Goal: Task Accomplishment & Management: Complete application form

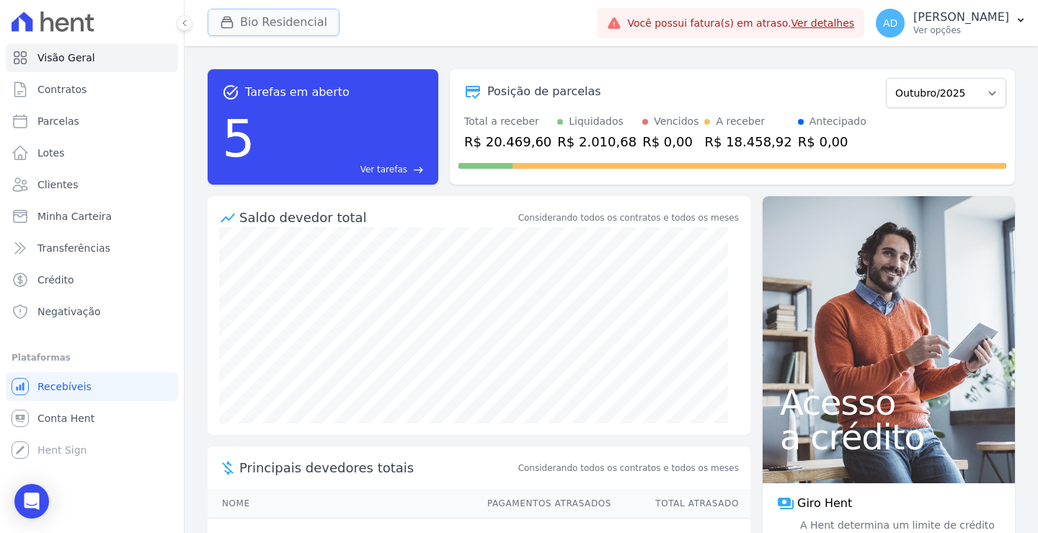
click at [250, 22] on button "Bio Residencial" at bounding box center [274, 22] width 132 height 27
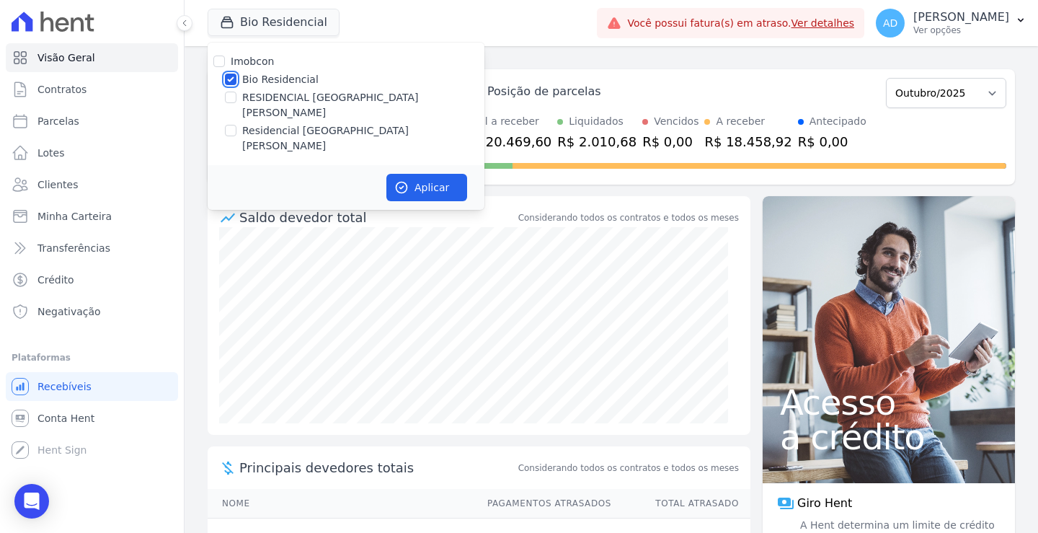
click at [230, 82] on input "Bio Residencial" at bounding box center [231, 80] width 12 height 12
checkbox input "false"
click at [231, 96] on input "RESIDENCIAL [GEOGRAPHIC_DATA]" at bounding box center [231, 98] width 12 height 12
checkbox input "true"
click at [423, 174] on button "Aplicar" at bounding box center [427, 187] width 81 height 27
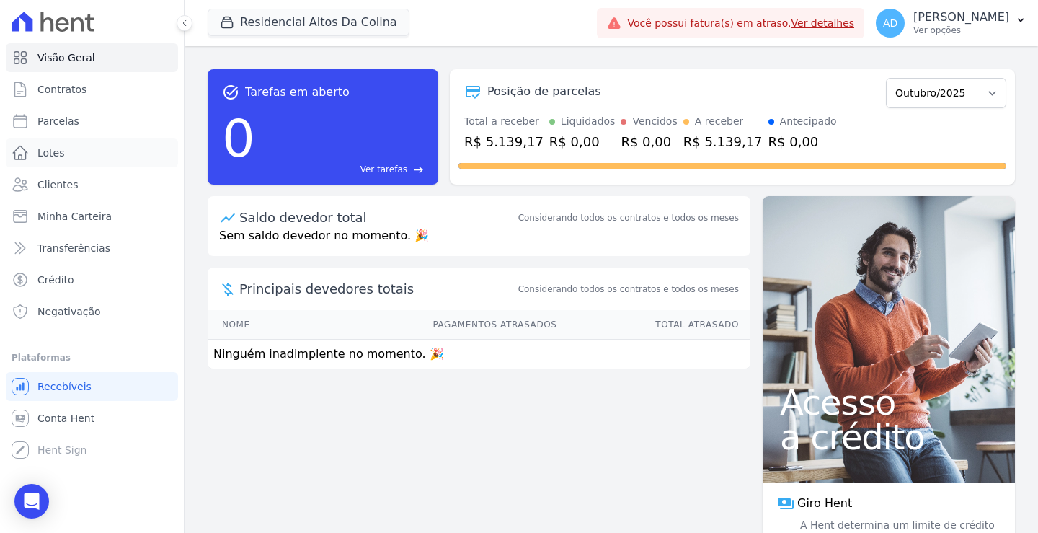
click at [56, 149] on span "Lotes" at bounding box center [50, 153] width 27 height 14
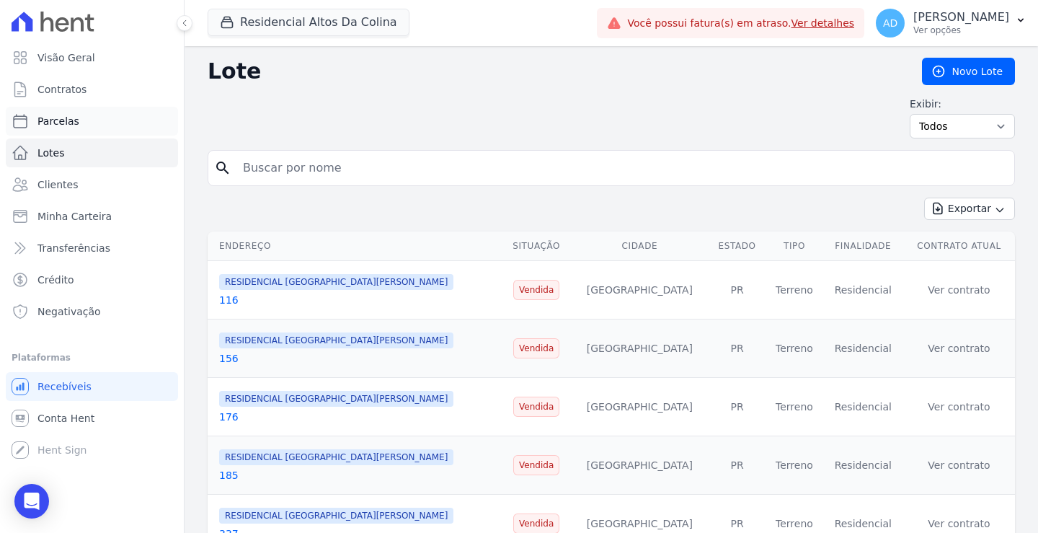
click at [125, 128] on link "Parcelas" at bounding box center [92, 121] width 172 height 29
select select
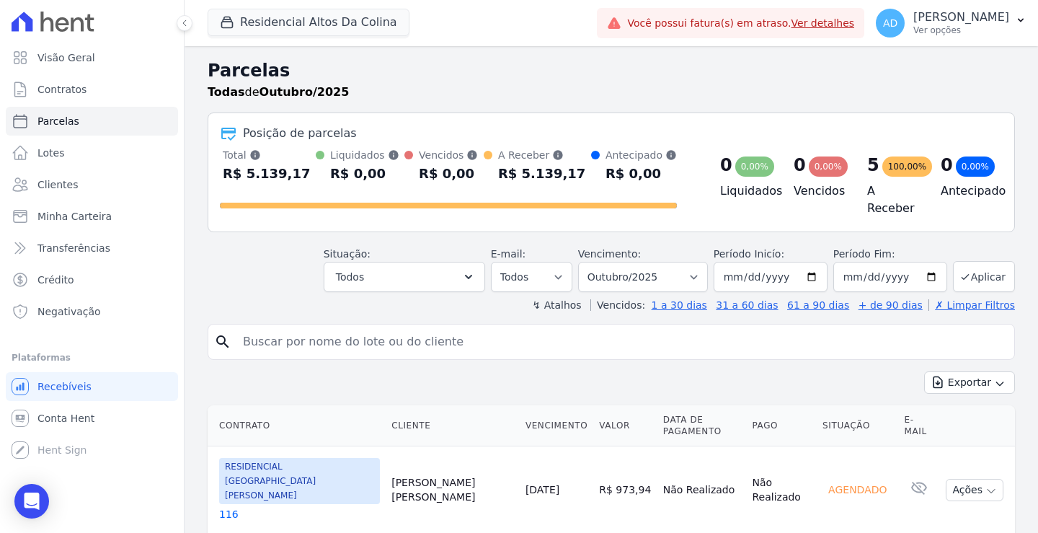
scroll to position [72, 0]
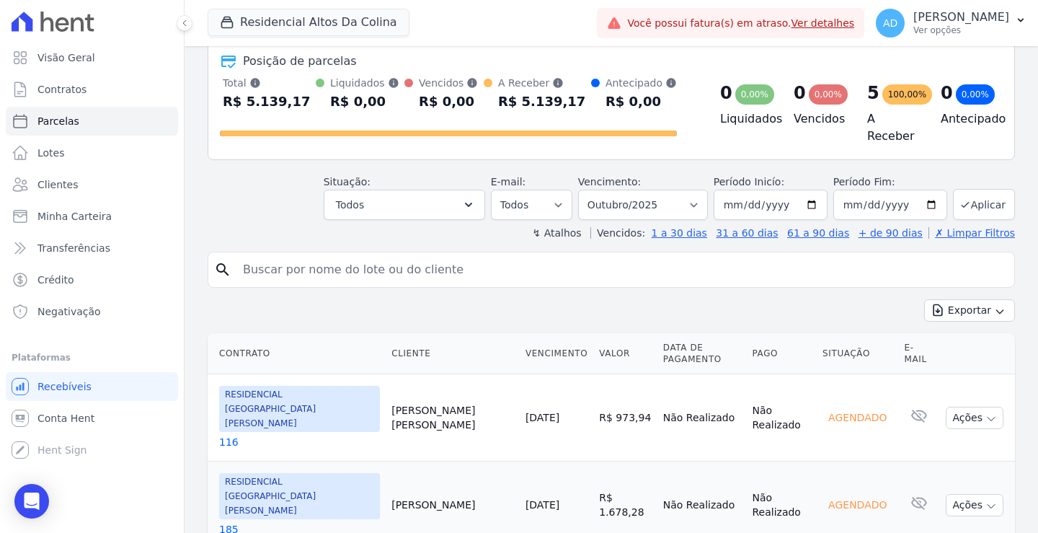
drag, startPoint x: 501, startPoint y: 392, endPoint x: 493, endPoint y: 397, distance: 9.0
click at [526, 412] on link "10/10/2025" at bounding box center [543, 418] width 34 height 12
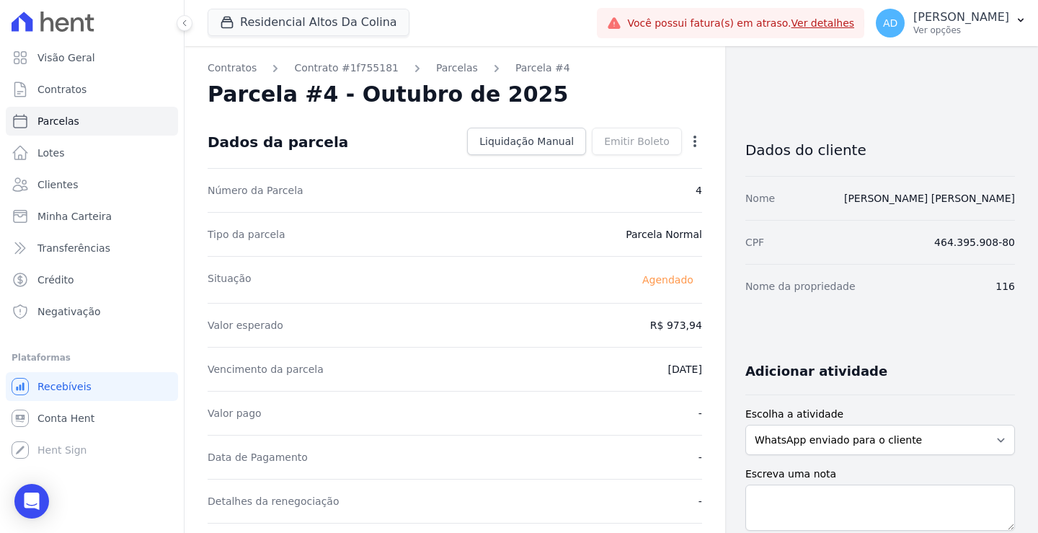
click at [688, 138] on icon "button" at bounding box center [695, 141] width 14 height 14
click at [648, 162] on link "Alterar" at bounding box center [633, 161] width 127 height 26
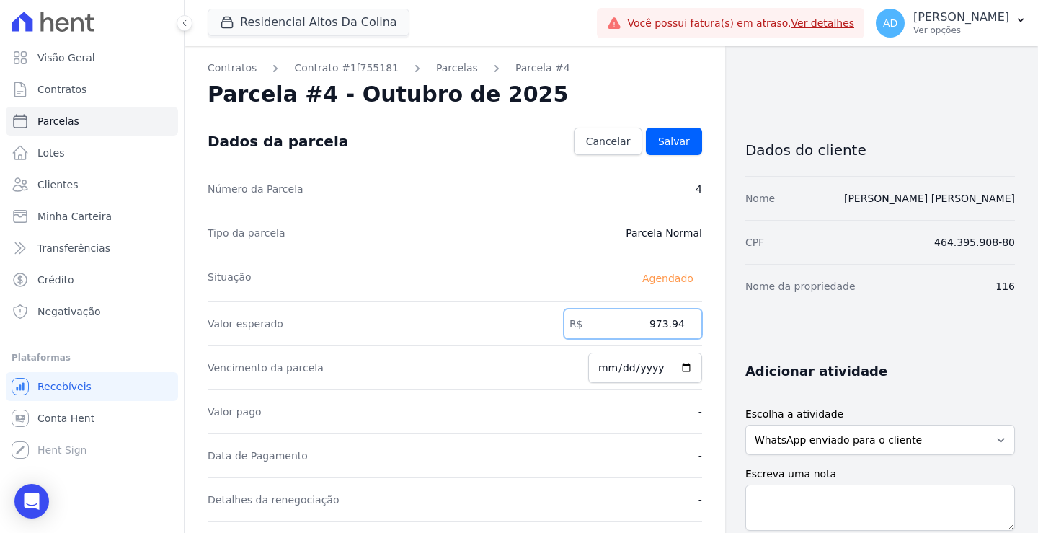
click at [629, 323] on input "973.94" at bounding box center [633, 324] width 138 height 30
type input "1010.02"
click at [664, 144] on span "Salvar" at bounding box center [674, 141] width 32 height 14
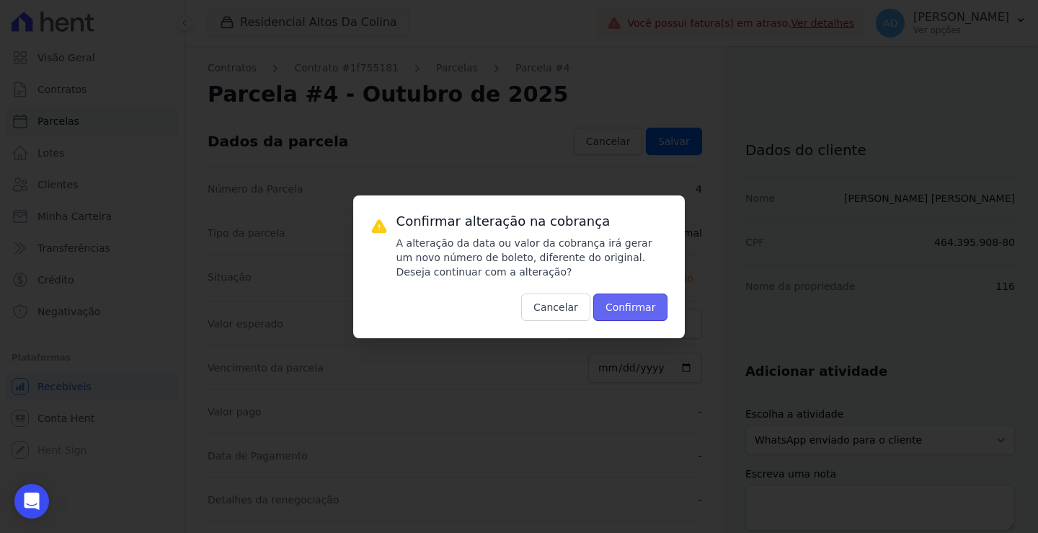
click at [621, 309] on button "Confirmar" at bounding box center [630, 306] width 75 height 27
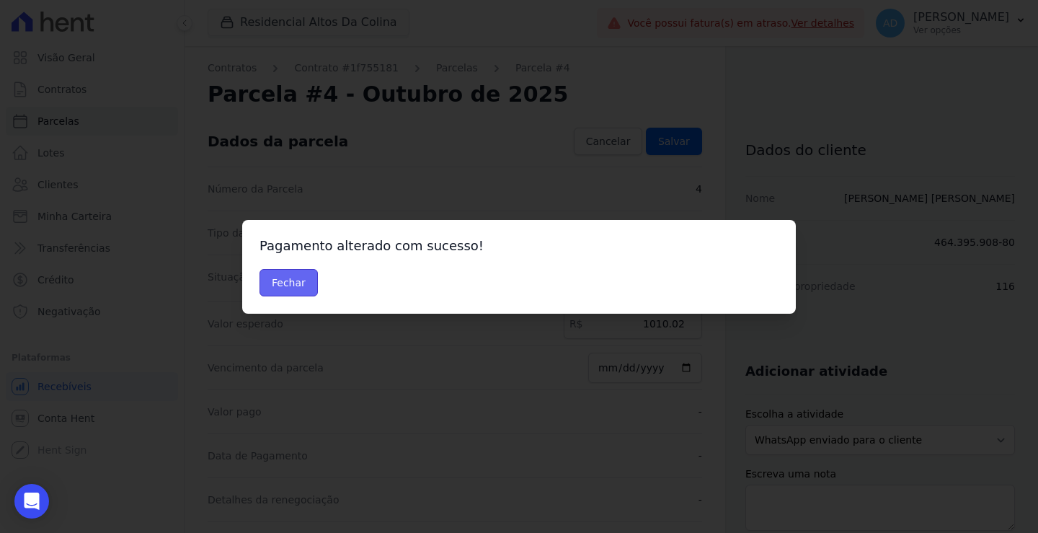
click at [289, 292] on button "Fechar" at bounding box center [289, 282] width 58 height 27
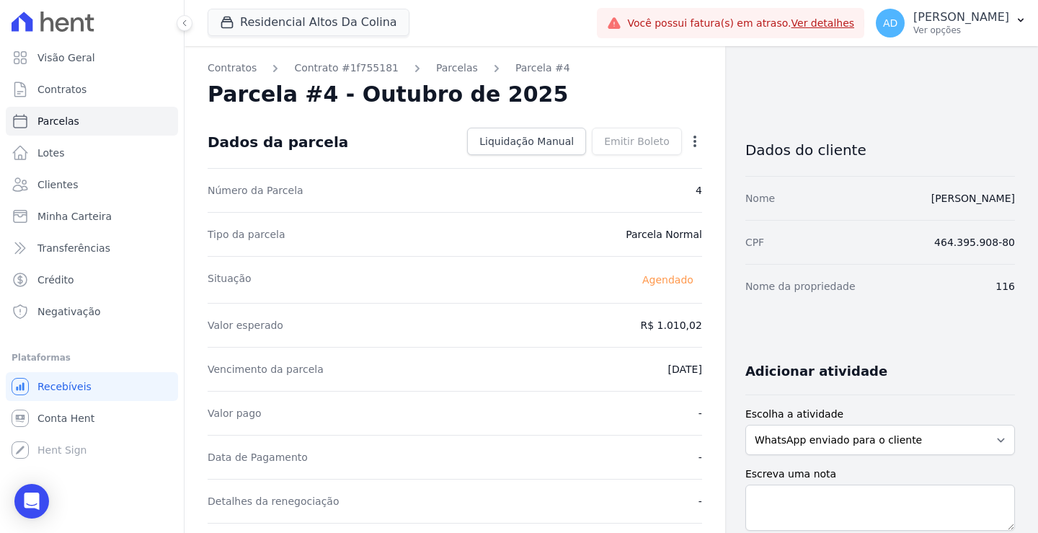
click at [688, 137] on icon "button" at bounding box center [695, 141] width 14 height 14
click at [629, 183] on link "Antecipar" at bounding box center [633, 187] width 127 height 26
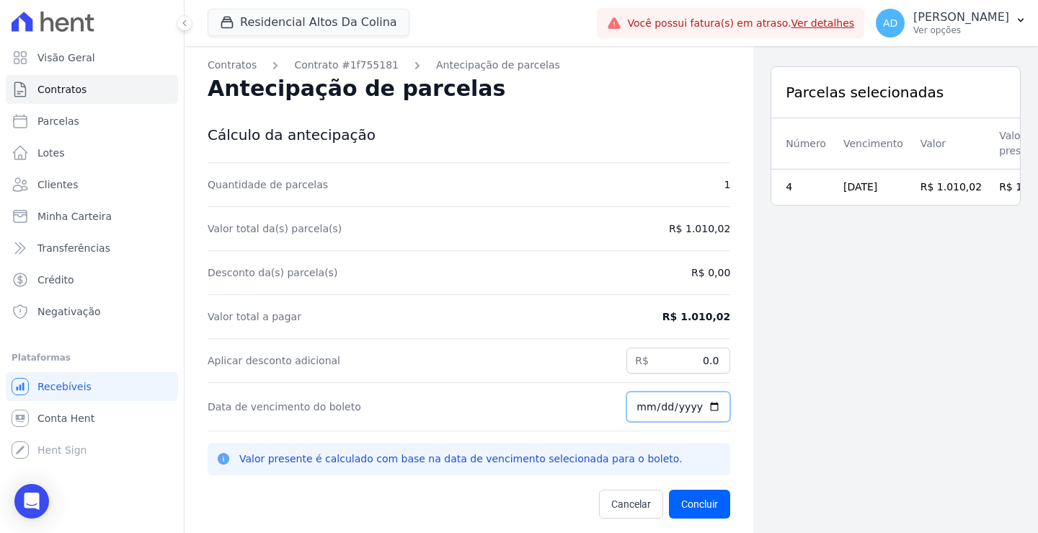
click at [637, 407] on input "[DATE]" at bounding box center [679, 407] width 104 height 30
type input "[DATE]"
click at [699, 501] on button "Concluir" at bounding box center [699, 504] width 61 height 29
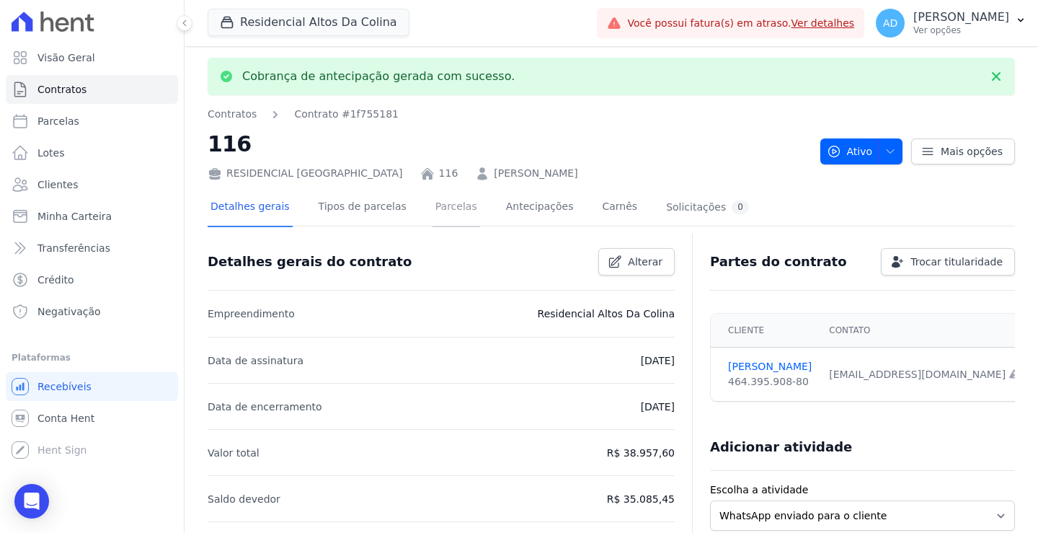
click at [436, 208] on link "Parcelas" at bounding box center [457, 208] width 48 height 38
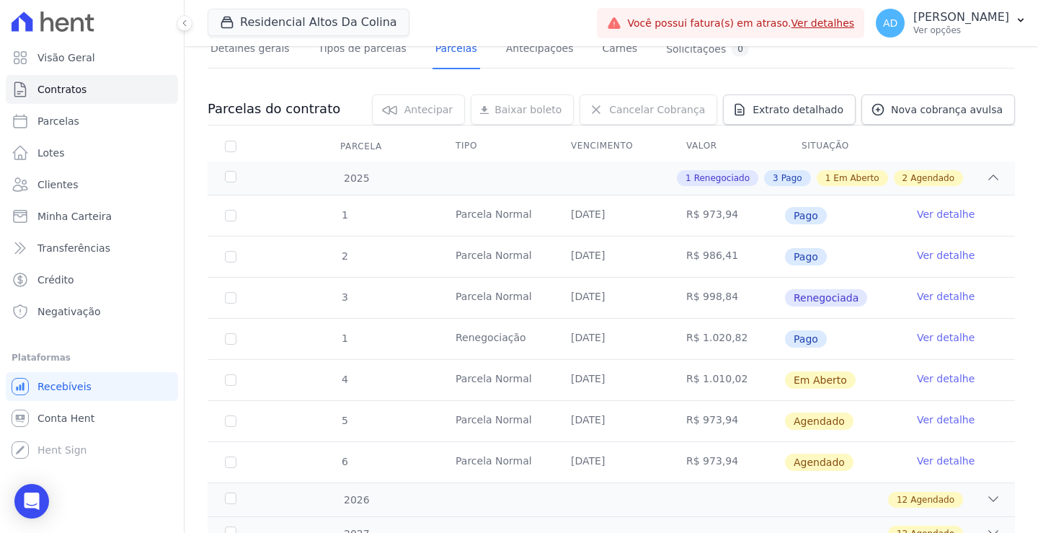
scroll to position [144, 0]
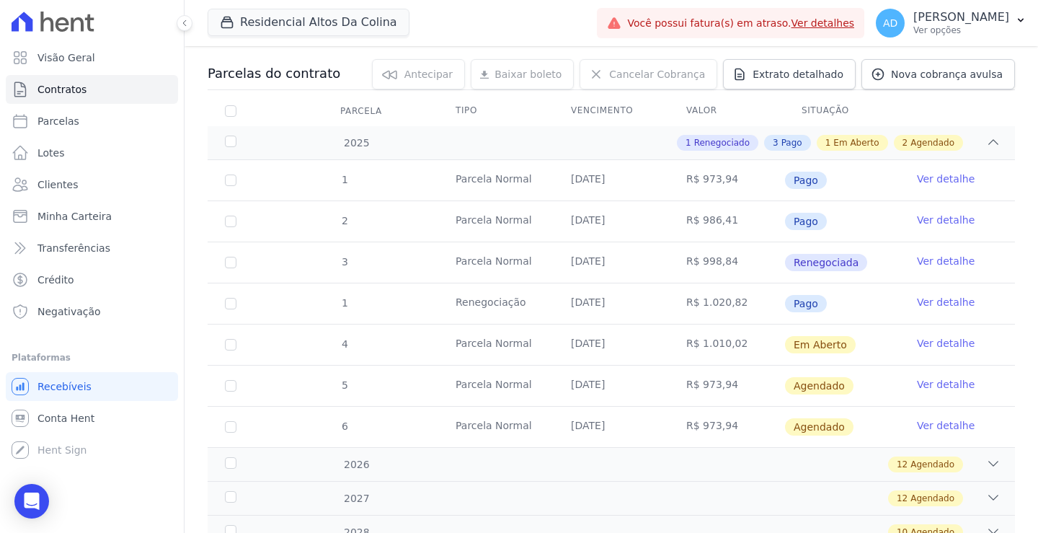
click at [919, 340] on link "Ver detalhe" at bounding box center [946, 343] width 58 height 14
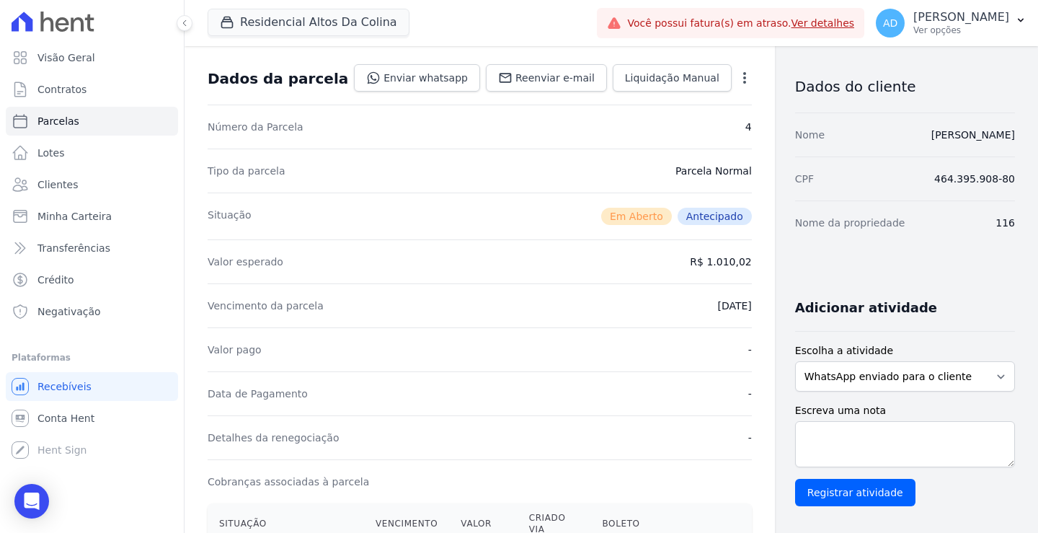
scroll to position [288, 0]
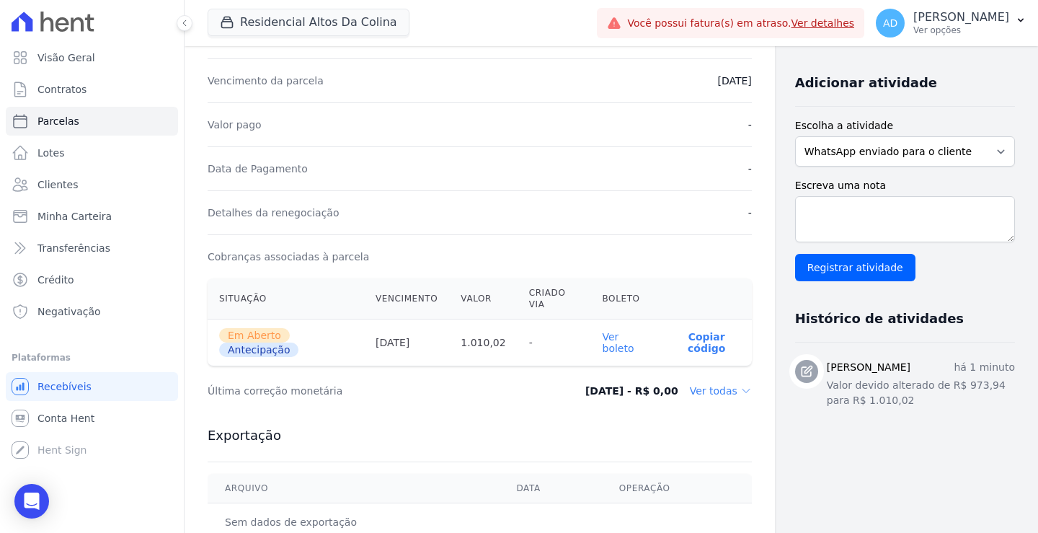
click at [674, 338] on p "Copiar código" at bounding box center [707, 342] width 67 height 23
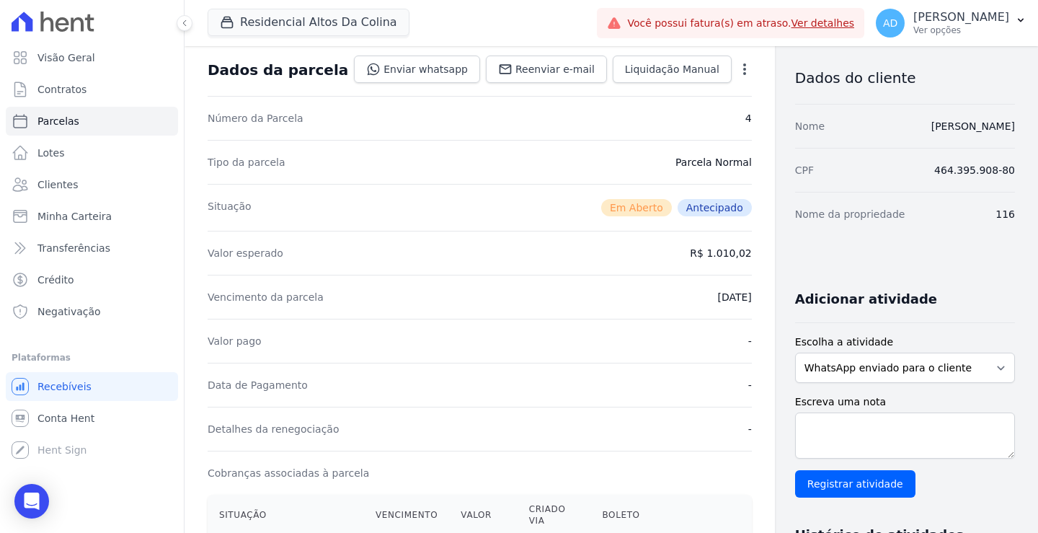
scroll to position [0, 0]
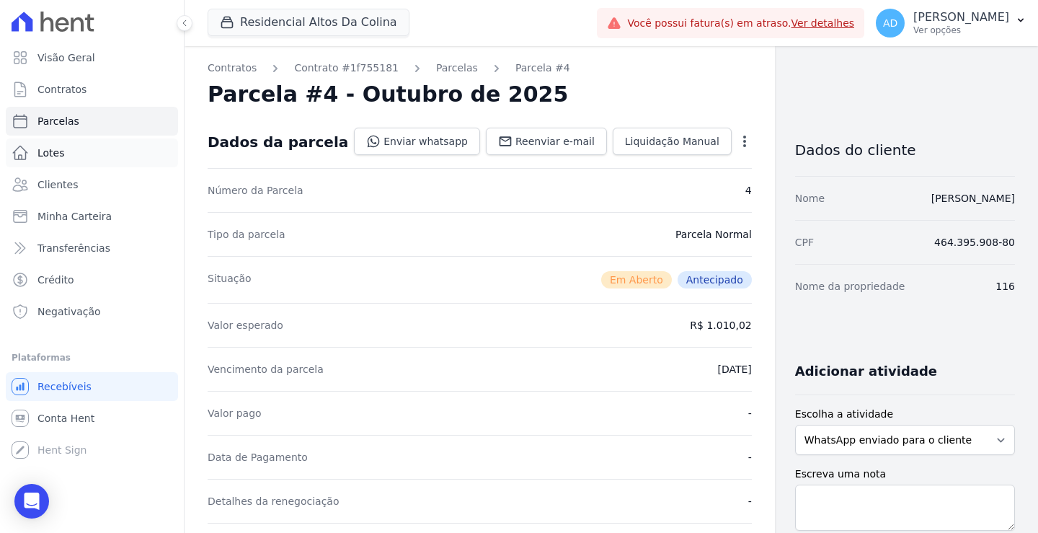
click at [68, 159] on link "Lotes" at bounding box center [92, 152] width 172 height 29
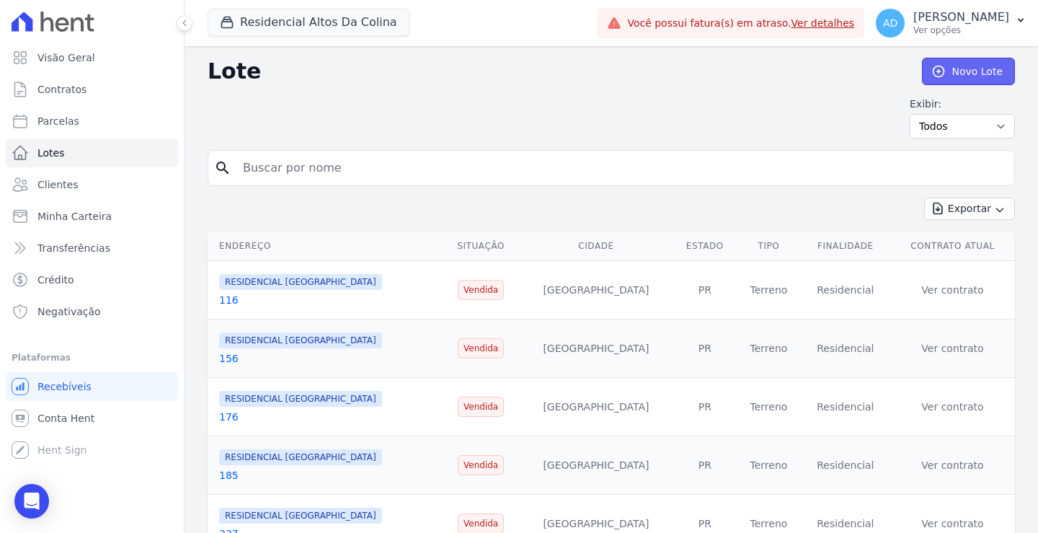
click at [977, 76] on link "Novo Lote" at bounding box center [968, 71] width 93 height 27
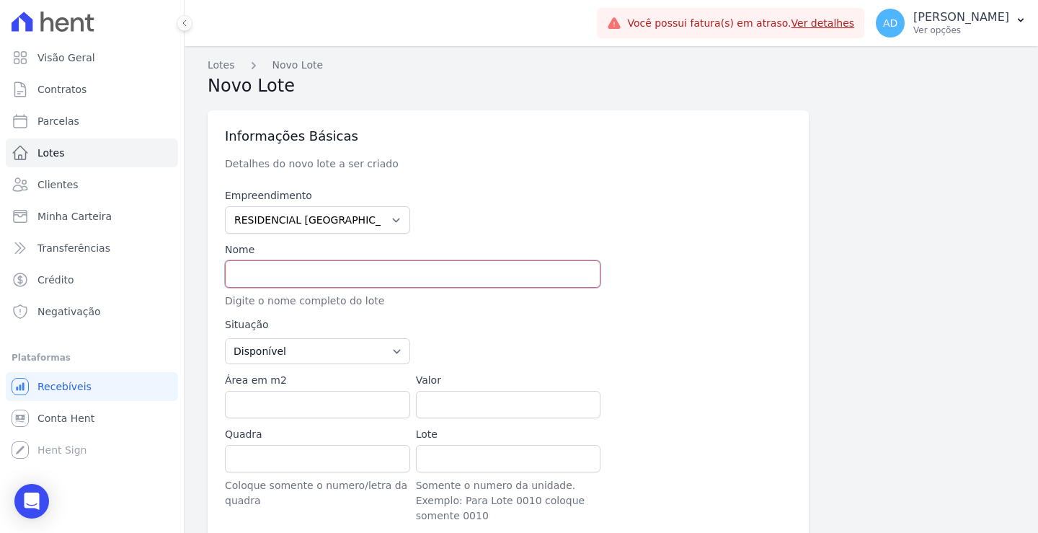
click at [299, 281] on input "text" at bounding box center [413, 273] width 376 height 27
click at [87, 190] on link "Clientes" at bounding box center [92, 184] width 172 height 29
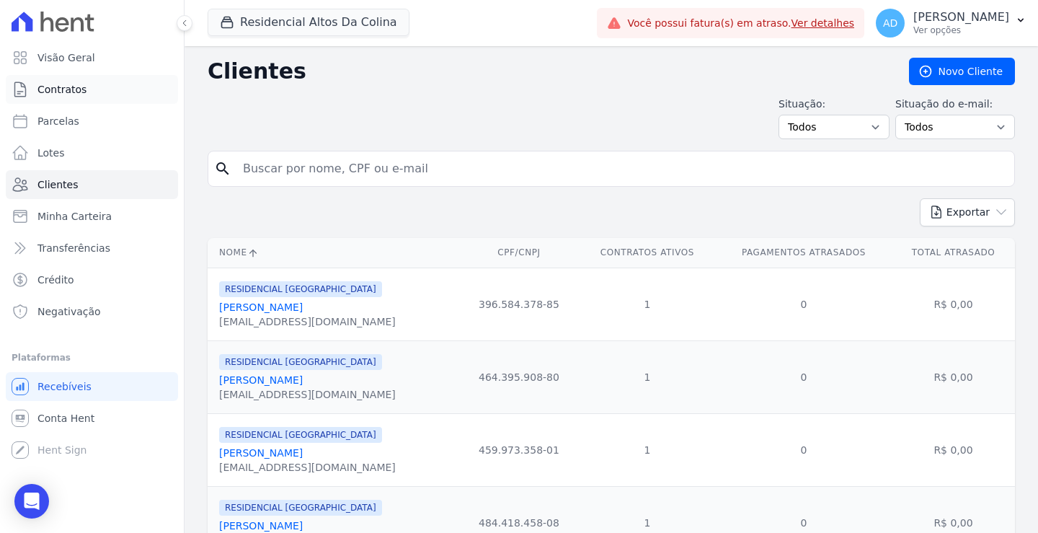
click at [117, 93] on link "Contratos" at bounding box center [92, 89] width 172 height 29
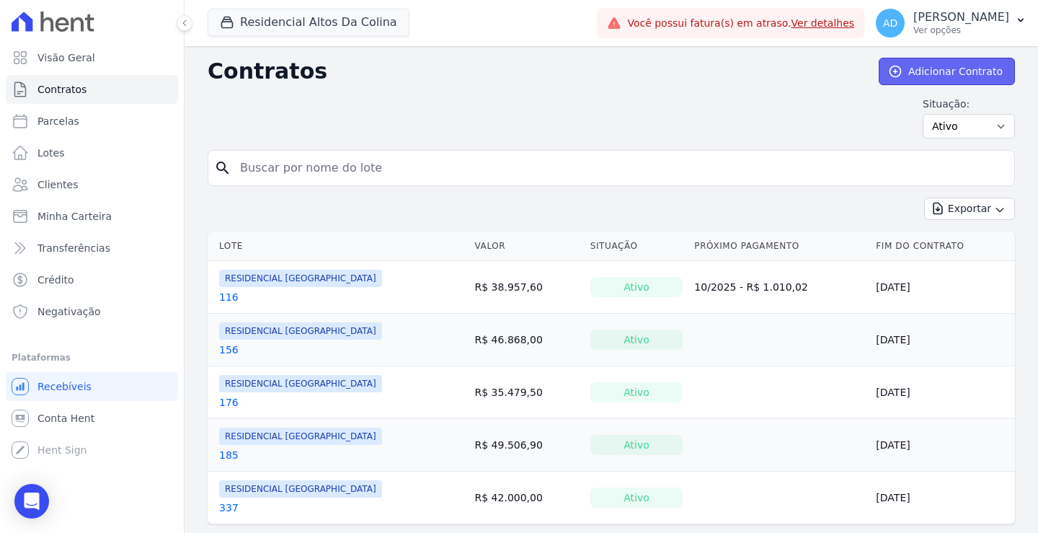
click at [914, 74] on link "Adicionar Contrato" at bounding box center [947, 71] width 136 height 27
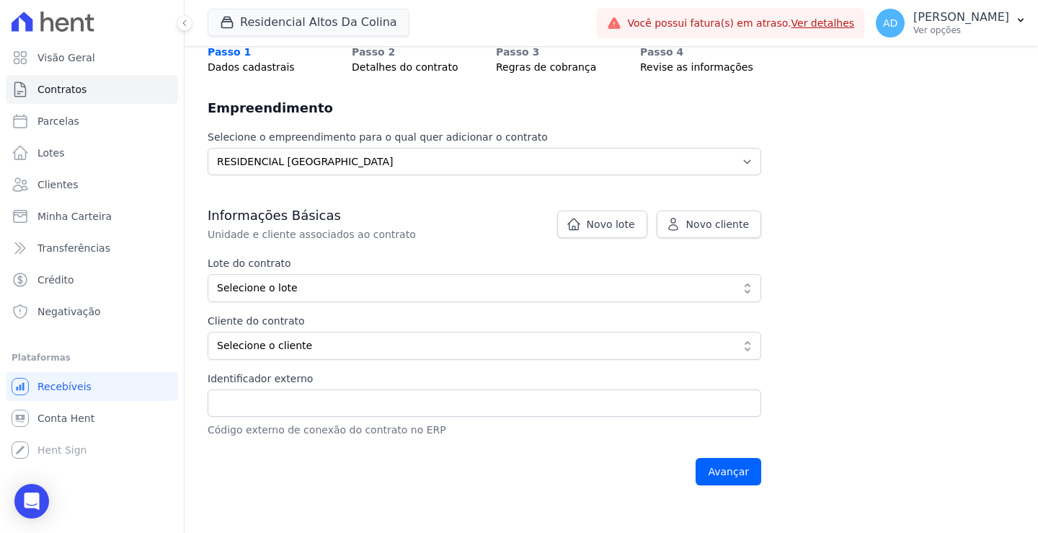
scroll to position [144, 0]
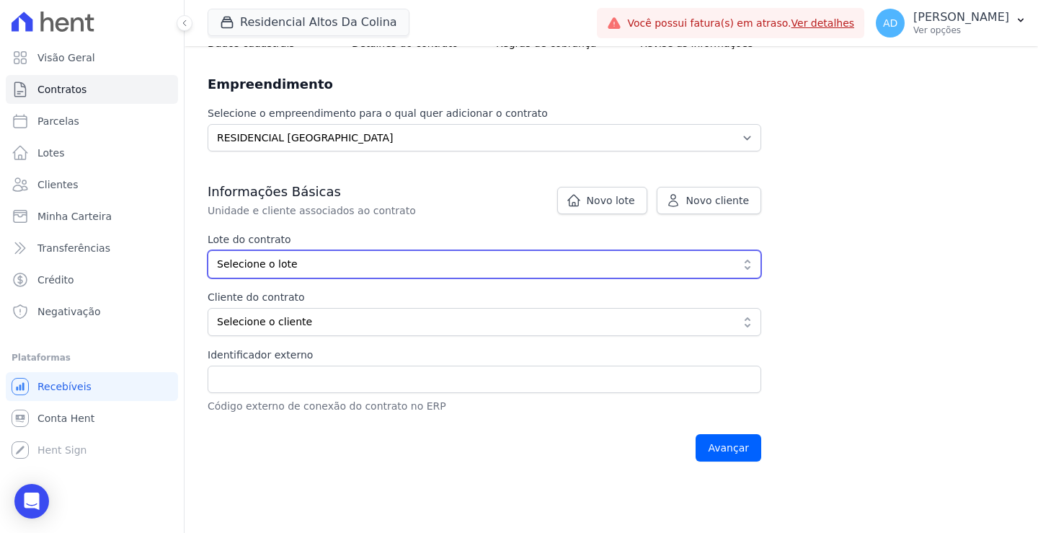
click at [331, 260] on span "Selecione o lote" at bounding box center [474, 264] width 515 height 15
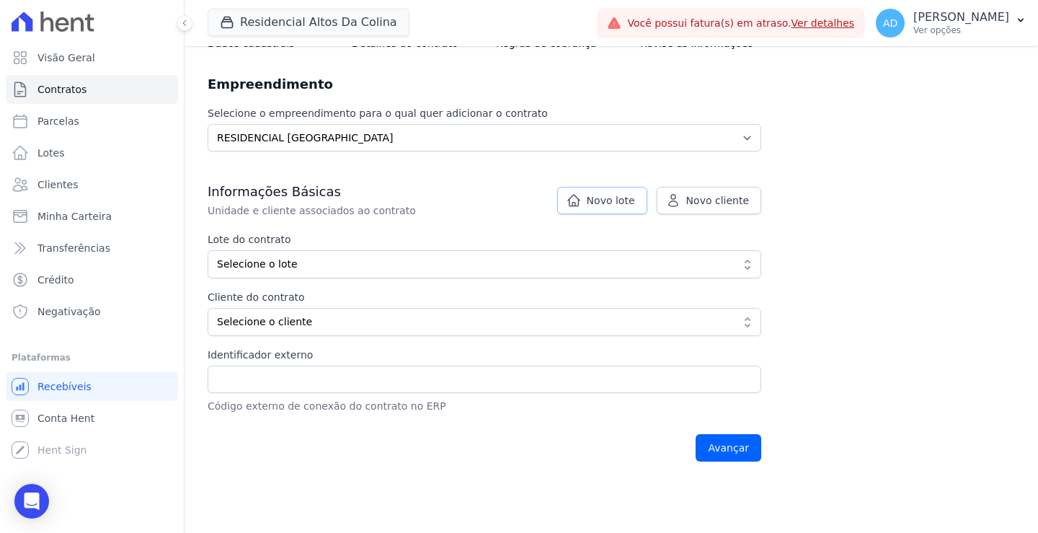
click at [607, 206] on span "Novo lote" at bounding box center [611, 200] width 48 height 14
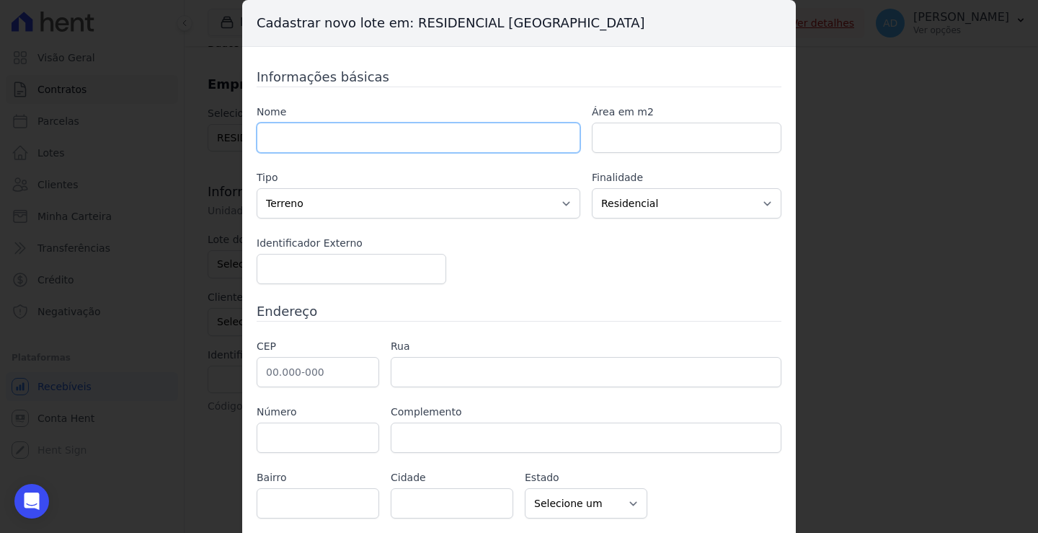
click at [343, 136] on input "text" at bounding box center [419, 138] width 324 height 30
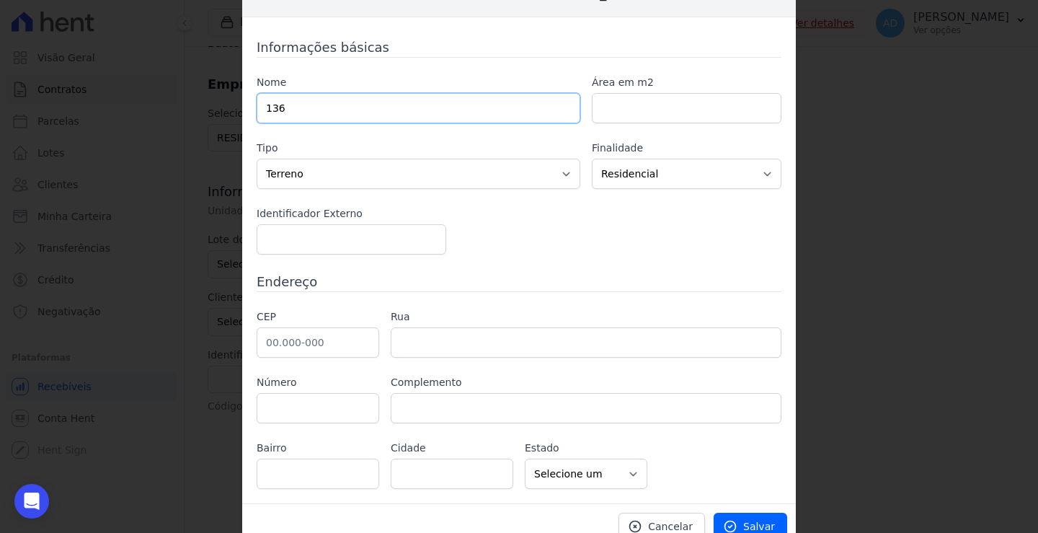
scroll to position [45, 0]
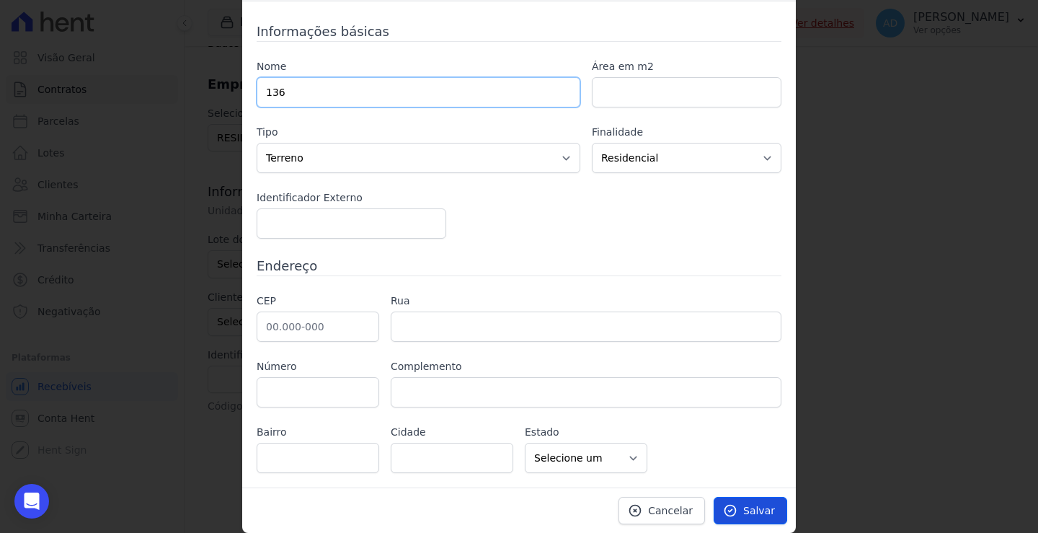
type input "136"
click at [739, 502] on link "Salvar" at bounding box center [751, 510] width 74 height 27
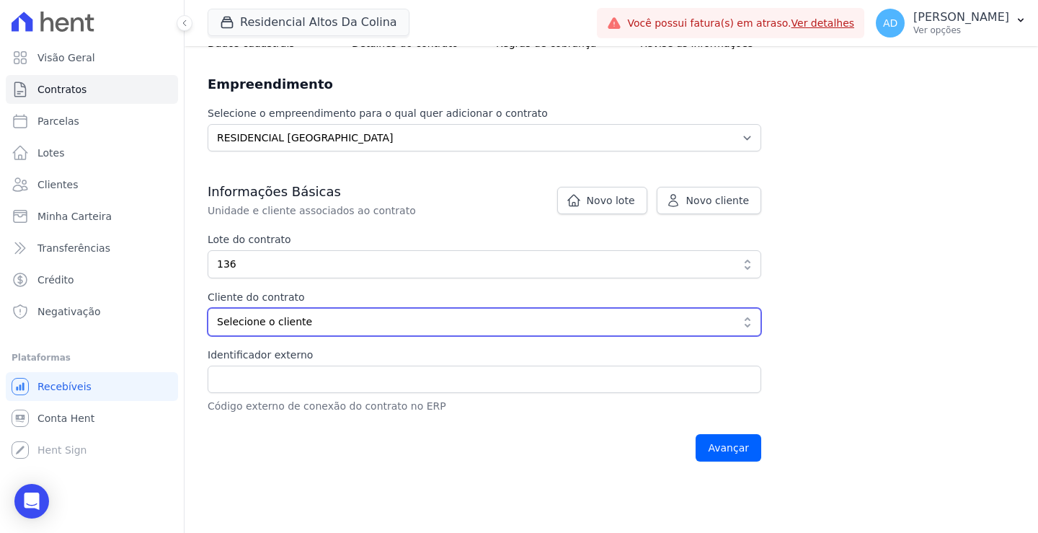
click at [296, 317] on span "Selecione o cliente" at bounding box center [474, 321] width 515 height 15
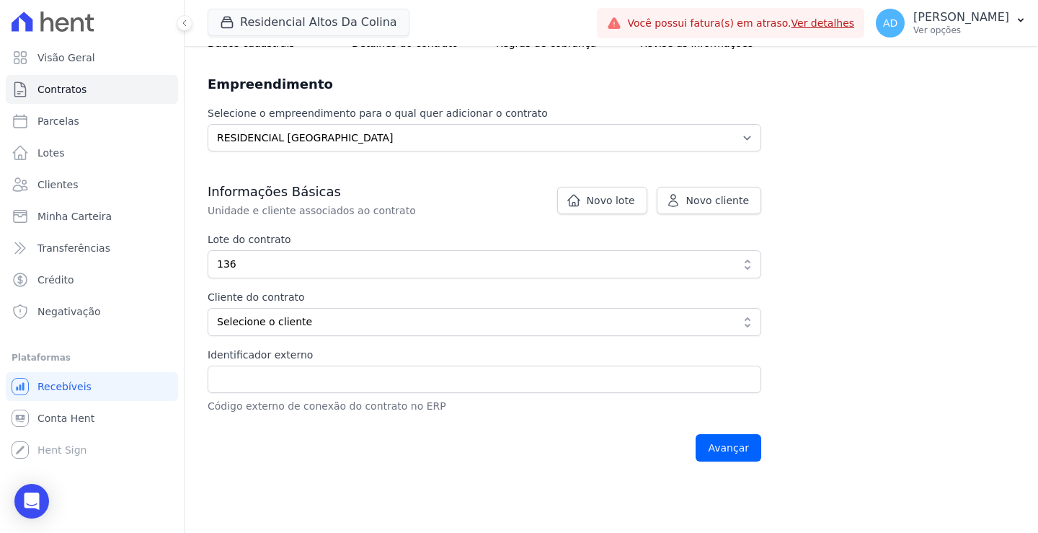
click at [507, 278] on div "Lote do contrato 38308ac0-18ee-45e7-893d-e456847793e9 136 Mostrando todos os 6 …" at bounding box center [485, 284] width 554 height 104
click at [719, 205] on span "Novo cliente" at bounding box center [718, 200] width 63 height 14
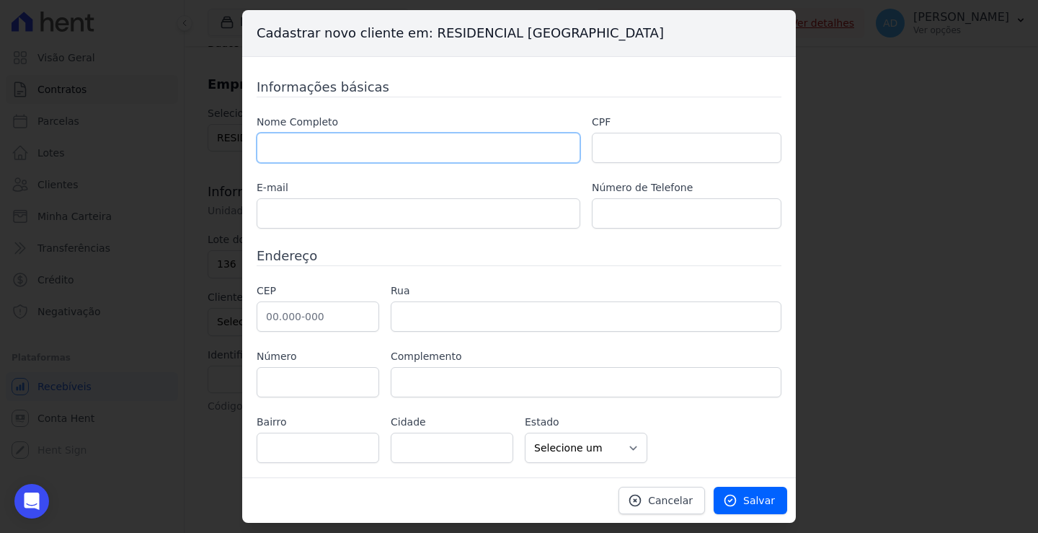
drag, startPoint x: 433, startPoint y: 152, endPoint x: 427, endPoint y: 161, distance: 10.4
click at [433, 152] on input "text" at bounding box center [419, 148] width 324 height 30
click at [431, 149] on input "text" at bounding box center [419, 148] width 324 height 30
click at [389, 141] on input "text" at bounding box center [419, 148] width 324 height 30
paste input "THAYNA REGINA GUARE MADRID"
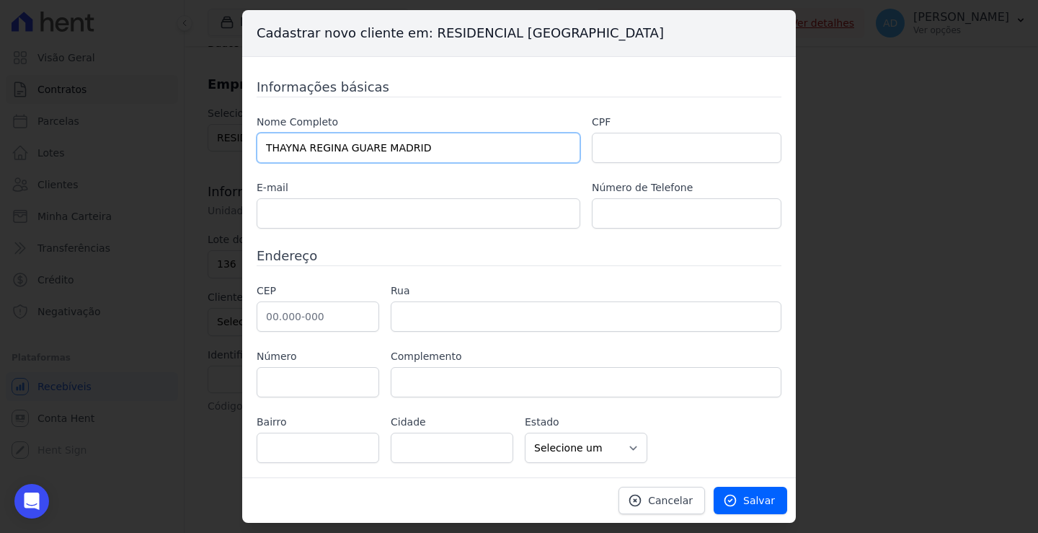
type input "THAYNA REGINA GUARE MADRID"
click at [697, 142] on input "text" at bounding box center [687, 148] width 190 height 30
paste input "431.795.718-37"
type input "431.795.718-37"
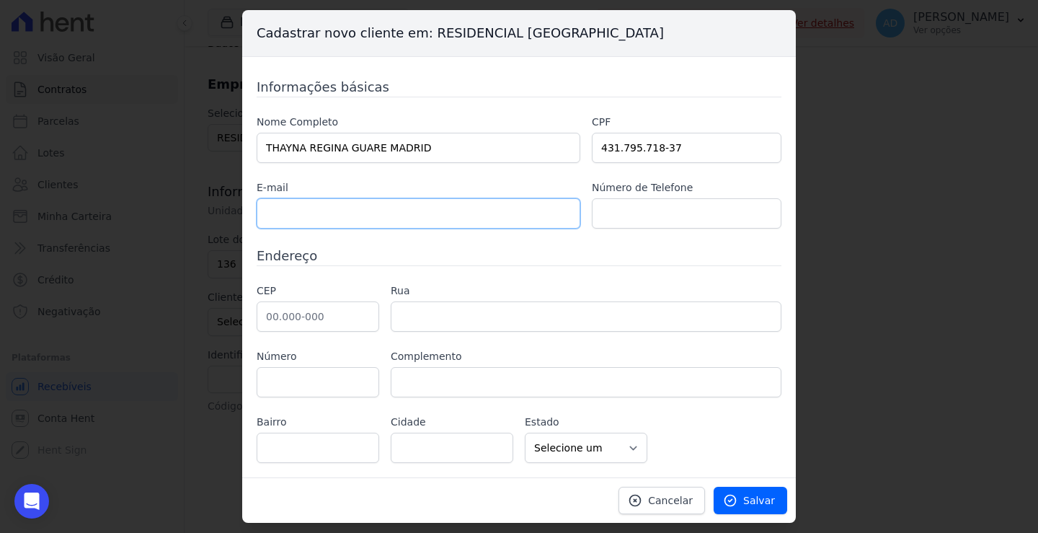
click at [369, 209] on input "text" at bounding box center [419, 213] width 324 height 30
click at [322, 206] on input "text" at bounding box center [419, 213] width 324 height 30
paste input "[EMAIL_ADDRESS][DOMAIN_NAME]"
type input "[EMAIL_ADDRESS][DOMAIN_NAME]"
click at [676, 212] on input "text" at bounding box center [687, 213] width 190 height 30
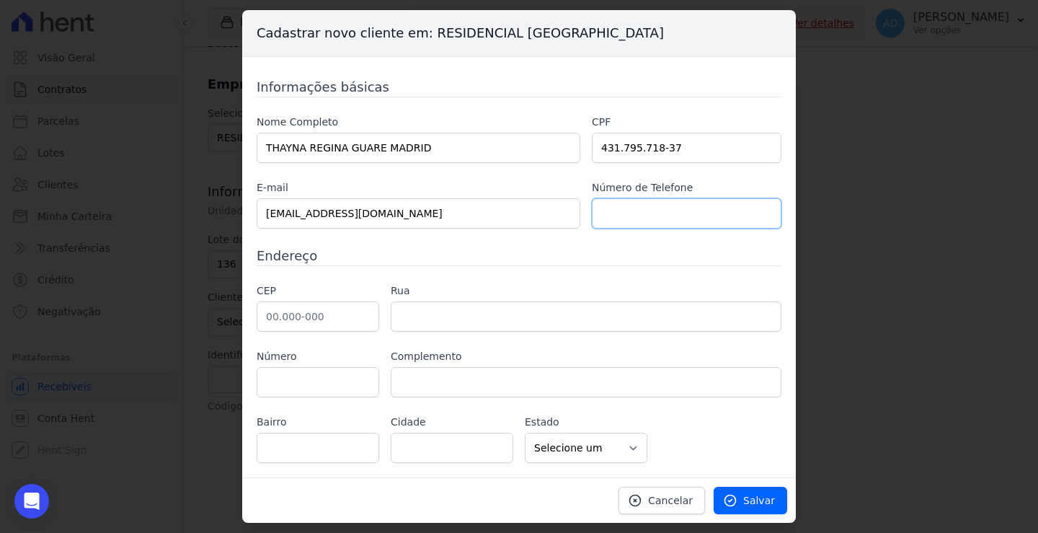
paste input "(14) 99657-9001"
type input "(14) 99657-9001"
drag, startPoint x: 312, startPoint y: 317, endPoint x: 309, endPoint y: 306, distance: 10.5
click at [312, 317] on input "text" at bounding box center [318, 316] width 123 height 30
click at [330, 322] on input "text" at bounding box center [318, 316] width 123 height 30
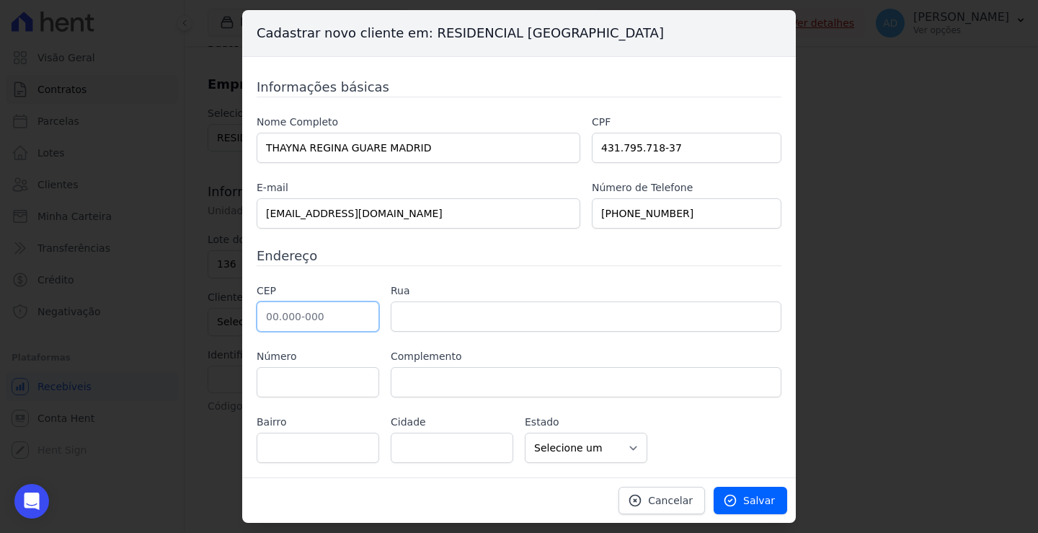
paste input "18.608-799"
type input "18.608-799"
type input "Rua José Moressi"
type input "Loteamento Jardim Eldorado"
type input "Botucatu"
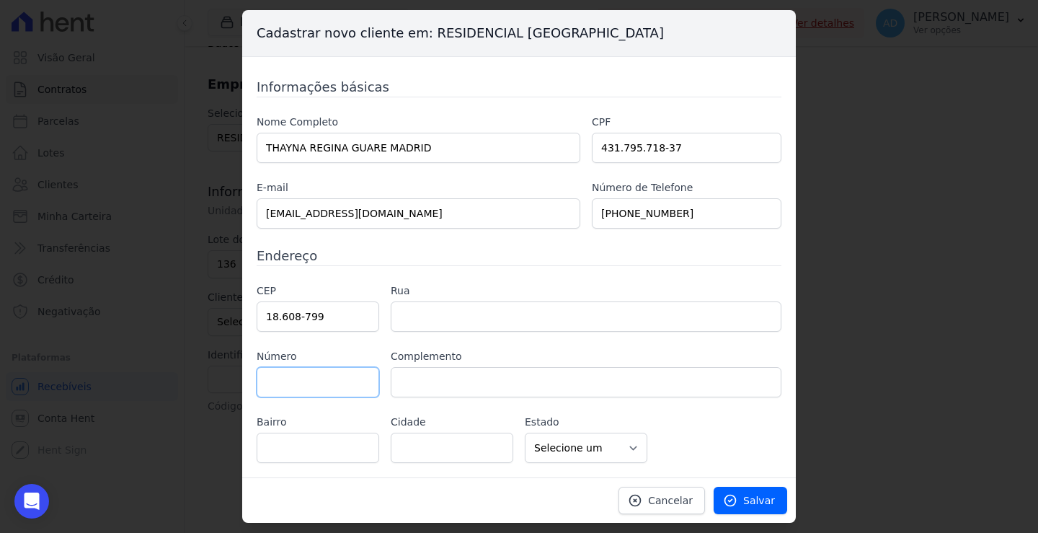
select select "SP"
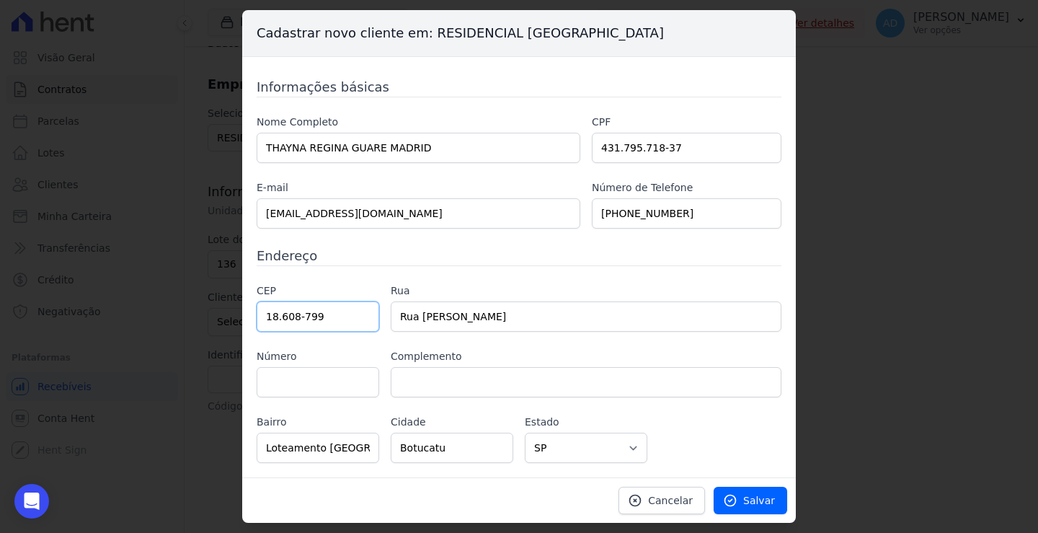
click at [354, 314] on input "18.608-799" at bounding box center [318, 316] width 123 height 30
click at [335, 371] on input "text" at bounding box center [318, 382] width 123 height 30
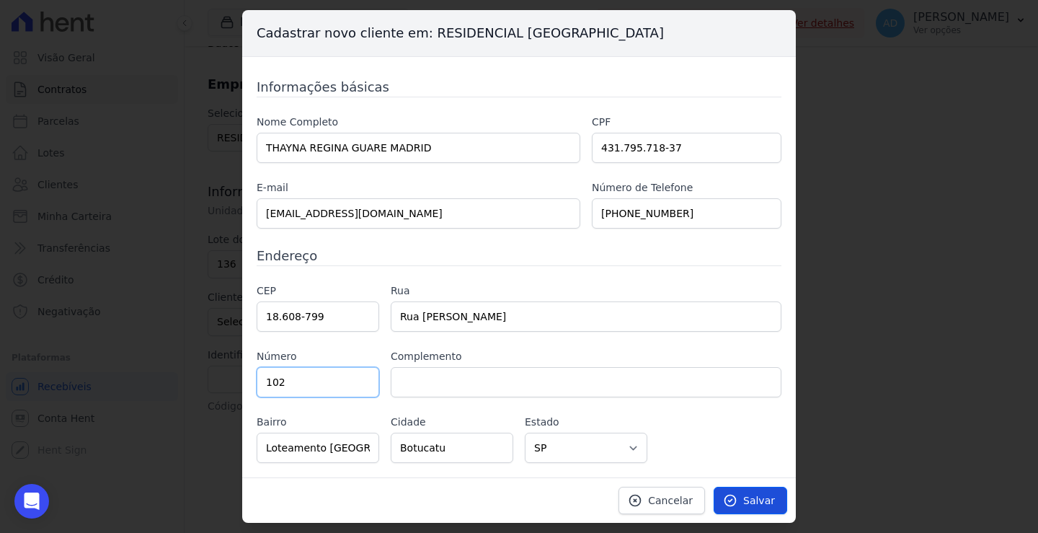
type input "102"
drag, startPoint x: 754, startPoint y: 504, endPoint x: 740, endPoint y: 503, distance: 14.4
click at [755, 504] on span "Salvar" at bounding box center [759, 500] width 32 height 14
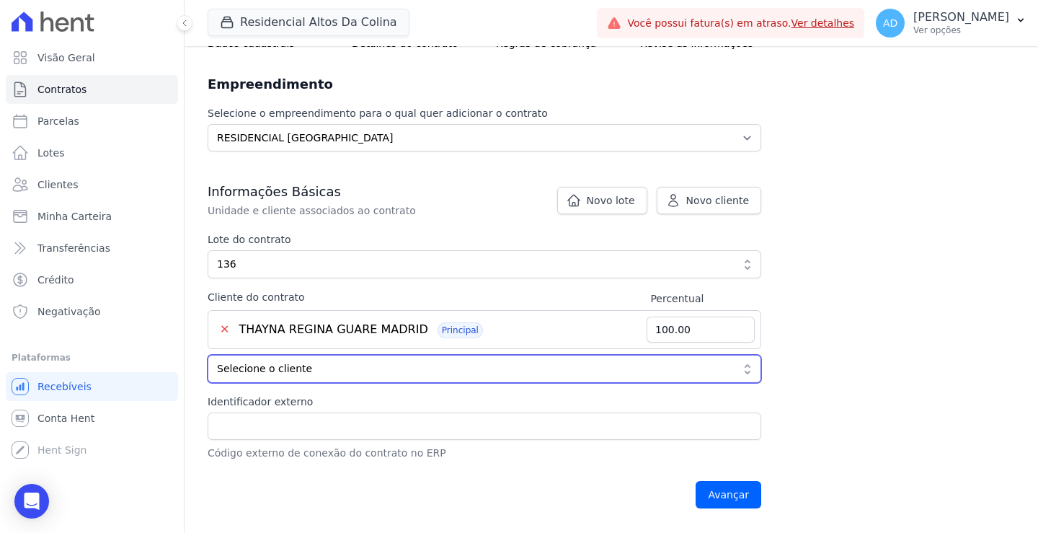
click at [462, 361] on span "Selecione o cliente" at bounding box center [474, 368] width 515 height 15
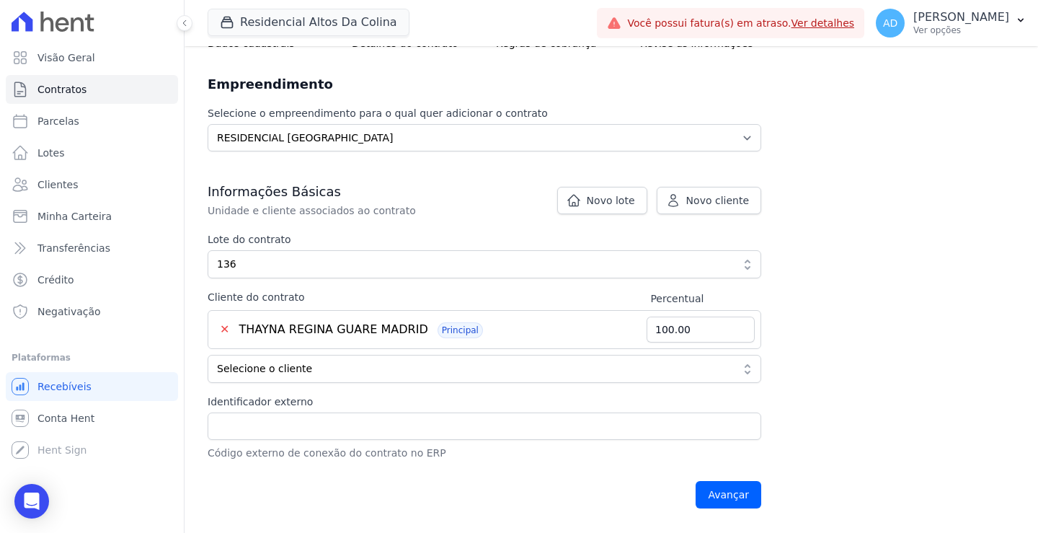
click at [381, 330] on span "THAYNA REGINA GUARE MADRID" at bounding box center [333, 329] width 189 height 14
click at [462, 427] on input "Identificador externo" at bounding box center [485, 425] width 554 height 27
click at [253, 431] on input "Identificador externo" at bounding box center [485, 425] width 554 height 27
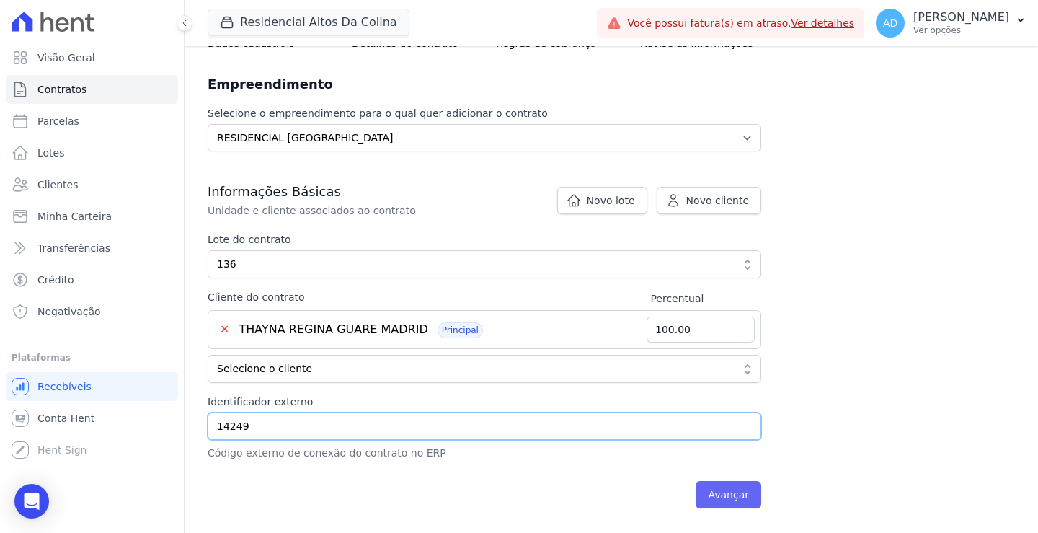
type input "14249"
click at [712, 491] on input "Avançar" at bounding box center [729, 494] width 66 height 27
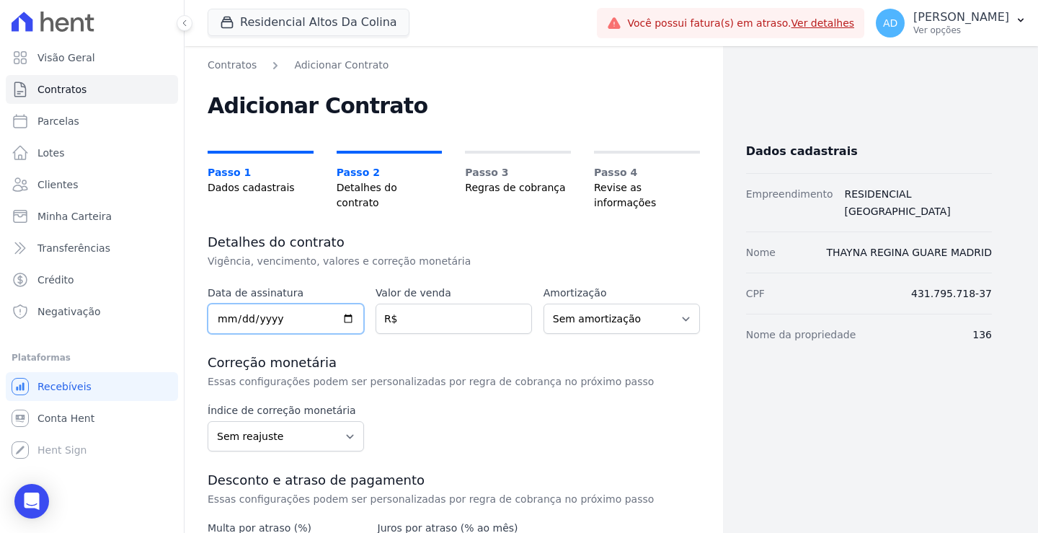
click at [283, 304] on input "date" at bounding box center [286, 319] width 156 height 30
click at [226, 304] on input "date" at bounding box center [286, 319] width 156 height 30
type input "2025-08-27"
drag, startPoint x: 439, startPoint y: 309, endPoint x: 431, endPoint y: 307, distance: 8.8
click at [439, 309] on input "number" at bounding box center [454, 319] width 156 height 30
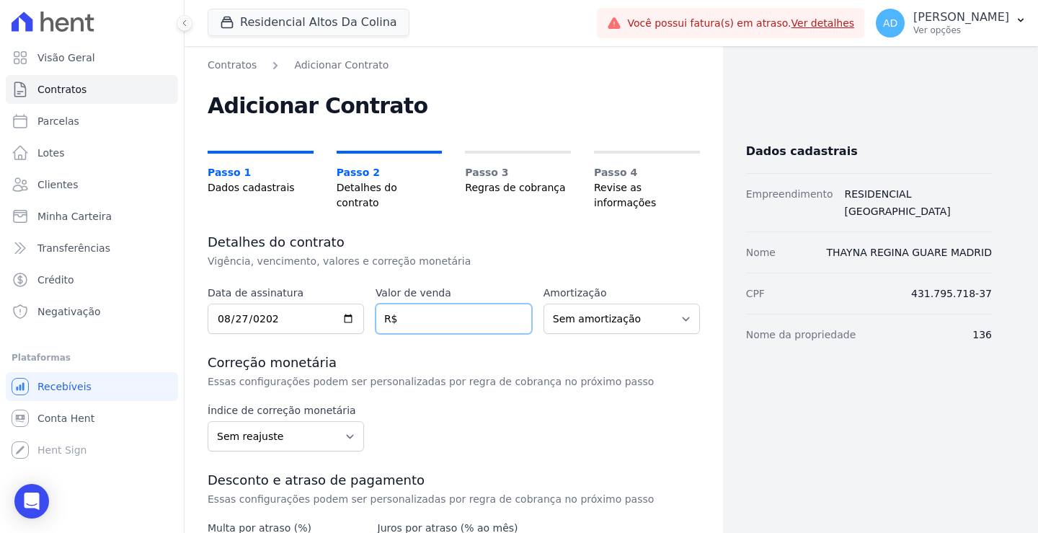
click at [418, 304] on input "number" at bounding box center [454, 319] width 156 height 30
click at [430, 304] on input "21000" at bounding box center [454, 319] width 156 height 30
type input "21000.00"
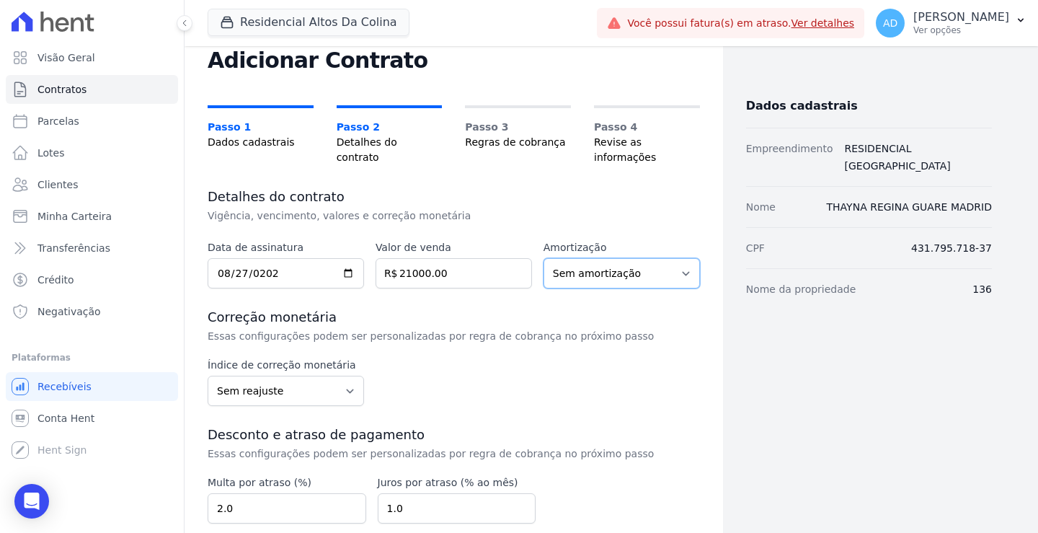
scroll to position [72, 0]
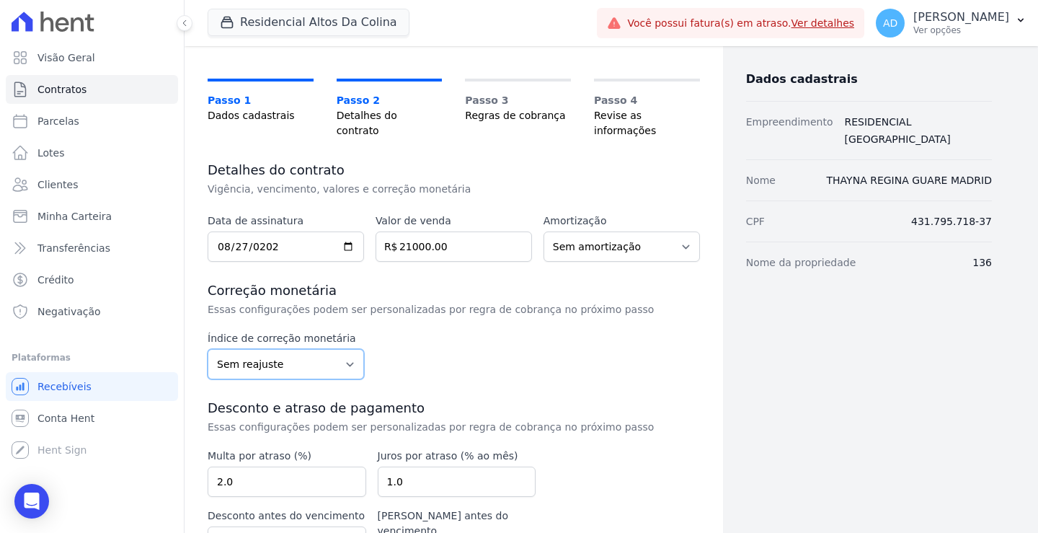
drag, startPoint x: 323, startPoint y: 356, endPoint x: 335, endPoint y: 355, distance: 11.6
click at [323, 356] on select "Sem reajuste Média dos últimos 12 meses acumulado de INCCM Média dos últimos 12…" at bounding box center [286, 364] width 156 height 30
click at [483, 372] on div "Data de assinatura 2025-08-27 Valor de venda 21000.00 R$ Amortização Sem amorti…" at bounding box center [454, 419] width 493 height 412
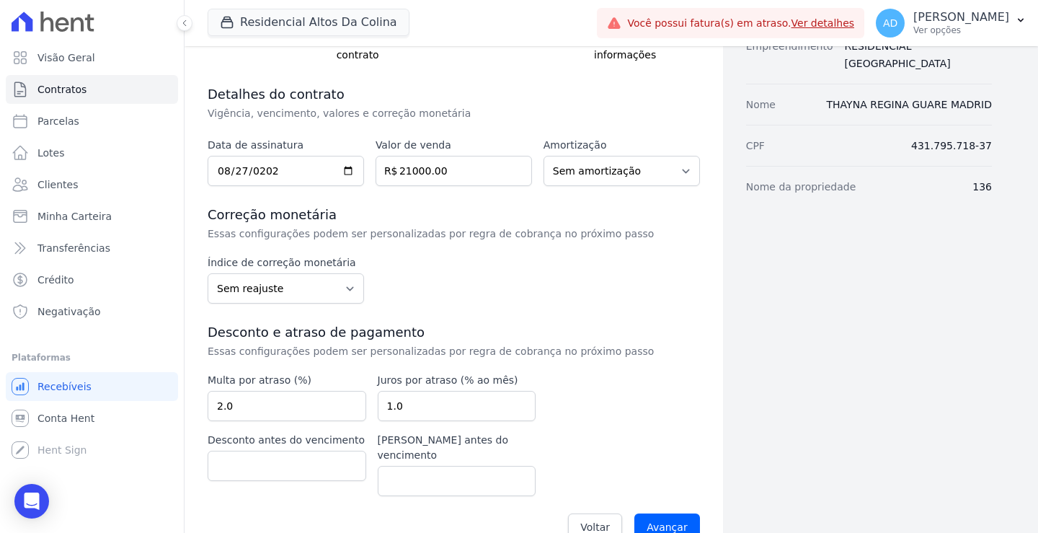
scroll to position [149, 0]
click at [643, 513] on input "Avançar" at bounding box center [668, 526] width 66 height 27
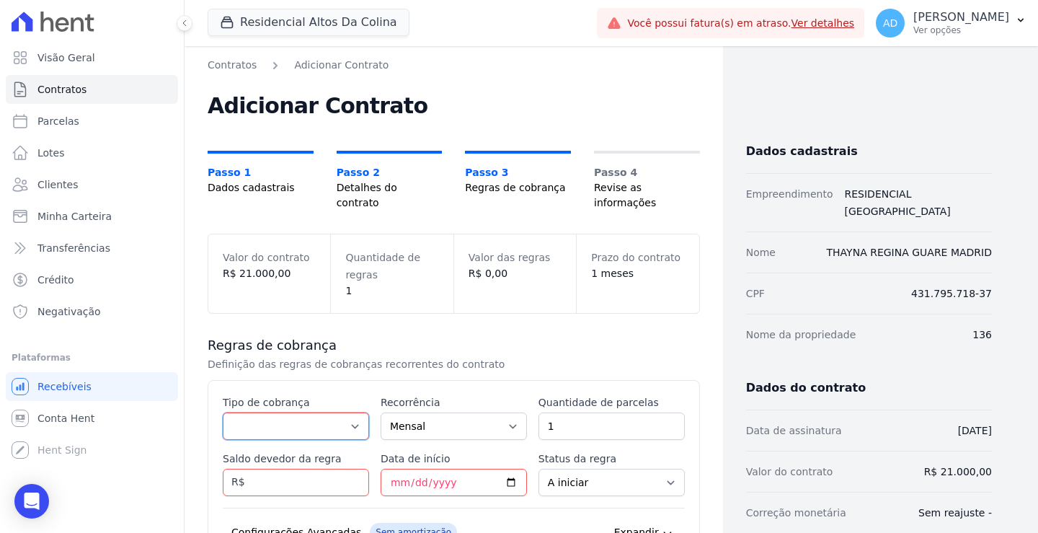
click at [327, 412] on select "Parcela Normal Entrada Sinal Intercalada Chaves Pré-chaves Pós-chaves Impostos …" at bounding box center [296, 425] width 146 height 27
select select "standard"
click at [223, 412] on select "Parcela Normal Entrada Sinal Intercalada Chaves Pré-chaves Pós-chaves Impostos …" at bounding box center [296, 425] width 146 height 27
click at [296, 201] on div "Contratos Adicionar Contrato Adicionar Contrato Passo 1 Dados cadastrais Passo …" at bounding box center [454, 403] width 539 height 714
click at [556, 412] on input "1" at bounding box center [612, 425] width 146 height 27
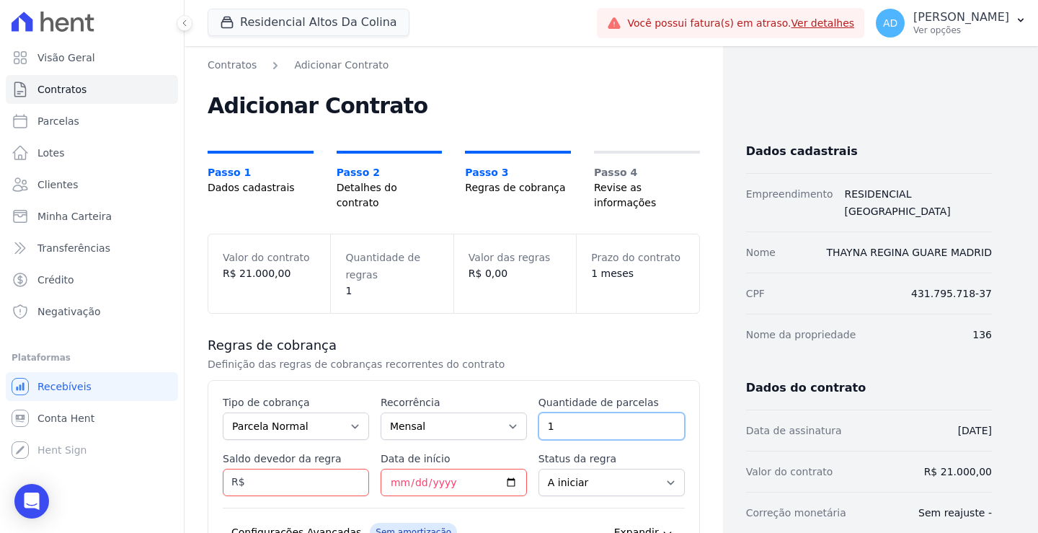
drag, startPoint x: 554, startPoint y: 411, endPoint x: 531, endPoint y: 411, distance: 22.4
click at [531, 411] on div "Esse tipo de parcela não entra no saldo devedor do contrato. Tipo de cobrança P…" at bounding box center [454, 499] width 462 height 208
type input "24"
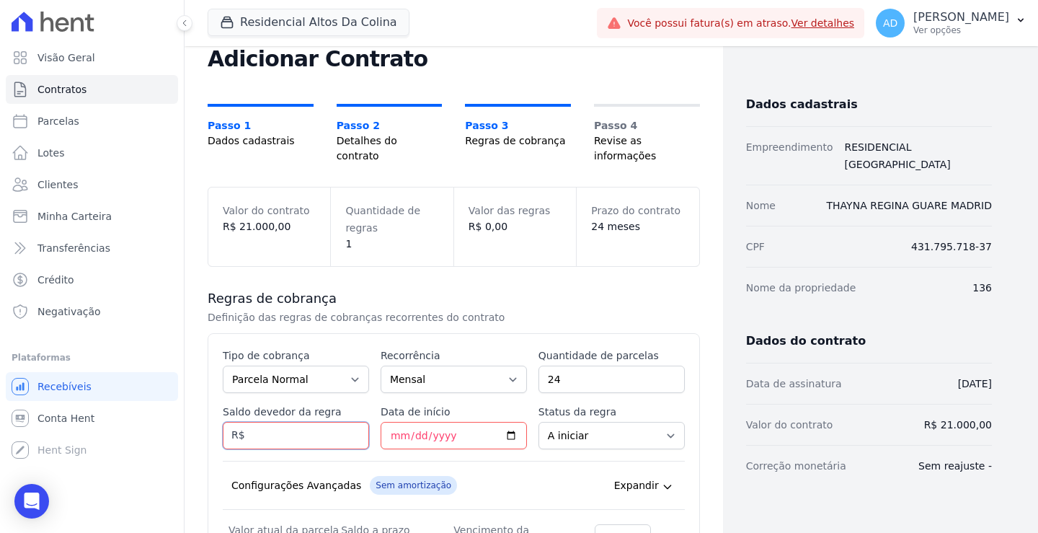
scroll to position [72, 0]
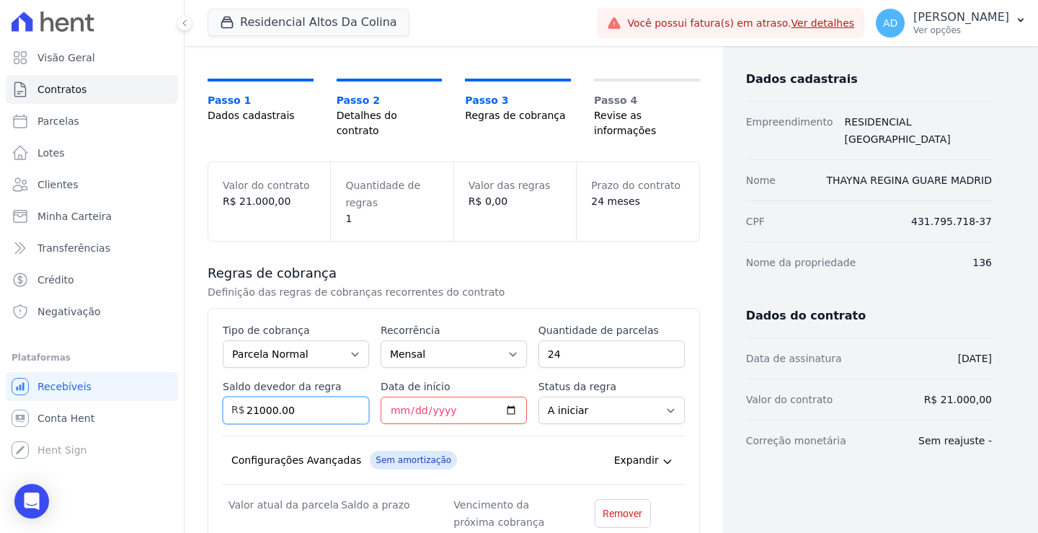
type input "21000.00"
click at [393, 399] on input "Data de início" at bounding box center [454, 410] width 146 height 27
type input "[DATE]"
click at [566, 397] on select "A iniciar Em aberto" at bounding box center [612, 410] width 146 height 27
select select "started"
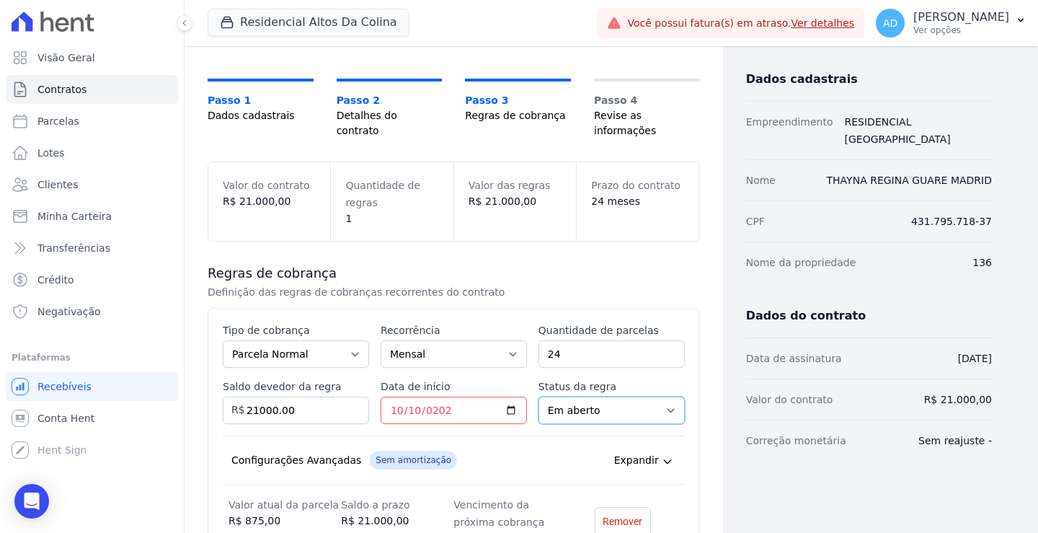
click at [539, 397] on select "A iniciar Em aberto" at bounding box center [612, 410] width 146 height 27
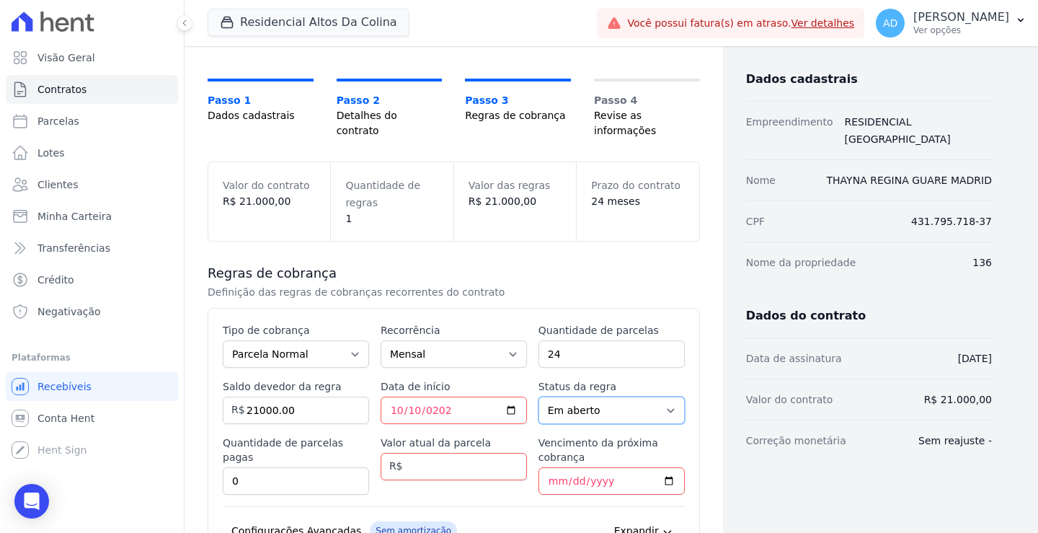
scroll to position [144, 0]
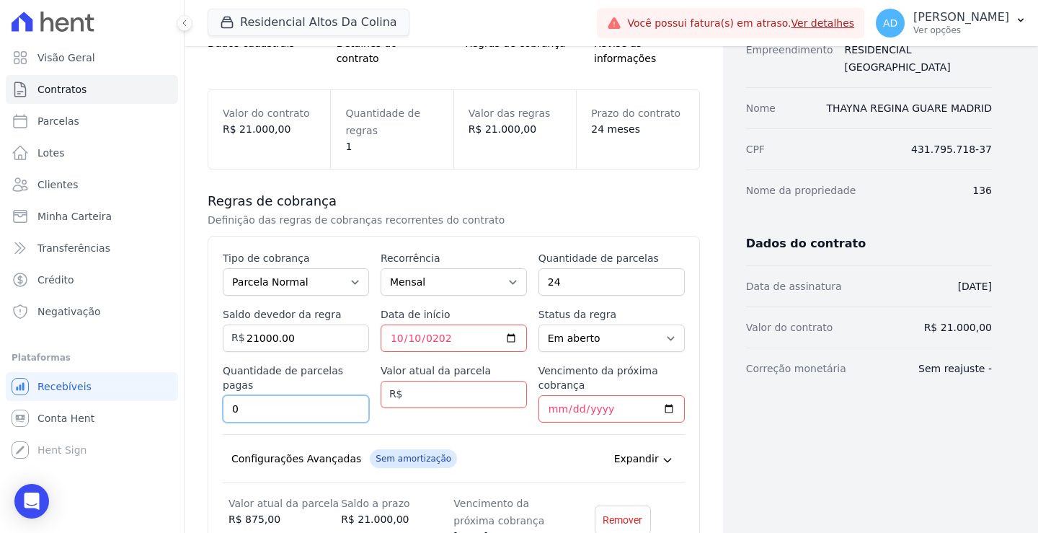
click at [309, 395] on input "0" at bounding box center [296, 408] width 146 height 27
type input "0"
type input "24"
click at [458, 382] on input "Valor atual da parcela" at bounding box center [454, 394] width 146 height 27
type input "875.00"
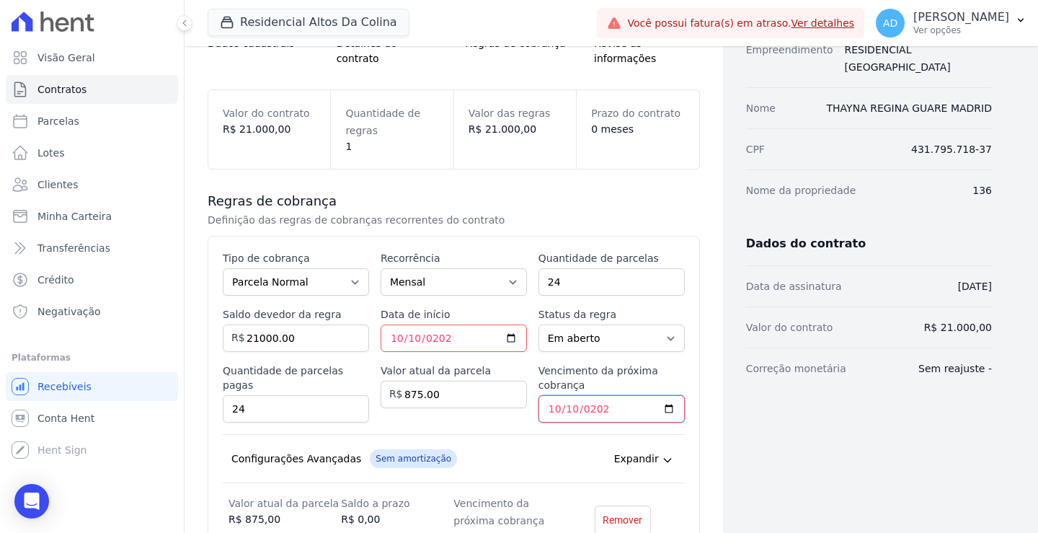
type input "[DATE]"
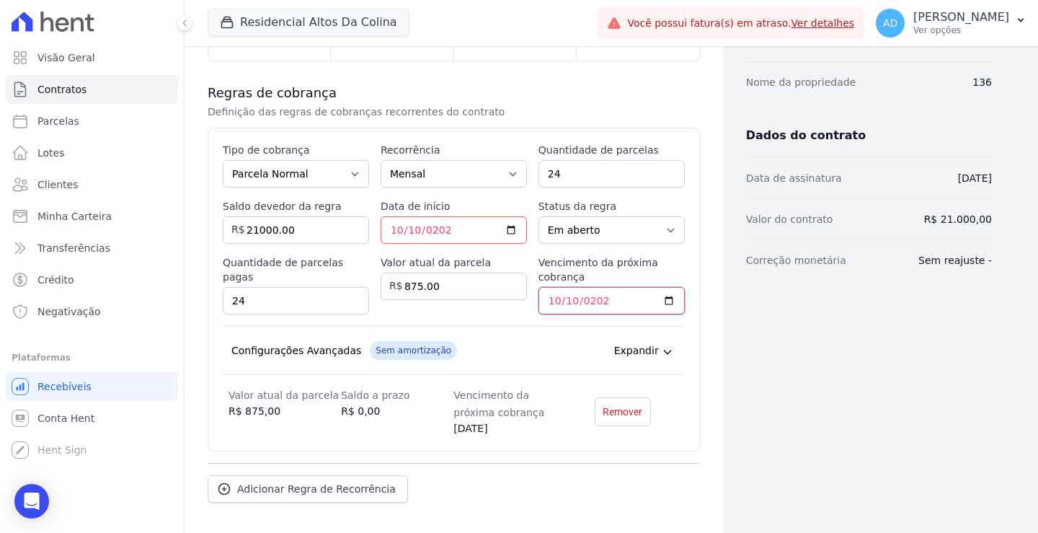
scroll to position [288, 0]
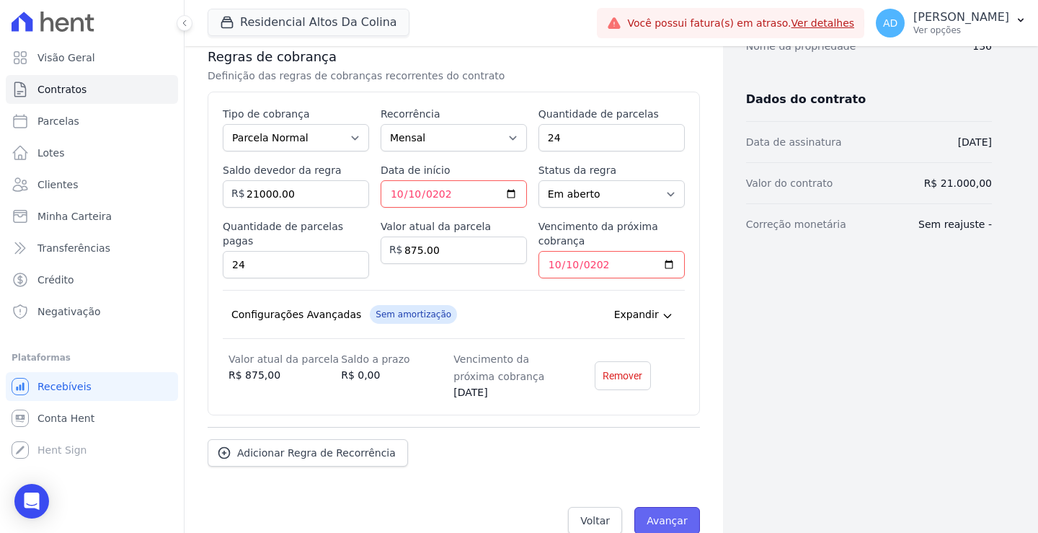
click at [656, 512] on input "Avançar" at bounding box center [668, 520] width 66 height 27
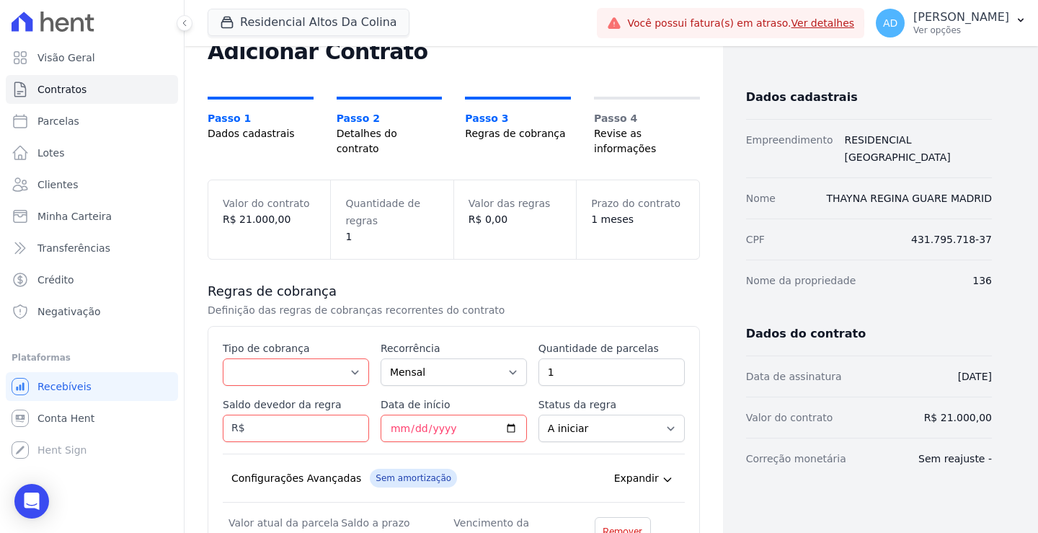
scroll to position [72, 0]
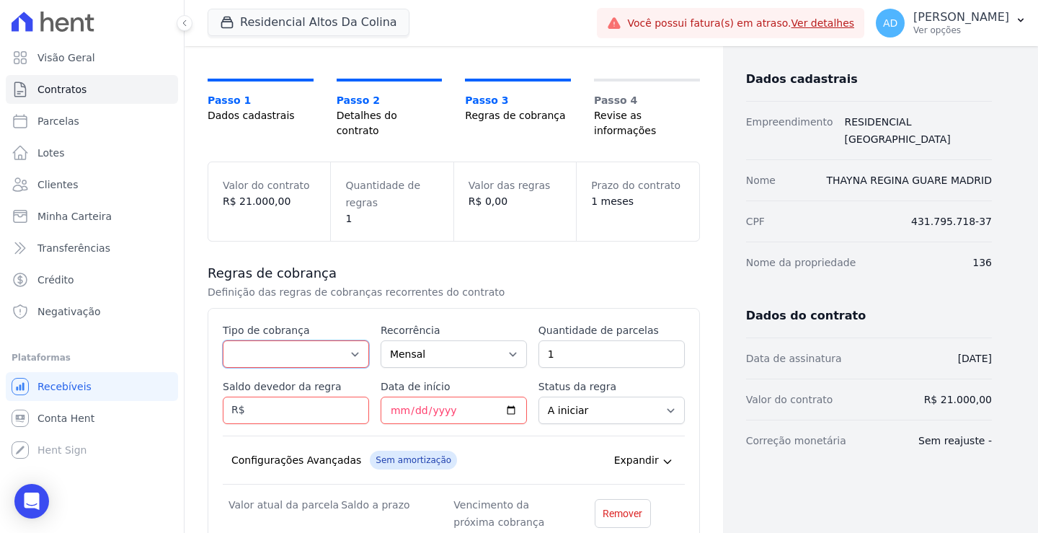
click at [316, 343] on select "Parcela Normal Entrada Sinal Intercalada Chaves Pré-chaves Pós-chaves Impostos …" at bounding box center [296, 353] width 146 height 27
select select "standard"
click at [223, 340] on select "Parcela Normal Entrada Sinal Intercalada Chaves Pré-chaves Pós-chaves Impostos …" at bounding box center [296, 353] width 146 height 27
click at [560, 345] on input "1" at bounding box center [612, 353] width 146 height 27
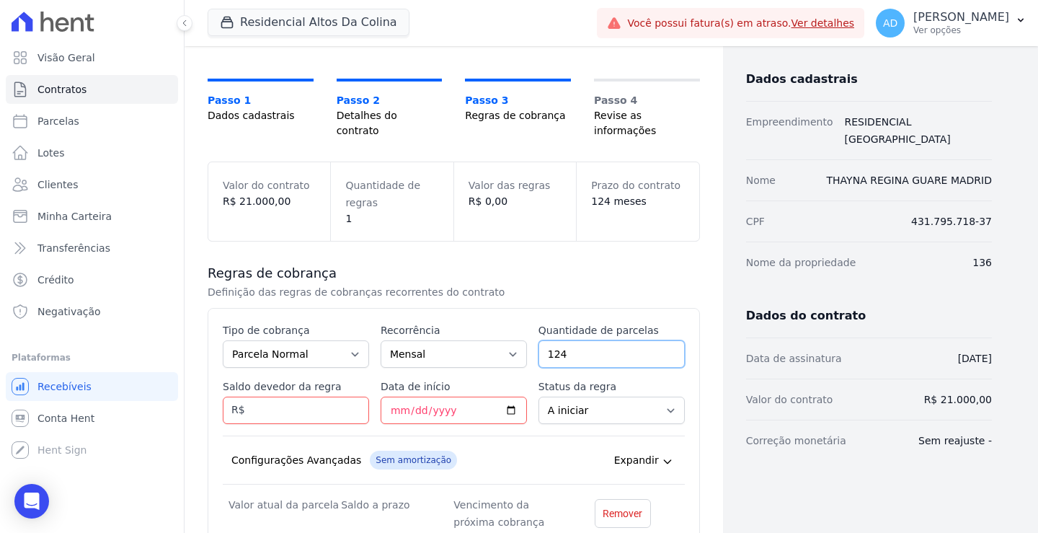
drag, startPoint x: 560, startPoint y: 345, endPoint x: 513, endPoint y: 363, distance: 49.5
click at [513, 363] on div "Esse tipo de parcela não entra no saldo devedor do contrato. Tipo de cobrança P…" at bounding box center [454, 427] width 462 height 208
type input "24"
type input "21000.00"
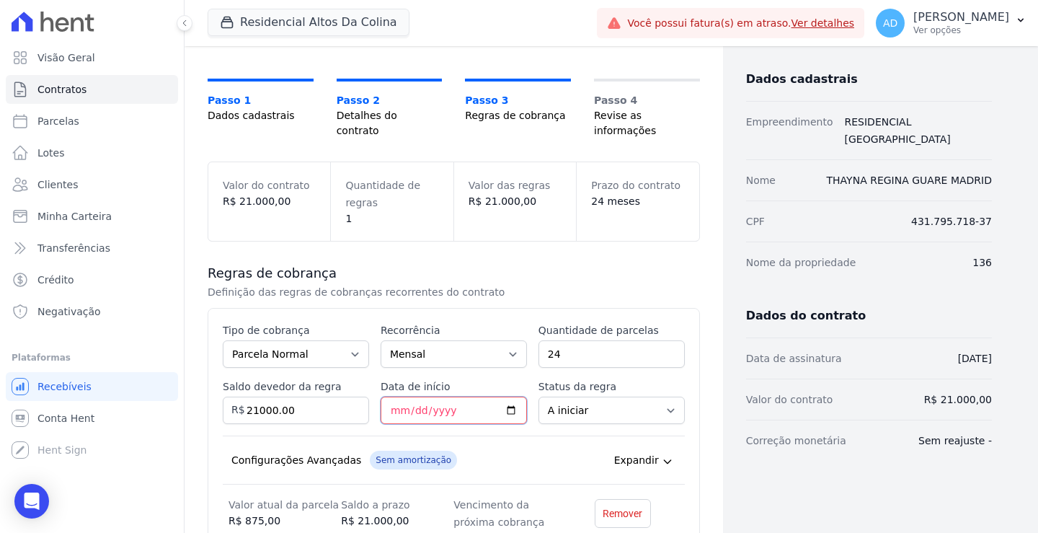
type input "0001-10-10"
type input "[DATE]"
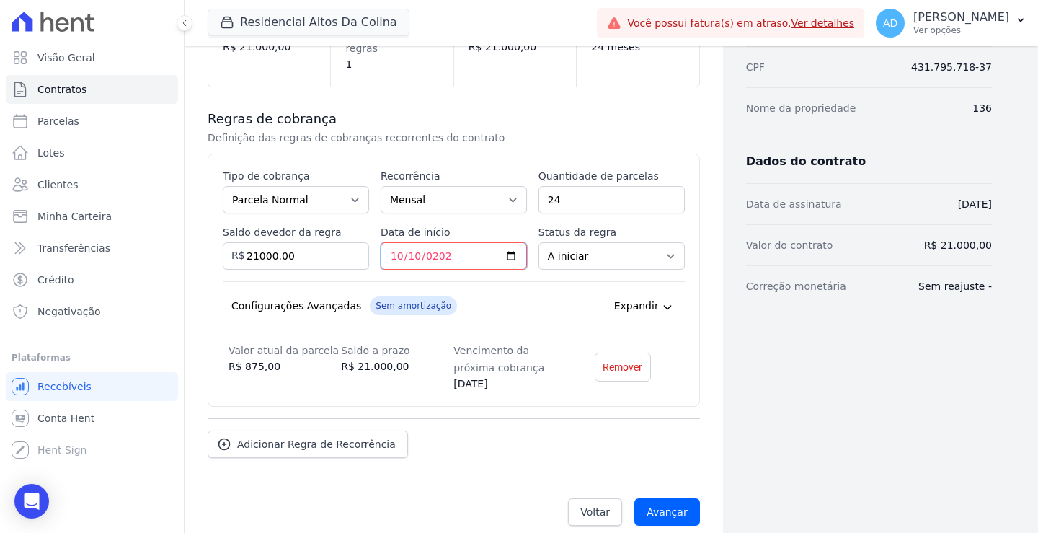
scroll to position [227, 0]
click at [649, 498] on input "Avançar" at bounding box center [668, 511] width 66 height 27
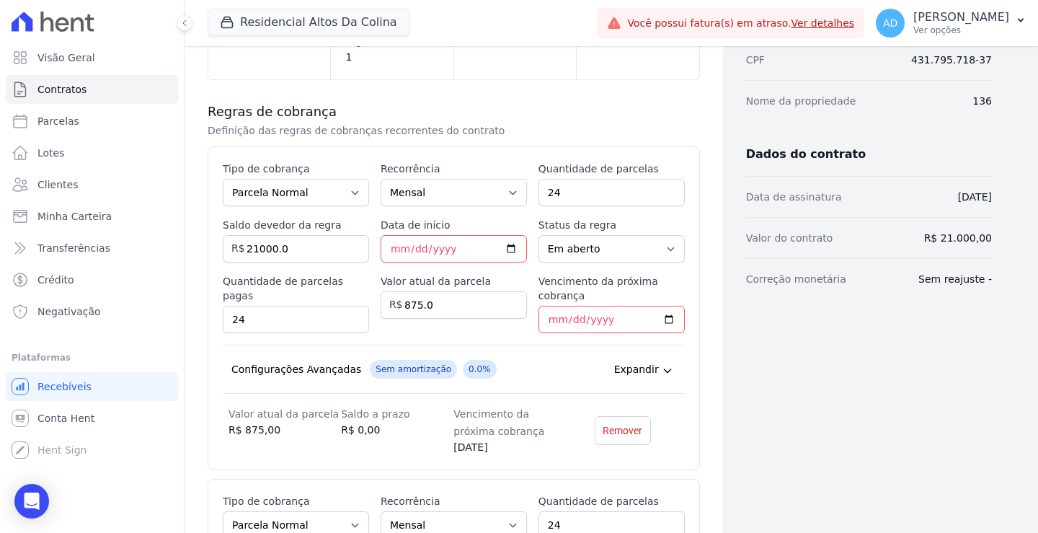
scroll to position [239, 0]
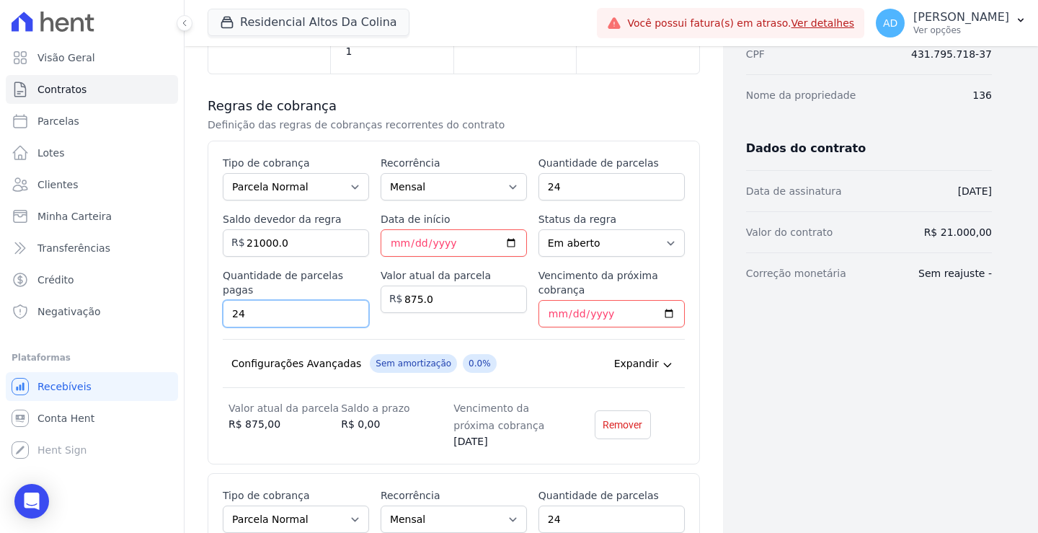
click at [333, 300] on input "24" at bounding box center [296, 313] width 146 height 27
click at [589, 230] on select "A iniciar Em aberto" at bounding box center [612, 242] width 146 height 27
select select "not_started"
click at [539, 229] on select "A iniciar Em aberto" at bounding box center [612, 242] width 146 height 27
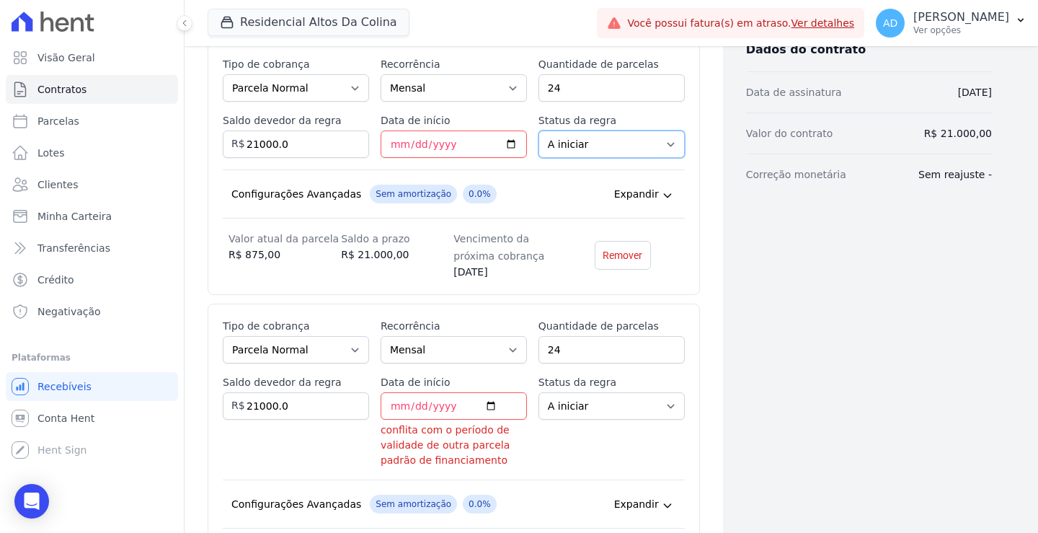
scroll to position [384, 0]
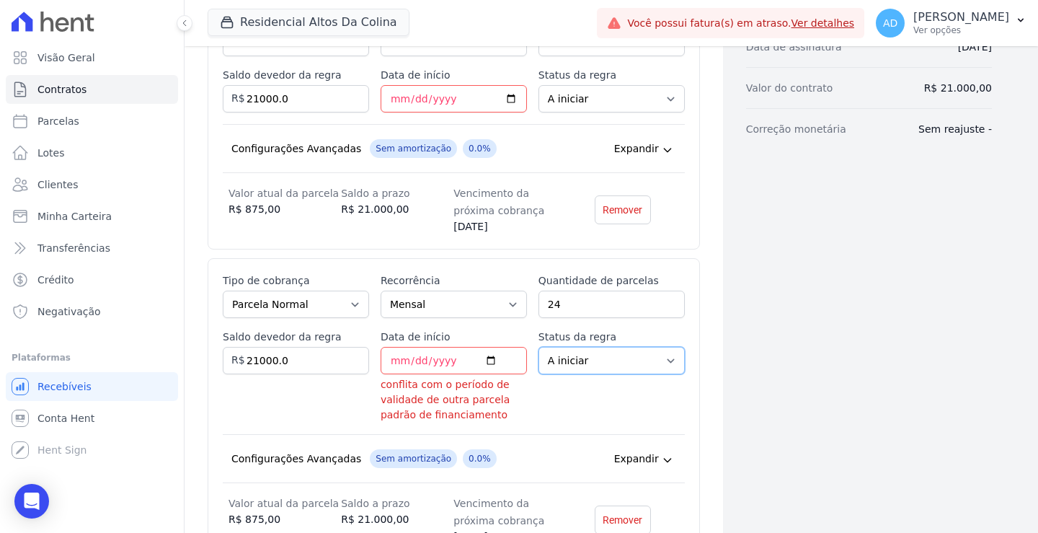
click at [578, 347] on select "A iniciar Em aberto" at bounding box center [612, 360] width 146 height 27
click at [539, 347] on select "A iniciar Em aberto" at bounding box center [612, 360] width 146 height 27
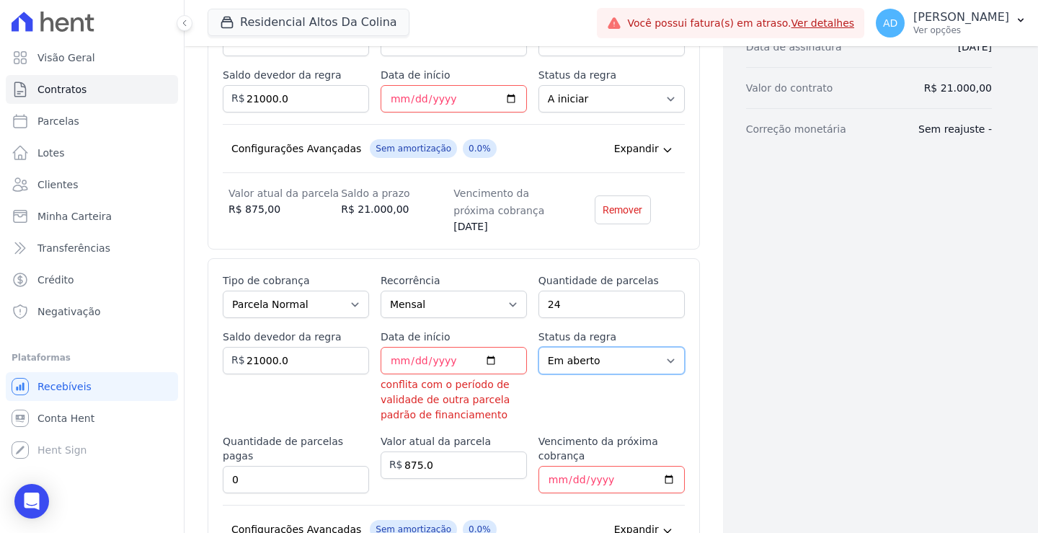
click at [582, 350] on select "A iniciar Em aberto" at bounding box center [612, 360] width 146 height 27
select select "not_started"
click at [539, 347] on select "A iniciar Em aberto" at bounding box center [612, 360] width 146 height 27
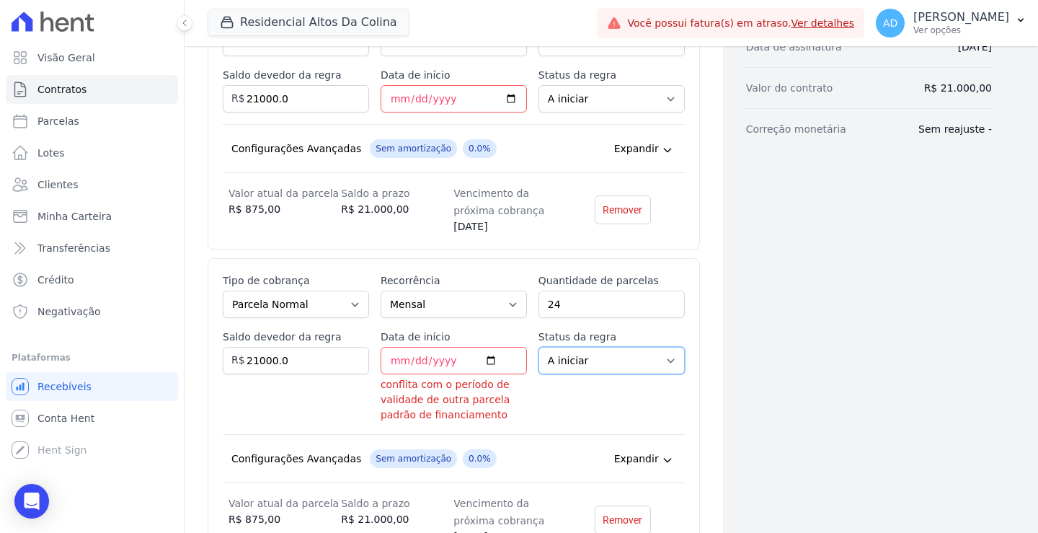
click at [582, 349] on select "A iniciar Em aberto" at bounding box center [612, 360] width 146 height 27
click at [539, 347] on select "A iniciar Em aberto" at bounding box center [612, 360] width 146 height 27
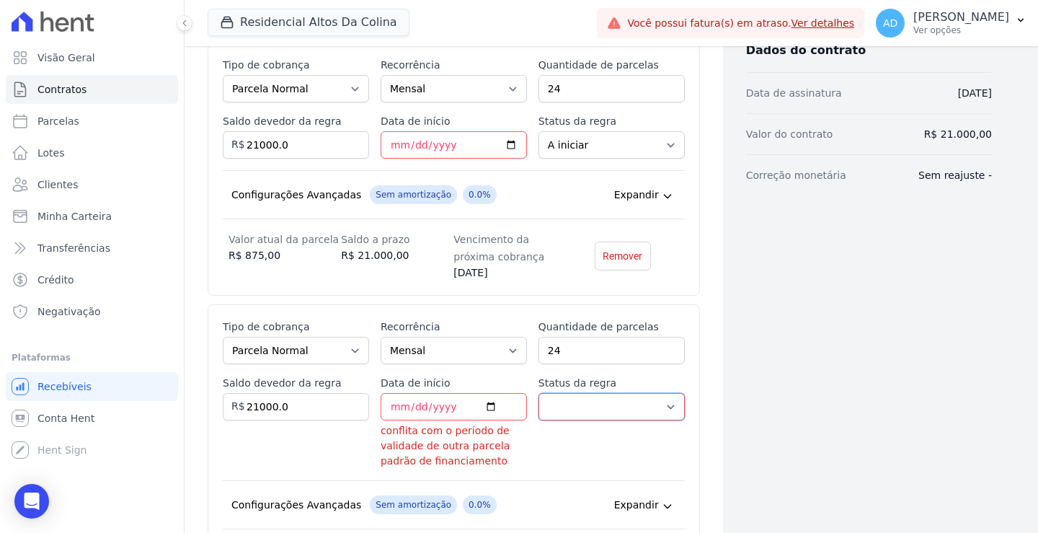
scroll to position [312, 0]
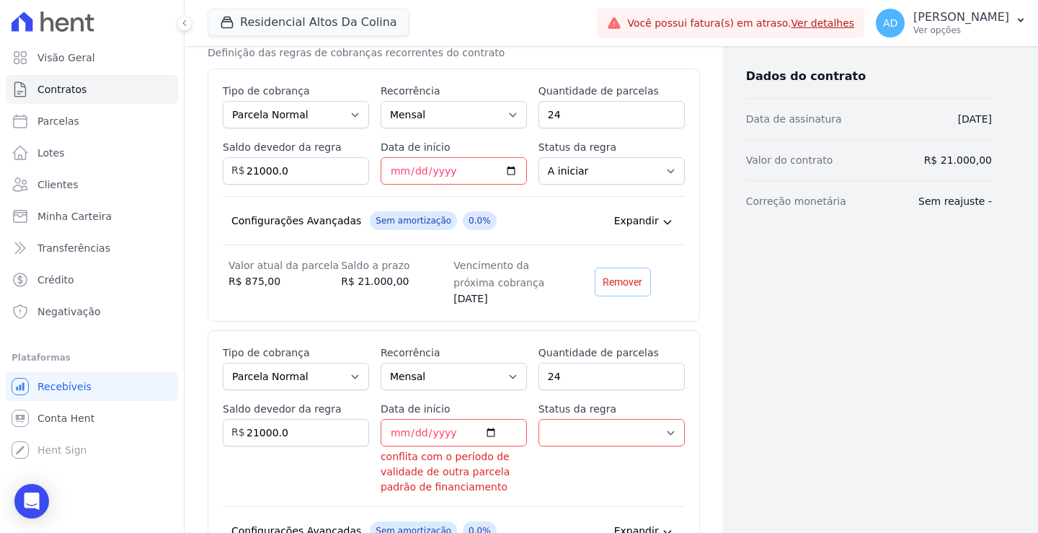
click at [612, 276] on link "Remover" at bounding box center [623, 282] width 56 height 29
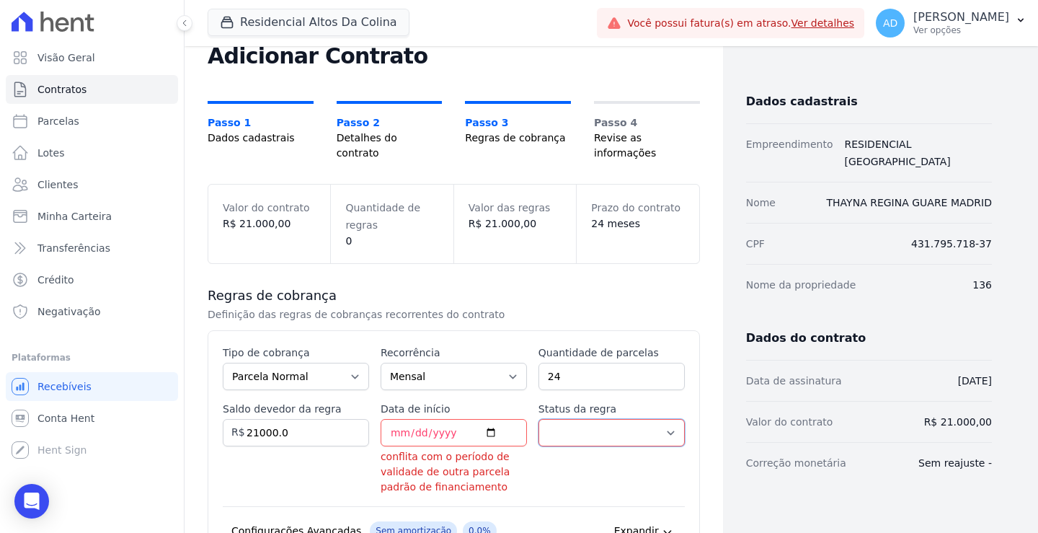
click at [568, 419] on select "A iniciar Em aberto" at bounding box center [612, 432] width 146 height 27
click at [539, 419] on select "A iniciar Em aberto" at bounding box center [612, 432] width 146 height 27
drag, startPoint x: 568, startPoint y: 418, endPoint x: 574, endPoint y: 430, distance: 13.5
click at [568, 419] on select "A iniciar Em aberto" at bounding box center [612, 432] width 146 height 27
click at [539, 419] on select "A iniciar Em aberto" at bounding box center [612, 432] width 146 height 27
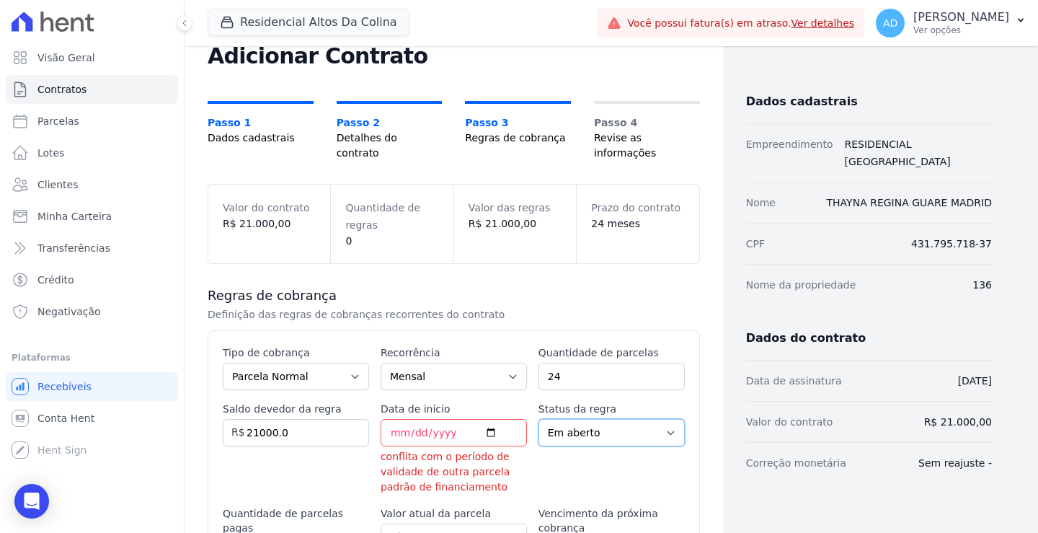
drag, startPoint x: 567, startPoint y: 419, endPoint x: 572, endPoint y: 429, distance: 11.3
click at [567, 419] on select "A iniciar Em aberto" at bounding box center [612, 432] width 146 height 27
select select "not_started"
click at [539, 419] on select "A iniciar Em aberto" at bounding box center [612, 432] width 146 height 27
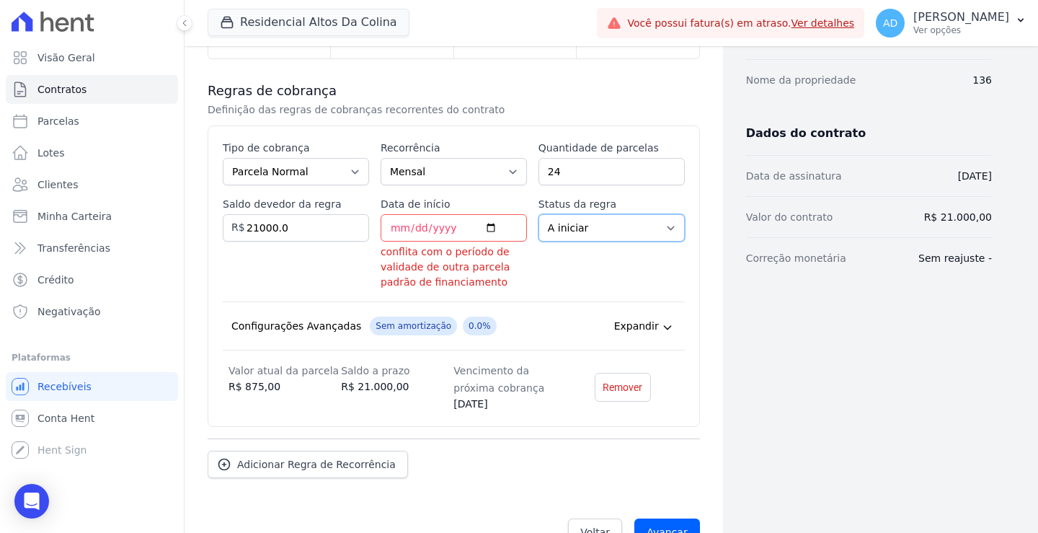
scroll to position [275, 0]
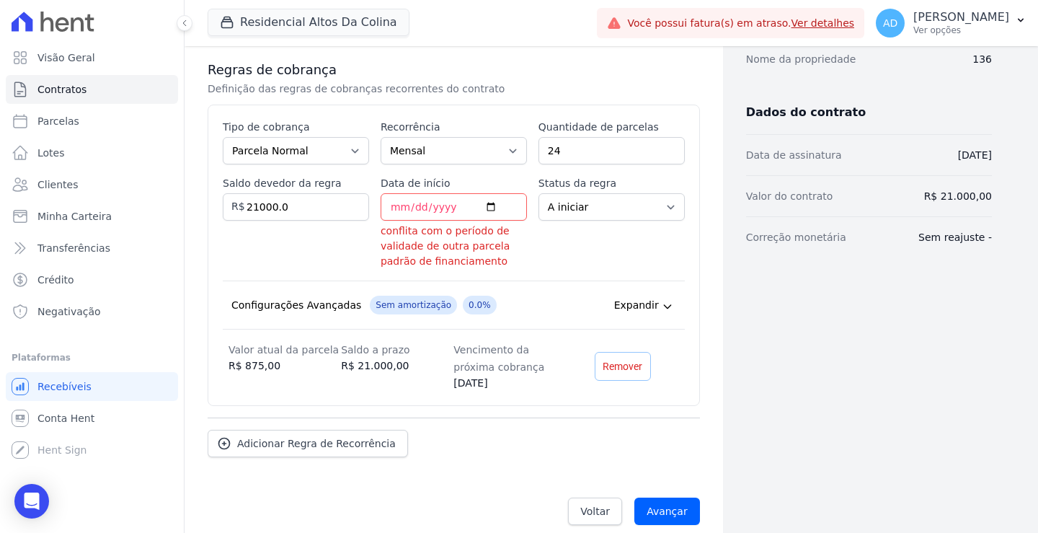
click at [614, 359] on span "Remover" at bounding box center [623, 366] width 40 height 14
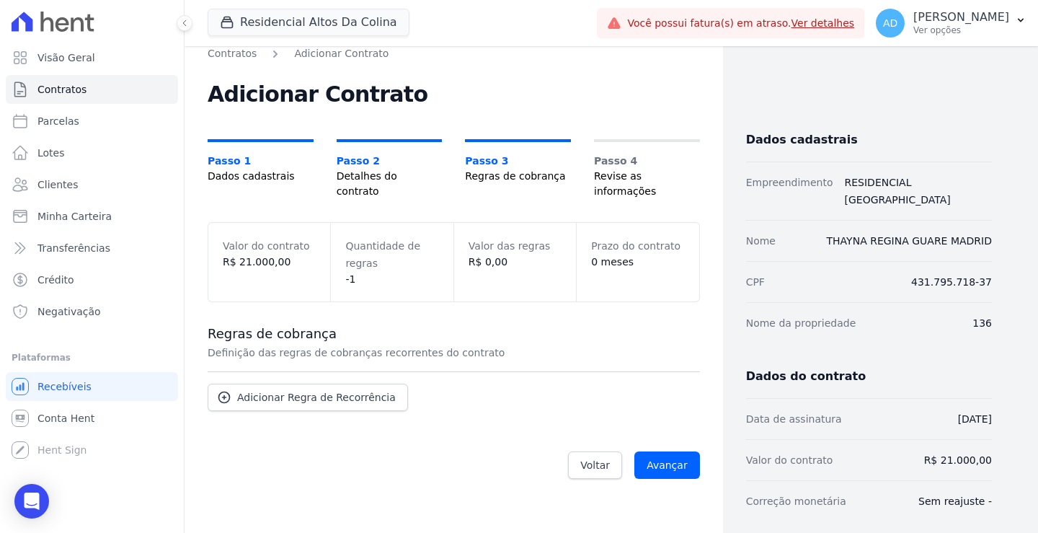
scroll to position [0, 0]
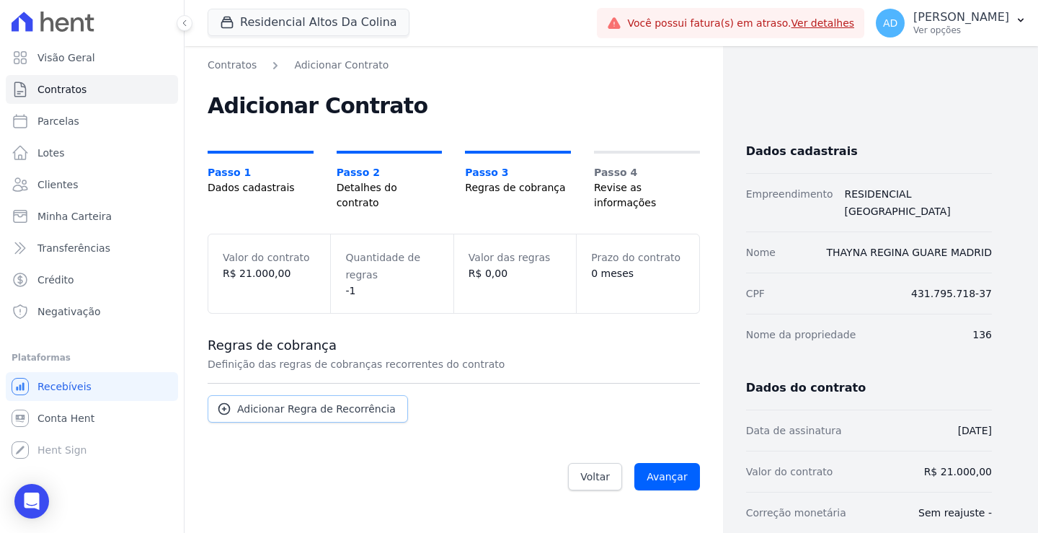
click at [347, 402] on span "Adicionar Regra de Recorrência" at bounding box center [316, 409] width 159 height 14
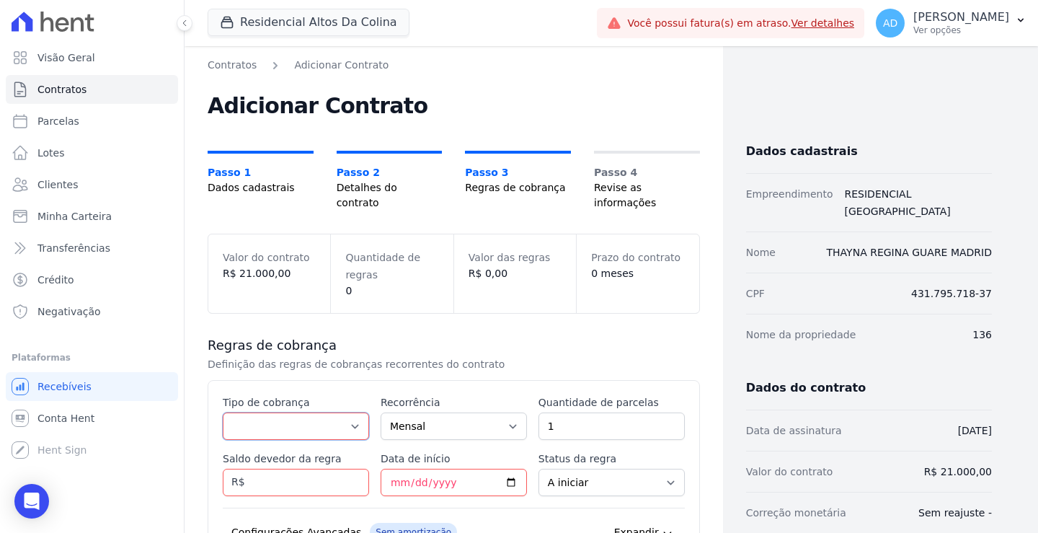
click at [299, 415] on select "Parcela Normal Entrada Sinal Intercalada Chaves Pré-chaves Pós-chaves Impostos …" at bounding box center [296, 425] width 146 height 27
select select "standard"
click at [223, 412] on select "Parcela Normal Entrada Sinal Intercalada Chaves Pré-chaves Pós-chaves Impostos …" at bounding box center [296, 425] width 146 height 27
click at [583, 412] on input "1" at bounding box center [612, 425] width 146 height 27
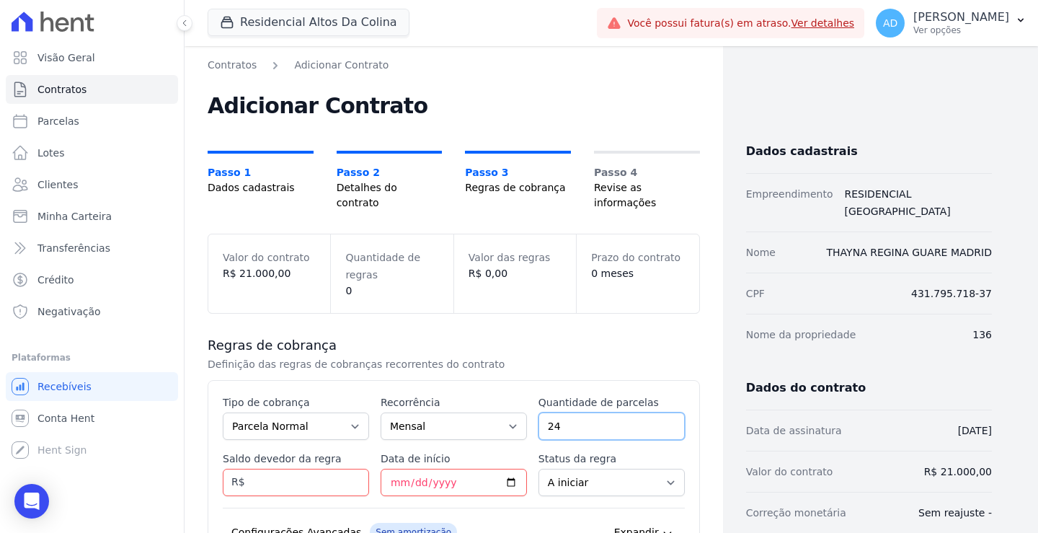
type input "24"
type input "1"
type input "21000.00"
type input "2025-10-10"
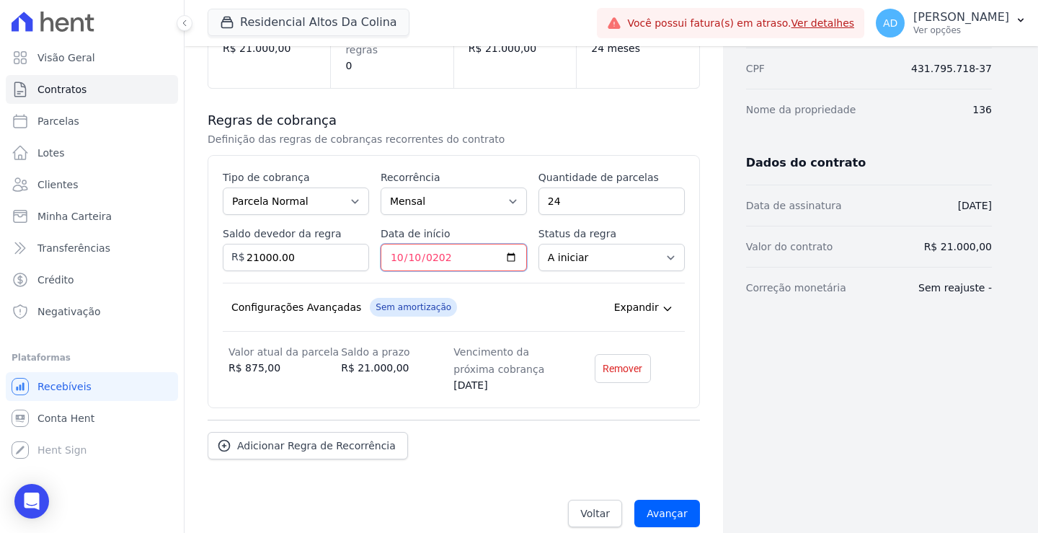
scroll to position [227, 0]
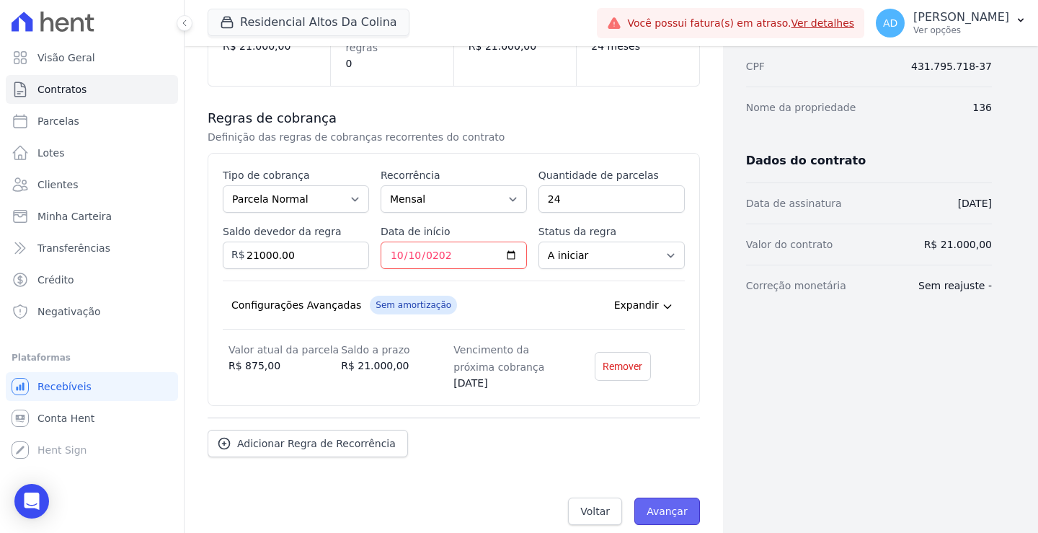
drag, startPoint x: 659, startPoint y: 488, endPoint x: 648, endPoint y: 487, distance: 10.9
click at [660, 498] on input "Avançar" at bounding box center [668, 511] width 66 height 27
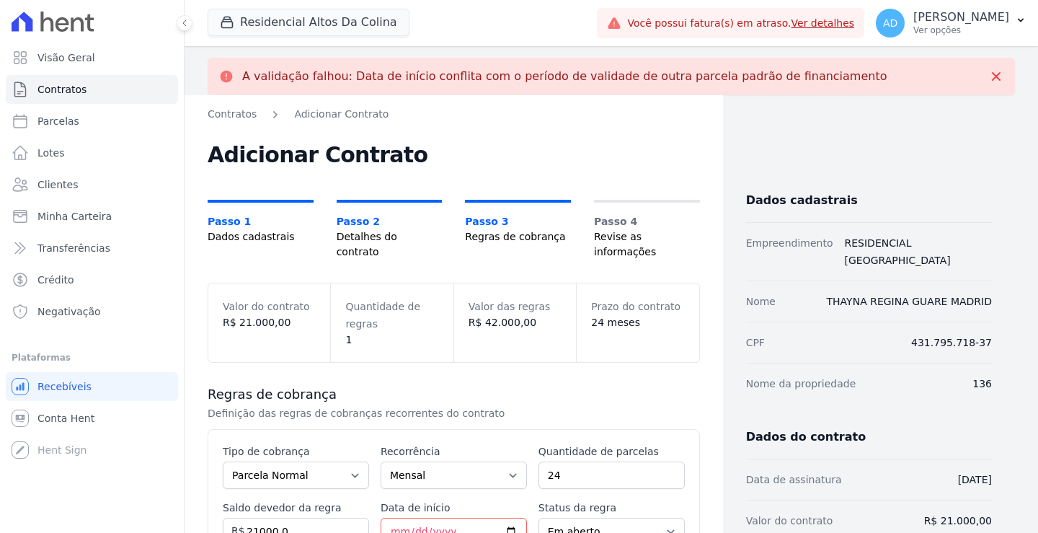
select select "started"
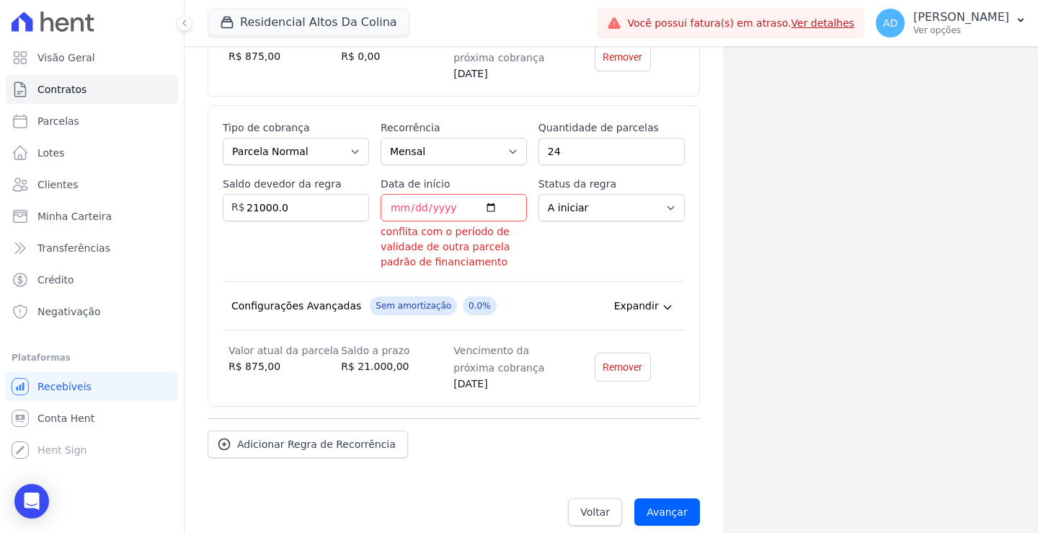
scroll to position [657, 0]
click at [595, 504] on span "Voltar" at bounding box center [596, 511] width 30 height 14
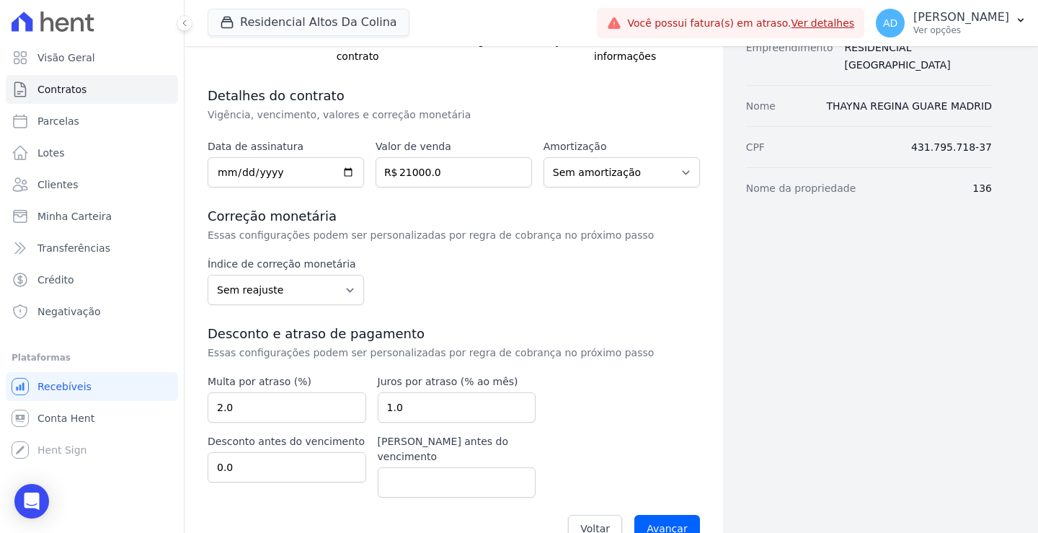
scroll to position [149, 0]
click at [586, 519] on span "Voltar" at bounding box center [596, 526] width 30 height 14
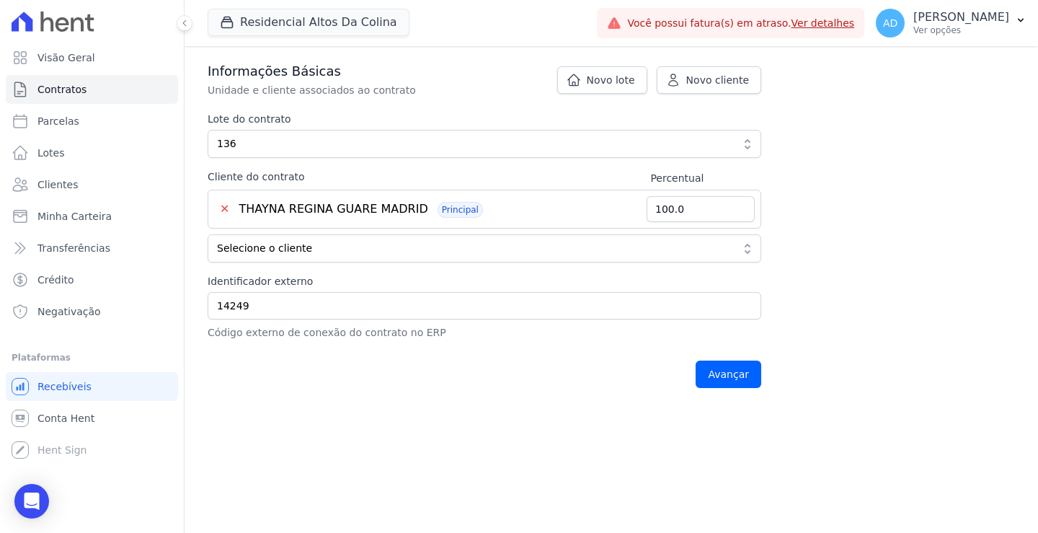
scroll to position [281, 0]
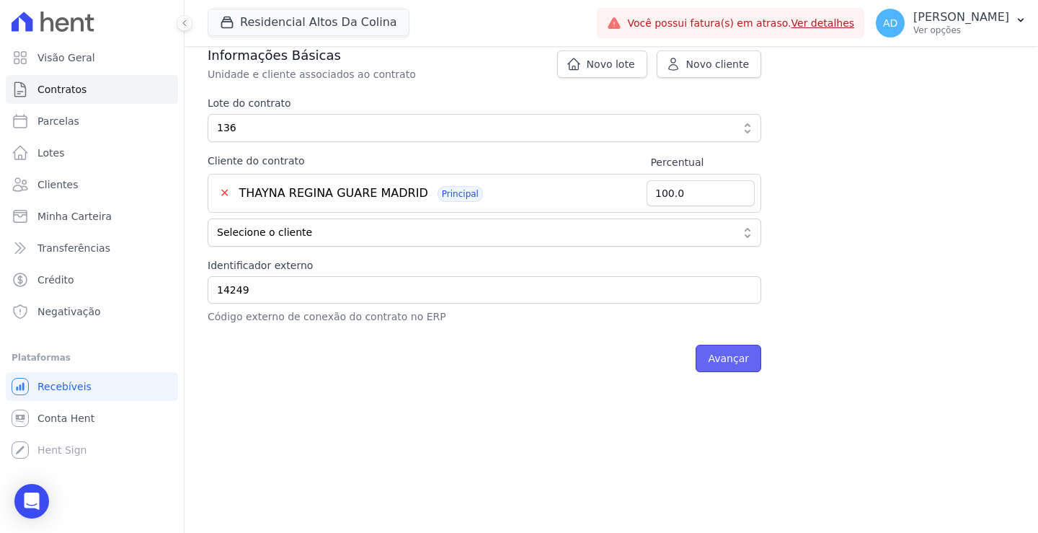
click at [721, 363] on input "Avançar" at bounding box center [729, 358] width 66 height 27
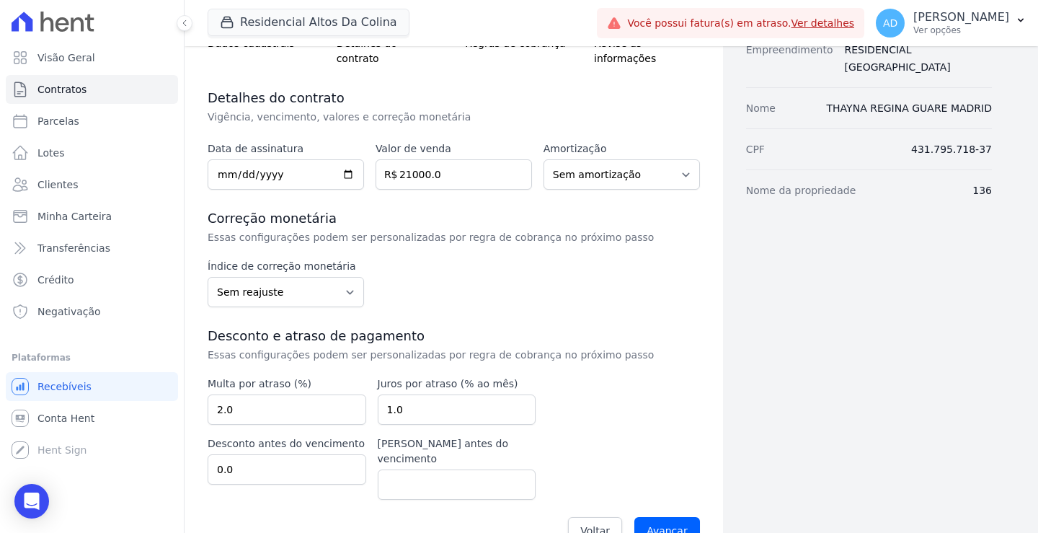
scroll to position [149, 0]
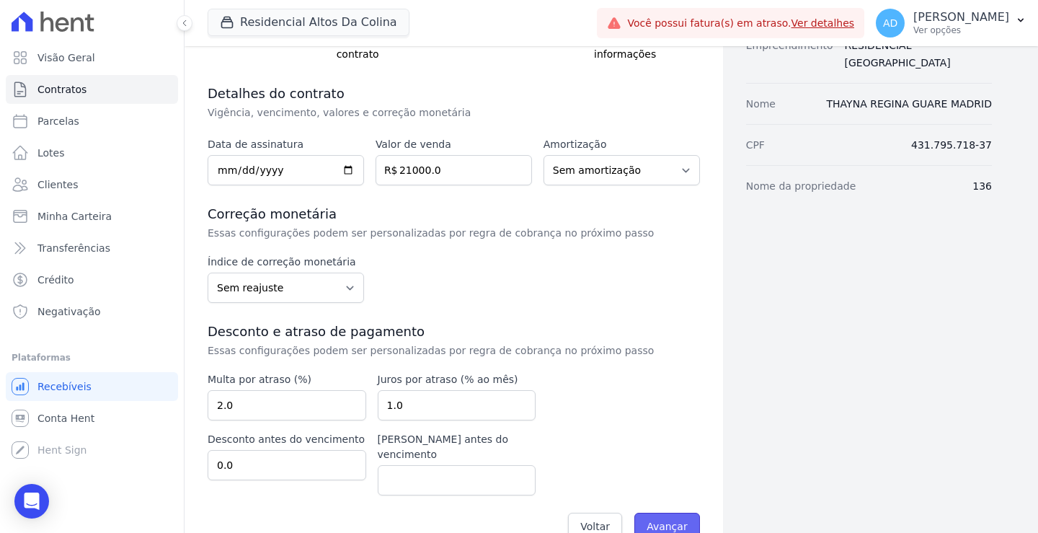
click at [665, 513] on input "Avançar" at bounding box center [668, 526] width 66 height 27
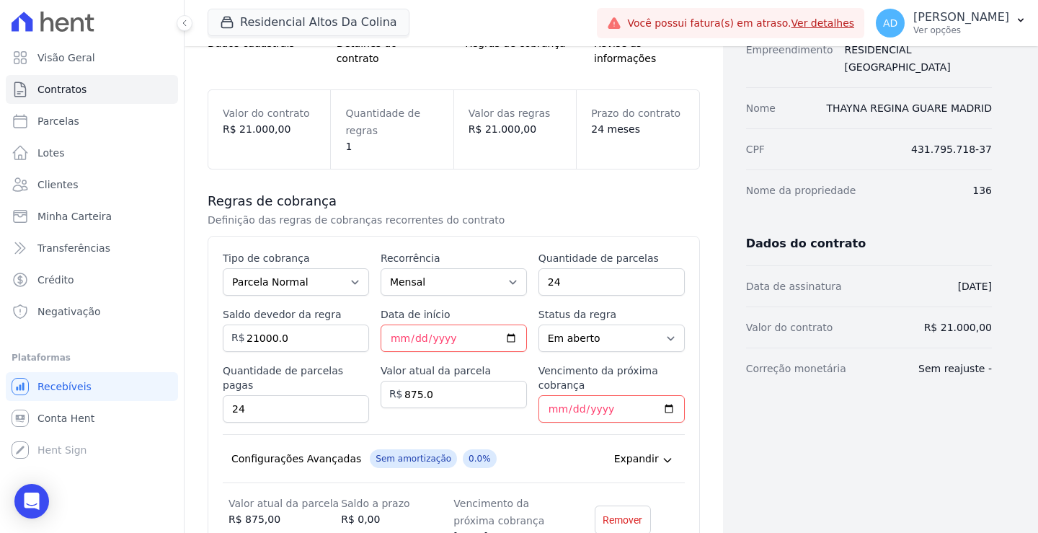
scroll to position [216, 0]
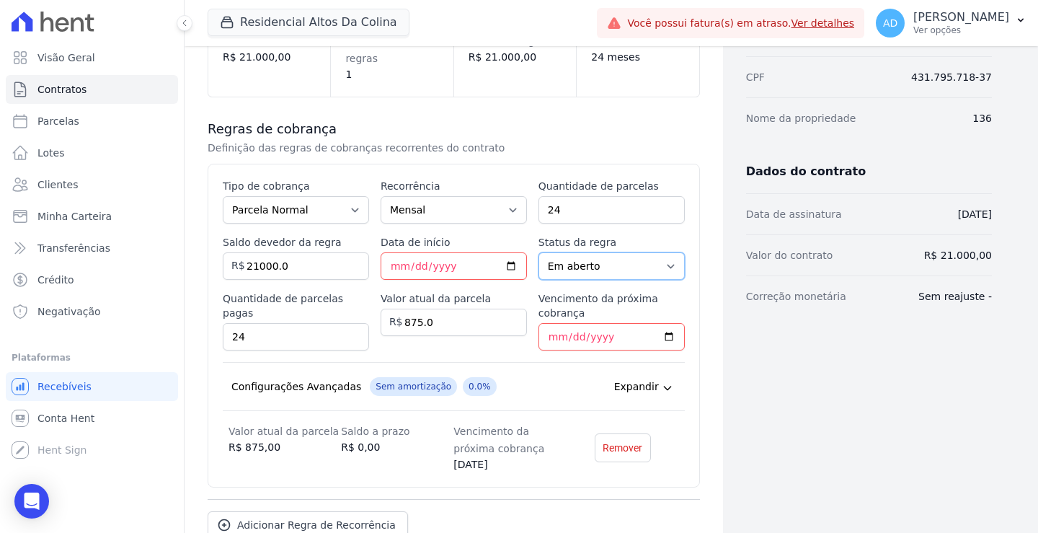
drag, startPoint x: 630, startPoint y: 255, endPoint x: 627, endPoint y: 263, distance: 8.9
click at [630, 256] on select "A iniciar Em aberto" at bounding box center [612, 265] width 146 height 27
select select "not_started"
click at [539, 252] on select "A iniciar Em aberto" at bounding box center [612, 265] width 146 height 27
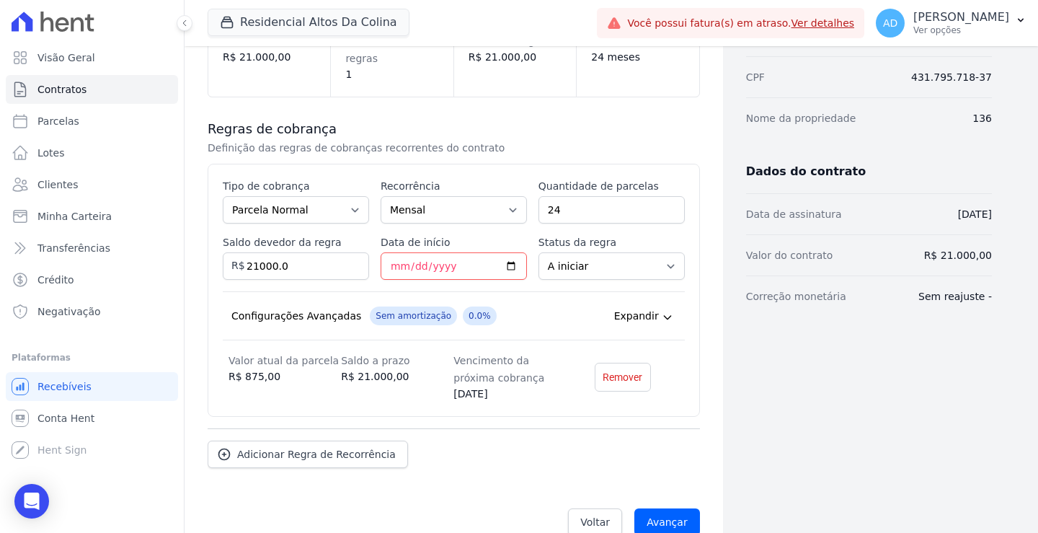
click at [643, 309] on span "Expandir" at bounding box center [636, 316] width 45 height 14
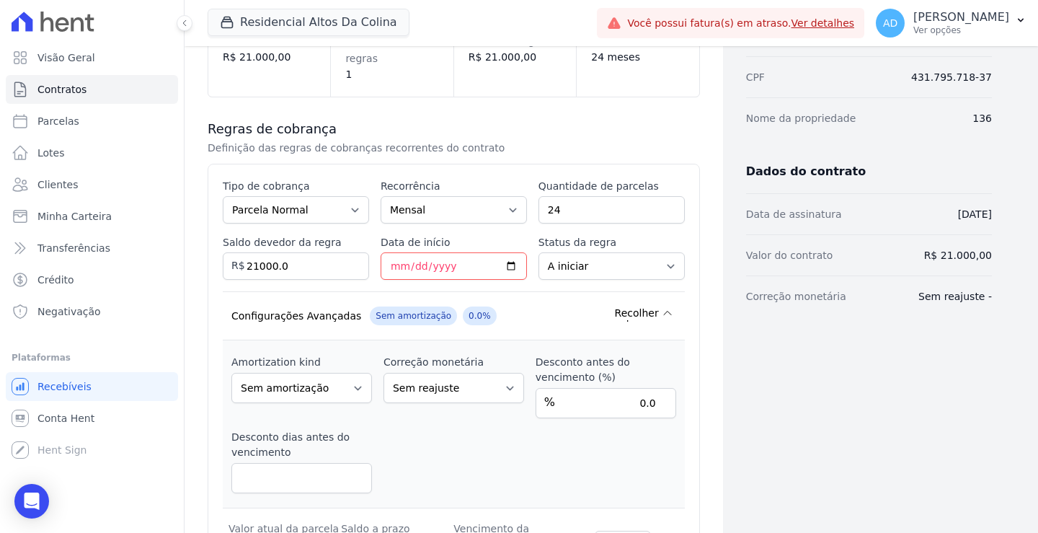
click at [643, 306] on span "Recolher" at bounding box center [637, 313] width 44 height 14
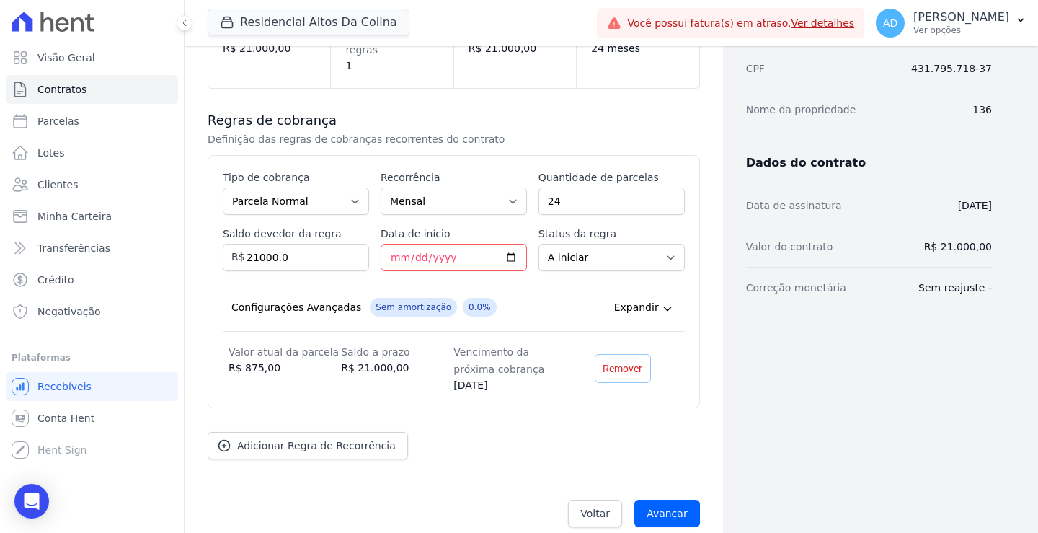
scroll to position [227, 0]
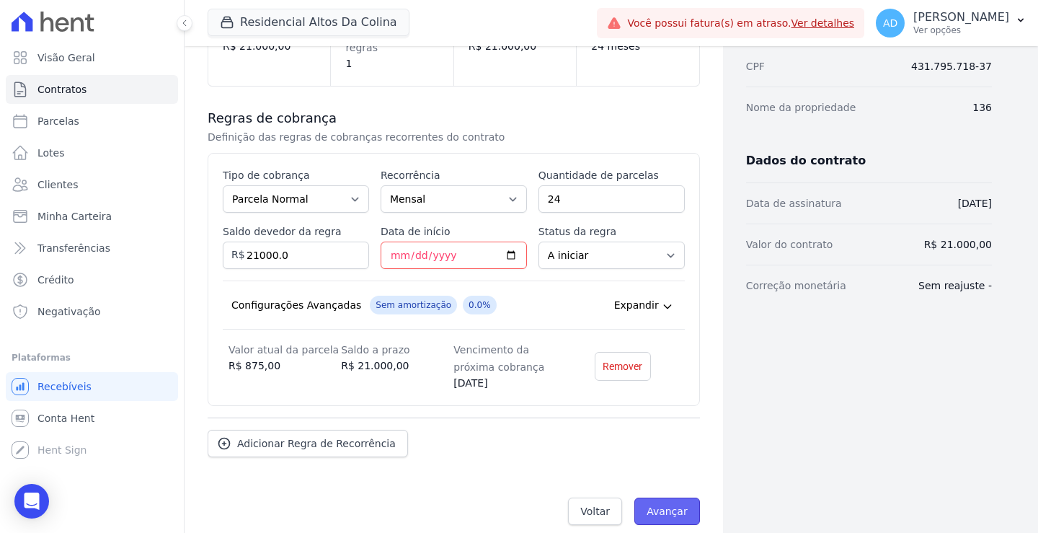
click at [684, 500] on input "Avançar" at bounding box center [668, 511] width 66 height 27
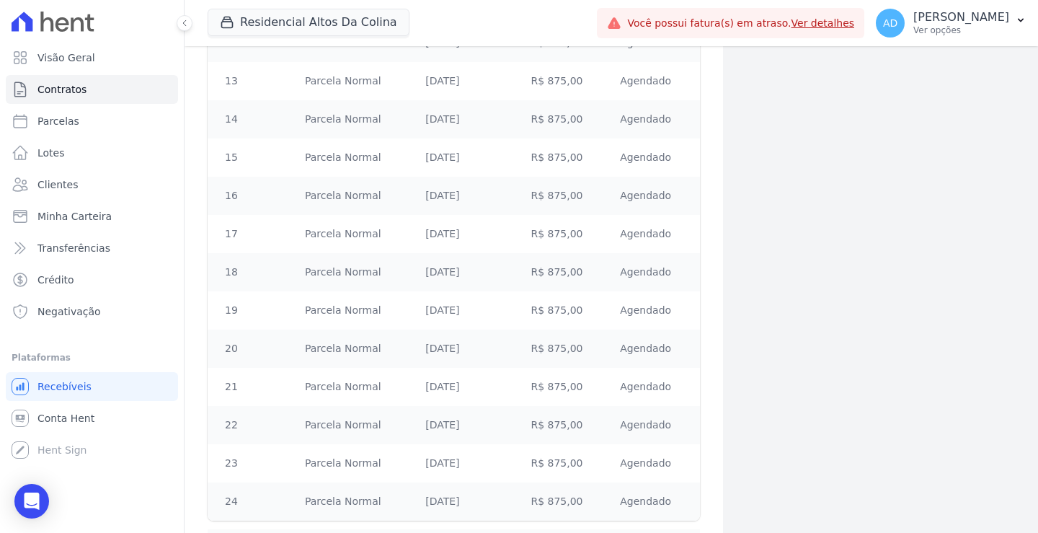
scroll to position [804, 0]
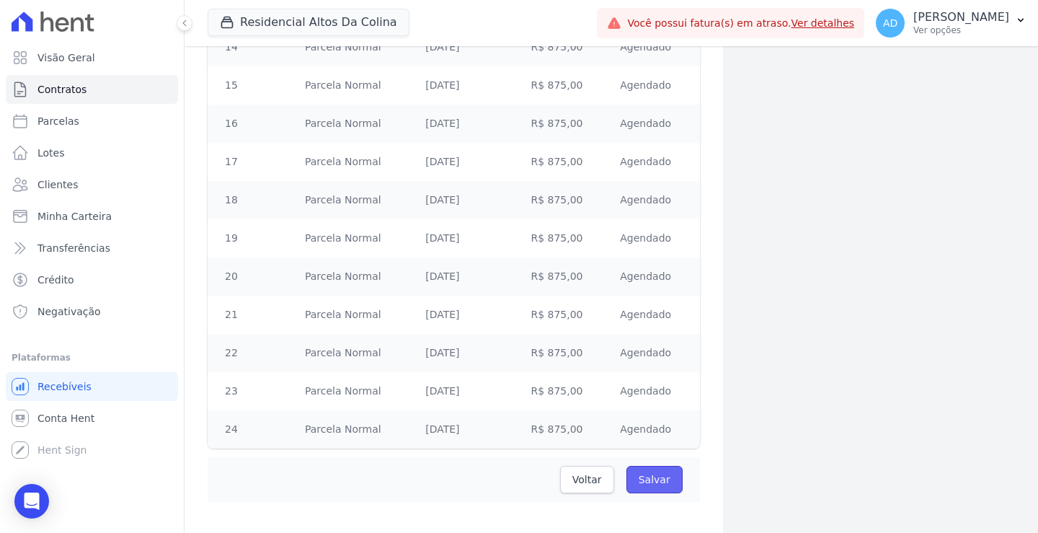
click at [643, 466] on input "Salvar" at bounding box center [655, 479] width 56 height 27
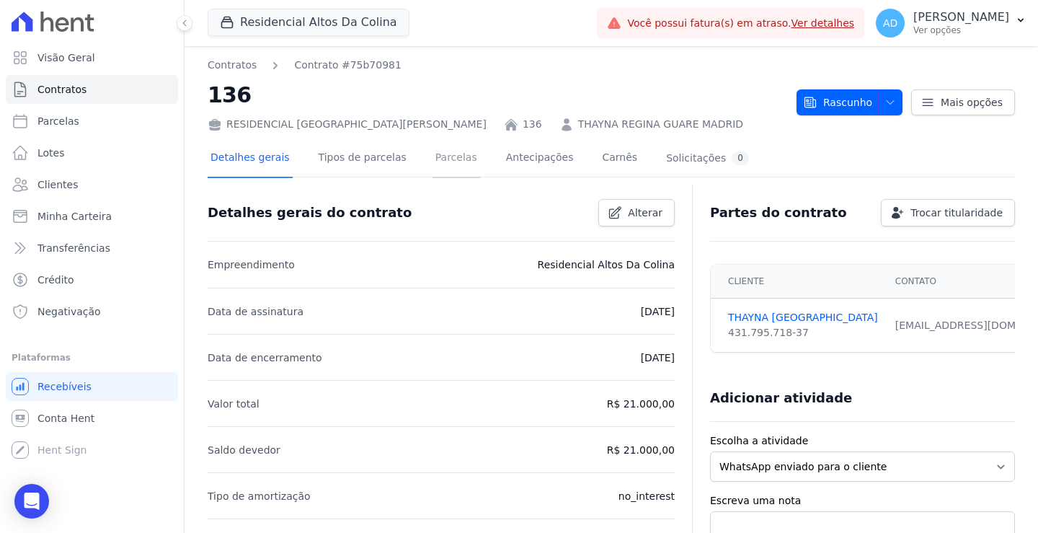
click at [433, 154] on link "Parcelas" at bounding box center [457, 159] width 48 height 38
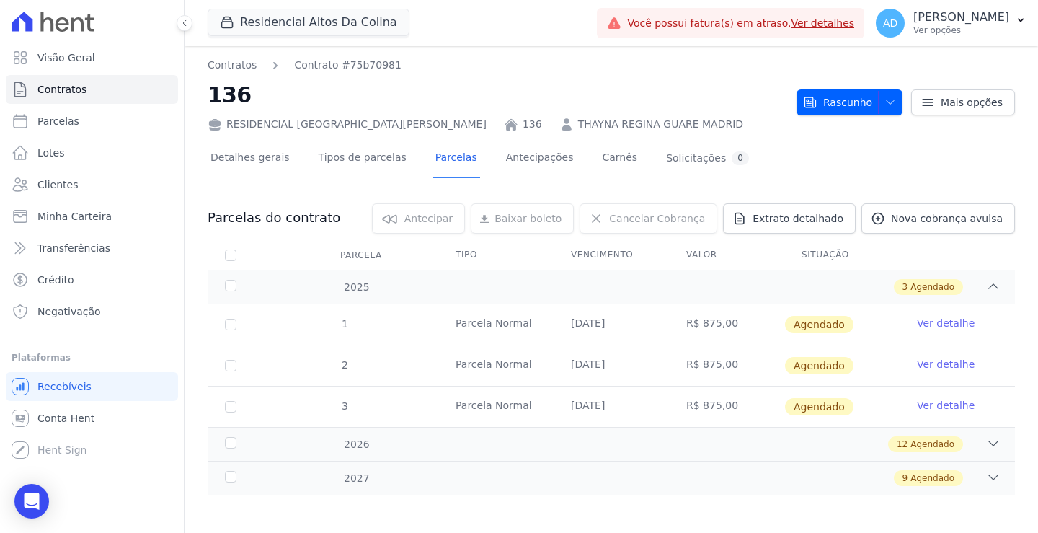
scroll to position [5, 0]
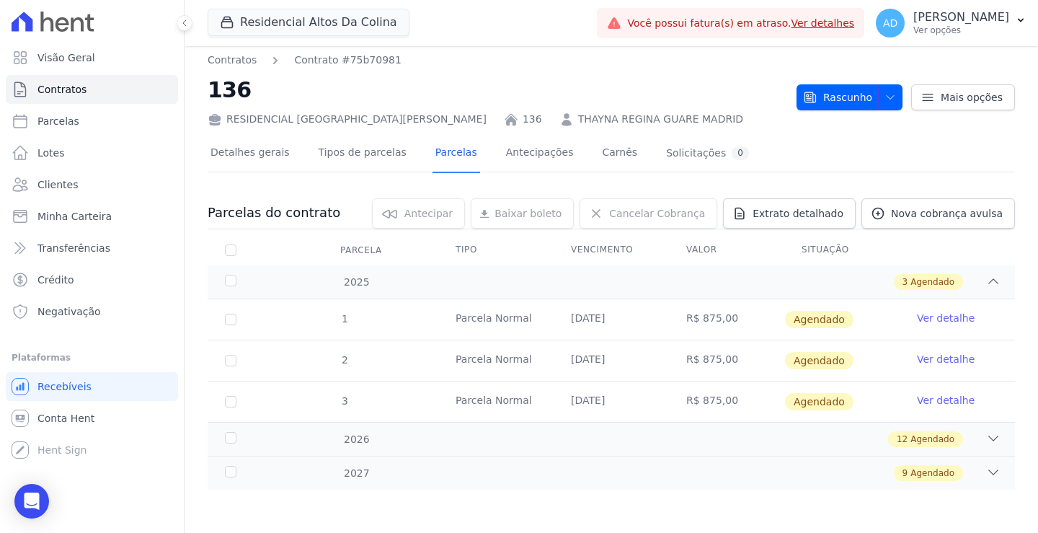
click at [924, 314] on link "Ver detalhe" at bounding box center [946, 318] width 58 height 14
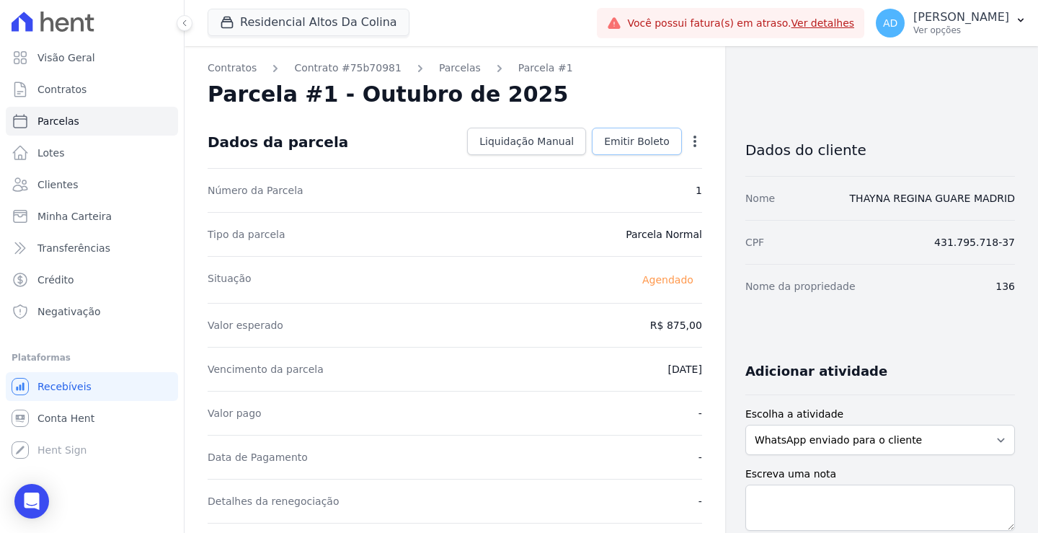
click at [639, 144] on span "Emitir Boleto" at bounding box center [637, 141] width 66 height 14
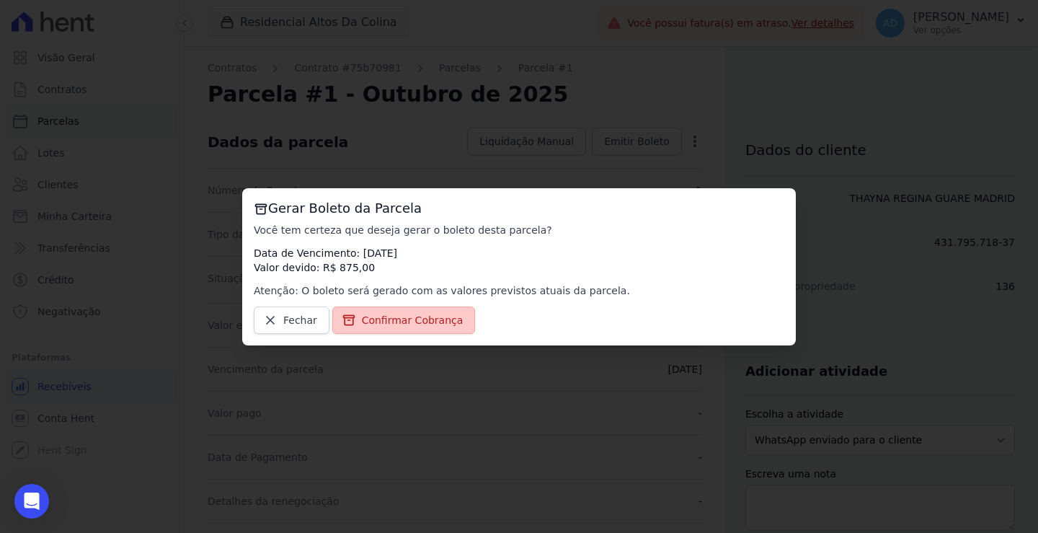
click at [401, 325] on span "Confirmar Cobrança" at bounding box center [413, 320] width 102 height 14
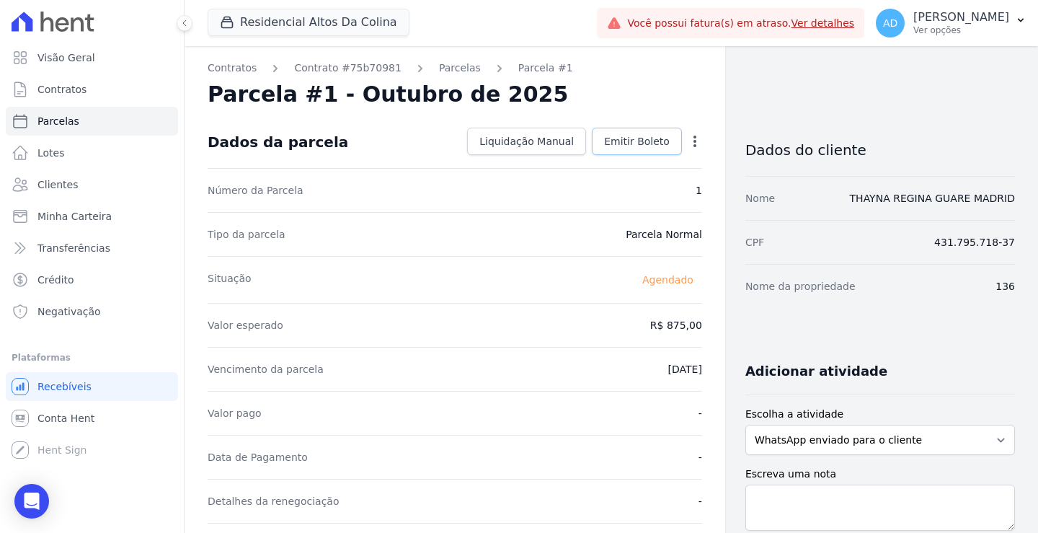
click at [617, 144] on span "Emitir Boleto" at bounding box center [637, 141] width 66 height 14
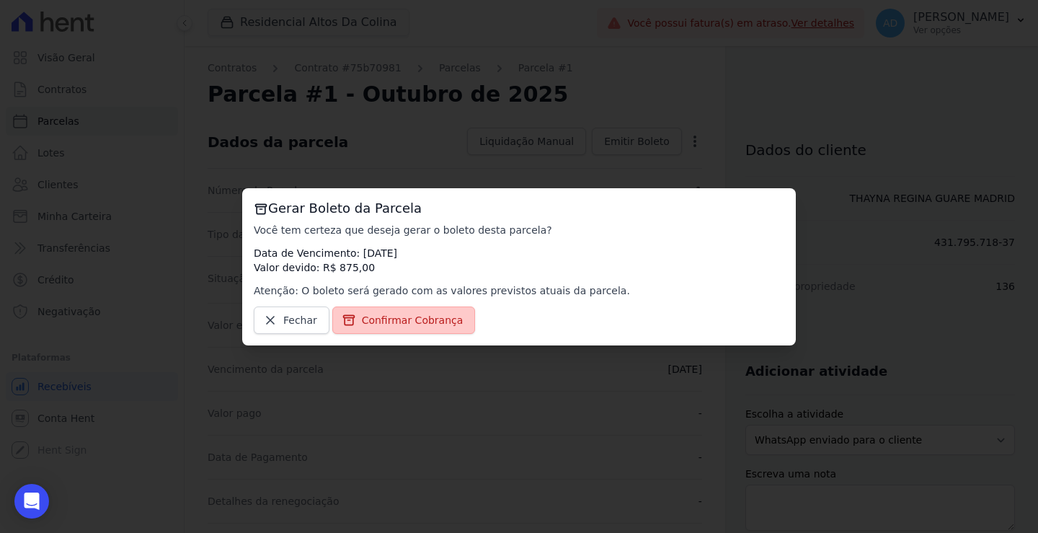
click at [411, 315] on span "Confirmar Cobrança" at bounding box center [413, 320] width 102 height 14
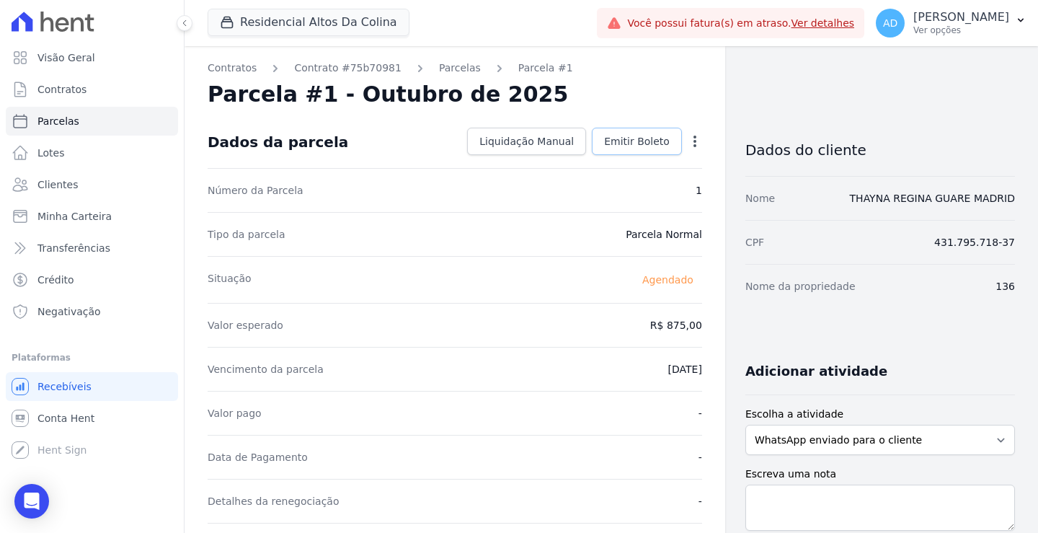
click at [614, 146] on span "Emitir Boleto" at bounding box center [637, 141] width 66 height 14
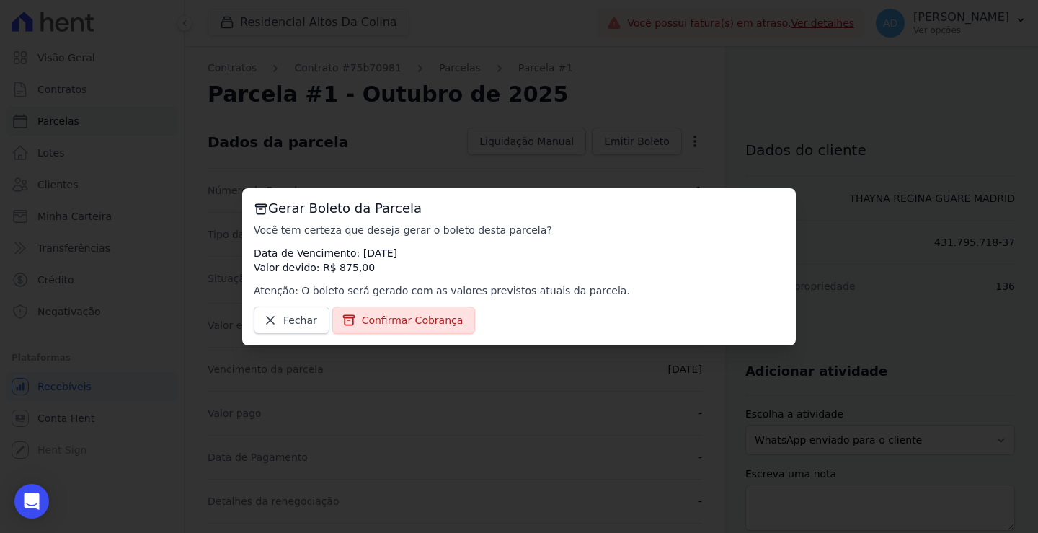
drag, startPoint x: 394, startPoint y: 317, endPoint x: 404, endPoint y: 366, distance: 50.6
click at [394, 317] on span "Confirmar Cobrança" at bounding box center [413, 320] width 102 height 14
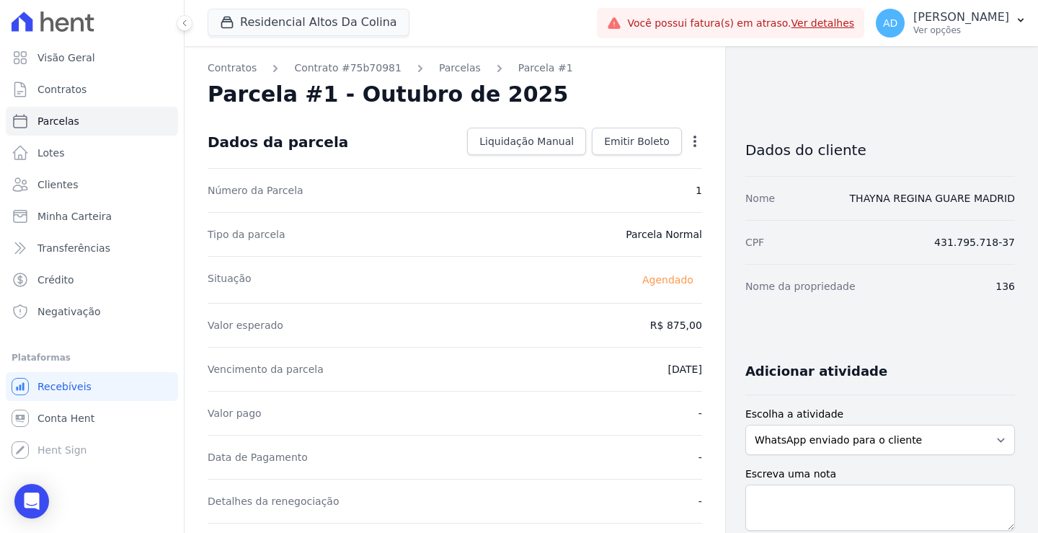
click at [688, 139] on icon "button" at bounding box center [695, 141] width 14 height 14
click at [666, 190] on link "Antecipar" at bounding box center [633, 187] width 127 height 26
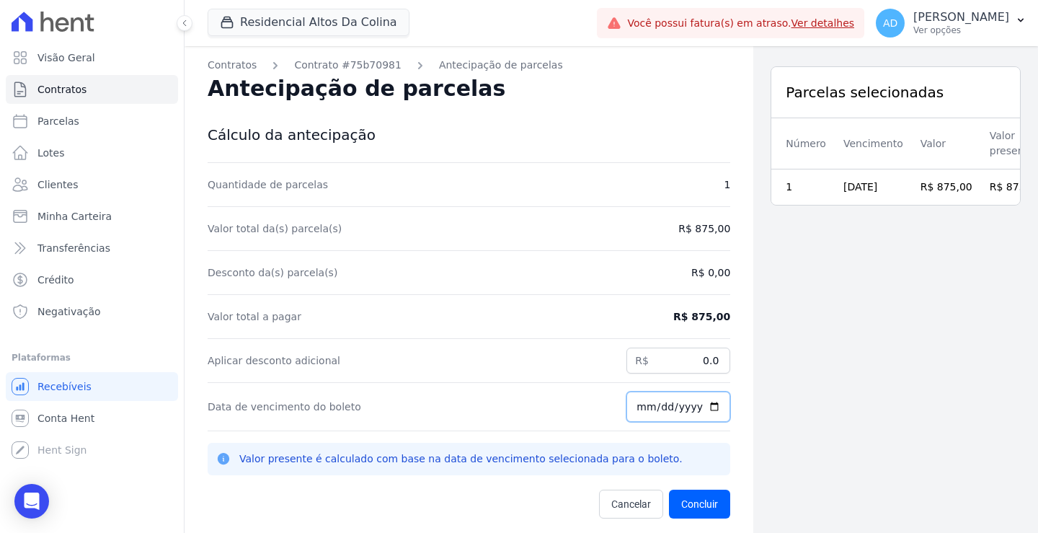
click at [627, 411] on input "[DATE]" at bounding box center [679, 407] width 104 height 30
type input "[DATE]"
click at [627, 402] on input "2025-01-01" at bounding box center [679, 407] width 104 height 30
click at [636, 407] on input "2025-01-01" at bounding box center [679, 407] width 104 height 30
type input "2025-10-10"
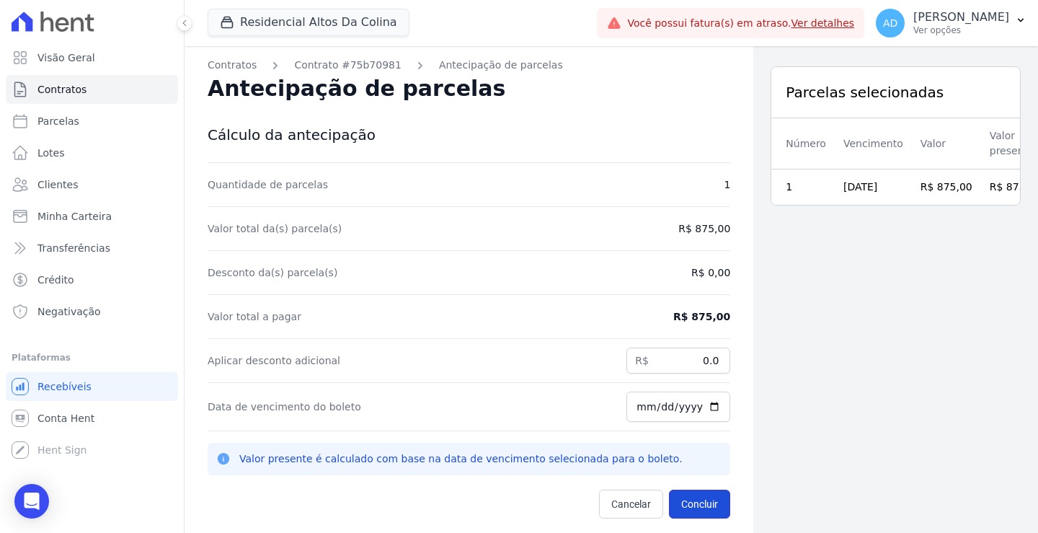
click at [675, 502] on button "Concluir" at bounding box center [699, 504] width 61 height 29
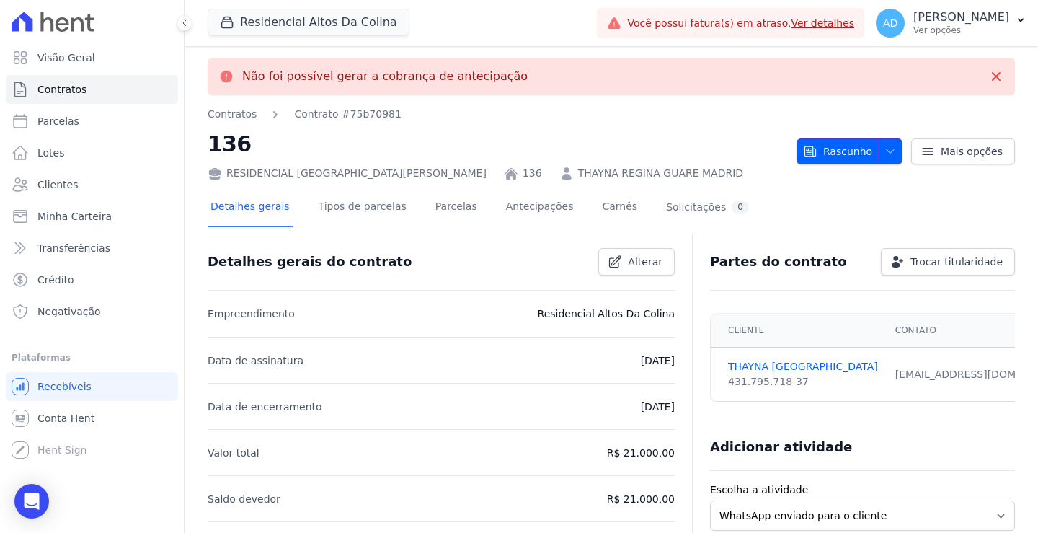
click at [887, 152] on icon "button" at bounding box center [891, 152] width 12 height 12
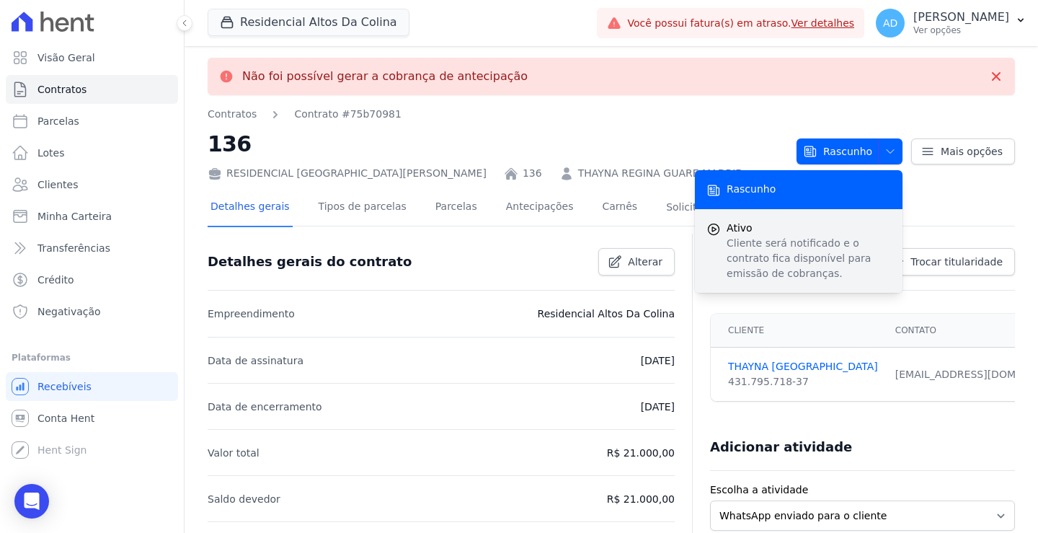
click at [781, 230] on span "Ativo" at bounding box center [809, 228] width 164 height 15
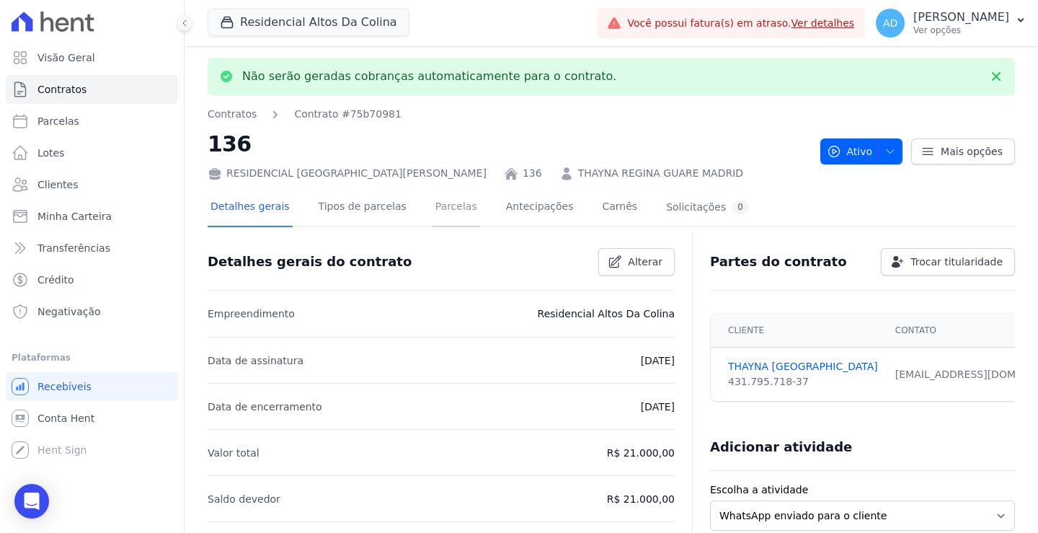
click at [433, 211] on link "Parcelas" at bounding box center [457, 208] width 48 height 38
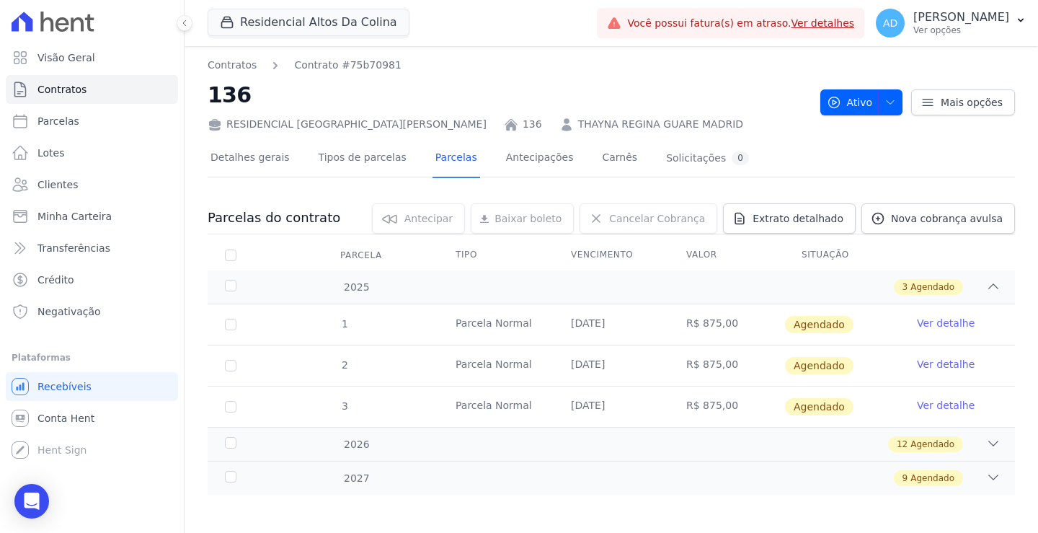
click at [937, 321] on link "Ver detalhe" at bounding box center [946, 323] width 58 height 14
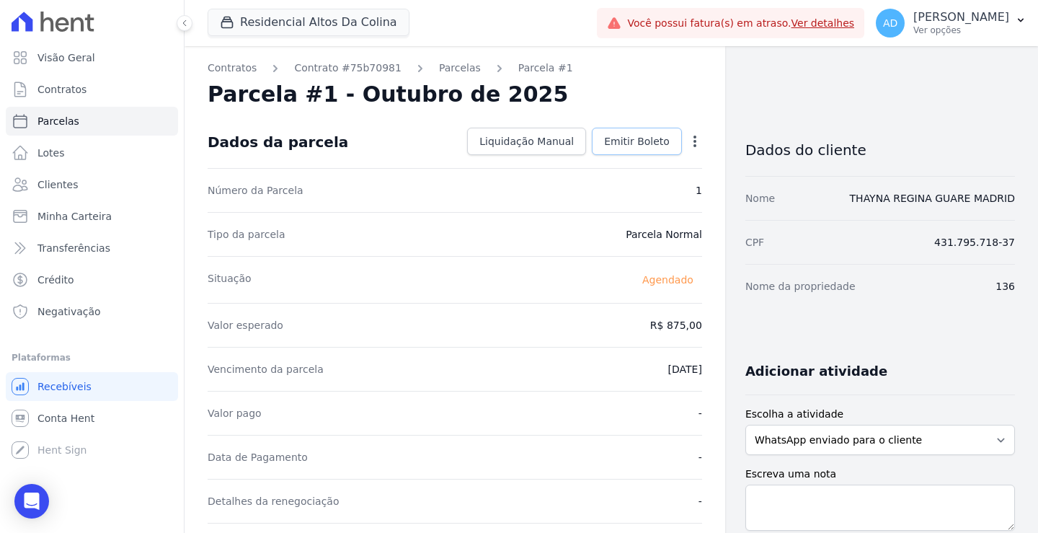
click at [619, 147] on span "Emitir Boleto" at bounding box center [637, 141] width 66 height 14
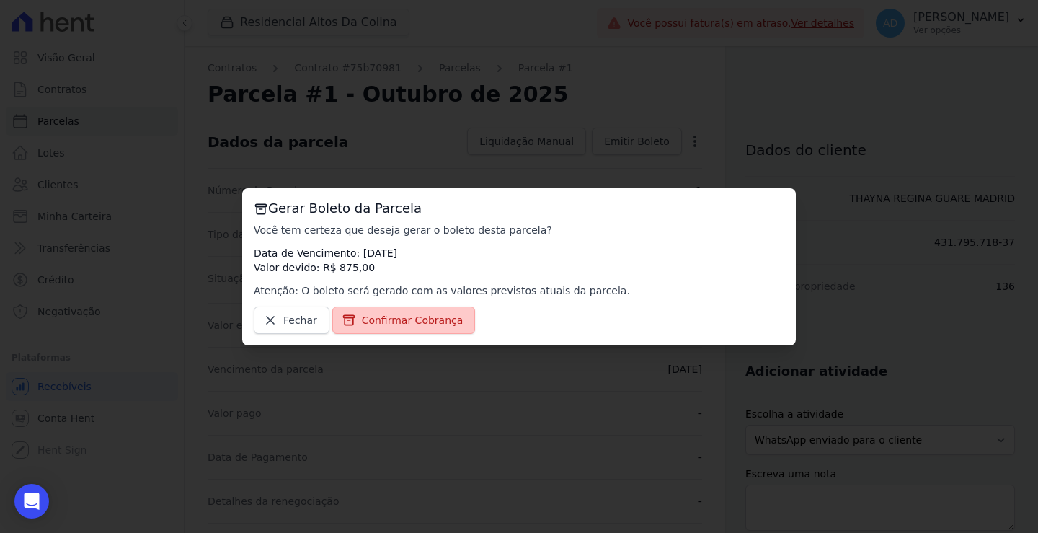
click at [387, 325] on span "Confirmar Cobrança" at bounding box center [413, 320] width 102 height 14
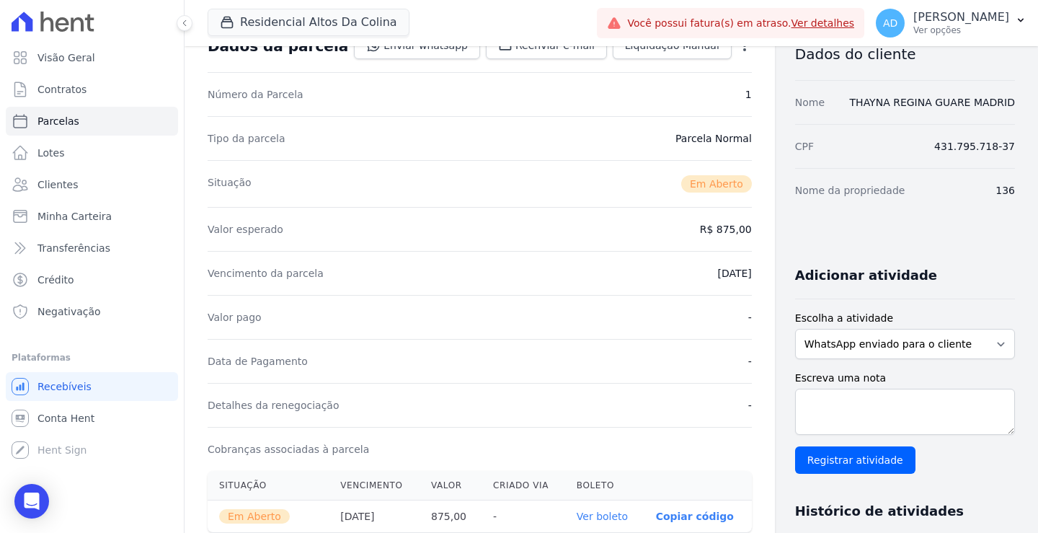
scroll to position [144, 0]
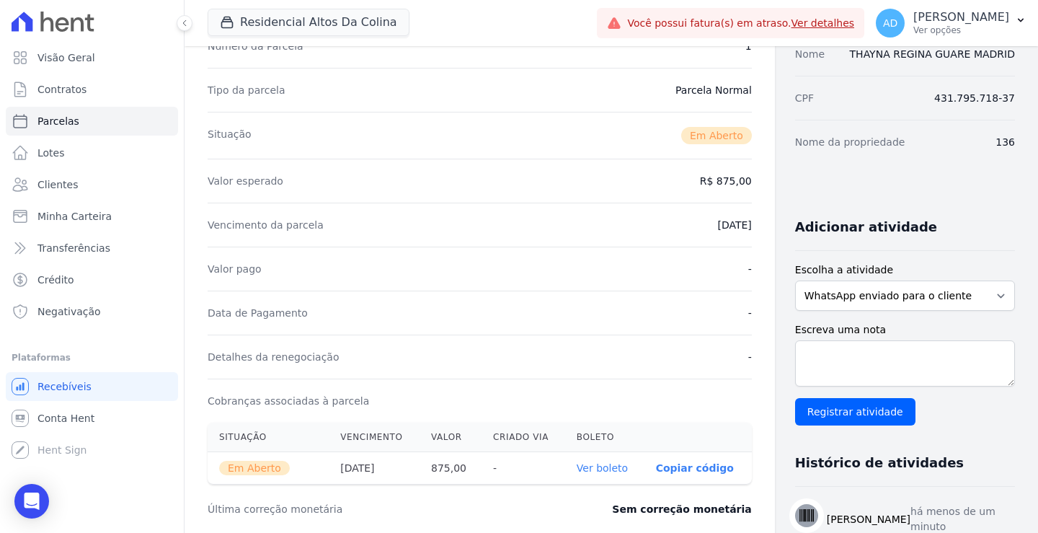
drag, startPoint x: 635, startPoint y: 464, endPoint x: 627, endPoint y: 458, distance: 9.2
click at [656, 464] on p "Copiar código" at bounding box center [695, 468] width 78 height 12
click at [117, 94] on link "Contratos" at bounding box center [92, 89] width 172 height 29
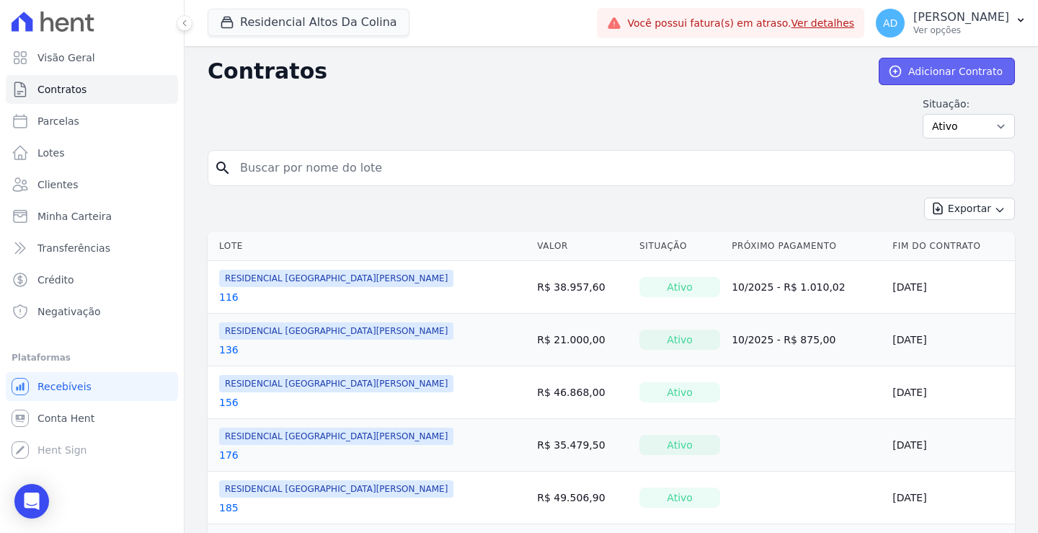
click at [950, 76] on link "Adicionar Contrato" at bounding box center [947, 71] width 136 height 27
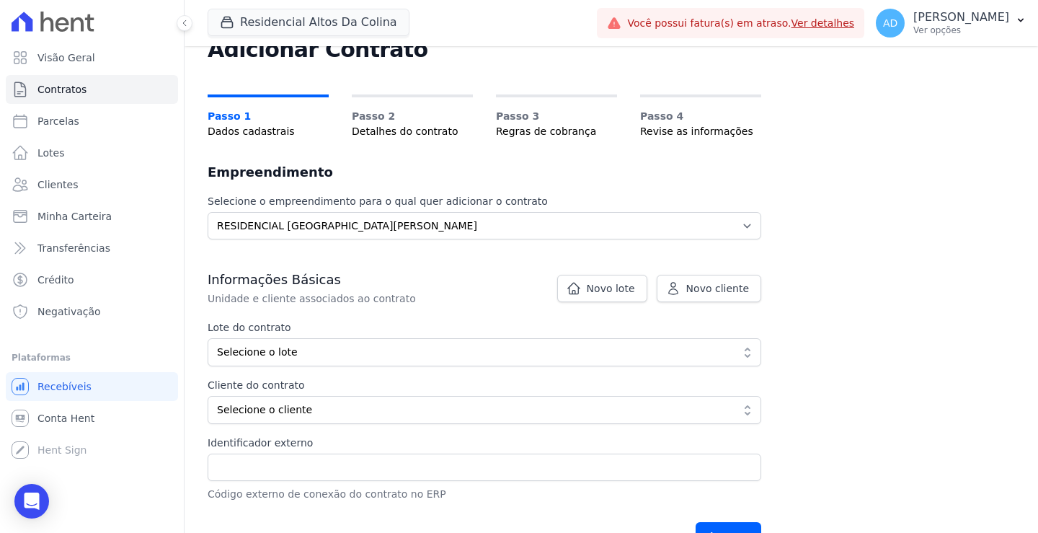
scroll to position [144, 0]
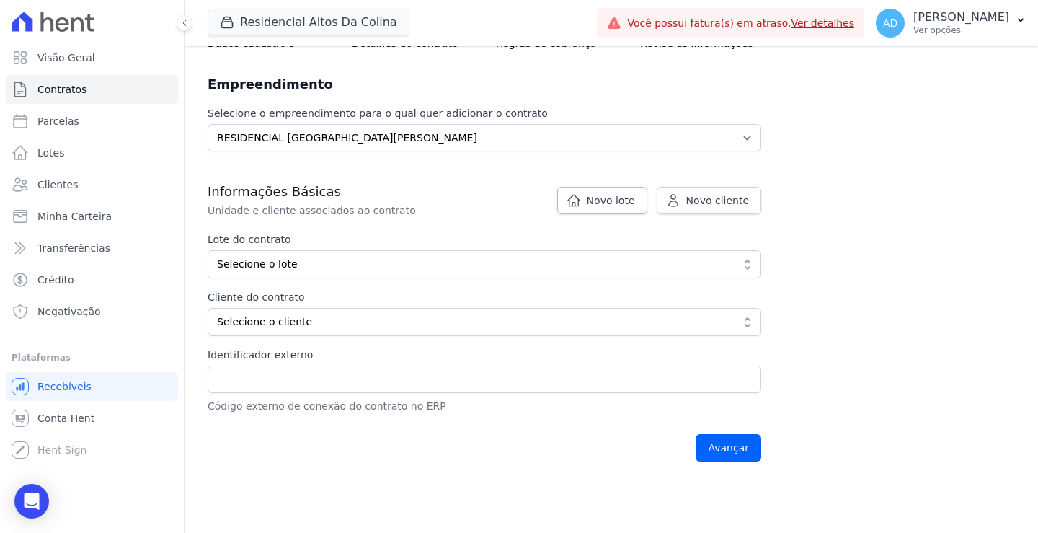
click at [635, 205] on span "Novo lote" at bounding box center [611, 200] width 48 height 14
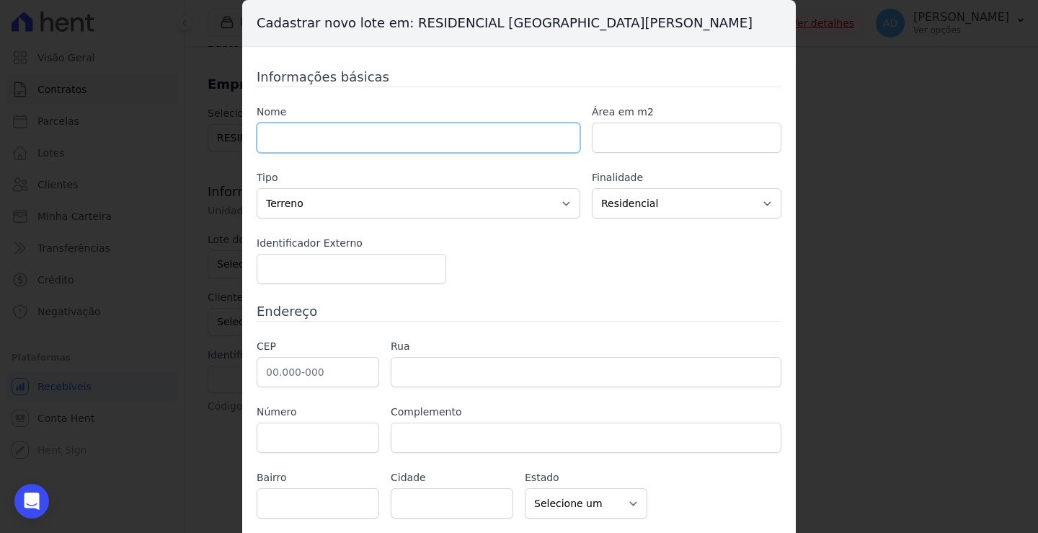
click at [369, 143] on input "text" at bounding box center [419, 138] width 324 height 30
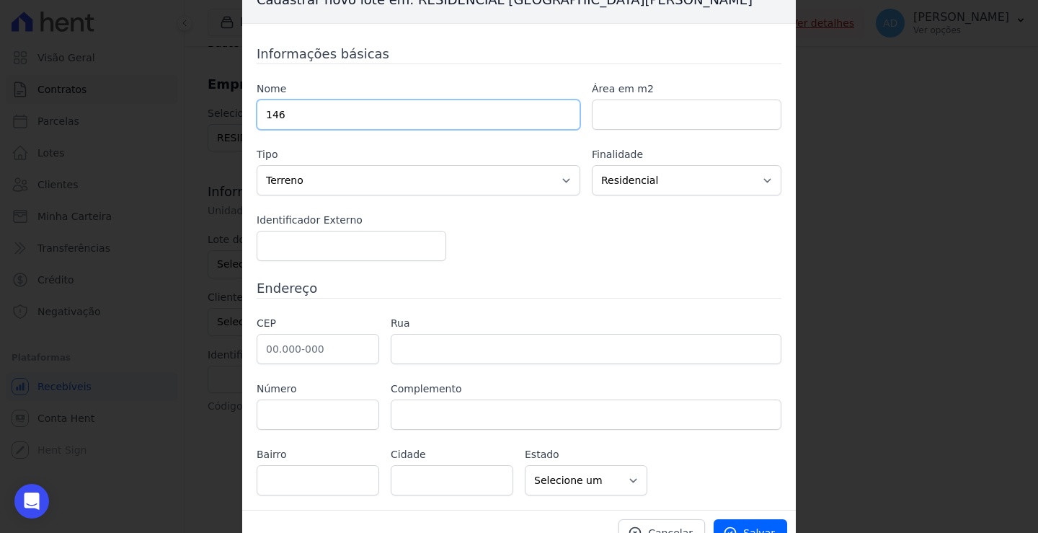
scroll to position [45, 0]
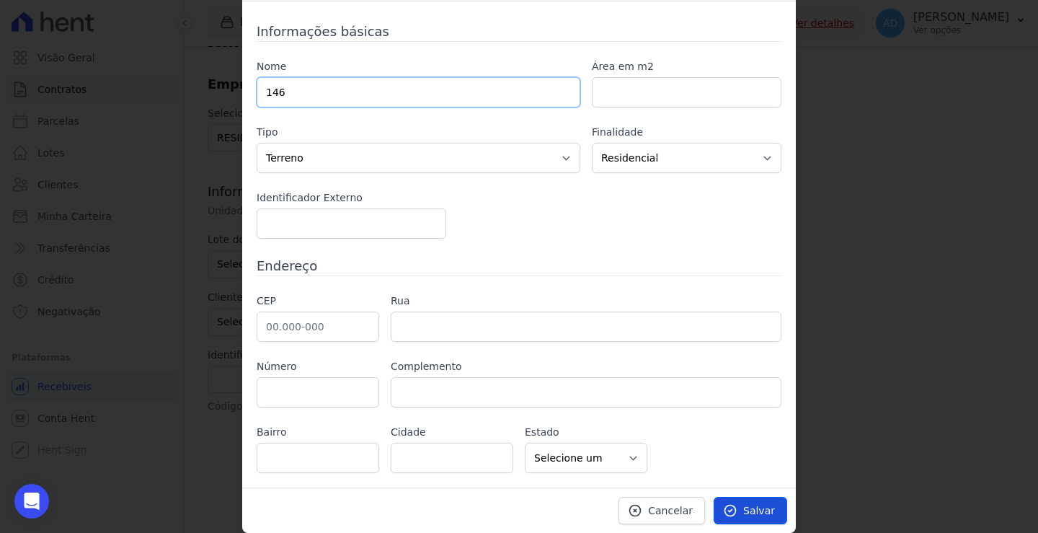
type input "146"
click at [734, 506] on icon at bounding box center [730, 510] width 14 height 14
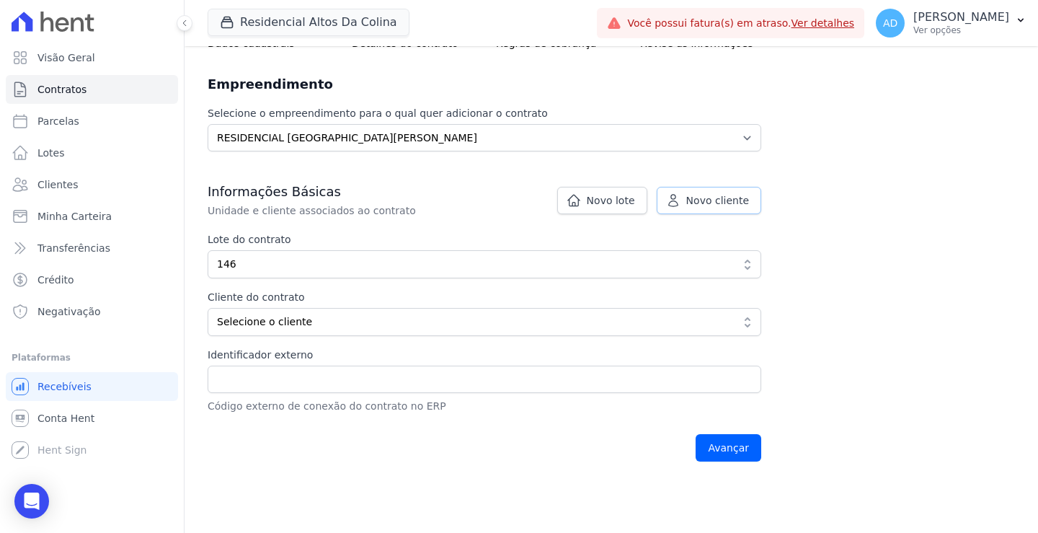
click at [690, 199] on link "Novo cliente" at bounding box center [709, 200] width 105 height 27
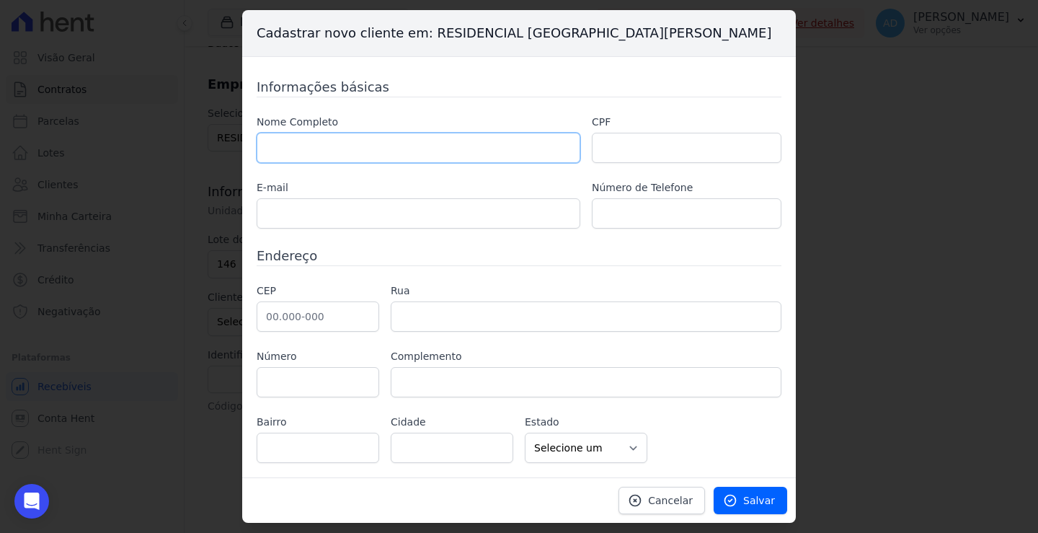
click at [407, 142] on input "text" at bounding box center [419, 148] width 324 height 30
click at [417, 149] on input "text" at bounding box center [419, 148] width 324 height 30
paste input "EDIANA [PERSON_NAME] [PERSON_NAME]"
type input "EDIANA [PERSON_NAME] [PERSON_NAME]"
click at [653, 144] on input "text" at bounding box center [687, 148] width 190 height 30
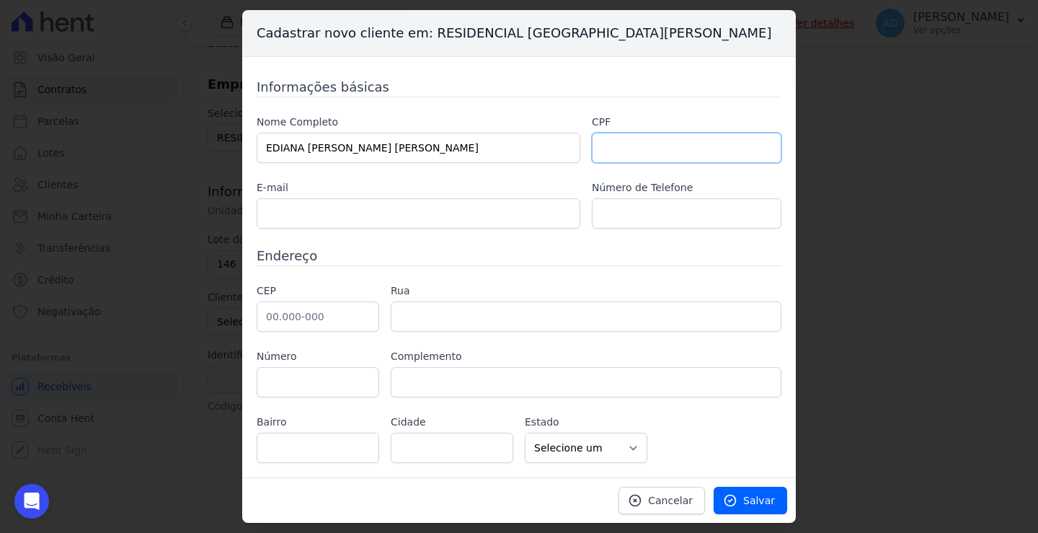
paste input "158.208.688-54"
type input "158.208.688-54"
drag, startPoint x: 450, startPoint y: 201, endPoint x: 436, endPoint y: 200, distance: 14.4
click at [450, 201] on input "text" at bounding box center [419, 213] width 324 height 30
click at [369, 216] on input "text" at bounding box center [419, 213] width 324 height 30
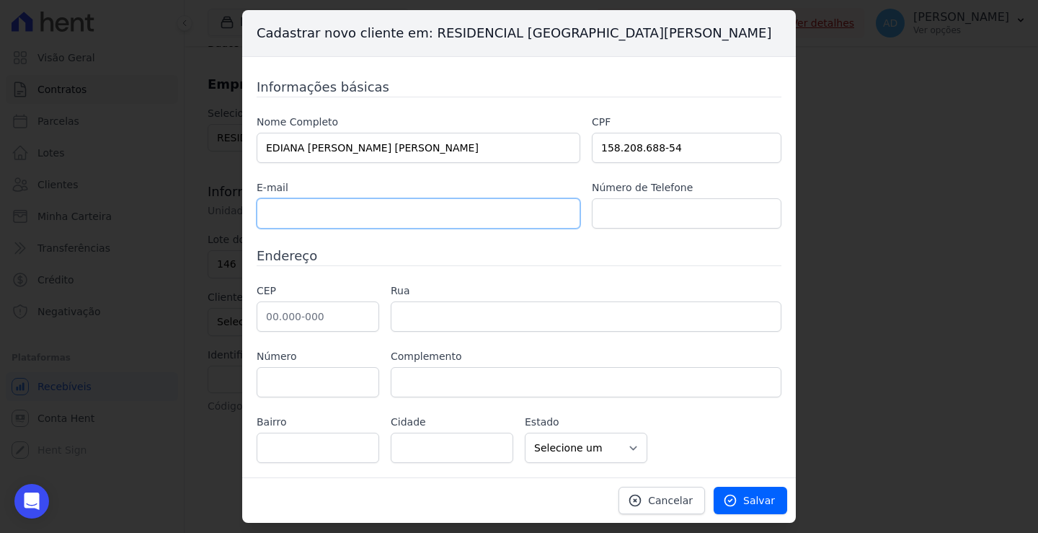
paste input "edi.cris.martinho12@gmail.com"
type input "edi.cris.martinho12@gmail.com"
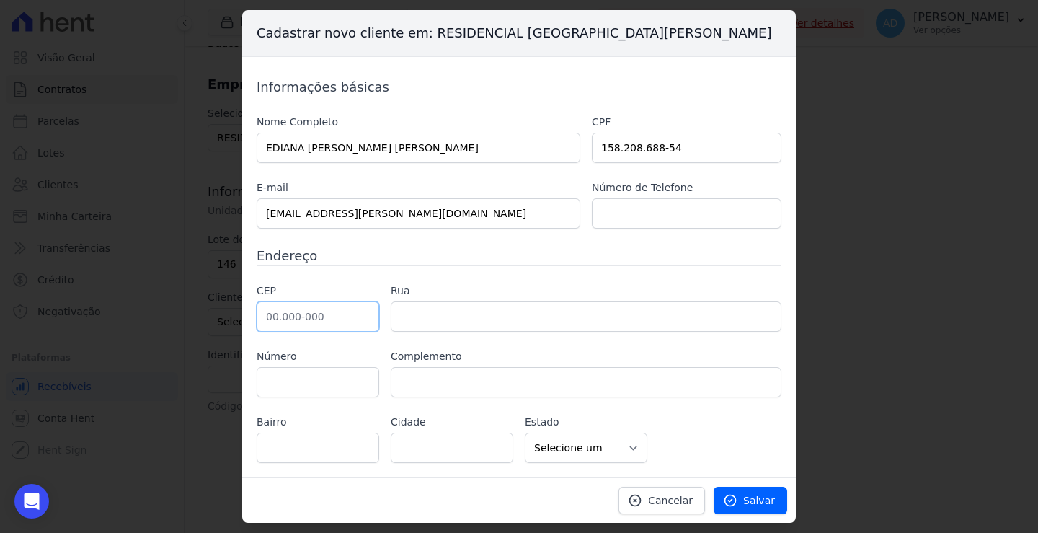
click at [306, 321] on input "text" at bounding box center [318, 316] width 123 height 30
click at [319, 317] on input "text" at bounding box center [318, 316] width 123 height 30
type input "18.605-244"
type input "Avenida Monumental"
type input "Park Residencial Convívio"
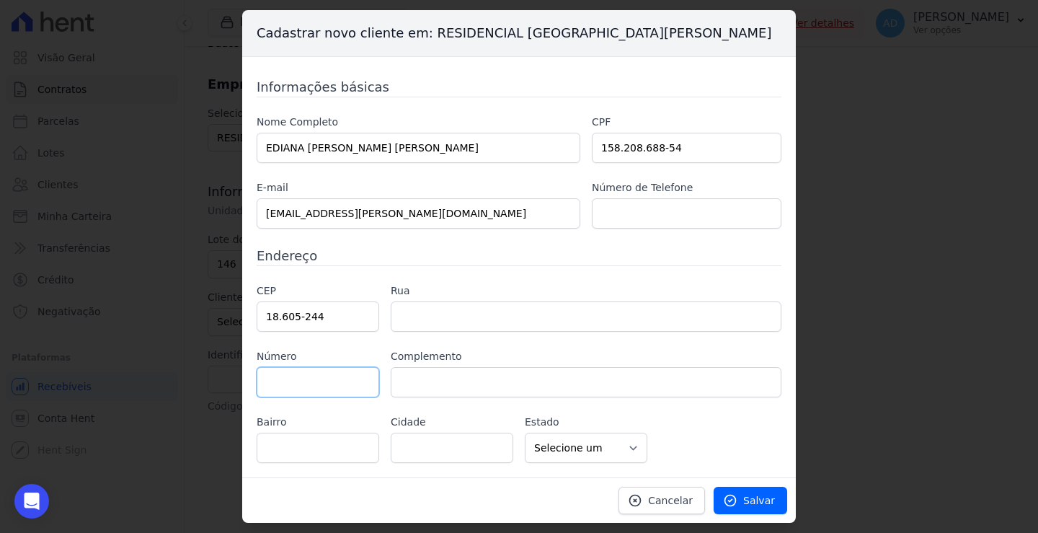
type input "Botucatu"
select select "SP"
click at [306, 381] on input "text" at bounding box center [318, 382] width 123 height 30
type input "6"
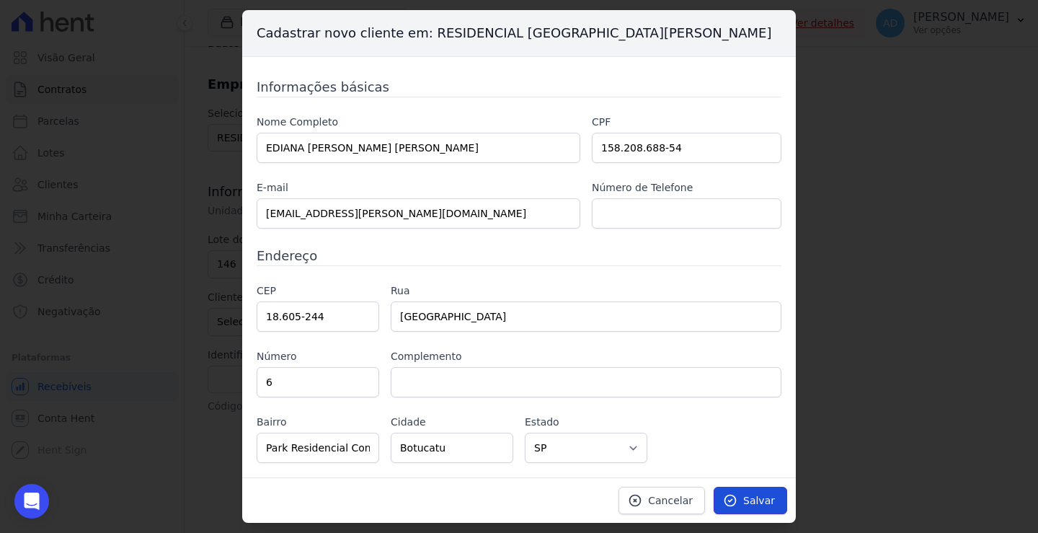
click at [728, 498] on icon at bounding box center [730, 500] width 14 height 14
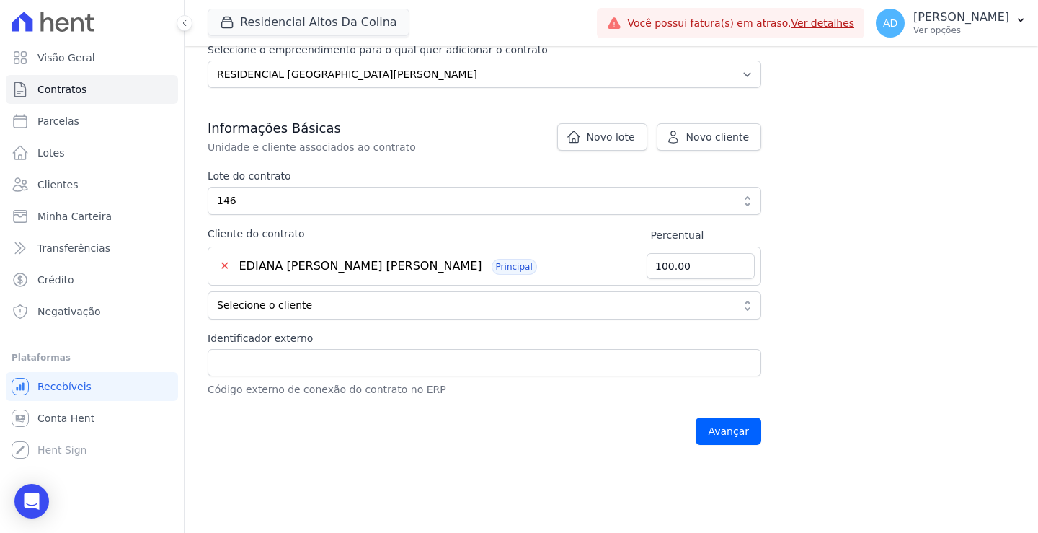
scroll to position [216, 0]
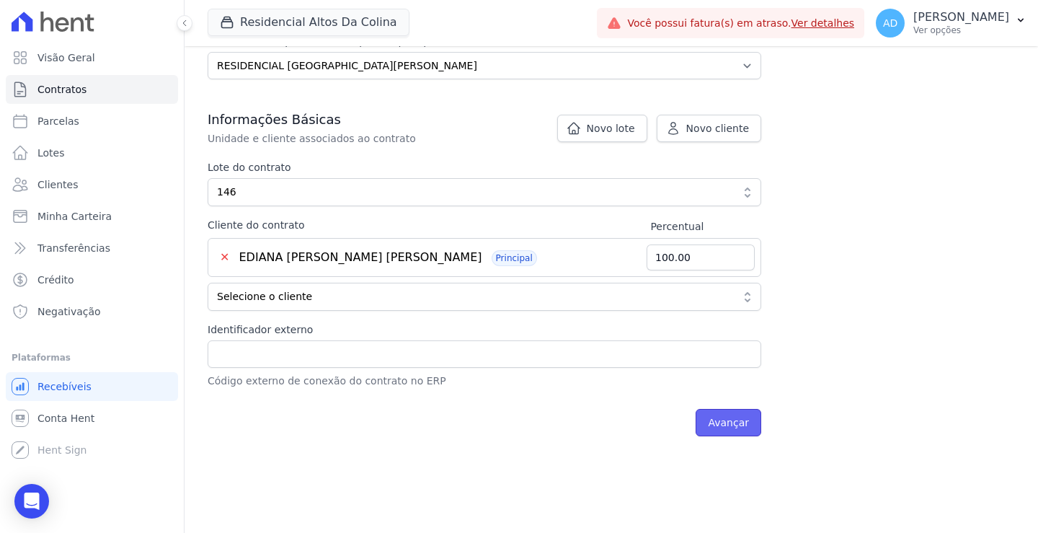
click at [720, 415] on input "Avançar" at bounding box center [729, 422] width 66 height 27
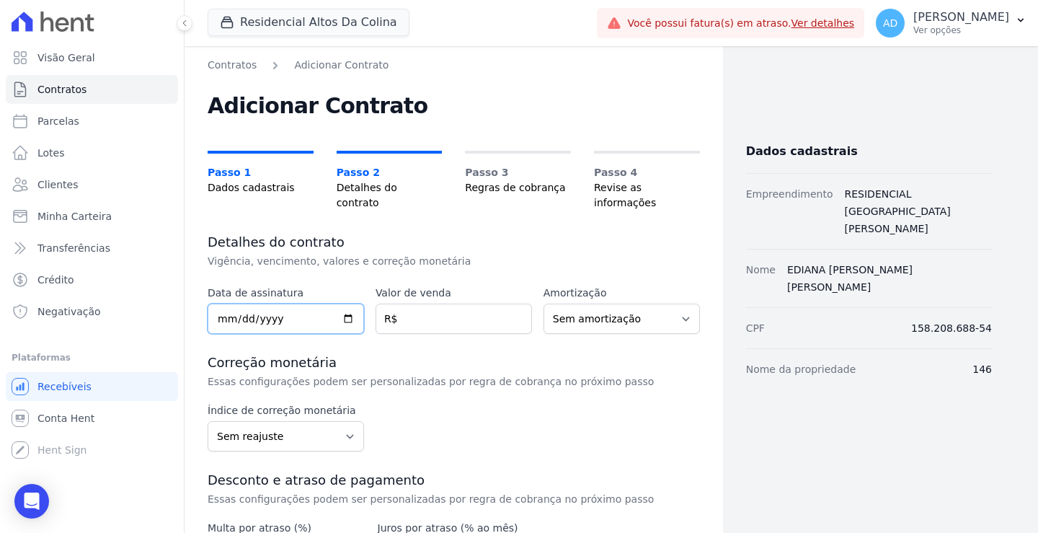
click at [298, 304] on input "date" at bounding box center [286, 319] width 156 height 30
drag, startPoint x: 219, startPoint y: 306, endPoint x: 222, endPoint y: 315, distance: 9.4
click at [219, 306] on input "date" at bounding box center [286, 319] width 156 height 30
type input "2025-10-25"
click at [217, 304] on input "2025-10-25" at bounding box center [286, 319] width 156 height 30
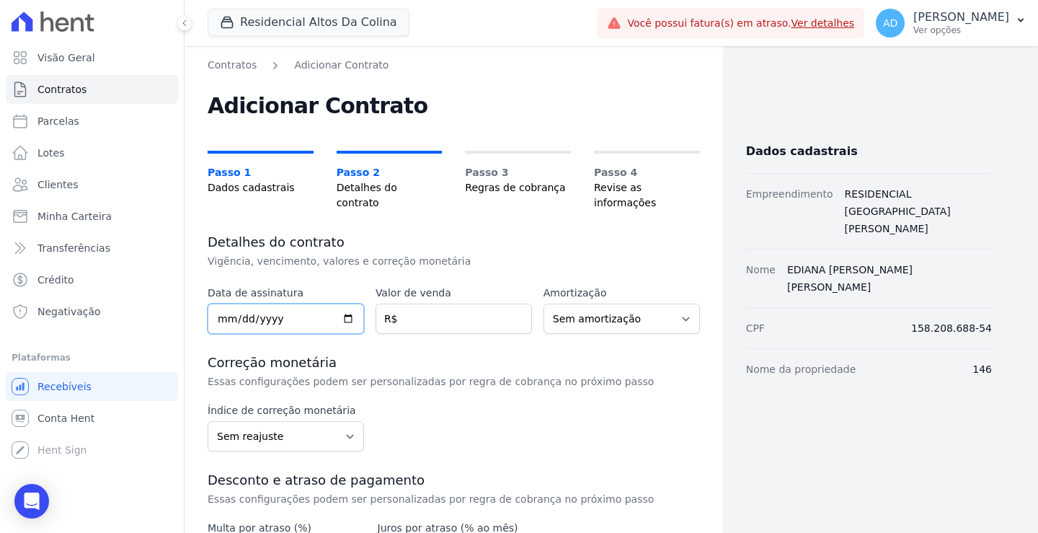
type input "[DATE]"
type input "2025-09-01"
type input "33204.26"
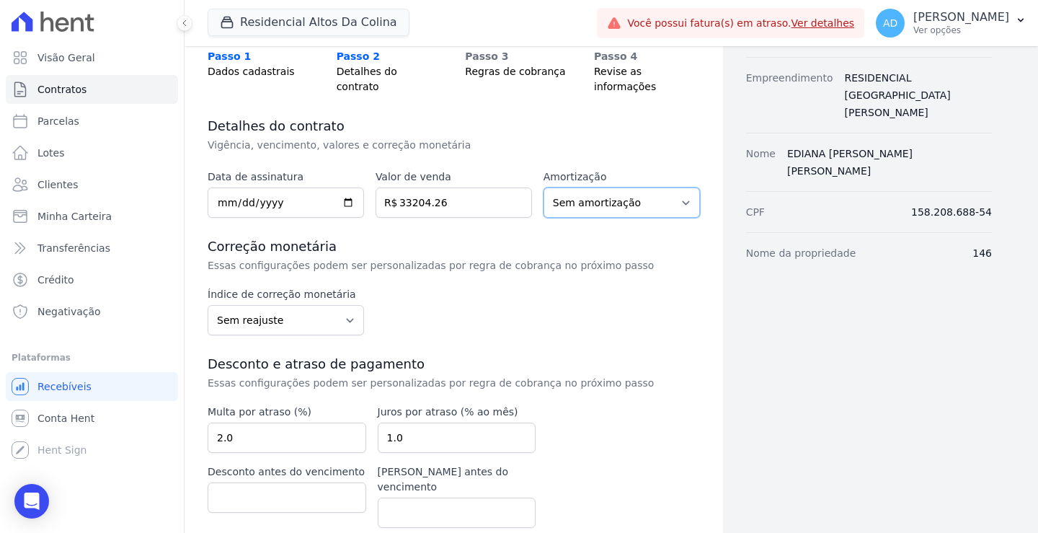
scroll to position [149, 0]
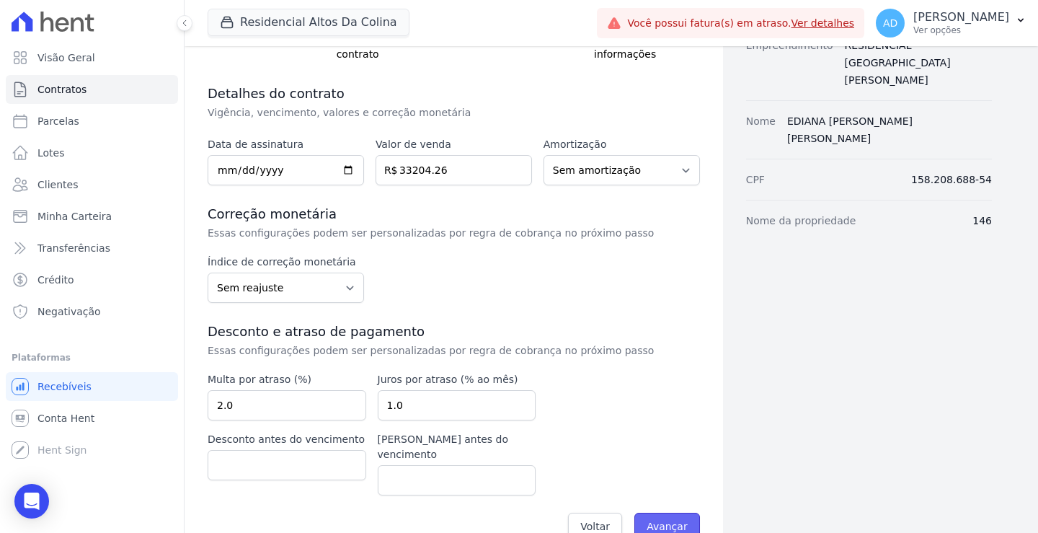
click at [657, 513] on input "Avançar" at bounding box center [668, 526] width 66 height 27
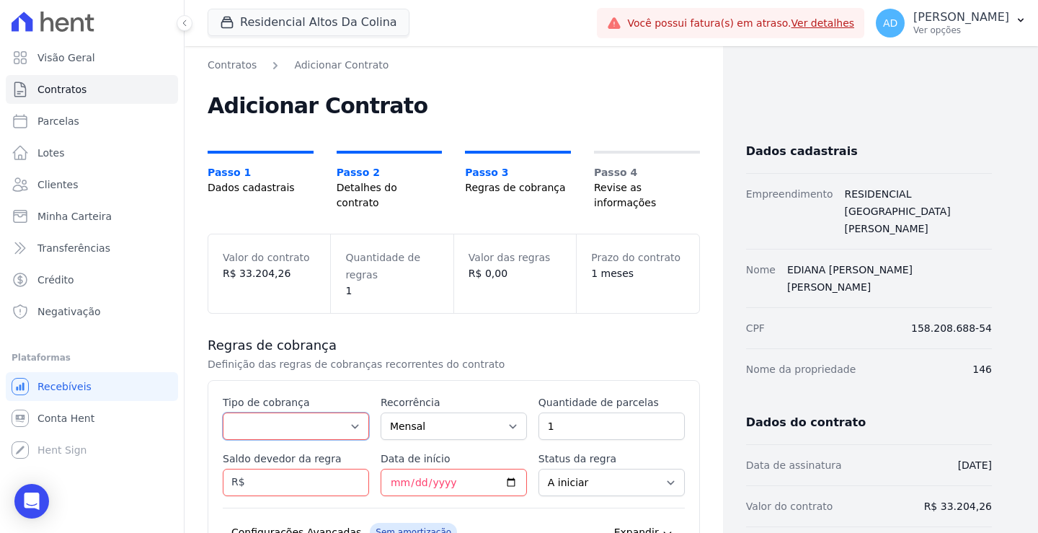
click at [292, 412] on select "Parcela Normal Entrada Sinal Intercalada Chaves Pré-chaves Pós-chaves Impostos …" at bounding box center [296, 425] width 146 height 27
select select "standard"
click at [223, 412] on select "Parcela Normal Entrada Sinal Intercalada Chaves Pré-chaves Pós-chaves Impostos …" at bounding box center [296, 425] width 146 height 27
click at [549, 412] on input "1" at bounding box center [612, 425] width 146 height 27
drag, startPoint x: 552, startPoint y: 410, endPoint x: 531, endPoint y: 410, distance: 20.9
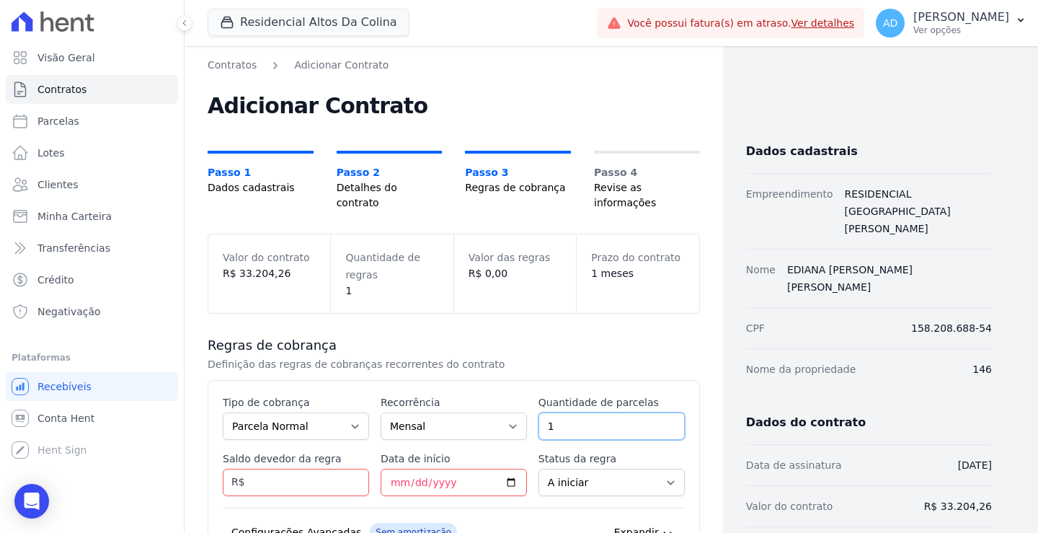
click at [531, 410] on div "Esse tipo de parcela não entra no saldo devedor do contrato. Tipo de cobrança P…" at bounding box center [454, 499] width 462 height 208
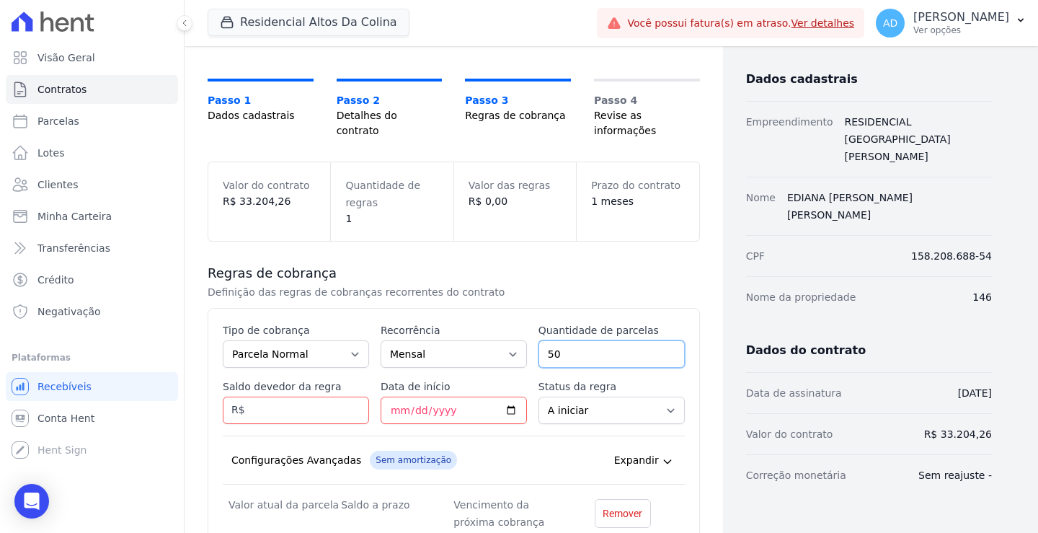
type input "50"
click at [291, 397] on input "Saldo devedor da regra" at bounding box center [296, 410] width 146 height 27
type input "33204.26"
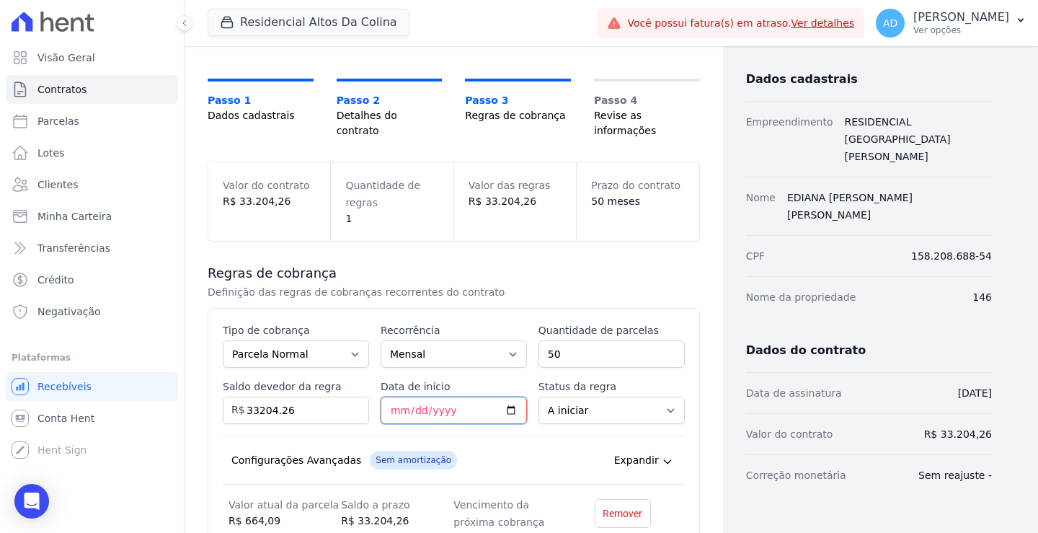
drag, startPoint x: 397, startPoint y: 396, endPoint x: 405, endPoint y: 396, distance: 7.9
click at [397, 397] on input "Data de início" at bounding box center [454, 410] width 146 height 27
type input "0025-10-25"
type input "2025-10-25"
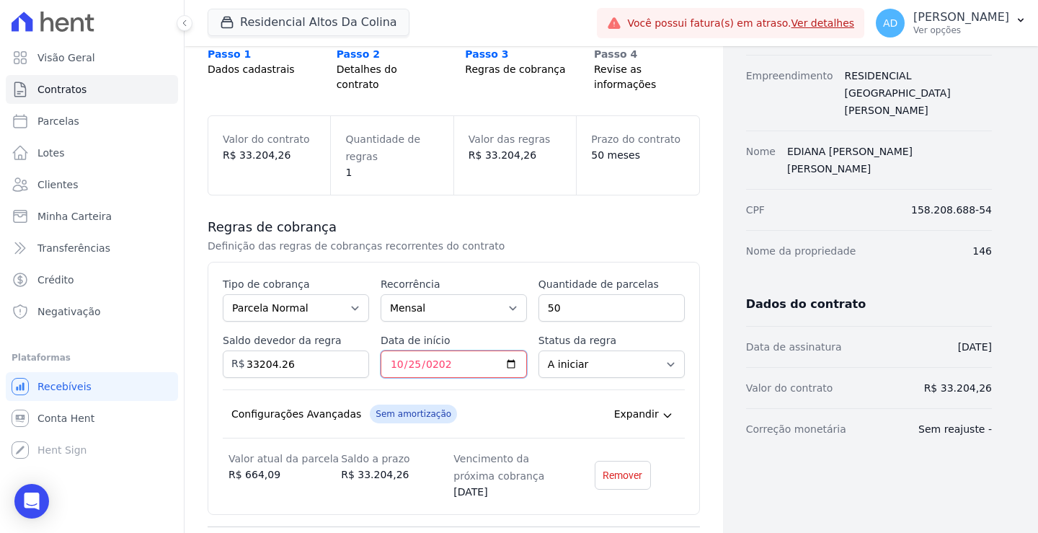
scroll to position [144, 0]
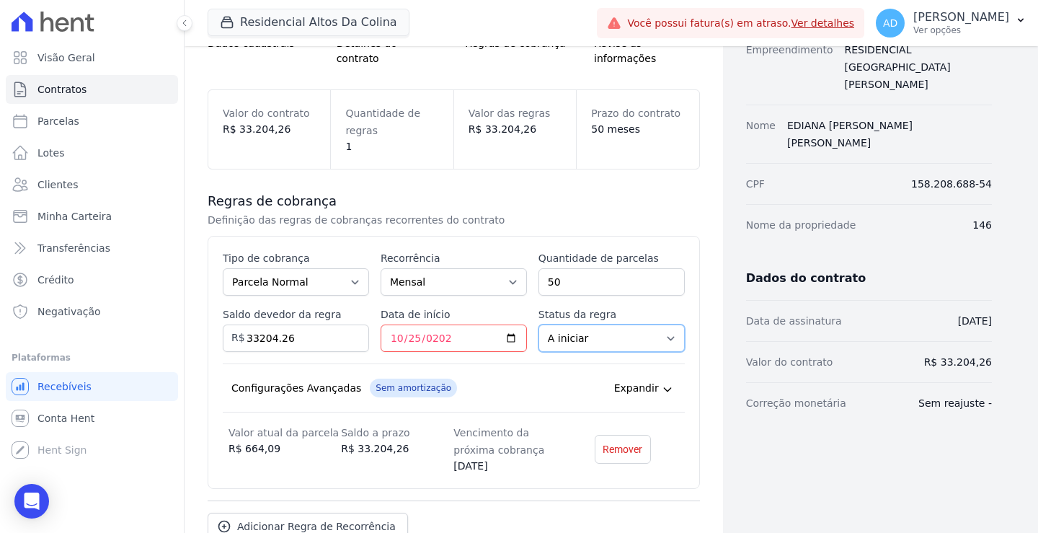
click at [576, 326] on select "A iniciar Em aberto" at bounding box center [612, 338] width 146 height 27
click at [539, 325] on select "A iniciar Em aberto" at bounding box center [612, 338] width 146 height 27
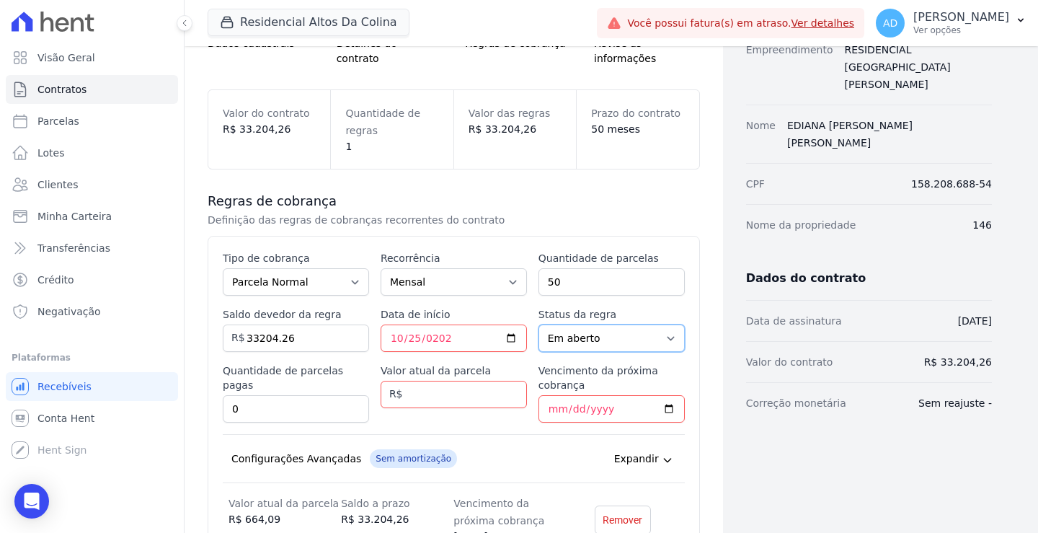
click at [580, 330] on select "A iniciar Em aberto" at bounding box center [612, 338] width 146 height 27
select select "not_started"
click at [539, 325] on select "A iniciar Em aberto" at bounding box center [612, 338] width 146 height 27
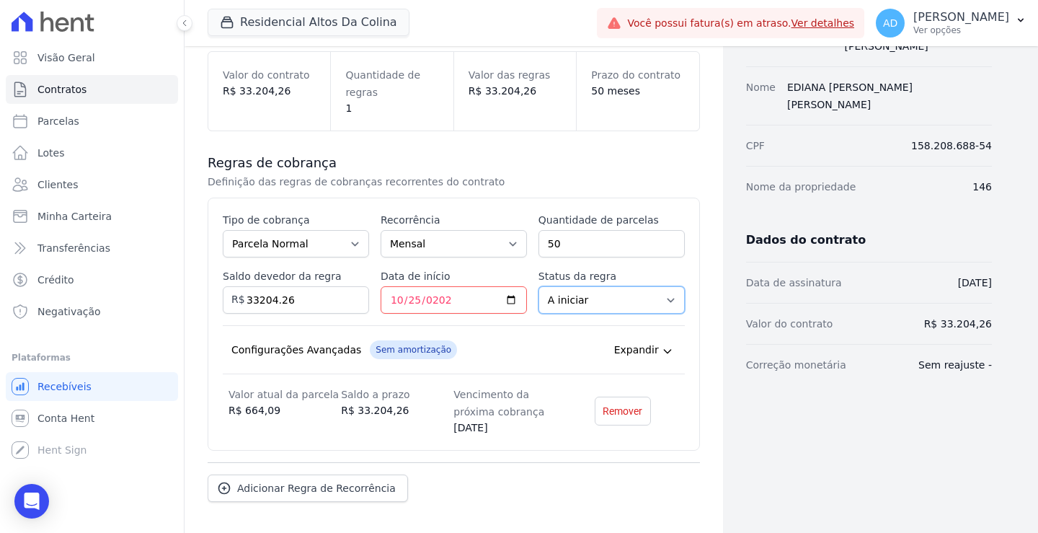
scroll to position [227, 0]
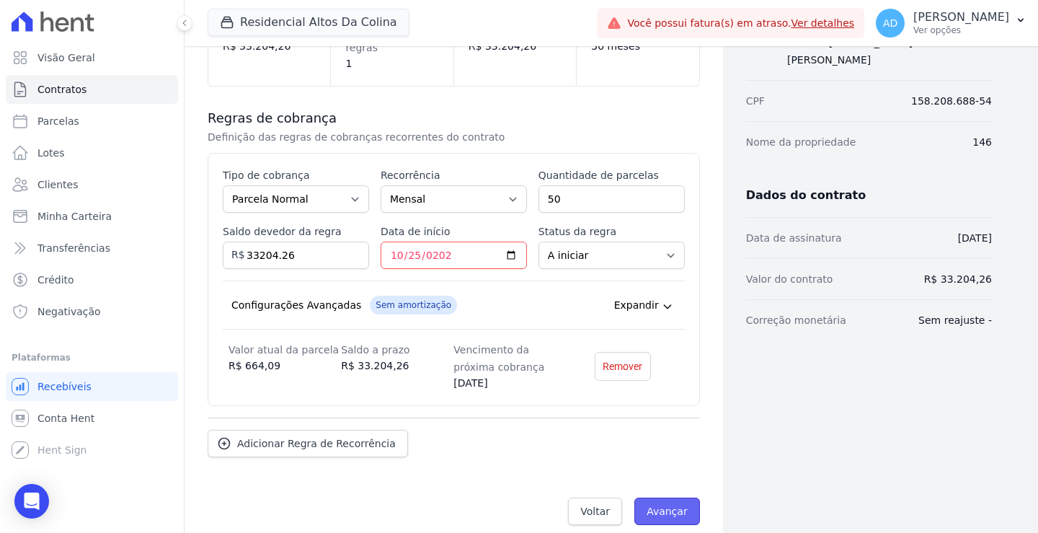
click at [653, 498] on input "Avançar" at bounding box center [668, 511] width 66 height 27
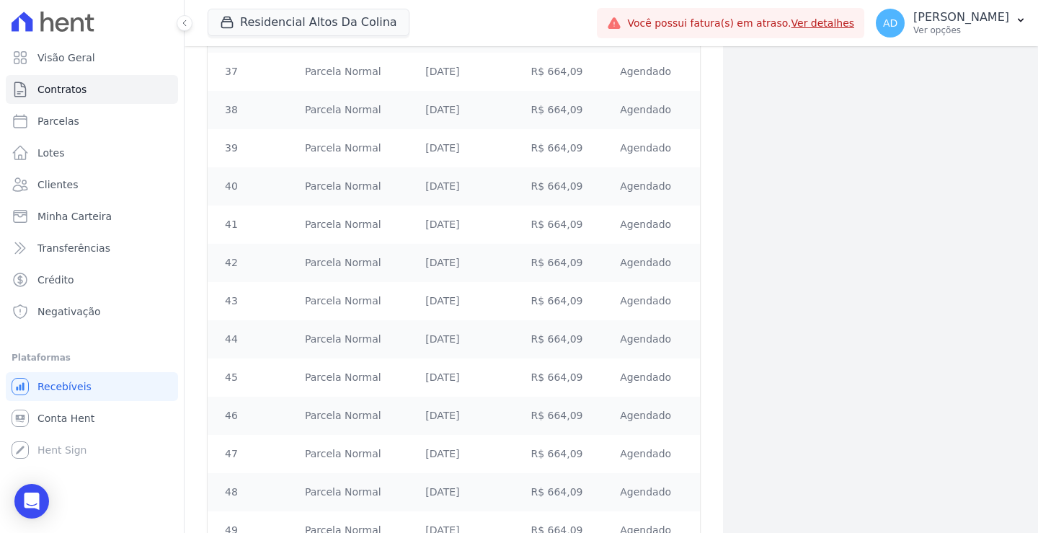
scroll to position [1798, 0]
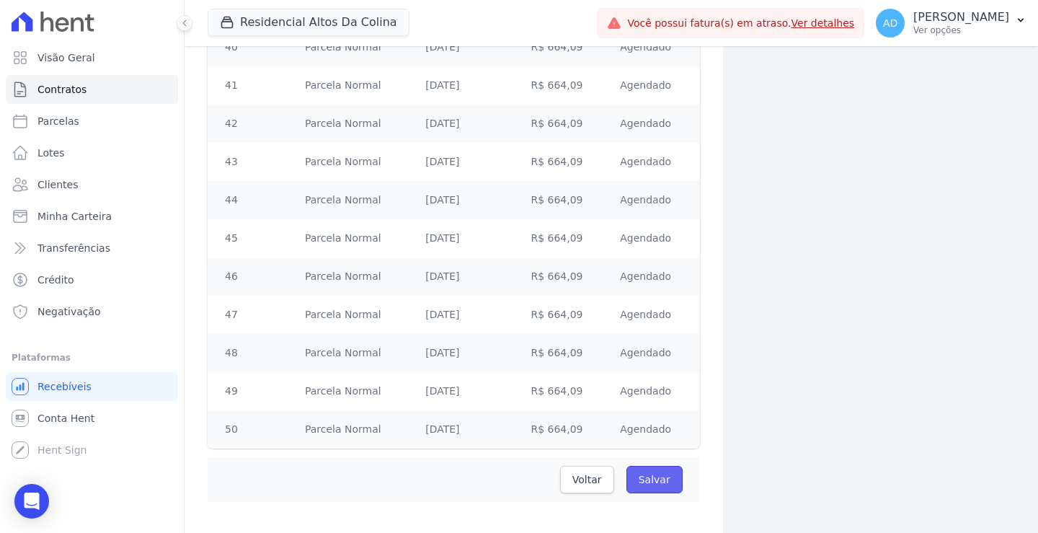
click at [648, 466] on input "Salvar" at bounding box center [655, 479] width 56 height 27
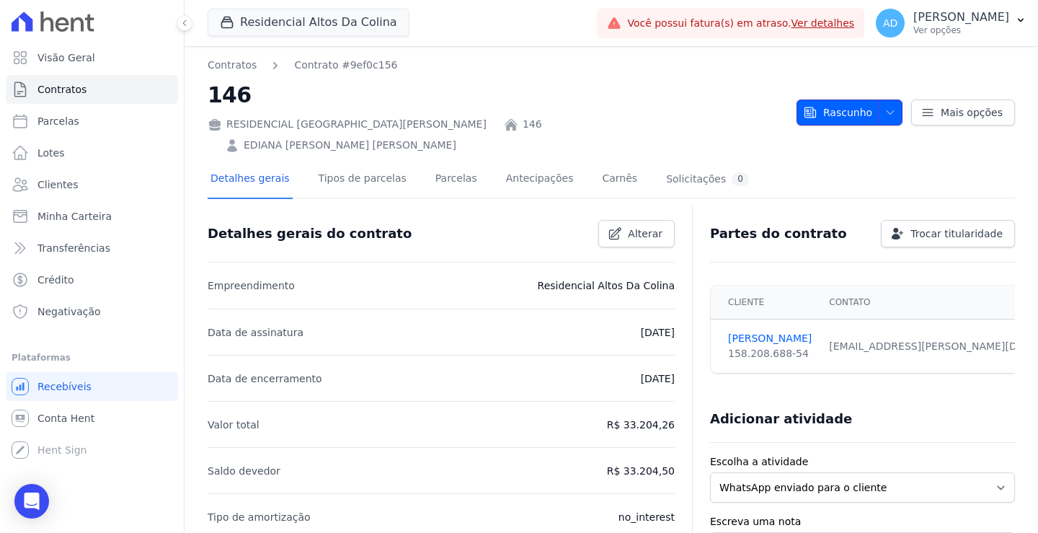
click at [885, 107] on icon "button" at bounding box center [891, 113] width 12 height 12
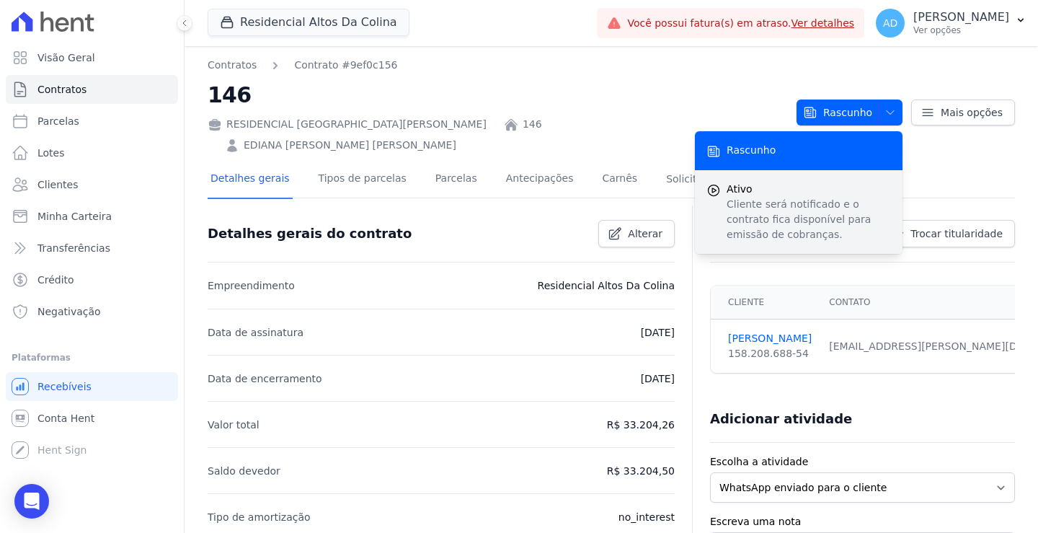
click at [794, 182] on span "Ativo" at bounding box center [809, 189] width 164 height 15
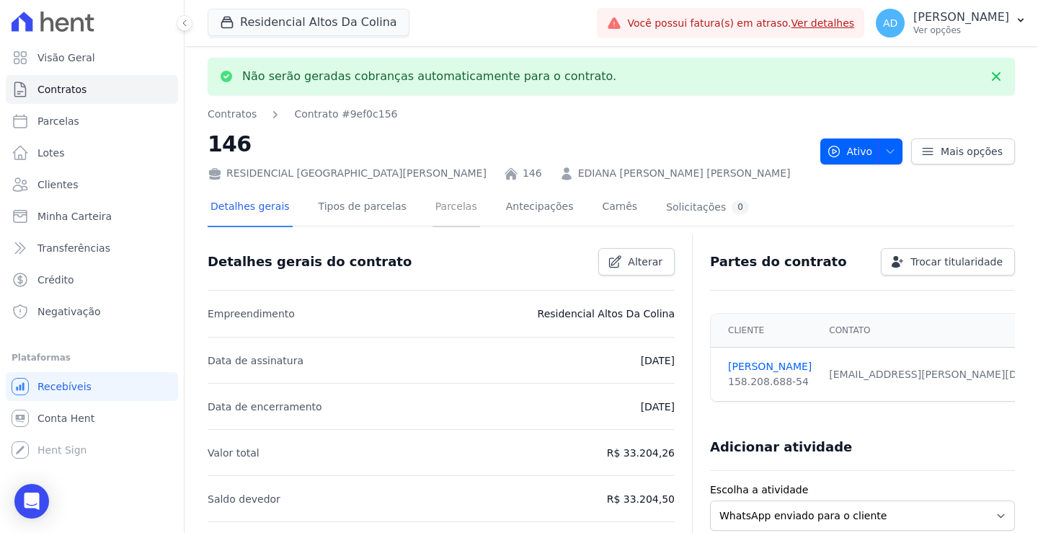
click at [433, 203] on link "Parcelas" at bounding box center [457, 208] width 48 height 38
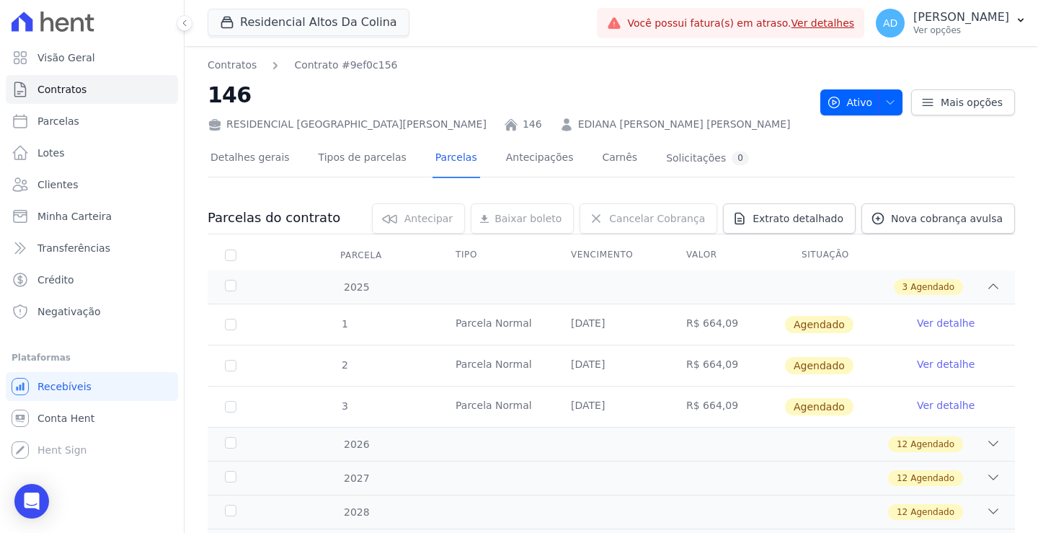
click at [924, 325] on link "Ver detalhe" at bounding box center [946, 323] width 58 height 14
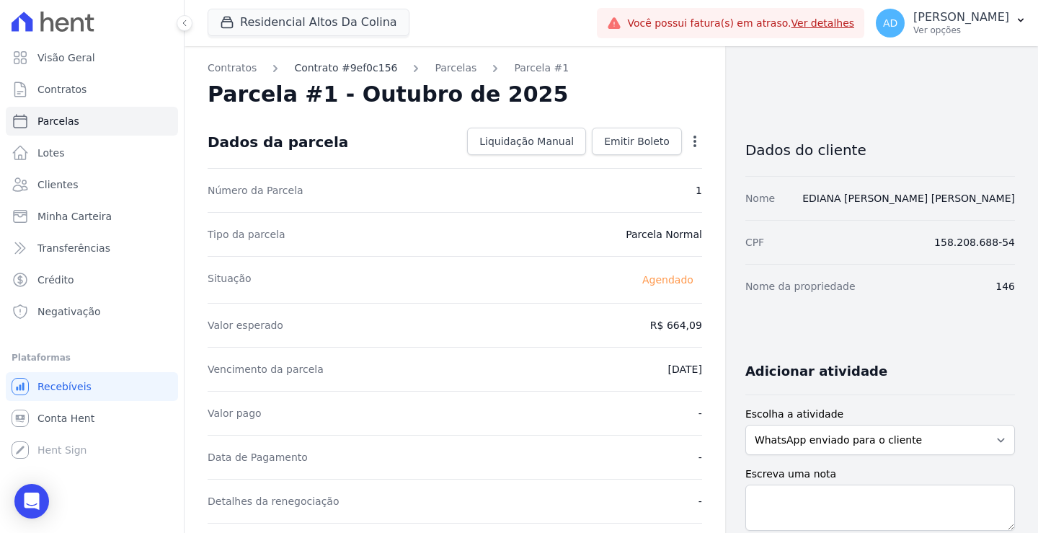
click at [326, 72] on link "Contrato #9ef0c156" at bounding box center [345, 68] width 103 height 15
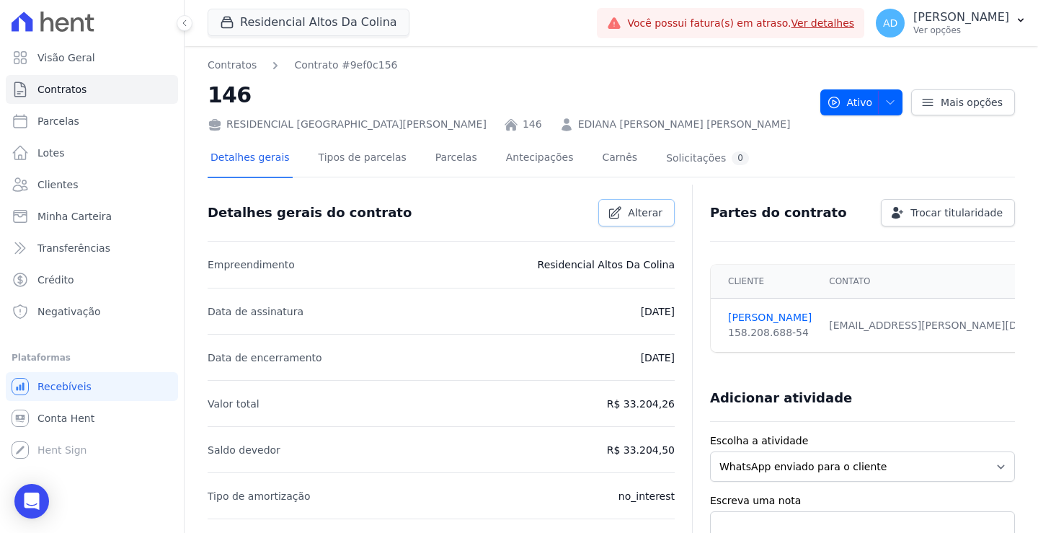
click at [645, 206] on span "Alterar" at bounding box center [645, 213] width 35 height 14
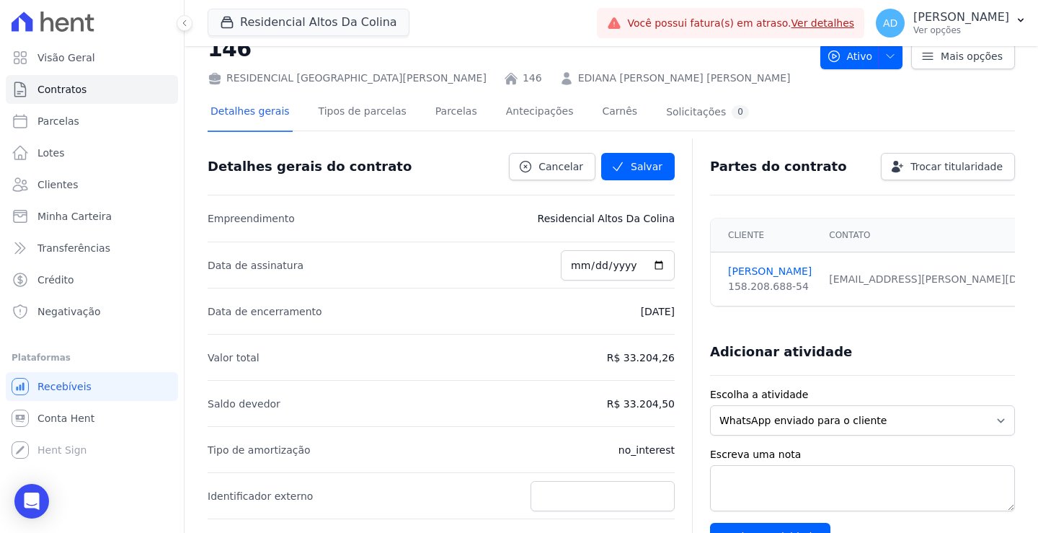
scroll to position [72, 0]
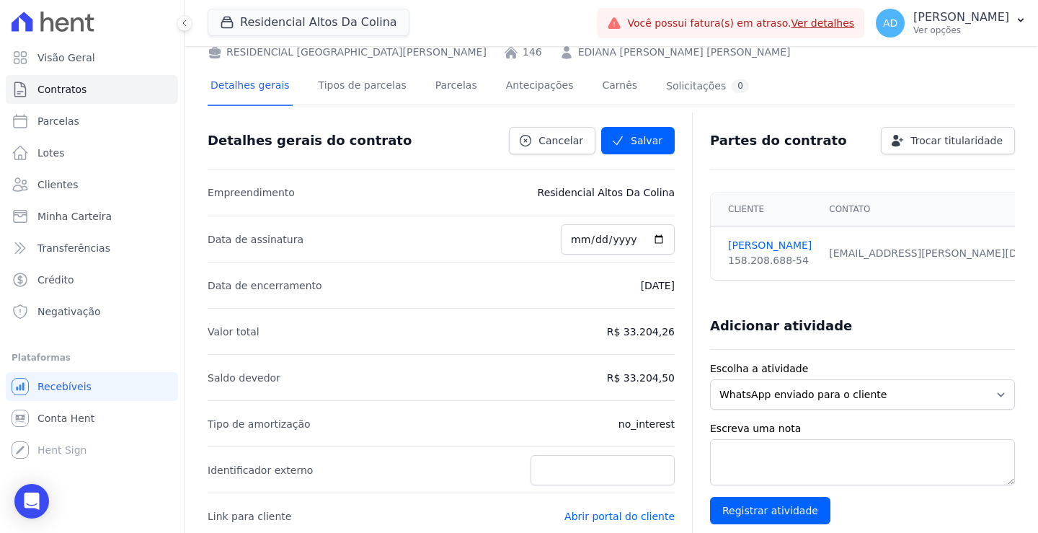
click at [646, 286] on p "[DATE]" at bounding box center [658, 285] width 34 height 17
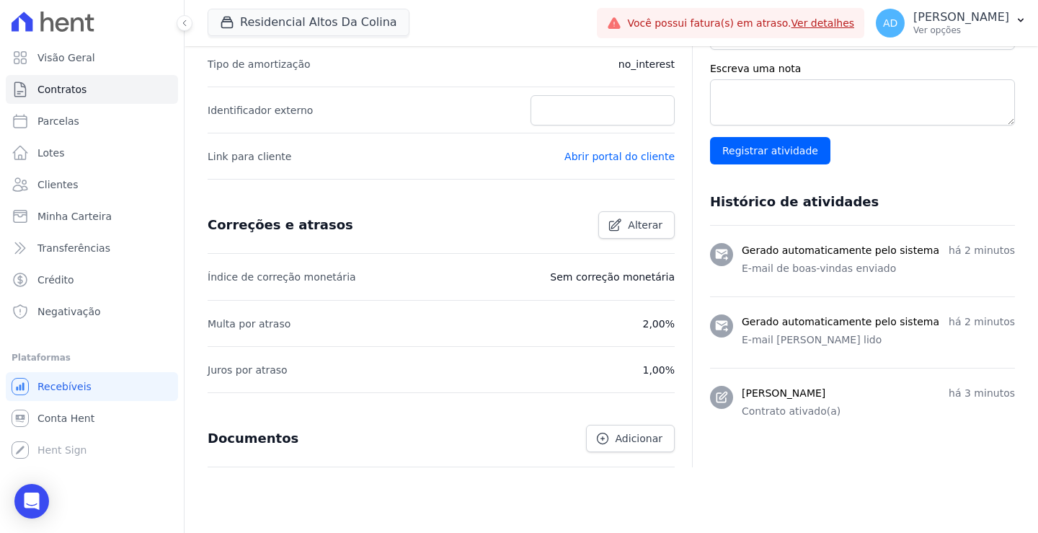
scroll to position [433, 0]
click at [637, 227] on span "Alterar" at bounding box center [645, 224] width 35 height 14
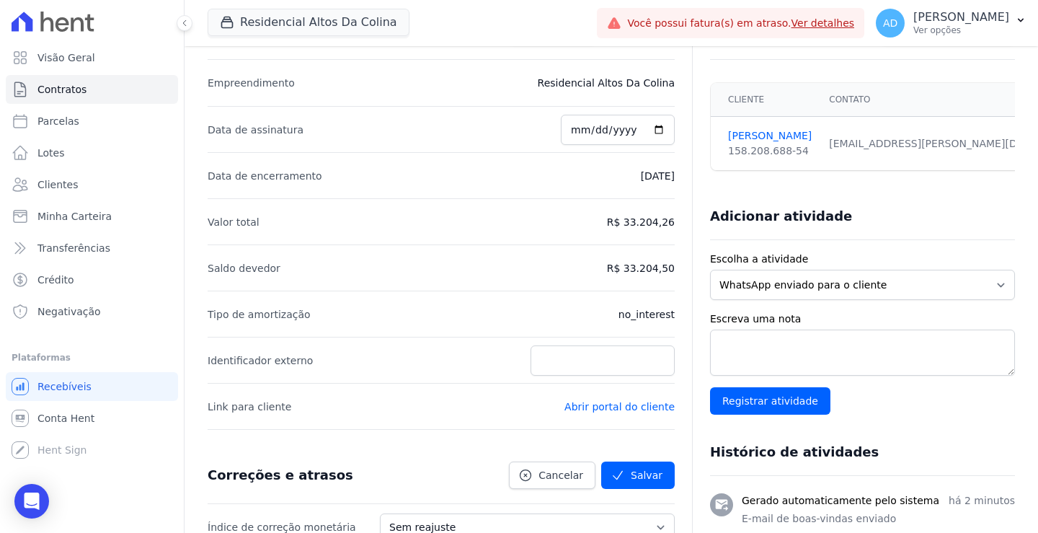
scroll to position [0, 0]
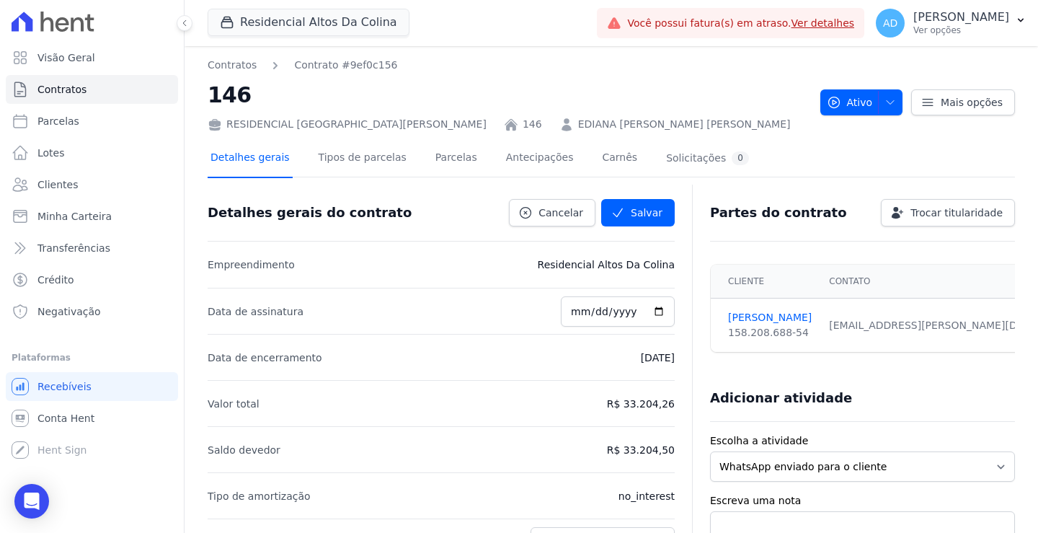
click at [249, 160] on link "Detalhes gerais" at bounding box center [250, 159] width 85 height 38
click at [333, 164] on link "Tipos de parcelas" at bounding box center [363, 159] width 94 height 38
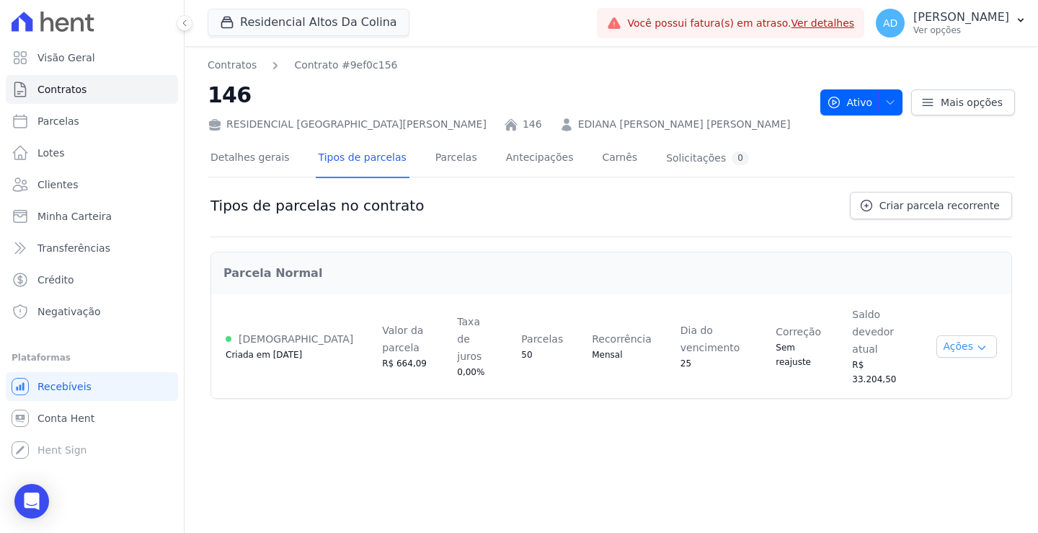
click at [967, 335] on button "Ações" at bounding box center [967, 346] width 61 height 22
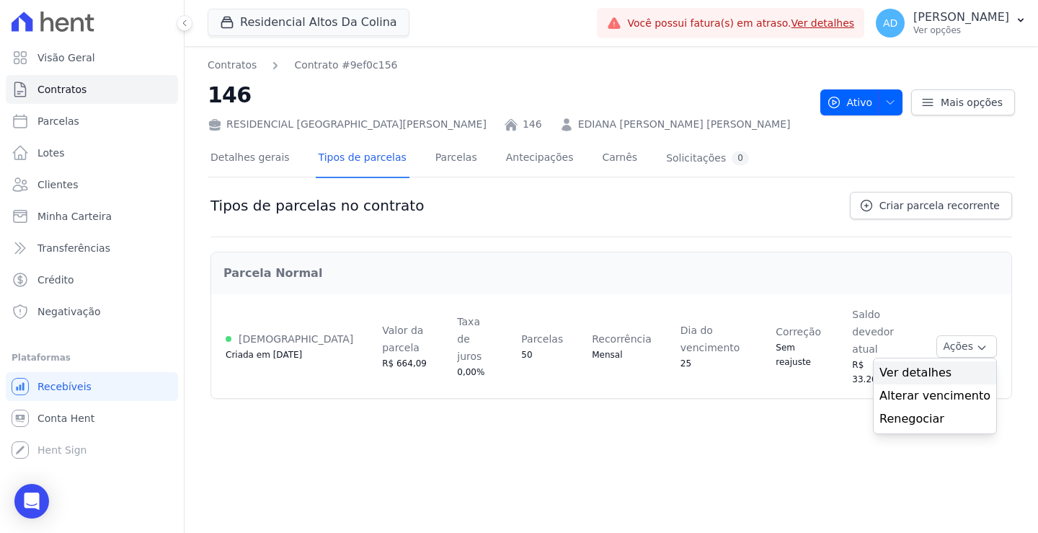
click at [968, 364] on span "Ver detalhes" at bounding box center [935, 372] width 111 height 17
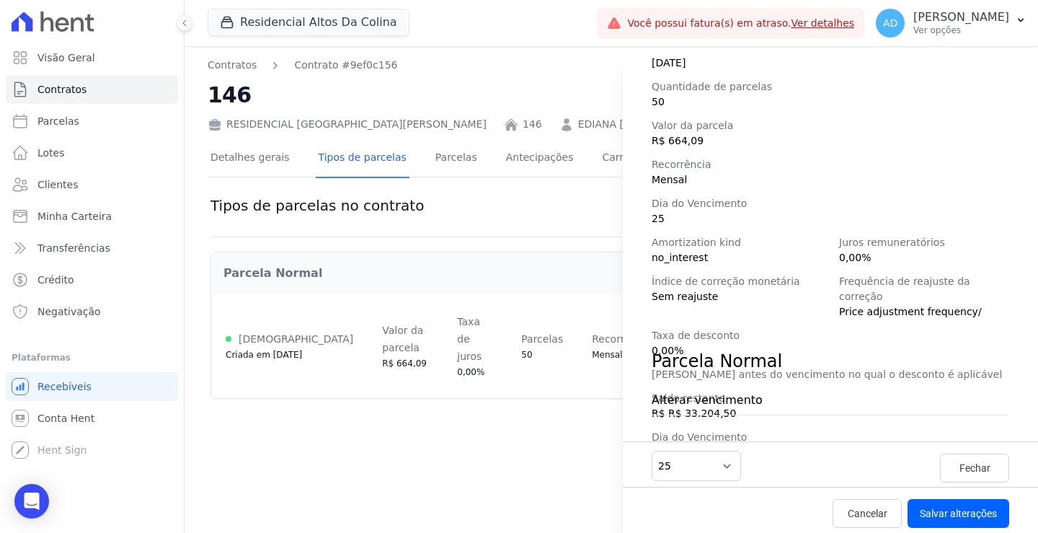
scroll to position [203, 0]
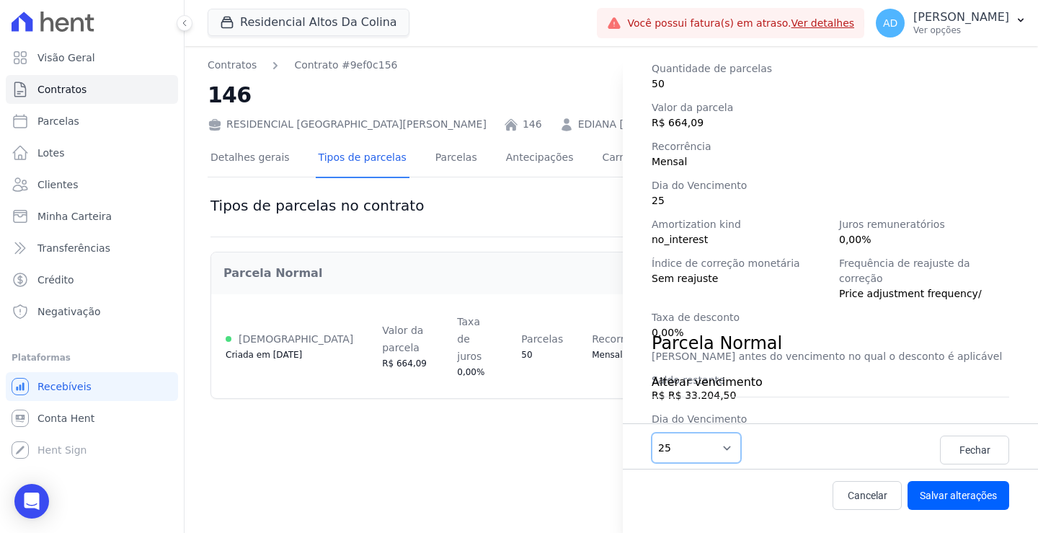
click at [708, 451] on select "1 2 3 4 5 6 7 8 9 10 11 12 13 14 15 16 17 18 19 20 21 22 23 24 25 26 27 28 29 3…" at bounding box center [696, 448] width 89 height 30
select select "10"
click at [652, 433] on select "1 2 3 4 5 6 7 8 9 10 11 12 13 14 15 16 17 18 19 20 21 22 23 24 25 26 27 28 29 3…" at bounding box center [696, 448] width 89 height 30
click at [929, 495] on button "Salvar alterações" at bounding box center [959, 495] width 102 height 29
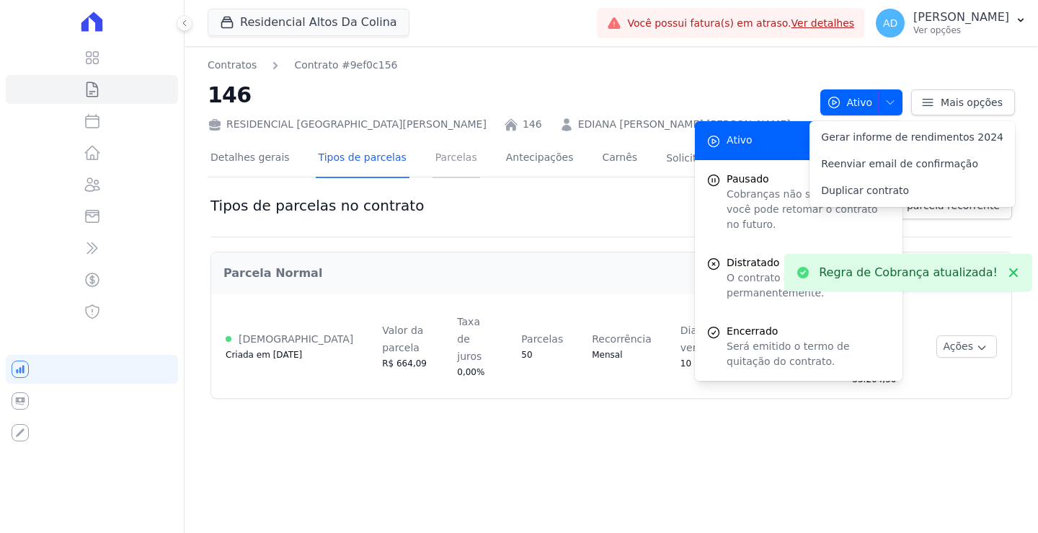
click at [433, 151] on link "Parcelas" at bounding box center [457, 159] width 48 height 38
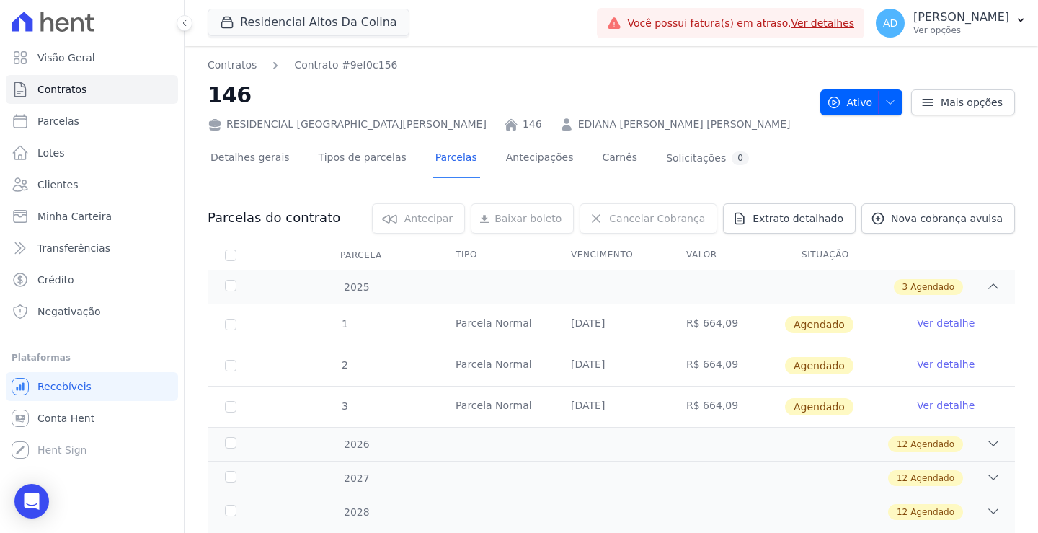
click at [922, 322] on link "Ver detalhe" at bounding box center [946, 323] width 58 height 14
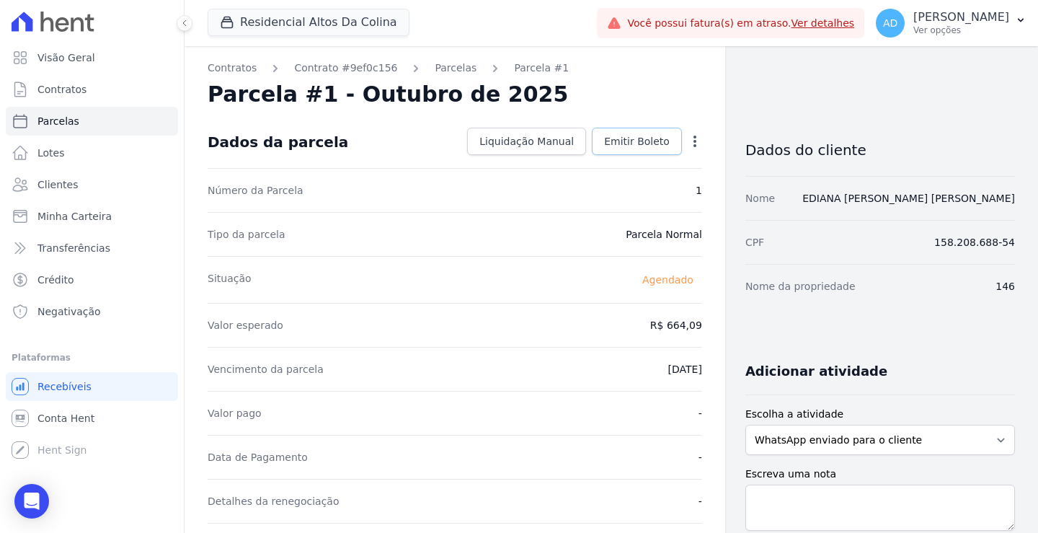
click at [634, 146] on span "Emitir Boleto" at bounding box center [637, 141] width 66 height 14
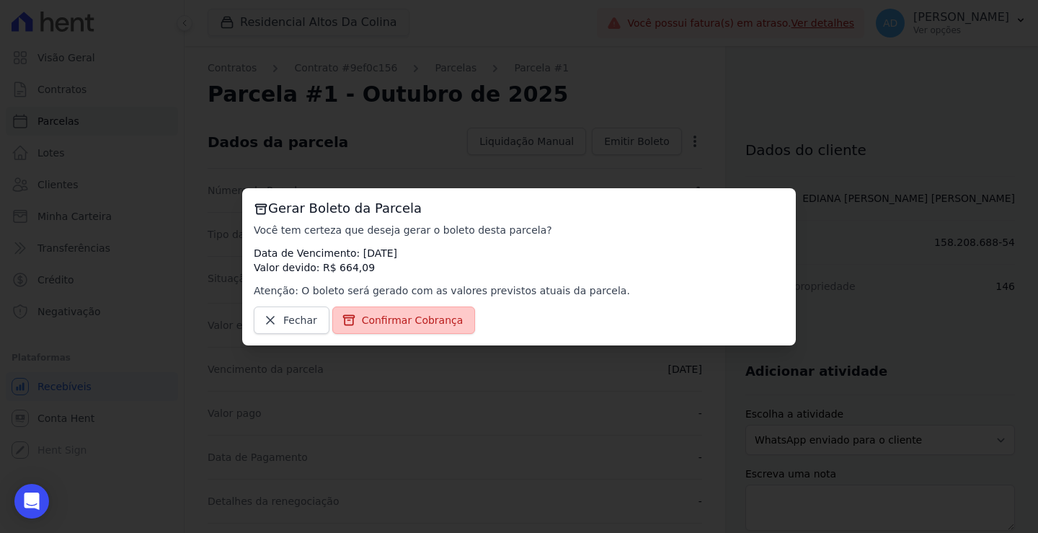
click at [411, 323] on span "Confirmar Cobrança" at bounding box center [413, 320] width 102 height 14
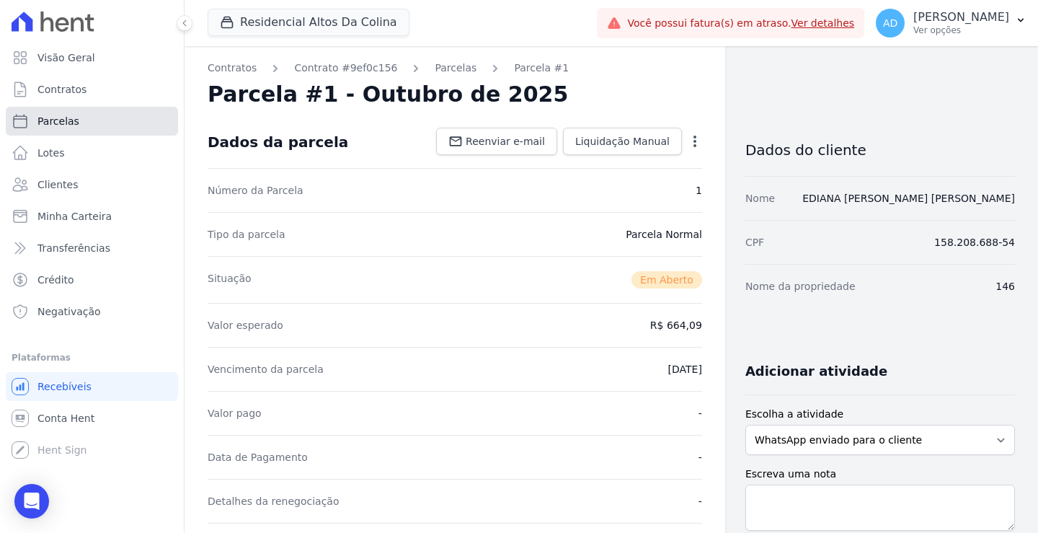
drag, startPoint x: 61, startPoint y: 123, endPoint x: 67, endPoint y: 133, distance: 12.0
click at [61, 123] on span "Parcelas" at bounding box center [58, 121] width 42 height 14
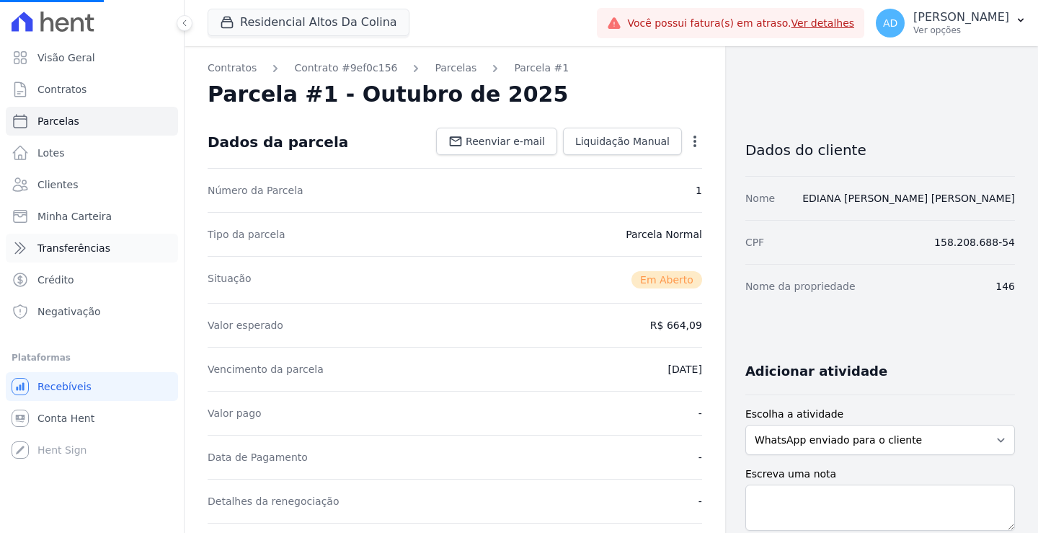
select select
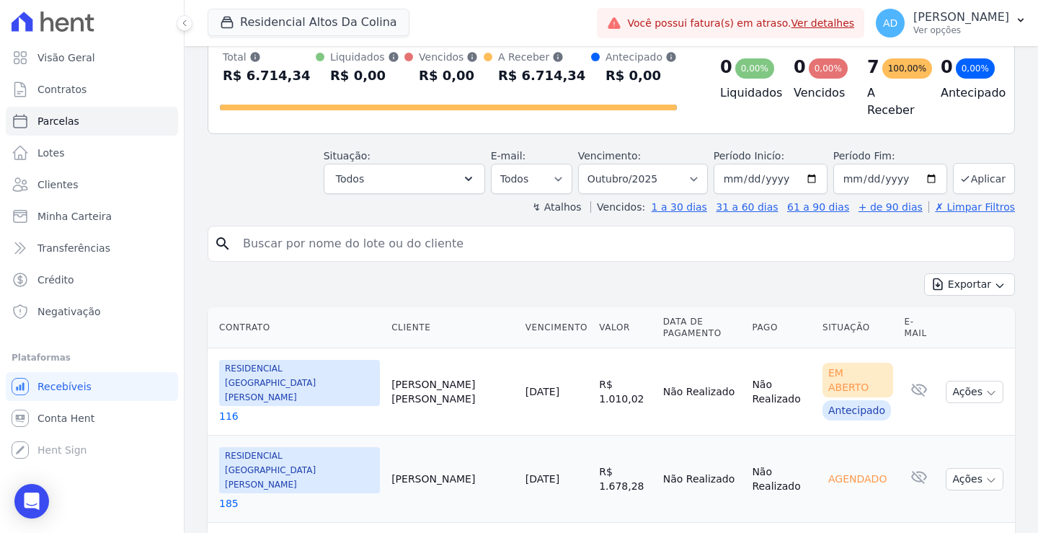
scroll to position [216, 0]
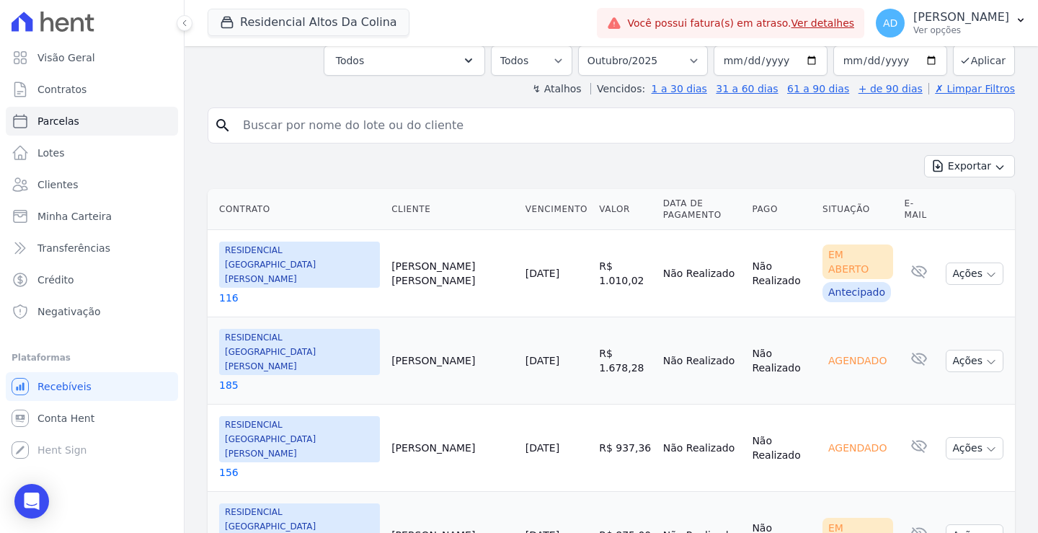
click at [526, 442] on link "[DATE]" at bounding box center [543, 448] width 34 height 12
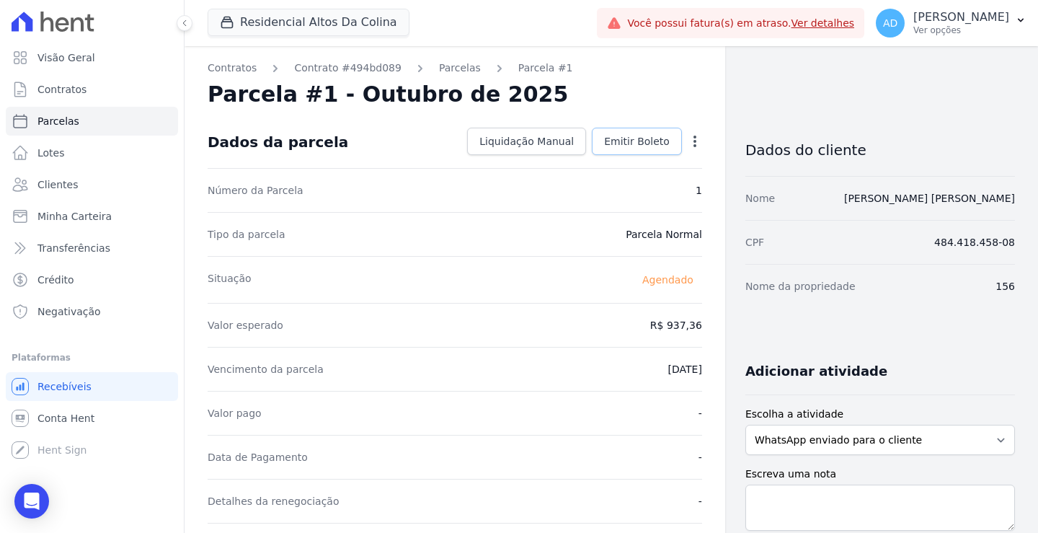
click at [656, 141] on span "Emitir Boleto" at bounding box center [637, 141] width 66 height 14
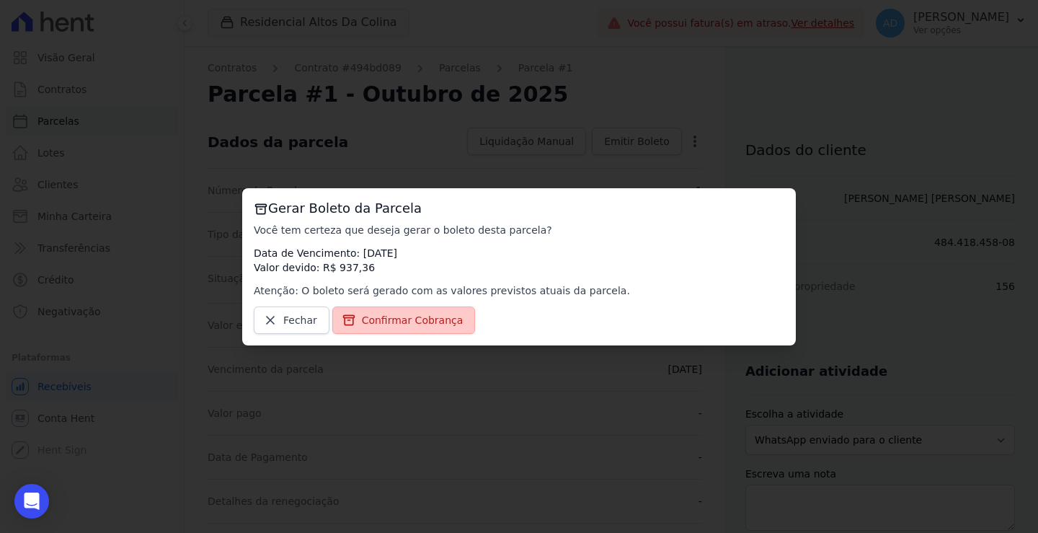
click at [418, 321] on span "Confirmar Cobrança" at bounding box center [413, 320] width 102 height 14
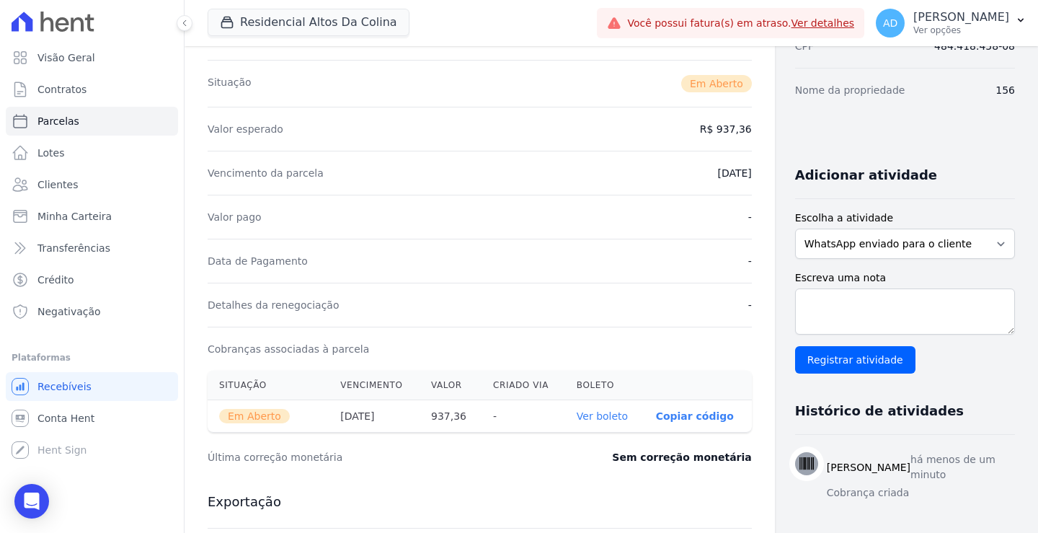
scroll to position [216, 0]
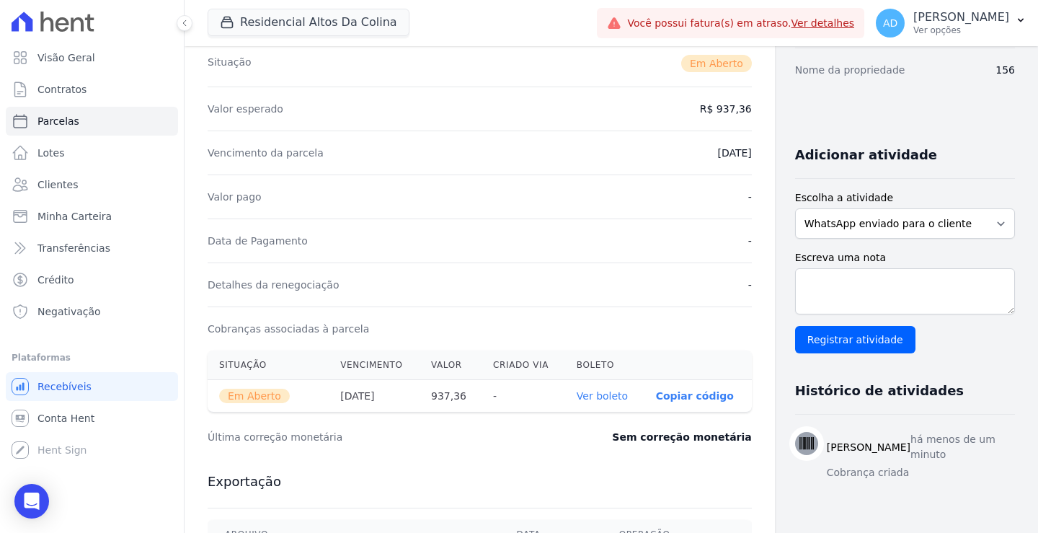
click at [656, 398] on p "Copiar código" at bounding box center [695, 396] width 78 height 12
click at [94, 88] on link "Contratos" at bounding box center [92, 89] width 172 height 29
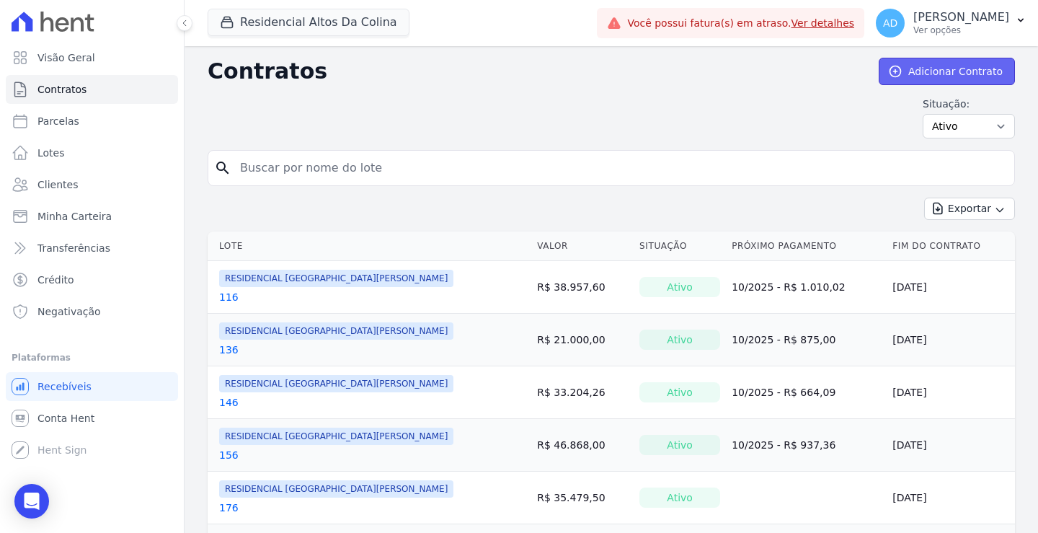
click at [900, 71] on link "Adicionar Contrato" at bounding box center [947, 71] width 136 height 27
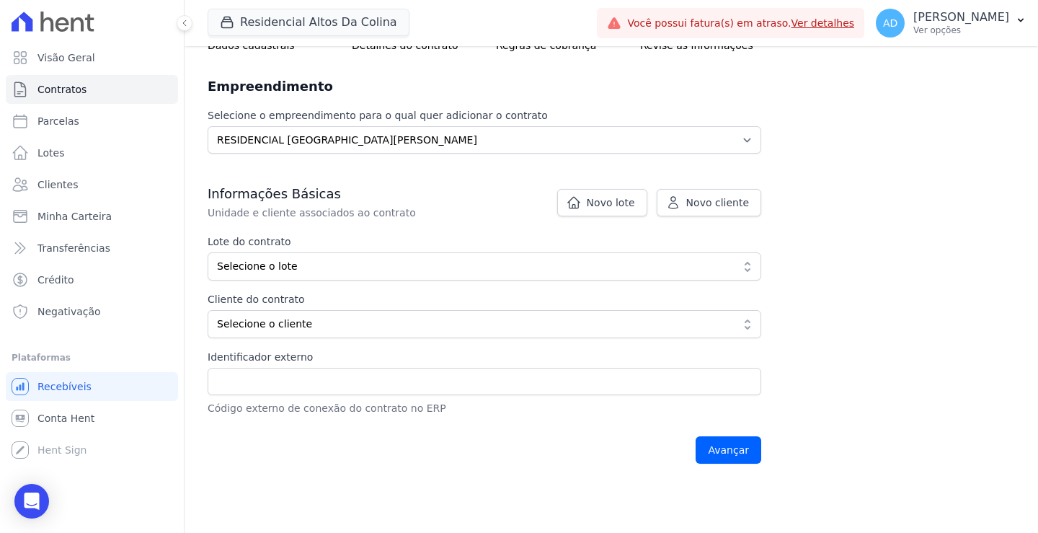
scroll to position [144, 0]
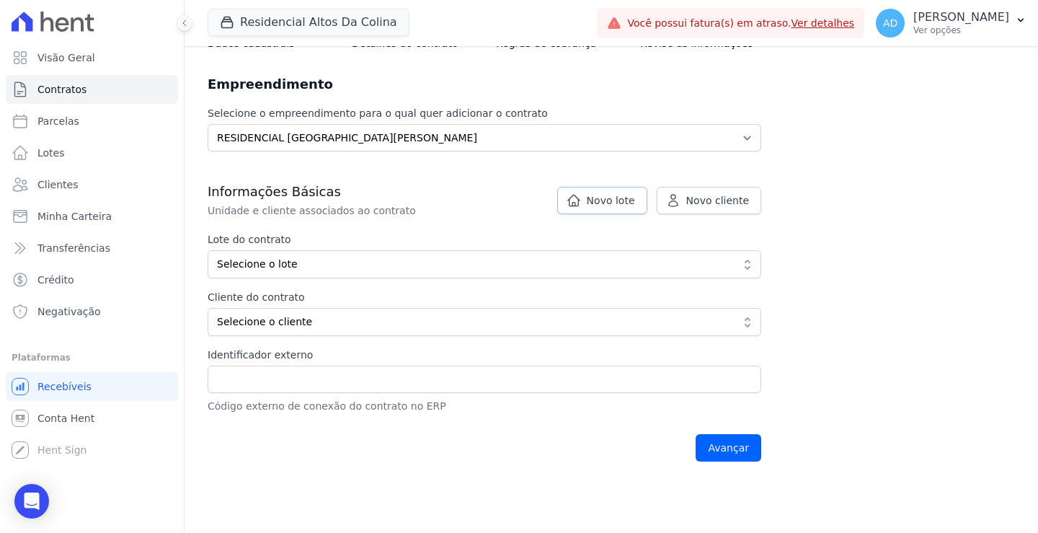
click at [601, 200] on span "Novo lote" at bounding box center [611, 200] width 48 height 14
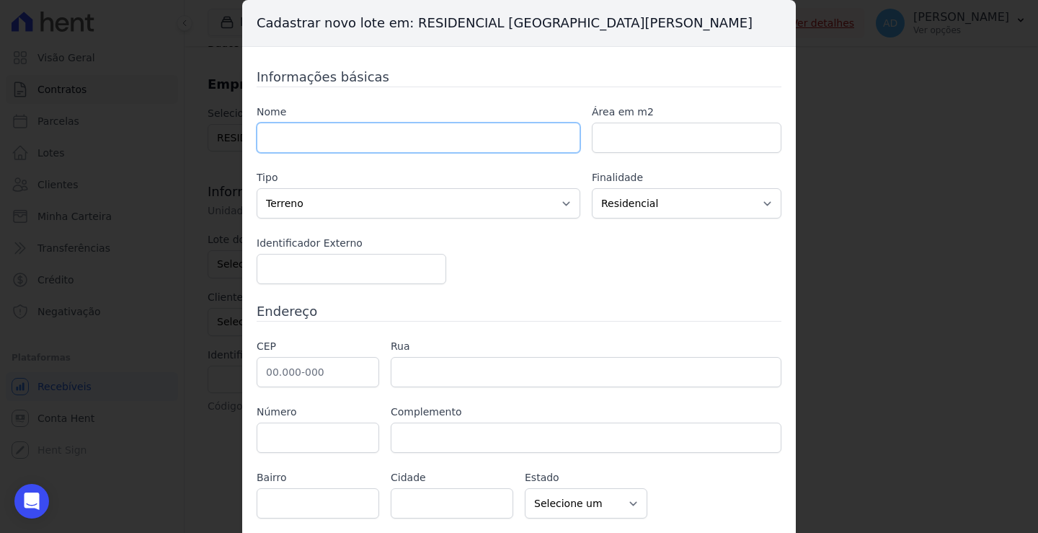
click at [458, 144] on input "text" at bounding box center [419, 138] width 324 height 30
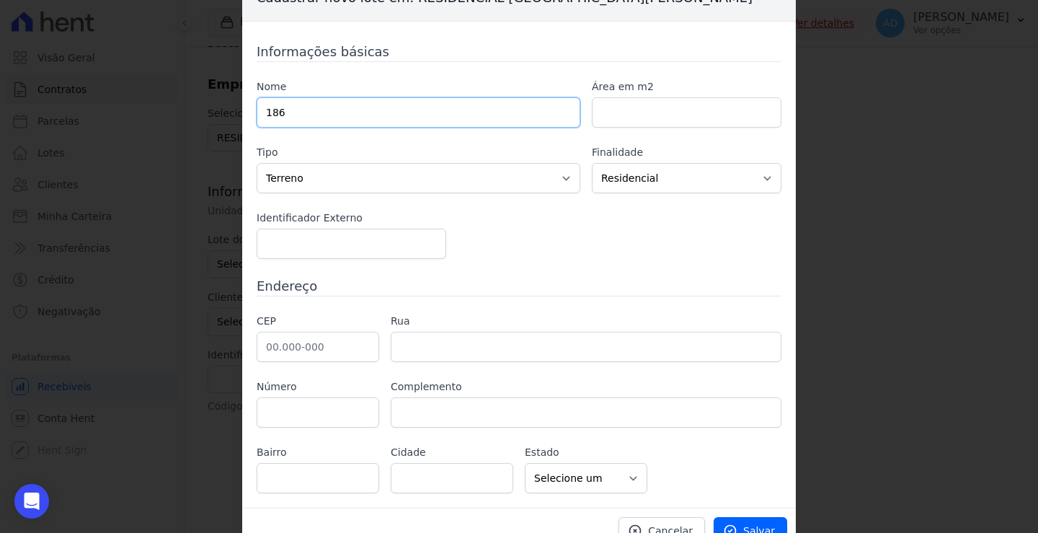
scroll to position [45, 0]
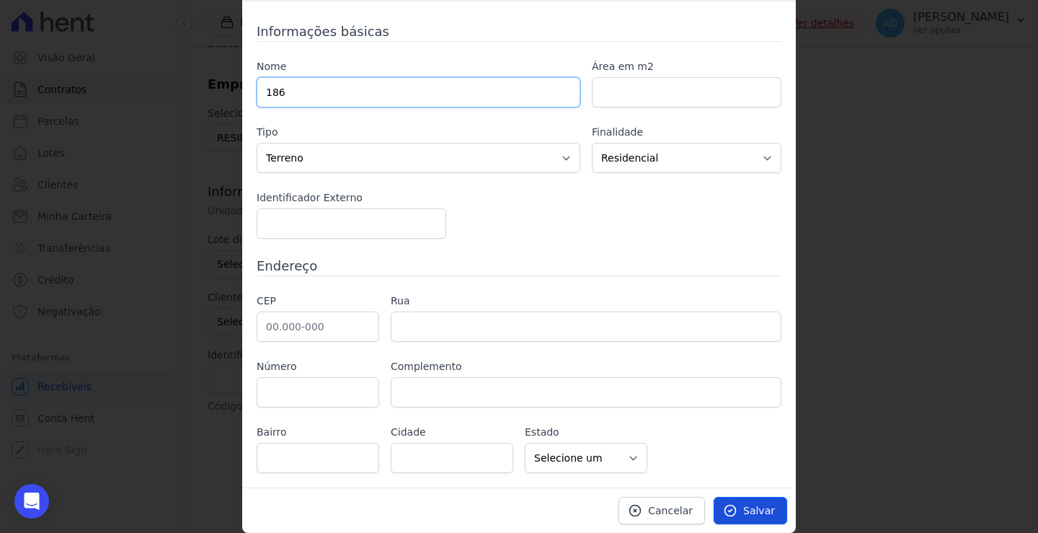
type input "186"
click at [730, 506] on icon at bounding box center [730, 511] width 11 height 11
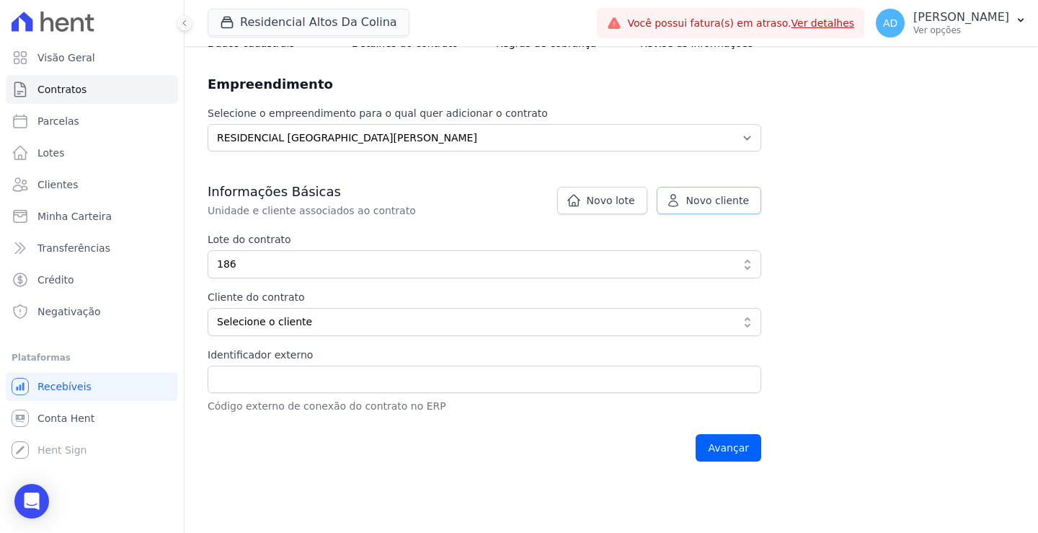
click at [693, 198] on span "Novo cliente" at bounding box center [718, 200] width 63 height 14
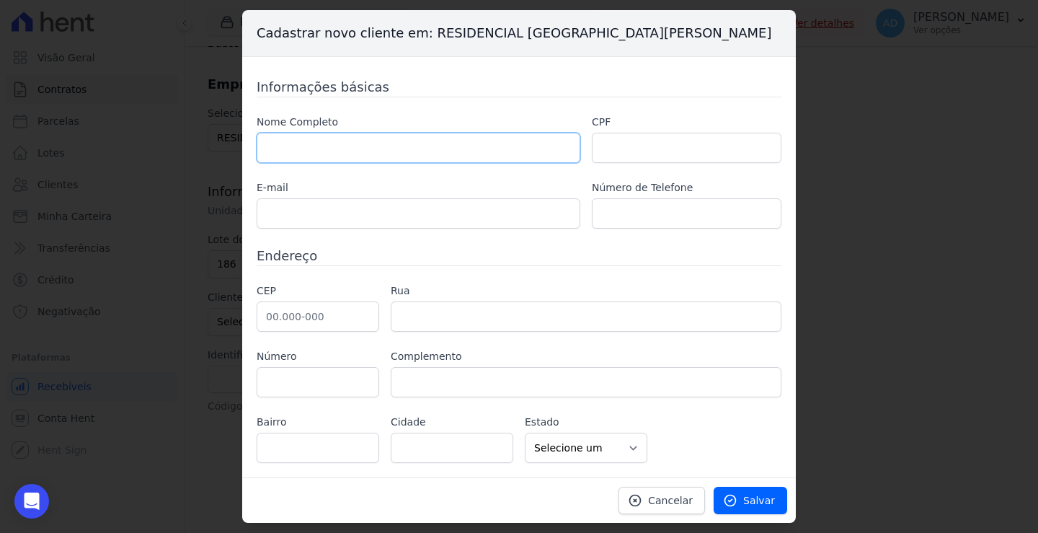
drag, startPoint x: 408, startPoint y: 151, endPoint x: 426, endPoint y: 160, distance: 20.3
click at [408, 151] on input "text" at bounding box center [419, 148] width 324 height 30
click at [513, 158] on input "text" at bounding box center [419, 148] width 324 height 30
paste input "[PERSON_NAME]"
type input "[PERSON_NAME]"
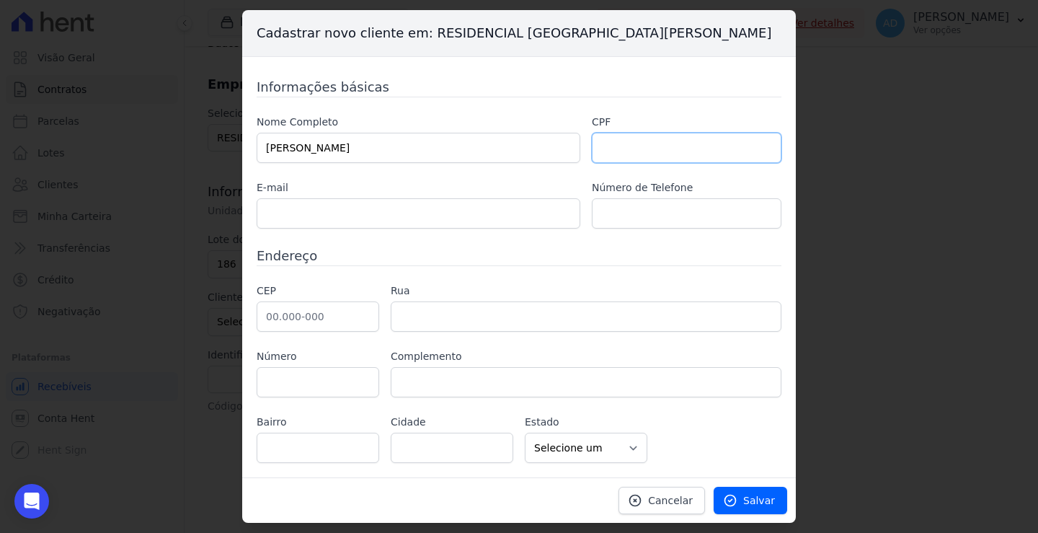
click at [700, 149] on input "text" at bounding box center [687, 148] width 190 height 30
paste input "496.559.878-41"
type input "496.559.878-41"
click at [488, 205] on input "text" at bounding box center [419, 213] width 324 height 30
paste input "gabriel.moussato@gmail.com"
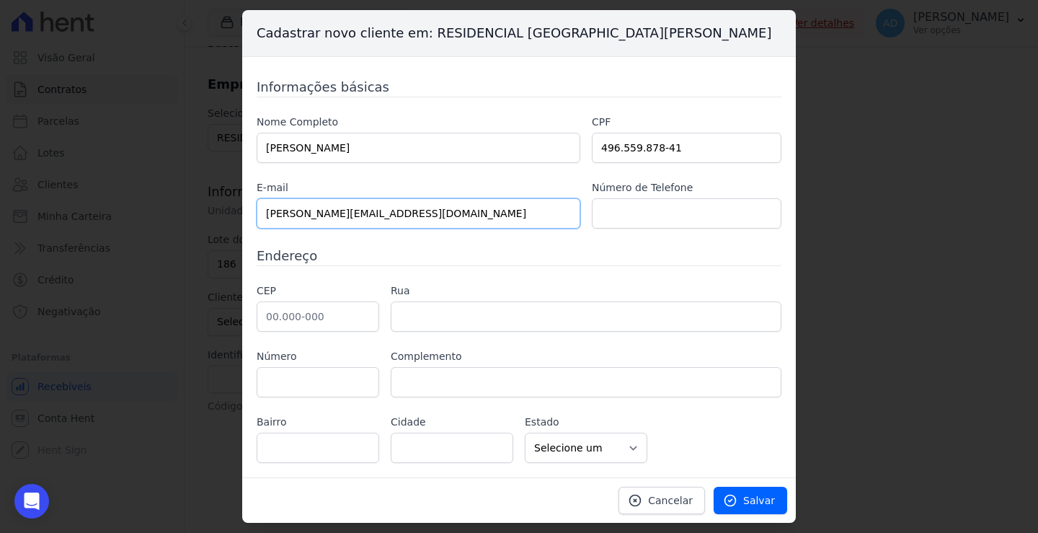
type input "gabriel.moussato@gmail.com"
click at [731, 214] on input "text" at bounding box center [687, 213] width 190 height 30
paste input "14 99888-6519"
type input "14 99888-6519"
click at [345, 304] on input "text" at bounding box center [318, 316] width 123 height 30
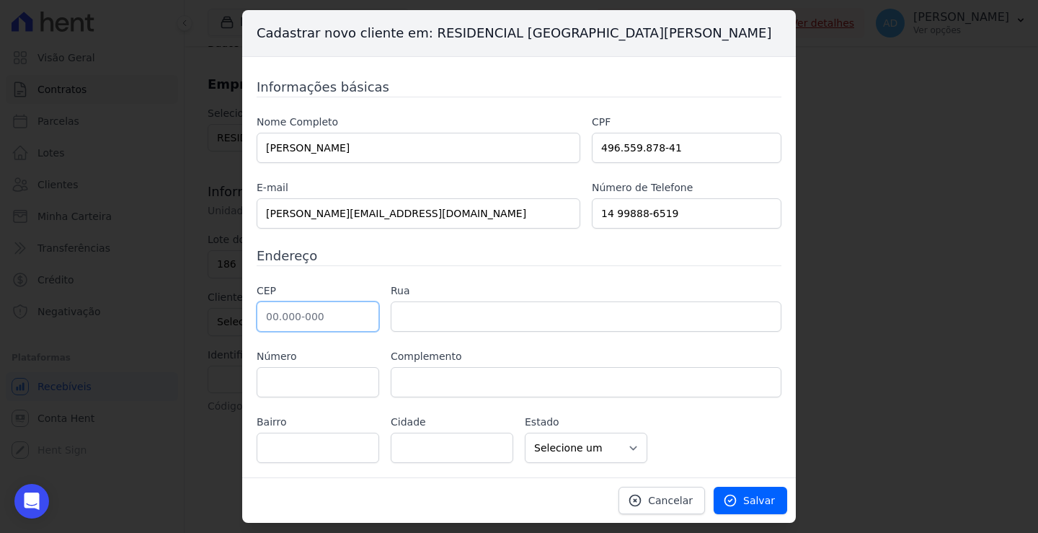
paste input "18.601-260"
type input "18.601-260"
type input "Rua Antônio Amando de Barros"
type input "Vila Cidade Jardim"
type input "Botucatu"
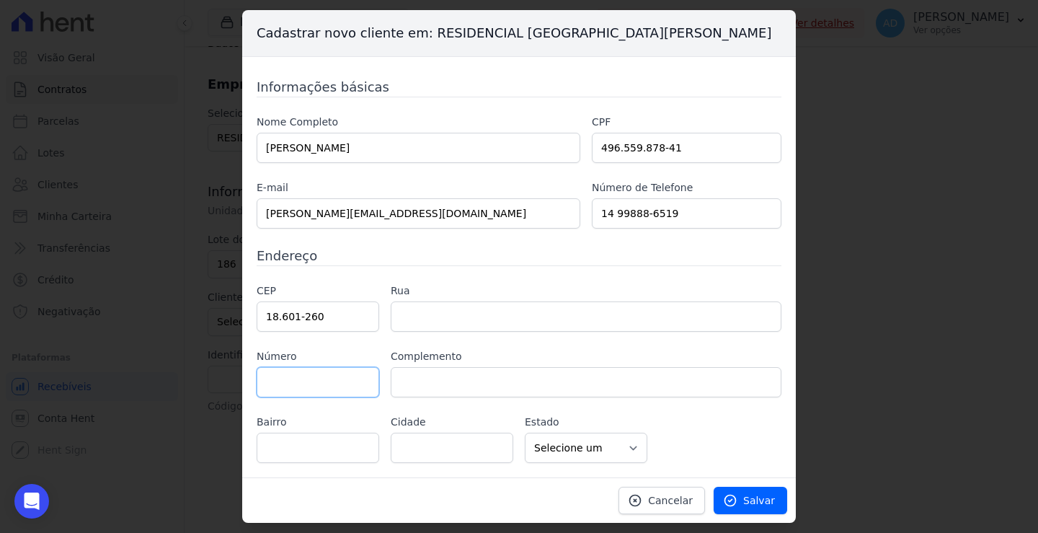
select select "SP"
click at [336, 377] on input "text" at bounding box center [318, 382] width 123 height 30
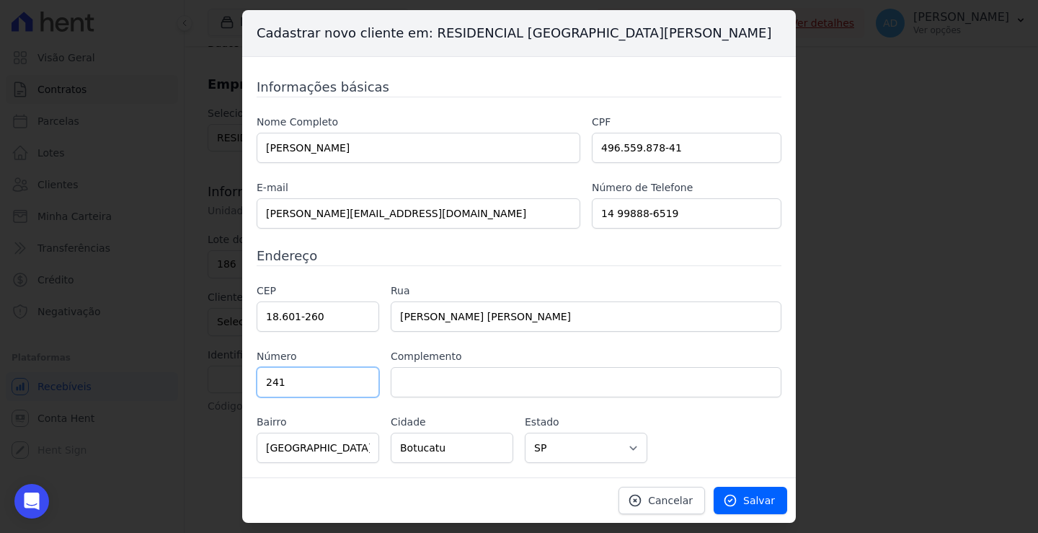
type input "241"
click at [746, 492] on link "Salvar" at bounding box center [751, 500] width 74 height 27
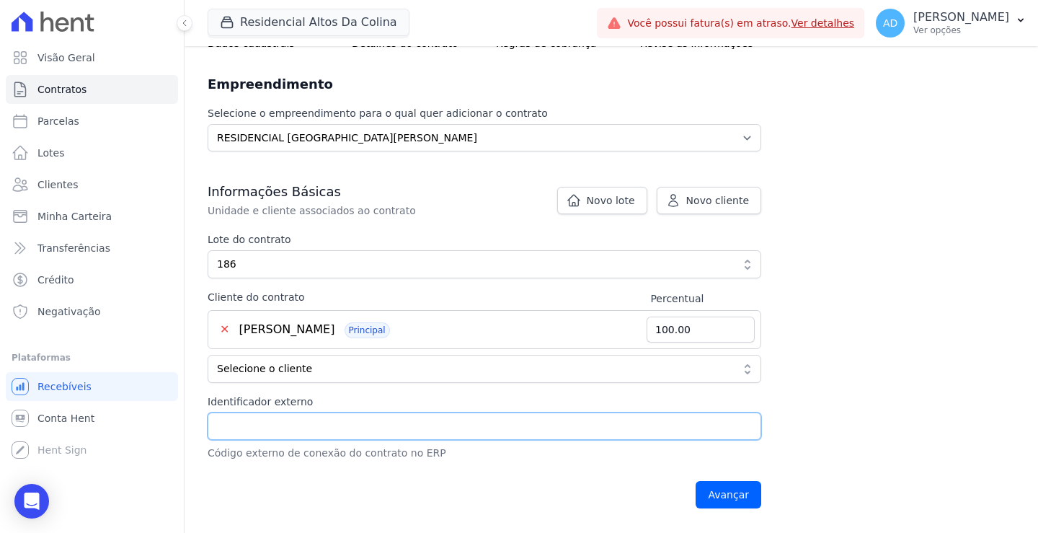
click at [520, 423] on input "Identificador externo" at bounding box center [485, 425] width 554 height 27
type input "14282"
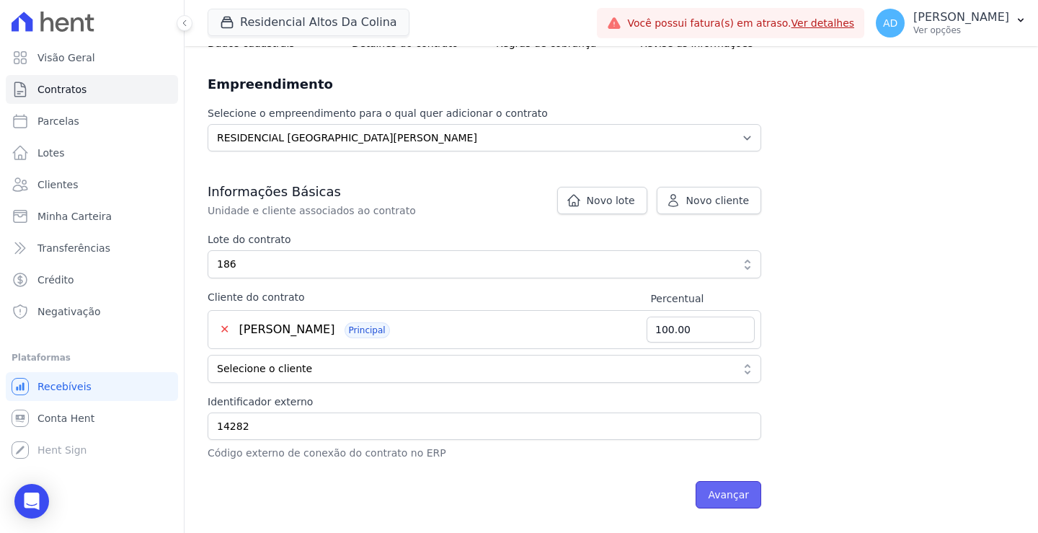
click at [721, 493] on input "Avançar" at bounding box center [729, 494] width 66 height 27
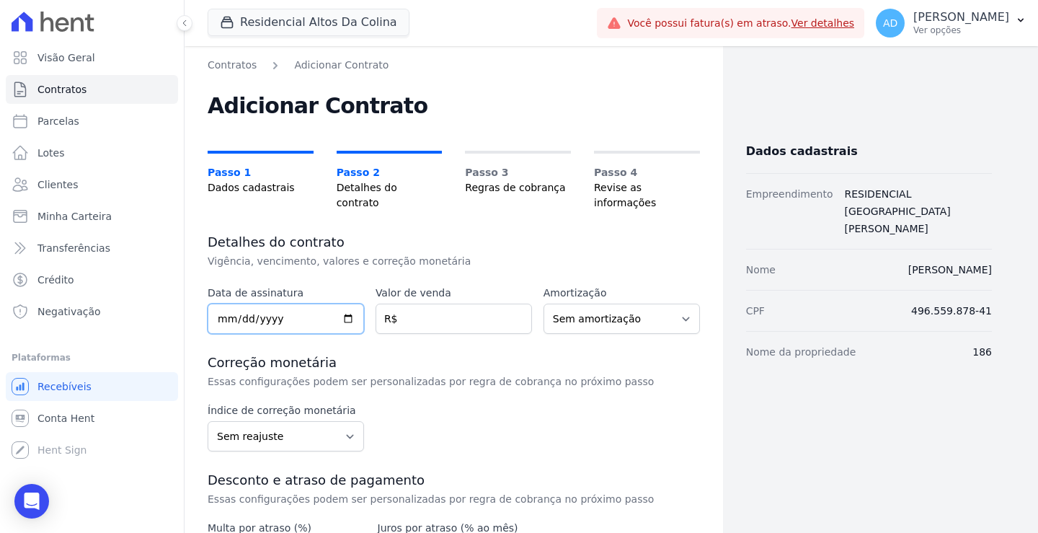
click at [219, 308] on input "date" at bounding box center [286, 319] width 156 height 30
type input "[DATE]"
click at [425, 306] on input "number" at bounding box center [454, 319] width 156 height 30
type input "28346.50"
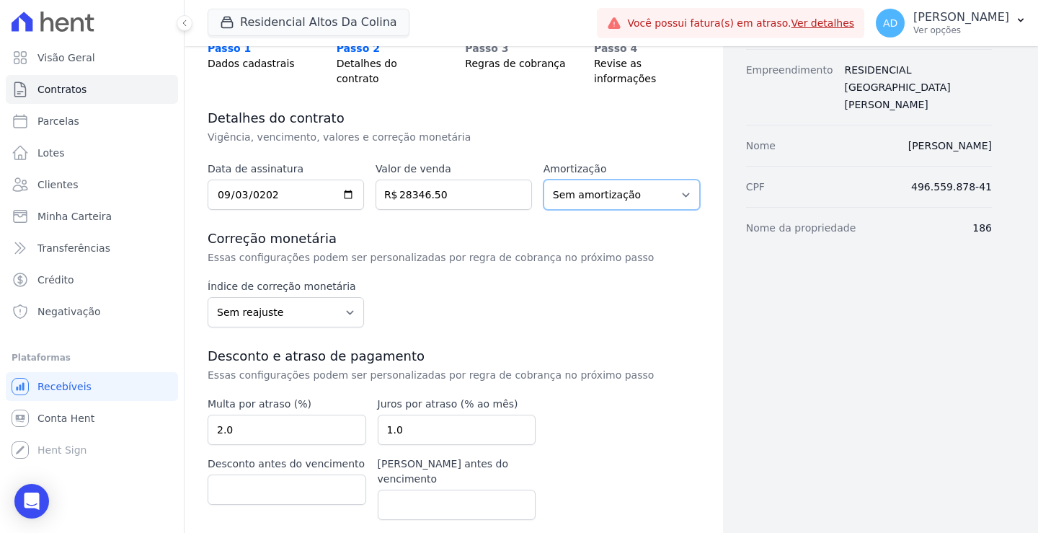
scroll to position [149, 0]
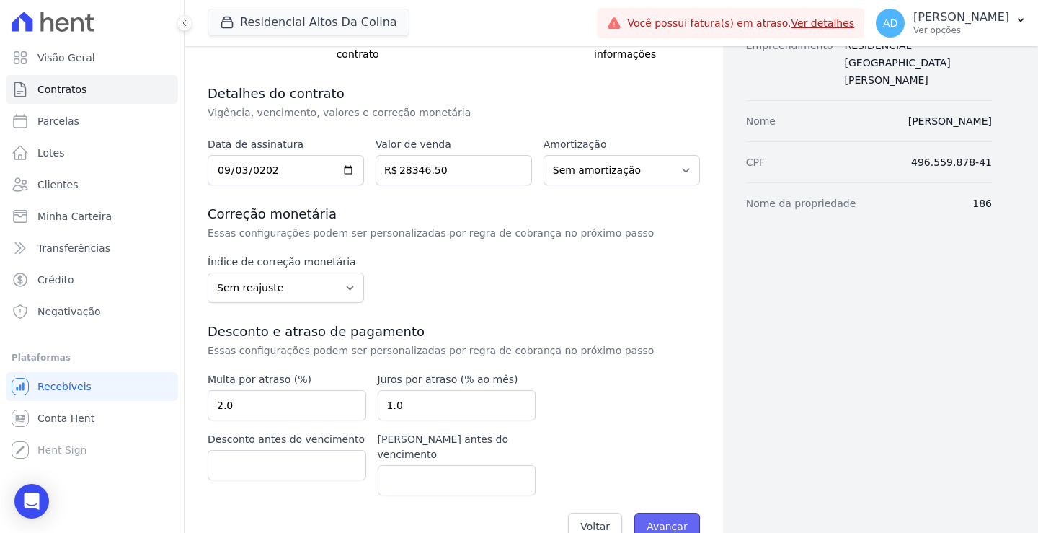
click at [649, 513] on input "Avançar" at bounding box center [668, 526] width 66 height 27
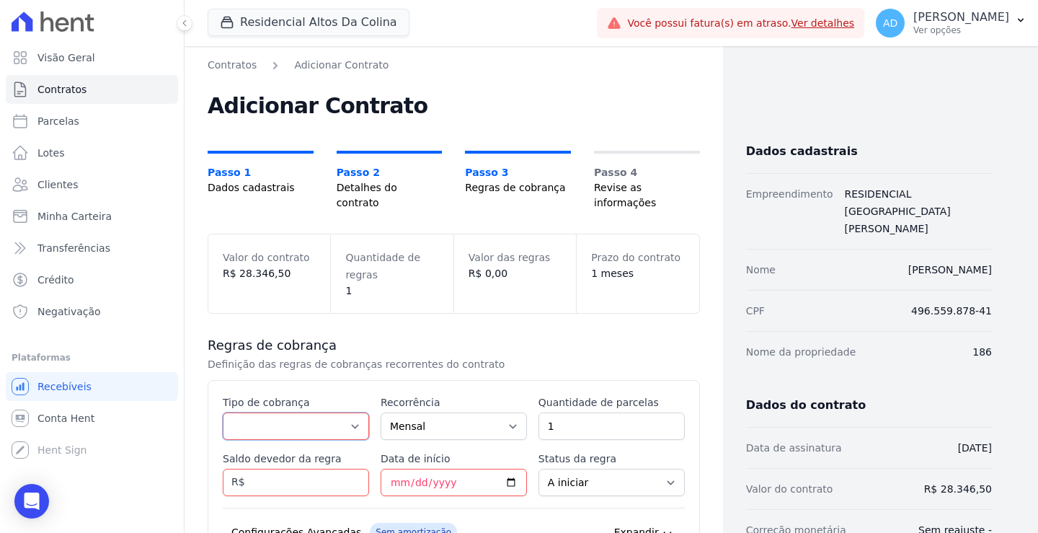
click at [276, 412] on select "Parcela Normal Entrada Sinal Intercalada Chaves Pré-chaves Pós-chaves Impostos …" at bounding box center [296, 425] width 146 height 27
select select "standard"
click at [223, 412] on select "Parcela Normal Entrada Sinal Intercalada Chaves Pré-chaves Pós-chaves Impostos …" at bounding box center [296, 425] width 146 height 27
click at [544, 415] on input "1" at bounding box center [612, 425] width 146 height 27
drag, startPoint x: 561, startPoint y: 413, endPoint x: 534, endPoint y: 413, distance: 27.4
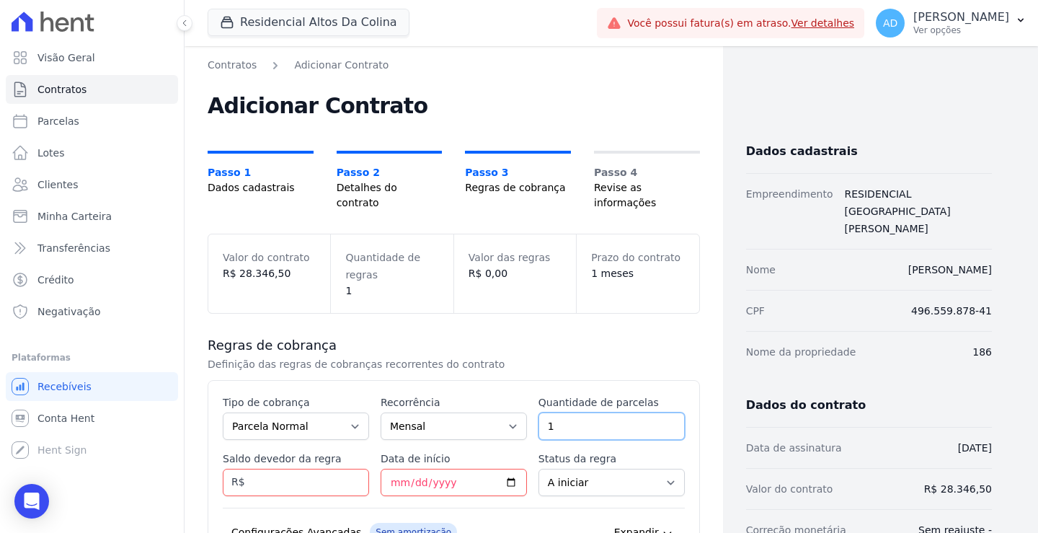
click at [539, 413] on input "1" at bounding box center [612, 425] width 146 height 27
type input "50"
type input "28346.50"
type input "2025-10-10"
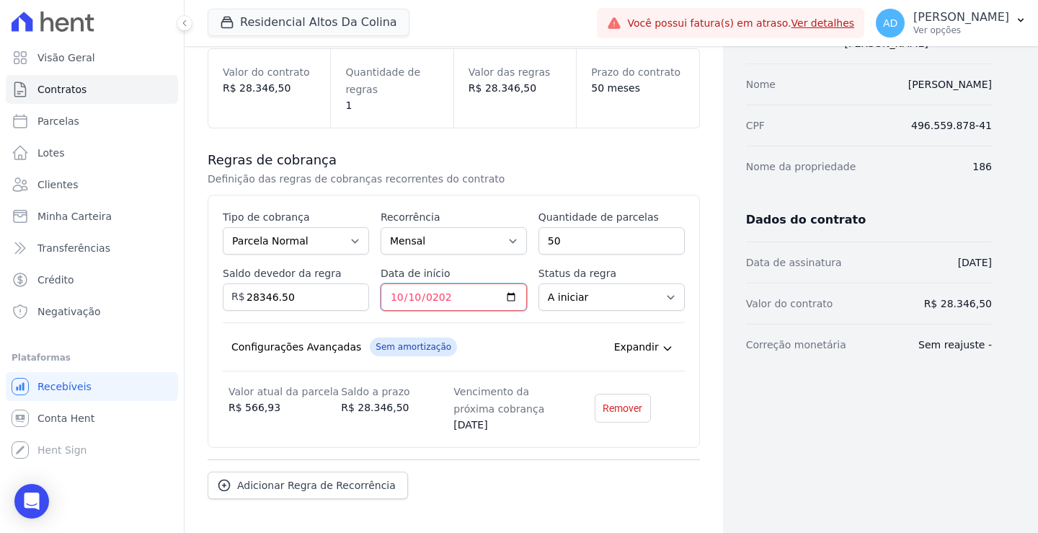
scroll to position [227, 0]
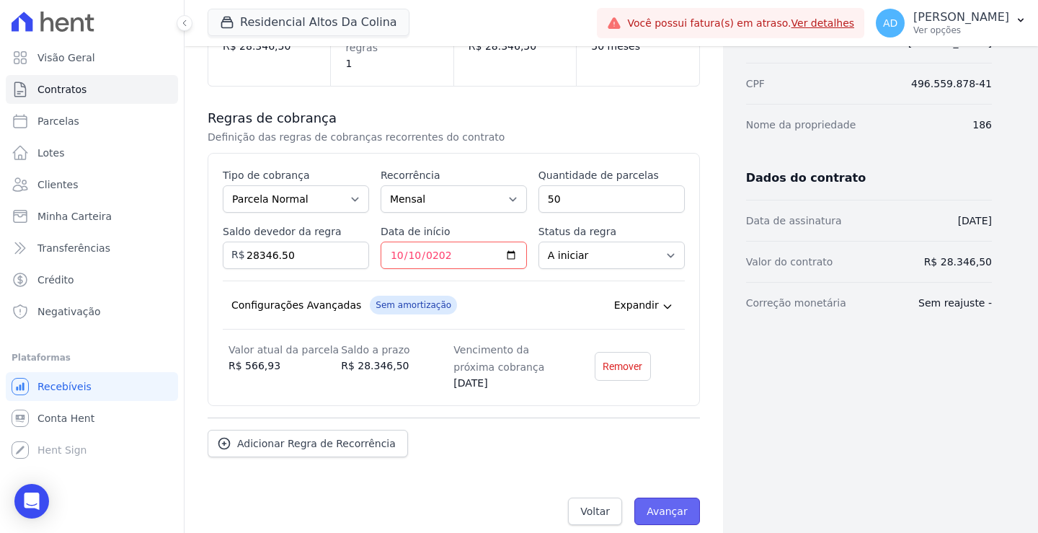
click at [668, 498] on input "Avançar" at bounding box center [668, 511] width 66 height 27
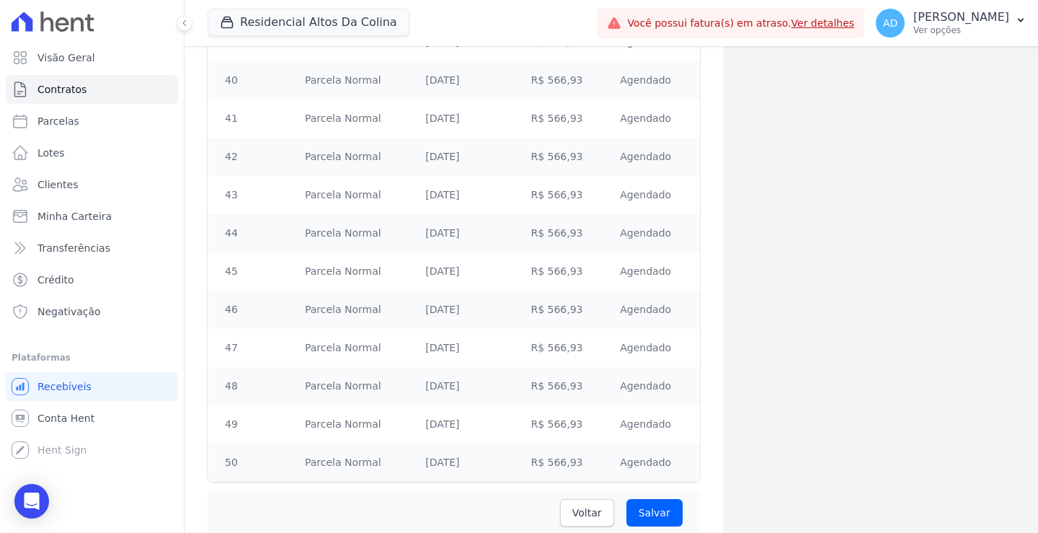
scroll to position [1798, 0]
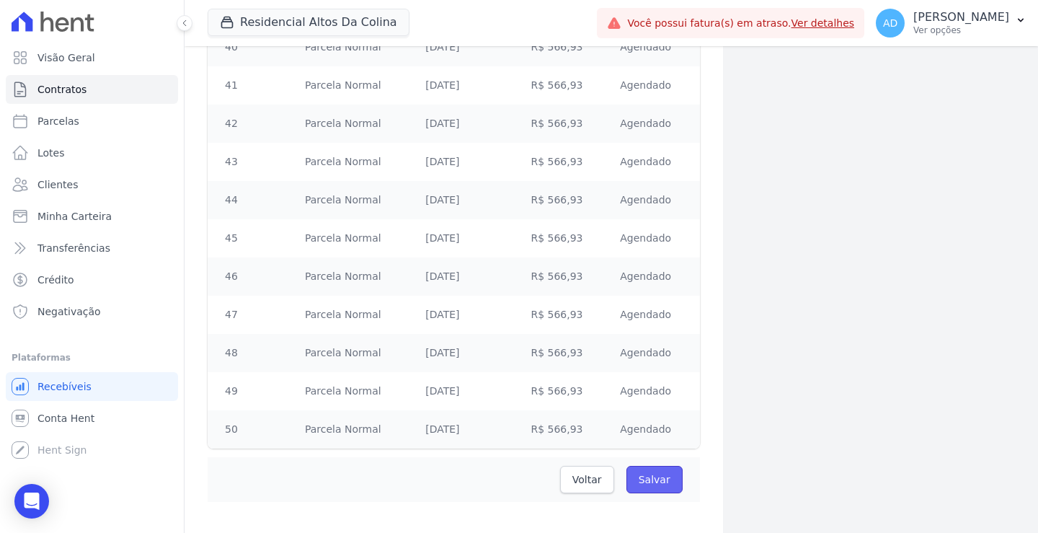
click at [652, 466] on input "Salvar" at bounding box center [655, 479] width 56 height 27
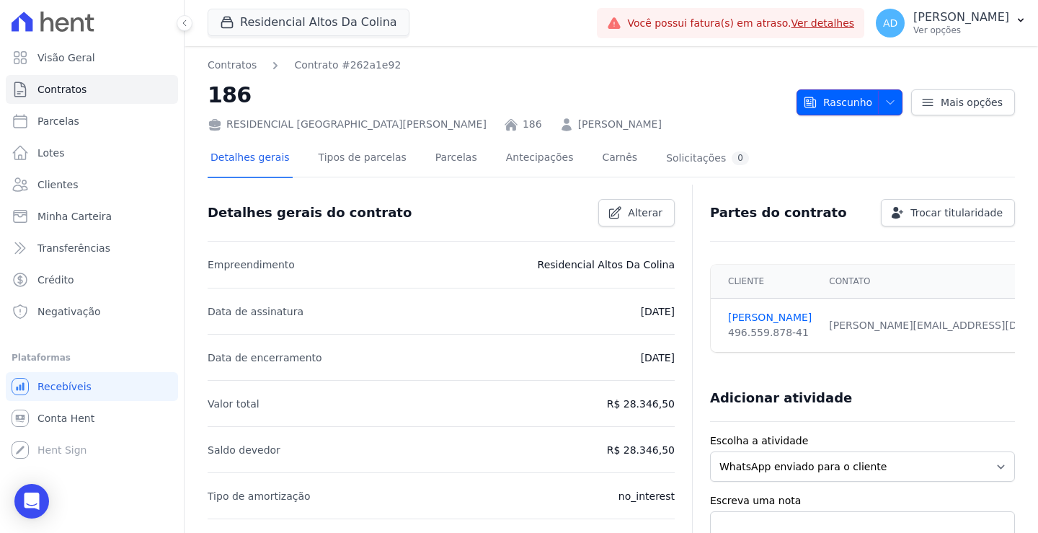
click at [878, 105] on span "button" at bounding box center [887, 102] width 18 height 23
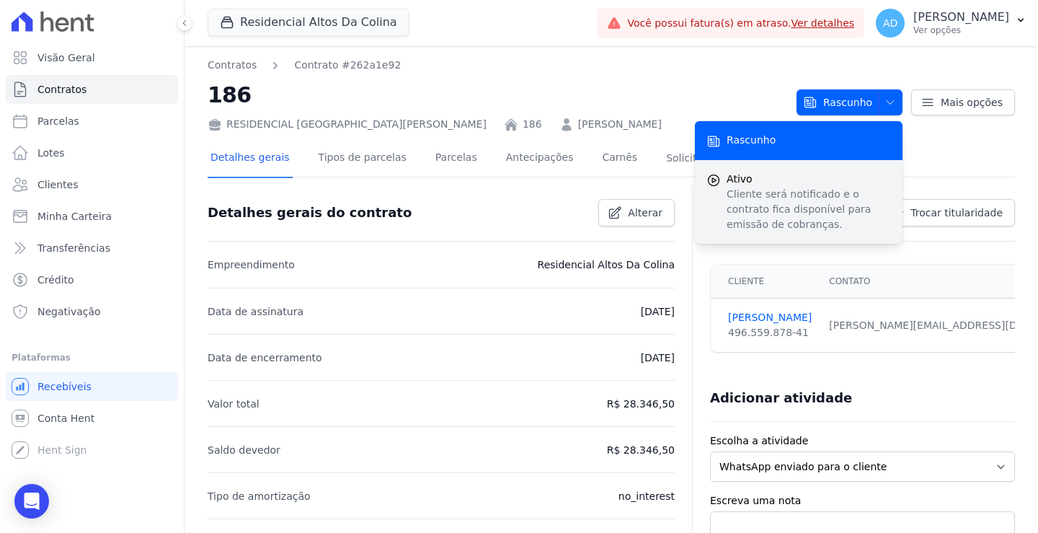
click at [782, 185] on span "Ativo" at bounding box center [809, 179] width 164 height 15
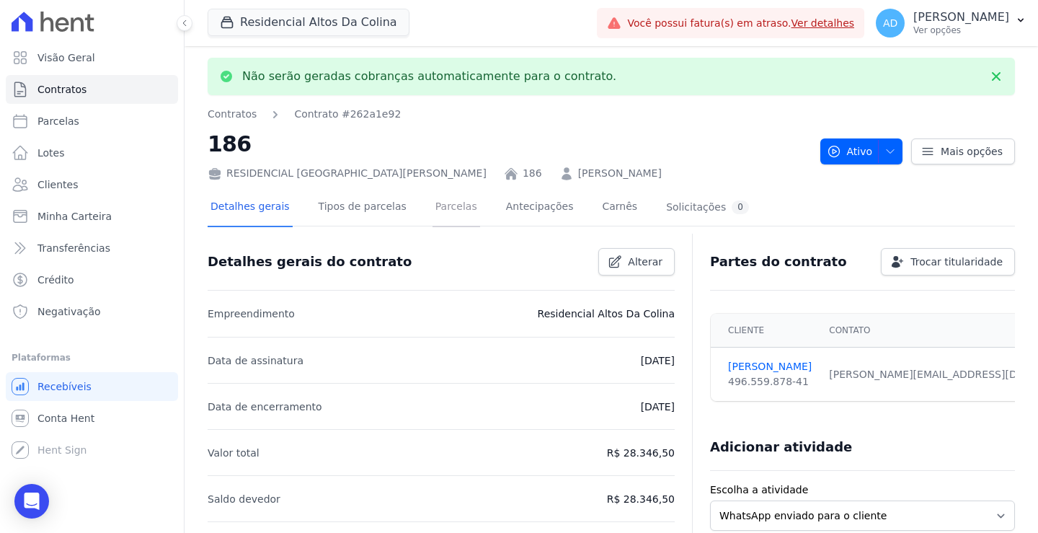
click at [433, 215] on link "Parcelas" at bounding box center [457, 208] width 48 height 38
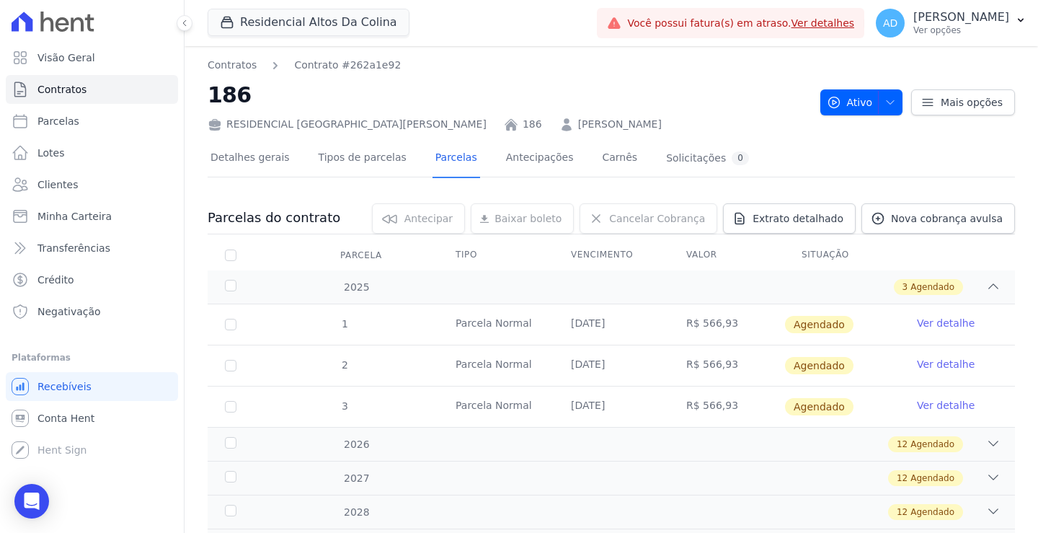
click at [578, 120] on link "[PERSON_NAME]" at bounding box center [620, 124] width 84 height 15
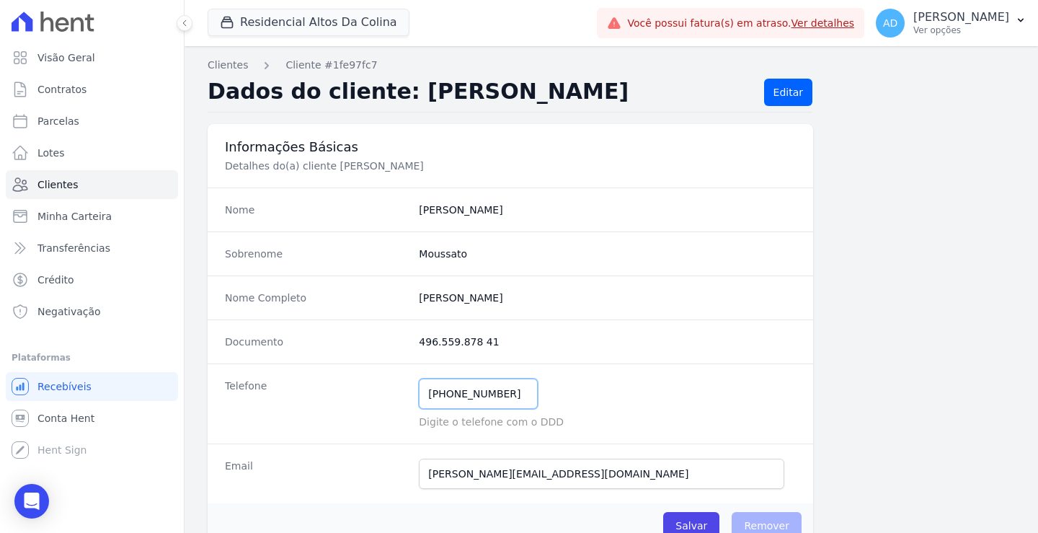
drag, startPoint x: 445, startPoint y: 397, endPoint x: 504, endPoint y: 397, distance: 59.1
click at [504, 397] on input "(14) 99888-6519" at bounding box center [478, 394] width 119 height 30
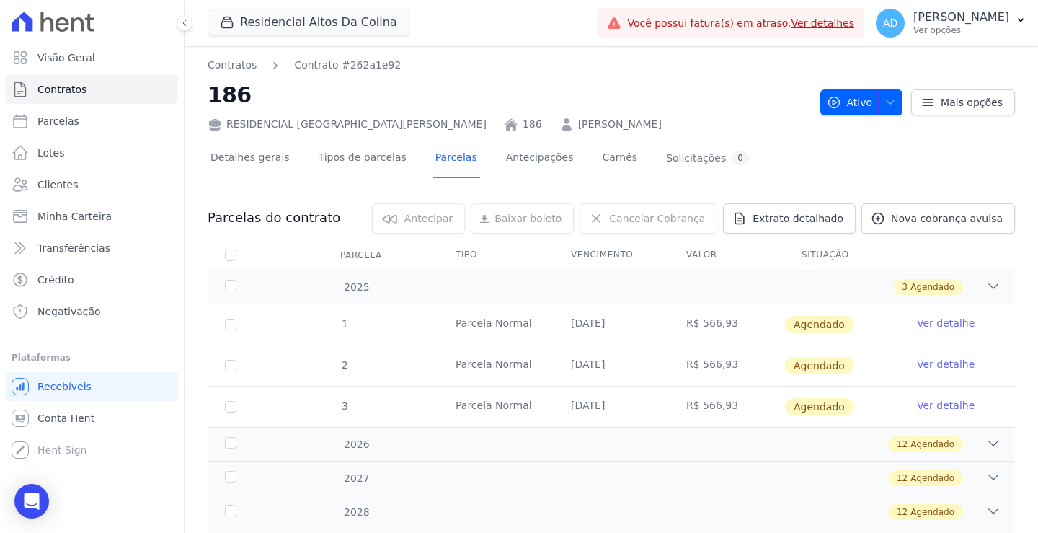
click at [931, 324] on link "Ver detalhe" at bounding box center [946, 323] width 58 height 14
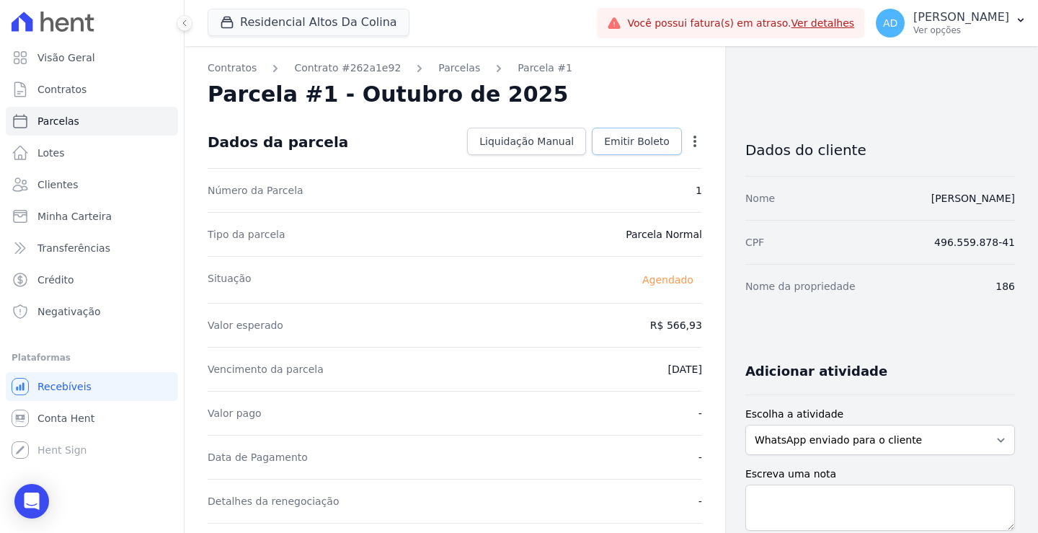
click at [646, 146] on span "Emitir Boleto" at bounding box center [637, 141] width 66 height 14
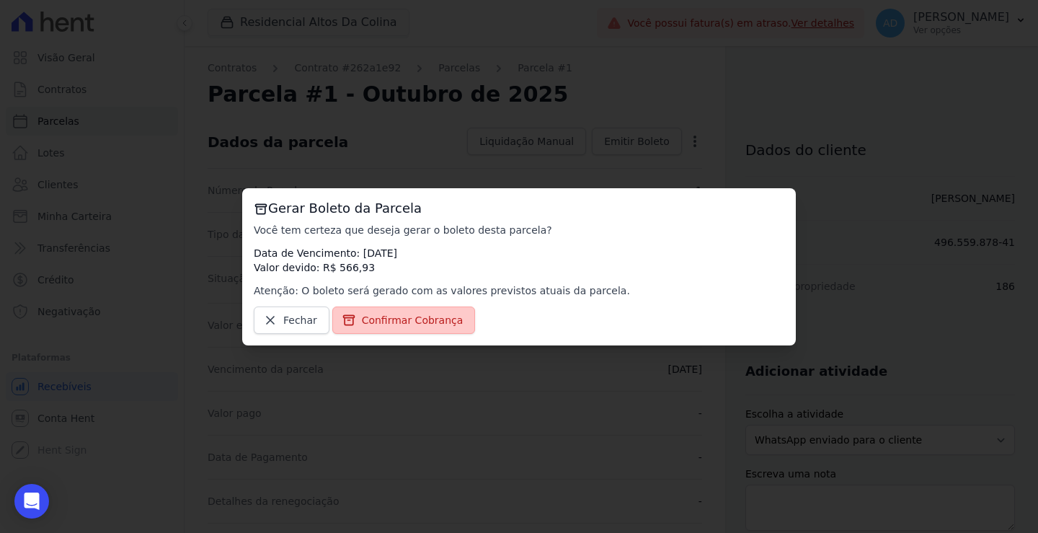
click at [384, 323] on span "Confirmar Cobrança" at bounding box center [413, 320] width 102 height 14
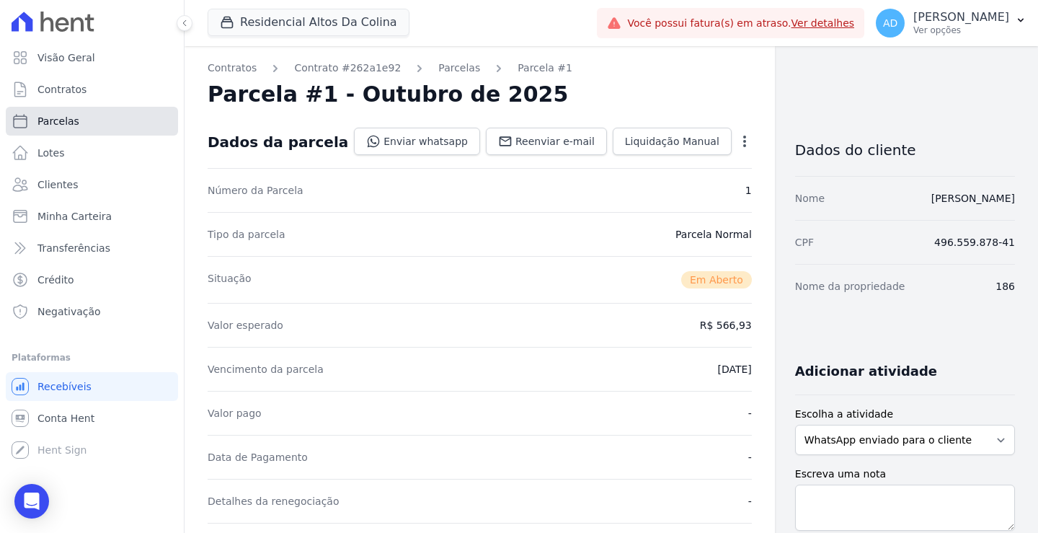
click at [79, 118] on link "Parcelas" at bounding box center [92, 121] width 172 height 29
select select
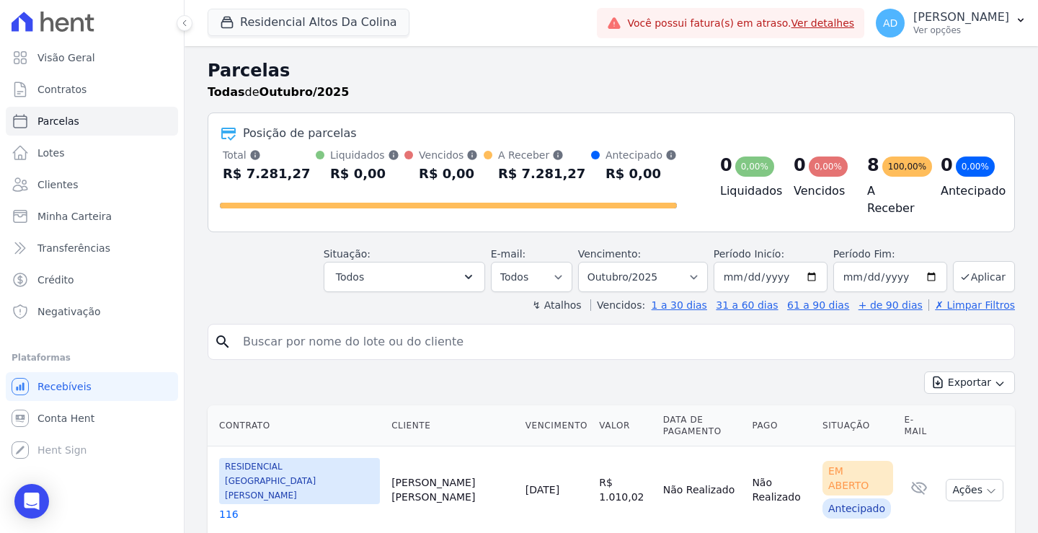
click at [287, 348] on input "search" at bounding box center [621, 341] width 774 height 29
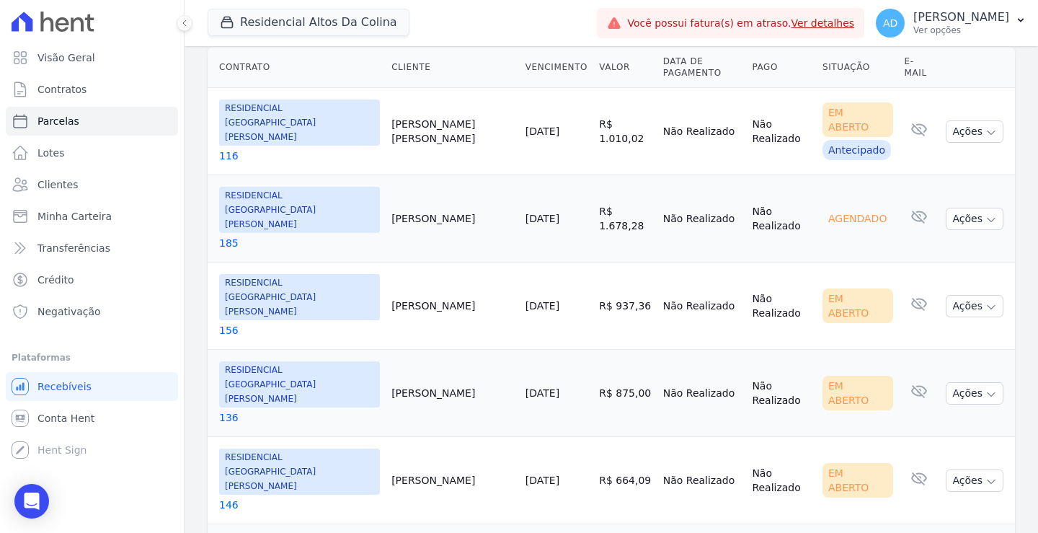
scroll to position [361, 0]
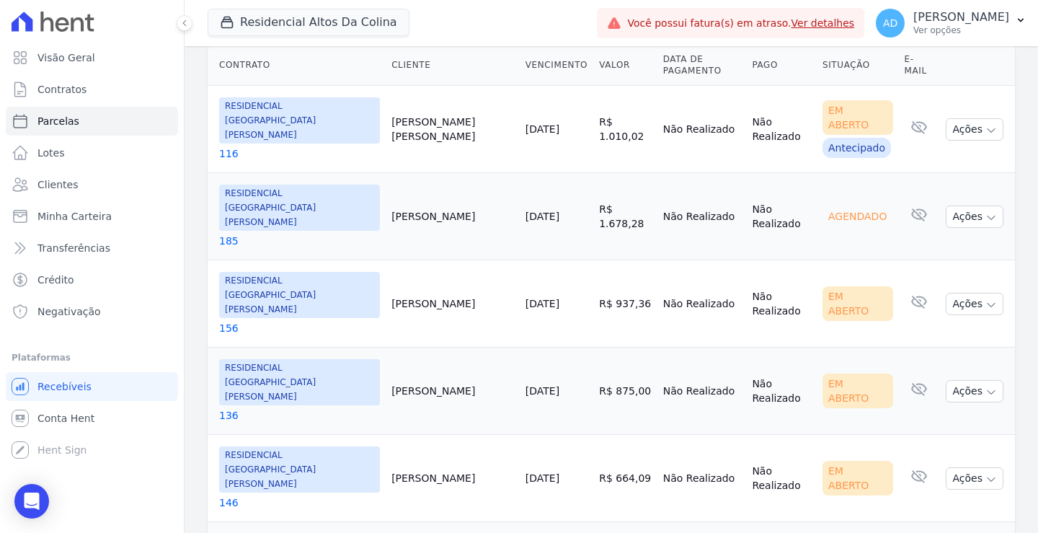
click at [526, 211] on link "10/10/2025" at bounding box center [543, 217] width 34 height 12
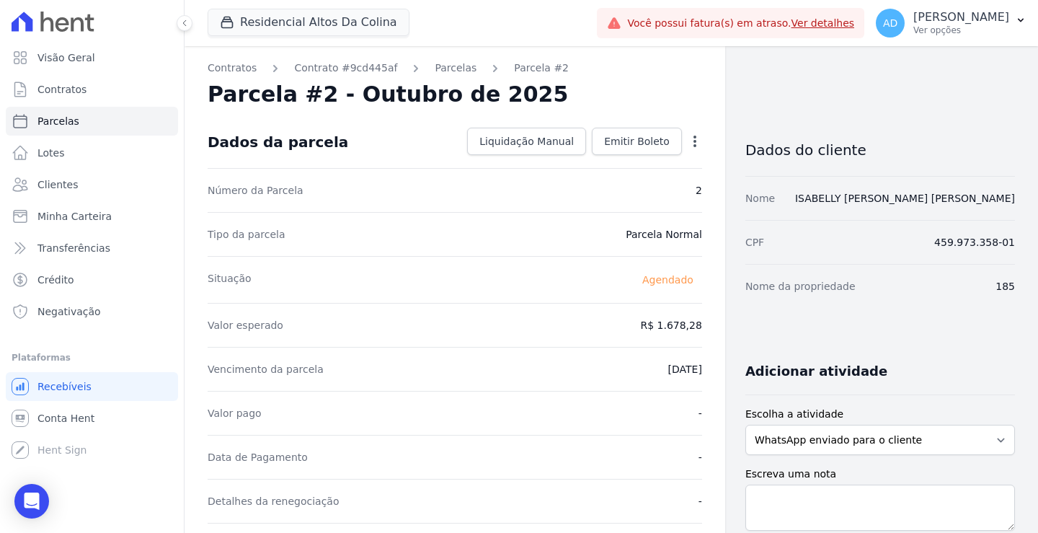
click at [689, 139] on icon "button" at bounding box center [695, 141] width 14 height 14
click at [649, 167] on link "Alterar" at bounding box center [633, 161] width 127 height 26
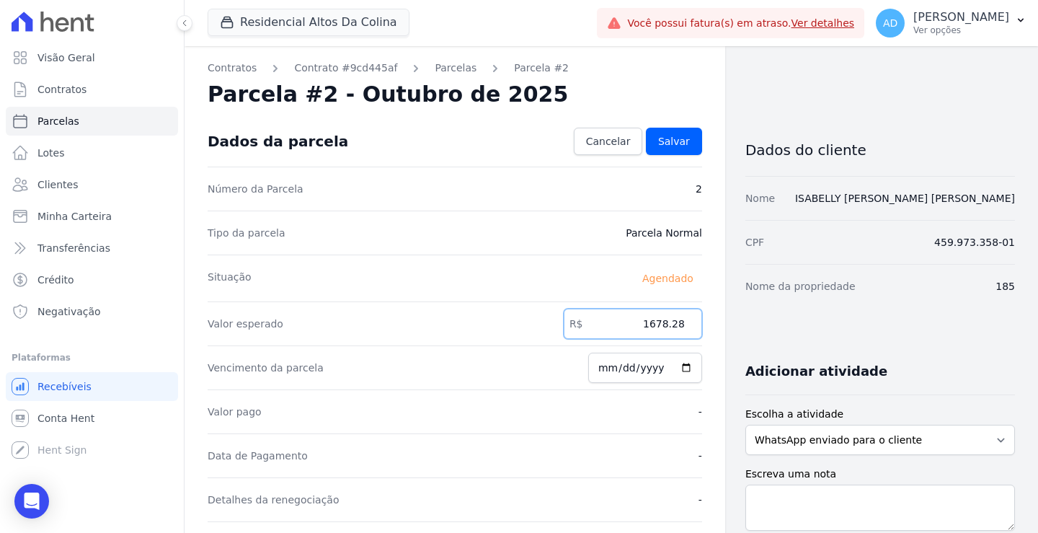
click at [627, 327] on input "1678.28" at bounding box center [633, 324] width 138 height 30
type input "1680.43"
click at [663, 151] on link "Salvar" at bounding box center [674, 141] width 56 height 27
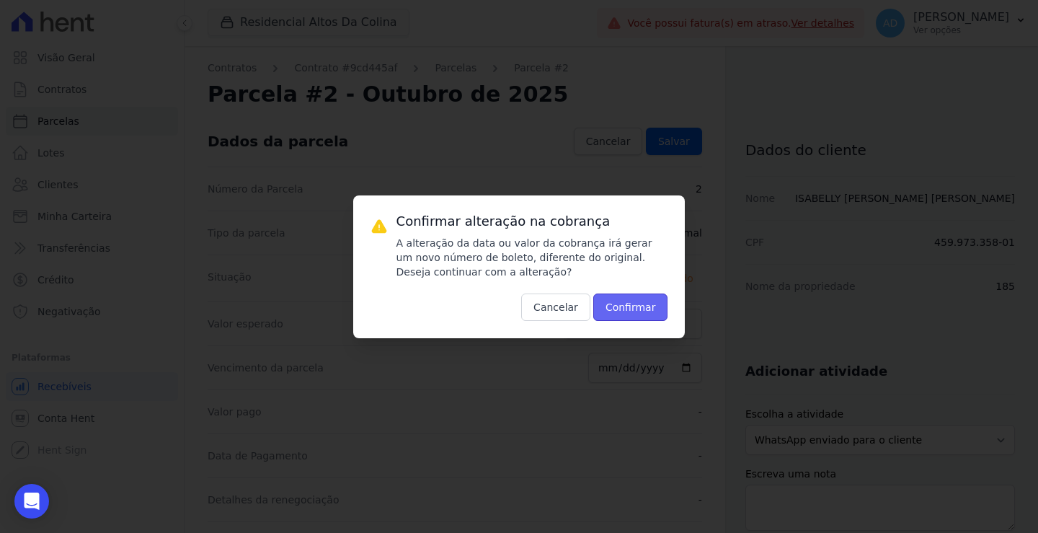
click at [632, 304] on button "Confirmar" at bounding box center [630, 306] width 75 height 27
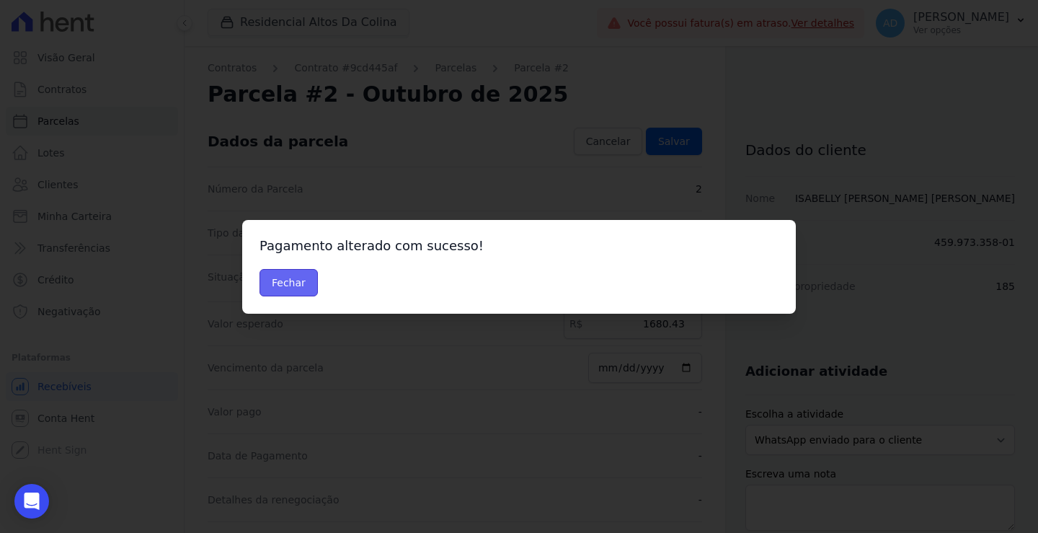
click at [292, 280] on button "Fechar" at bounding box center [289, 282] width 58 height 27
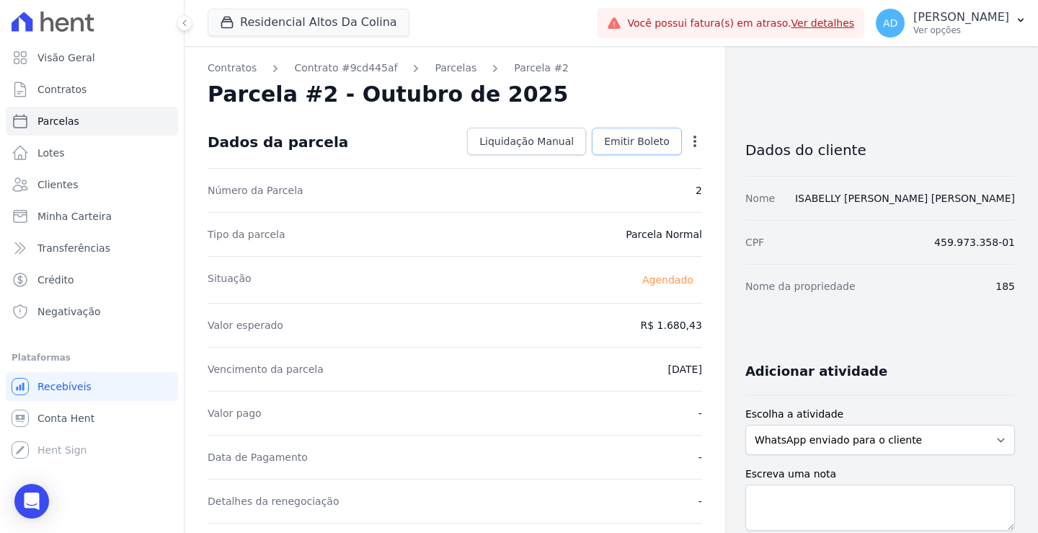
click at [627, 146] on span "Emitir Boleto" at bounding box center [637, 141] width 66 height 14
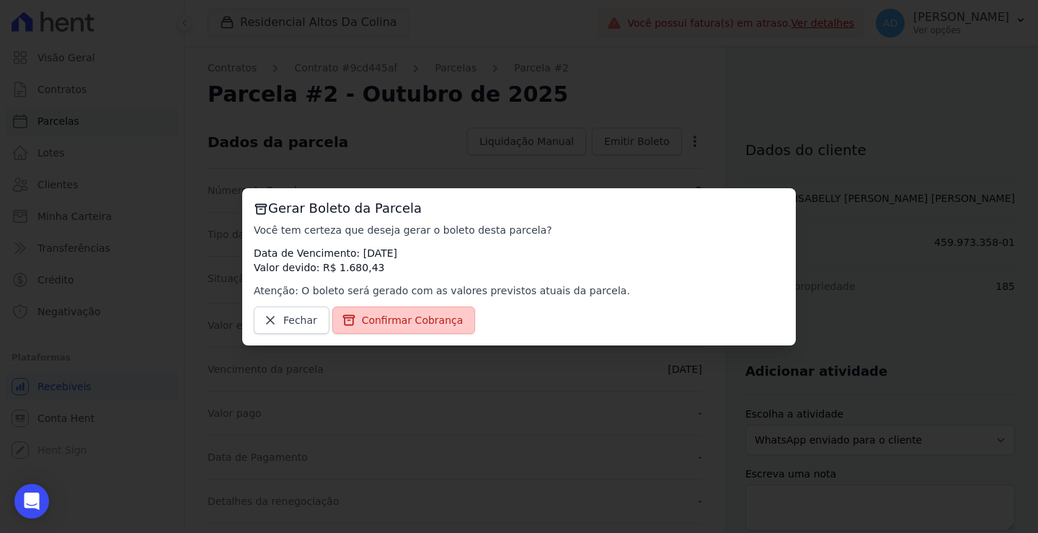
click at [412, 320] on span "Confirmar Cobrança" at bounding box center [413, 320] width 102 height 14
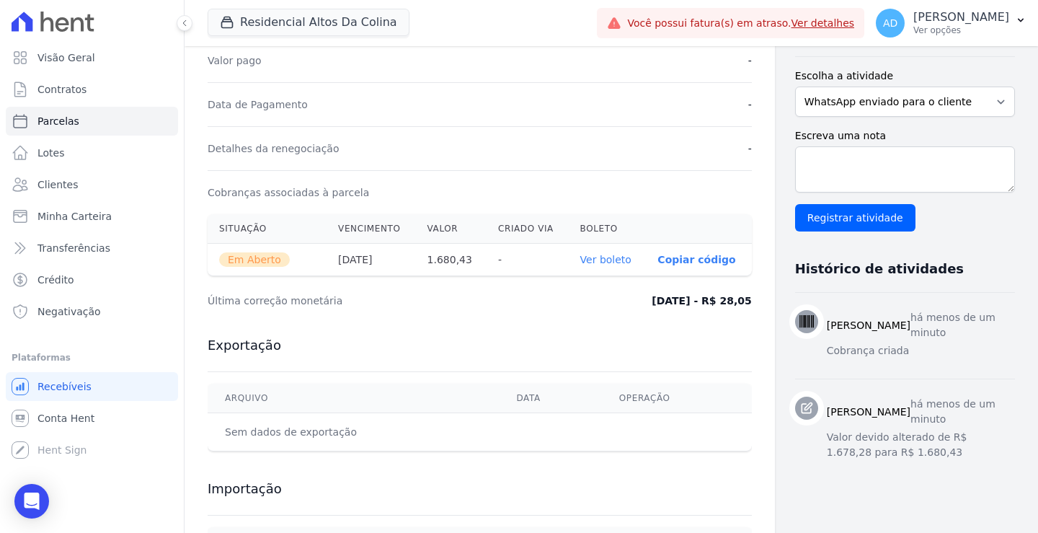
scroll to position [361, 0]
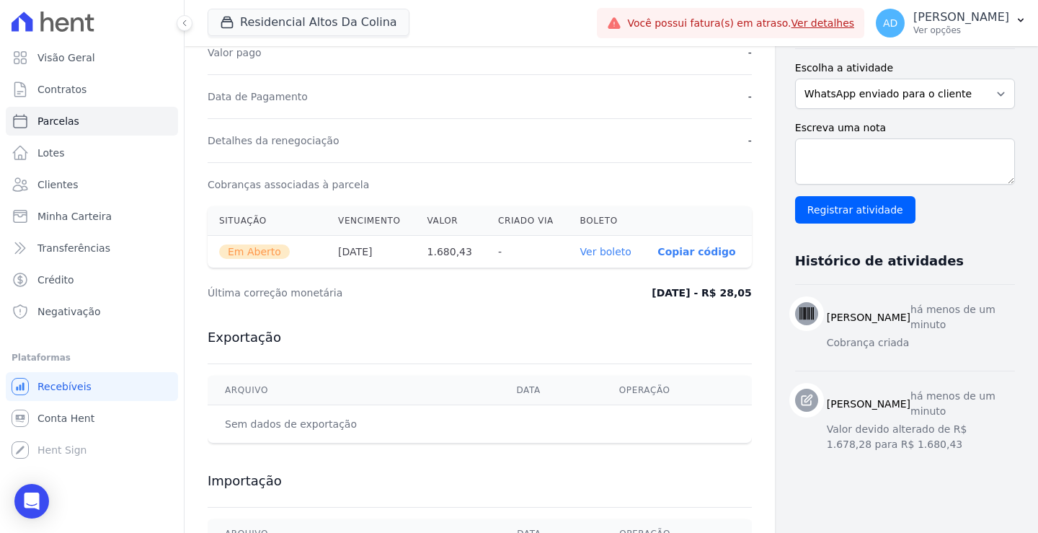
click at [658, 254] on p "Copiar código" at bounding box center [697, 252] width 78 height 12
click at [76, 128] on link "Parcelas" at bounding box center [92, 121] width 172 height 29
select select
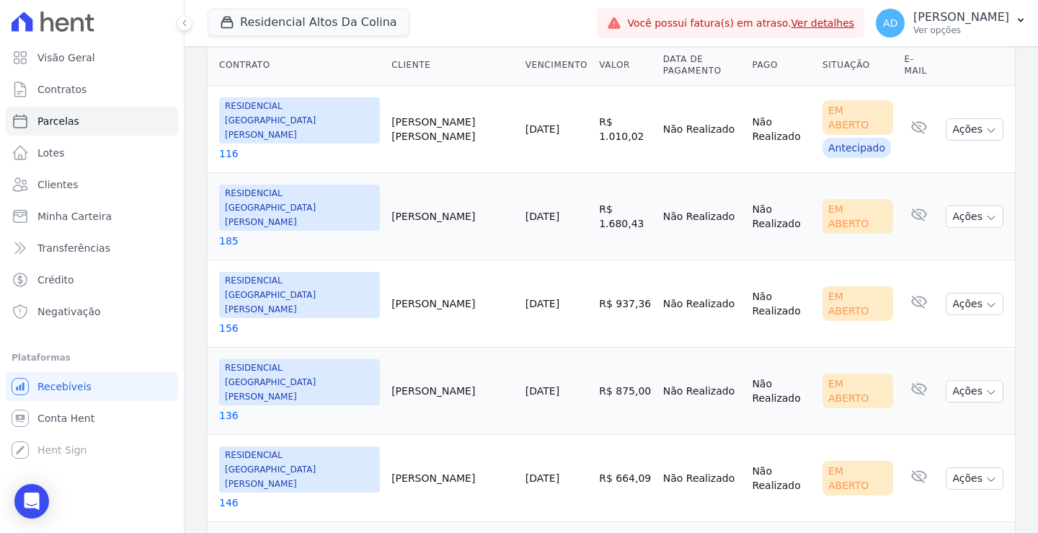
scroll to position [422, 0]
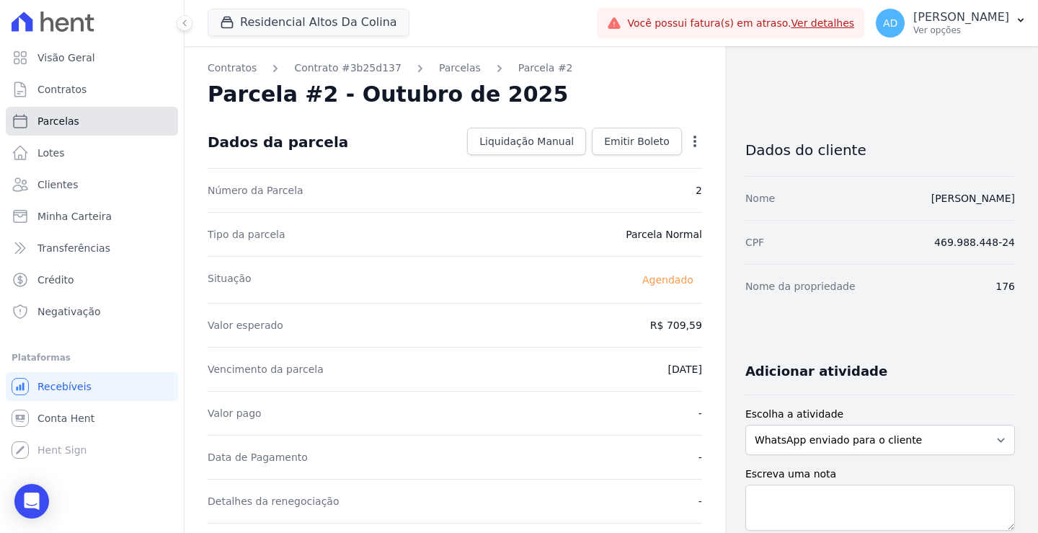
click at [69, 120] on span "Parcelas" at bounding box center [58, 121] width 42 height 14
select select
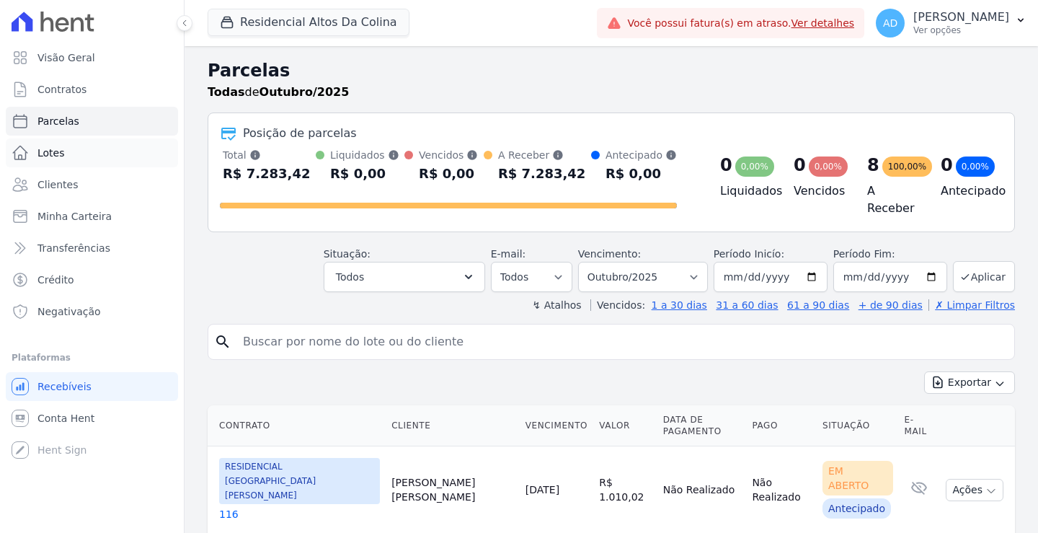
select select
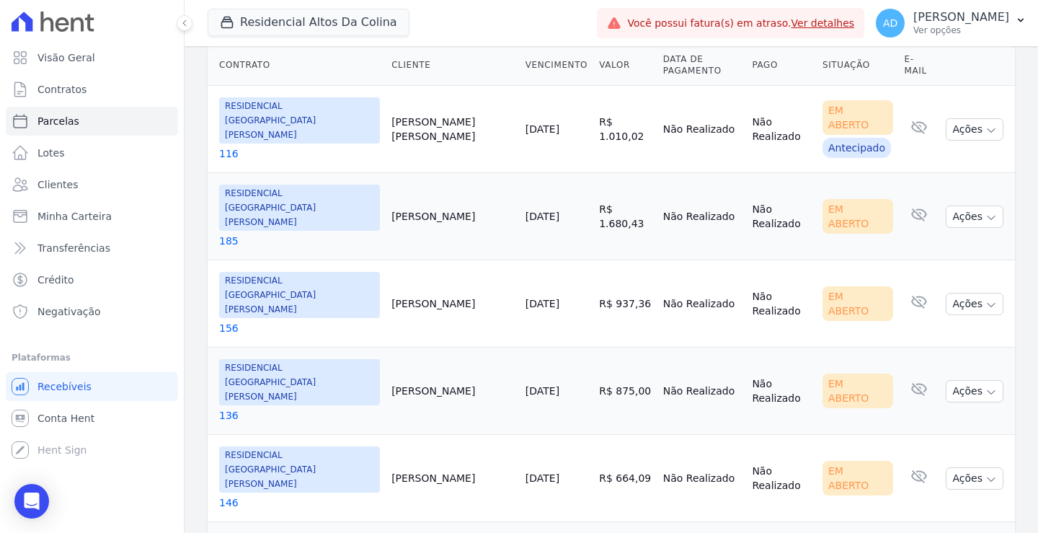
scroll to position [422, 0]
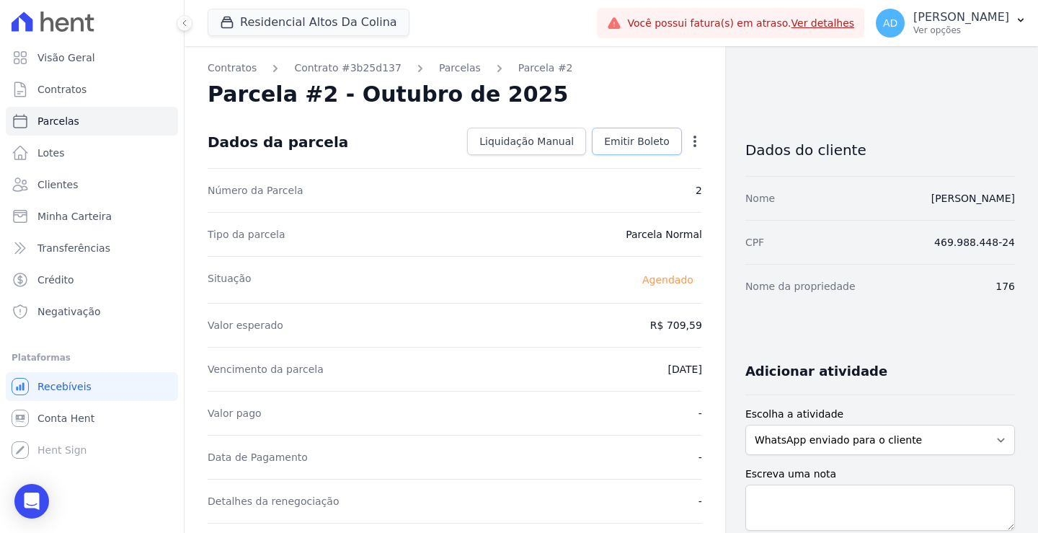
click at [645, 143] on span "Emitir Boleto" at bounding box center [637, 141] width 66 height 14
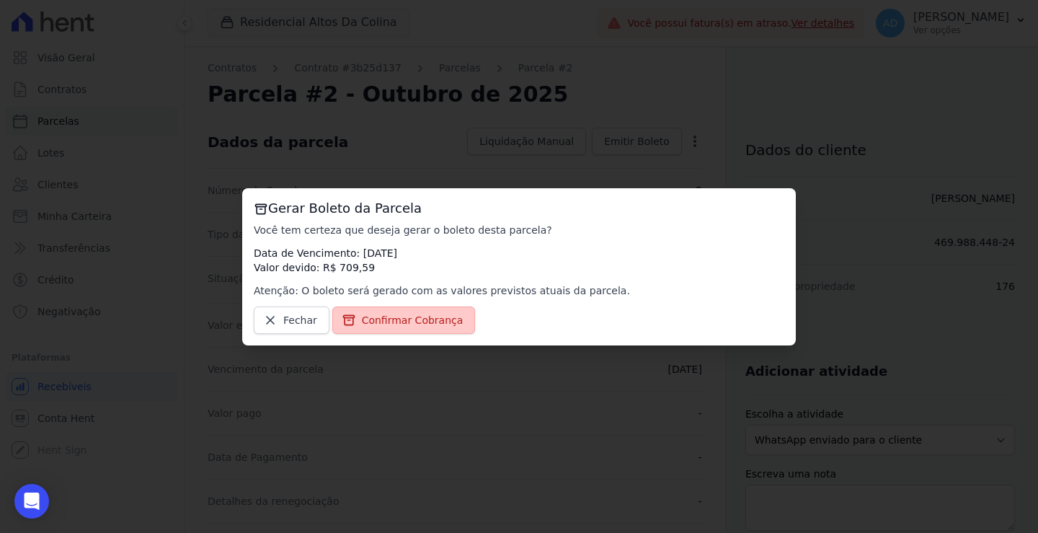
click at [423, 325] on span "Confirmar Cobrança" at bounding box center [413, 320] width 102 height 14
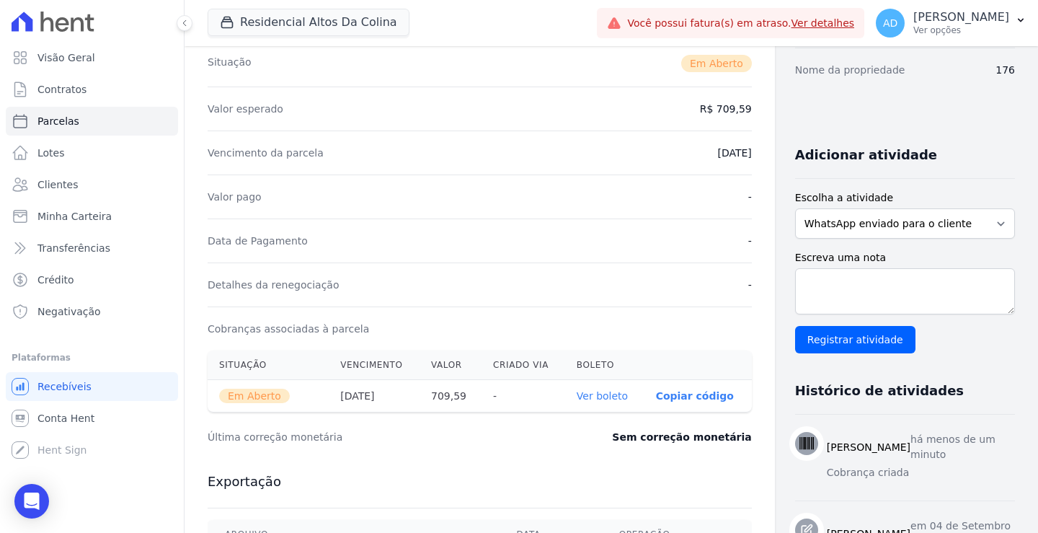
scroll to position [288, 0]
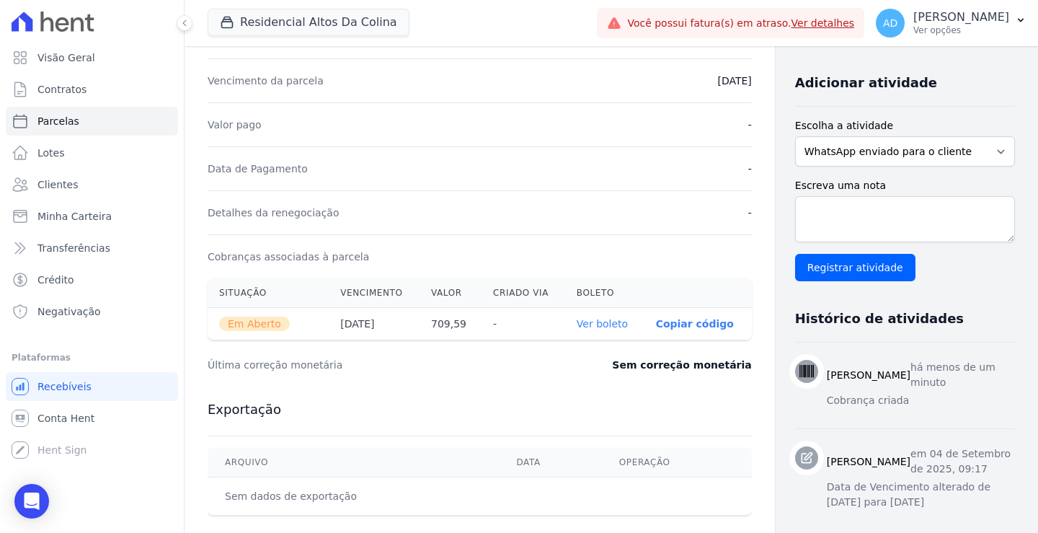
click at [666, 323] on p "Copiar código" at bounding box center [695, 324] width 78 height 12
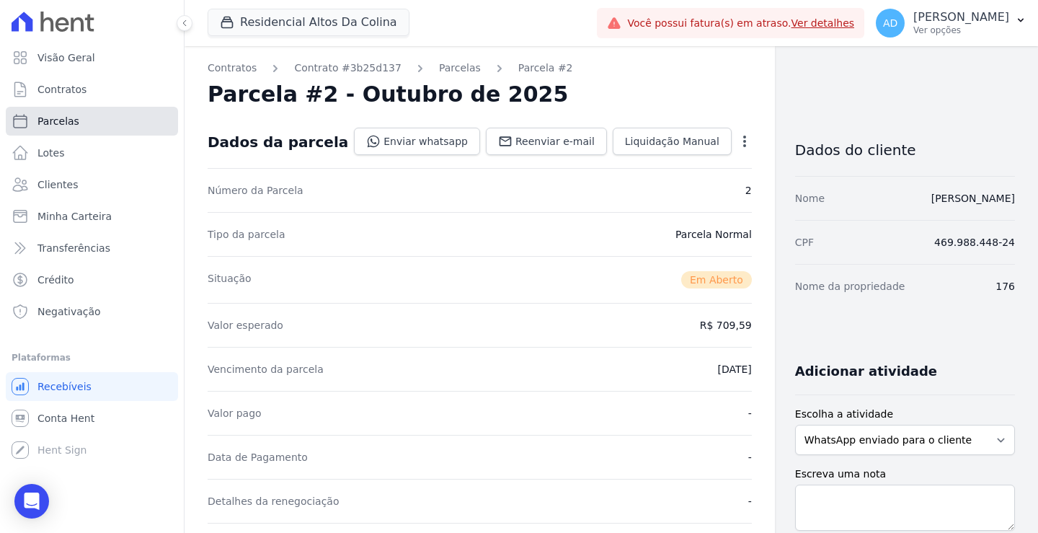
click at [54, 127] on span "Parcelas" at bounding box center [58, 121] width 42 height 14
select select
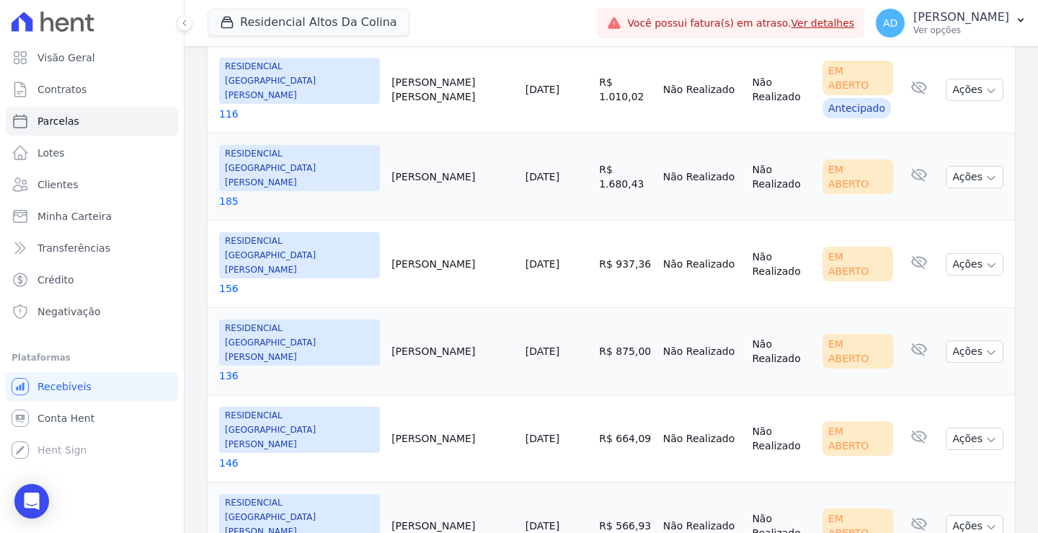
scroll to position [422, 0]
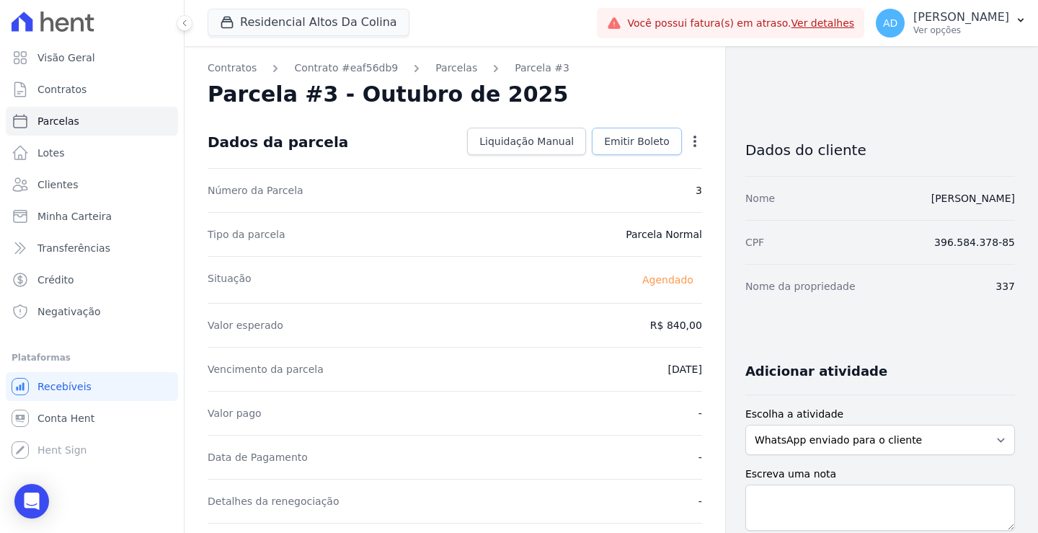
click at [636, 148] on span "Emitir Boleto" at bounding box center [637, 141] width 66 height 14
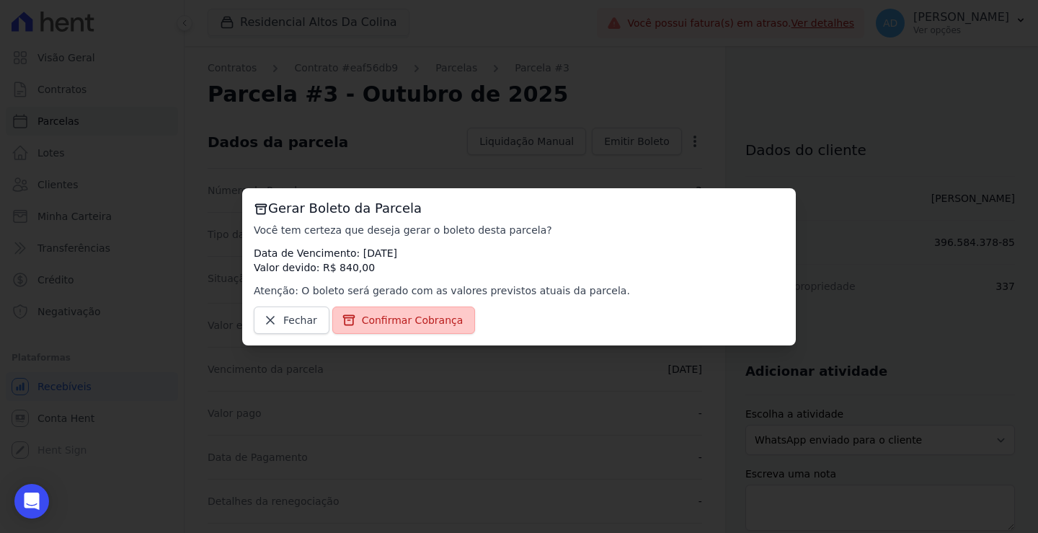
click at [406, 324] on span "Confirmar Cobrança" at bounding box center [413, 320] width 102 height 14
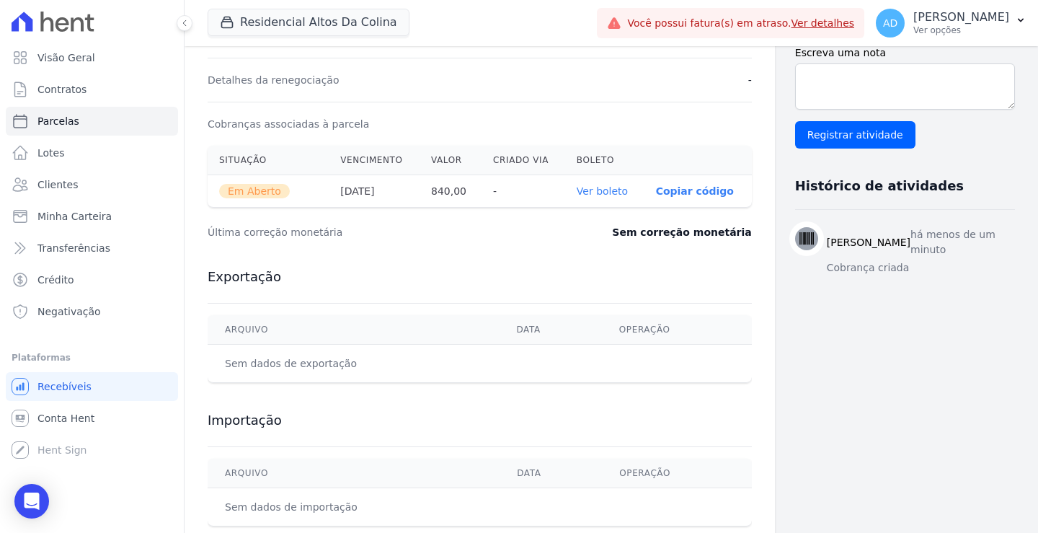
scroll to position [433, 0]
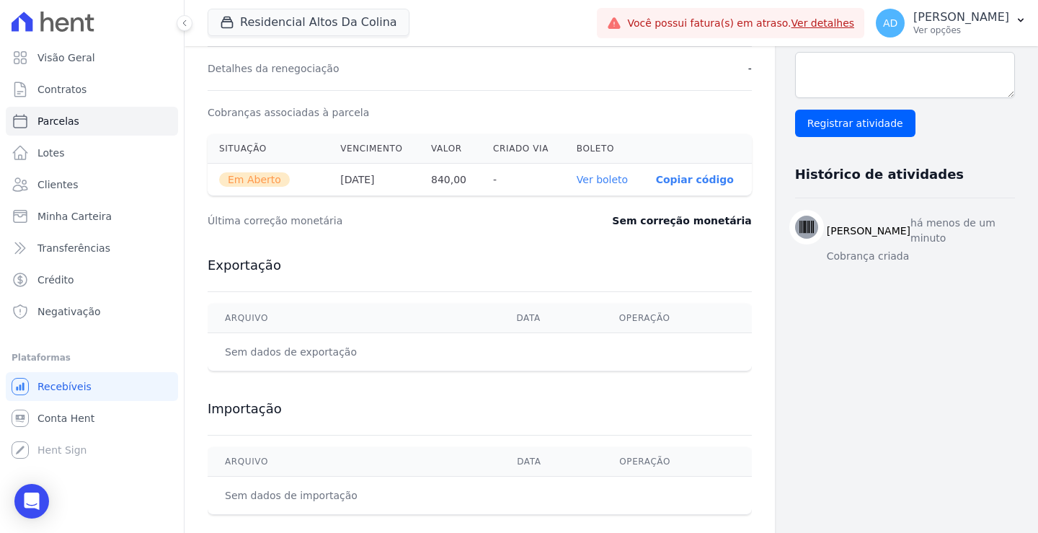
click at [665, 177] on p "Copiar código" at bounding box center [695, 180] width 78 height 12
click at [105, 89] on link "Contratos" at bounding box center [92, 89] width 172 height 29
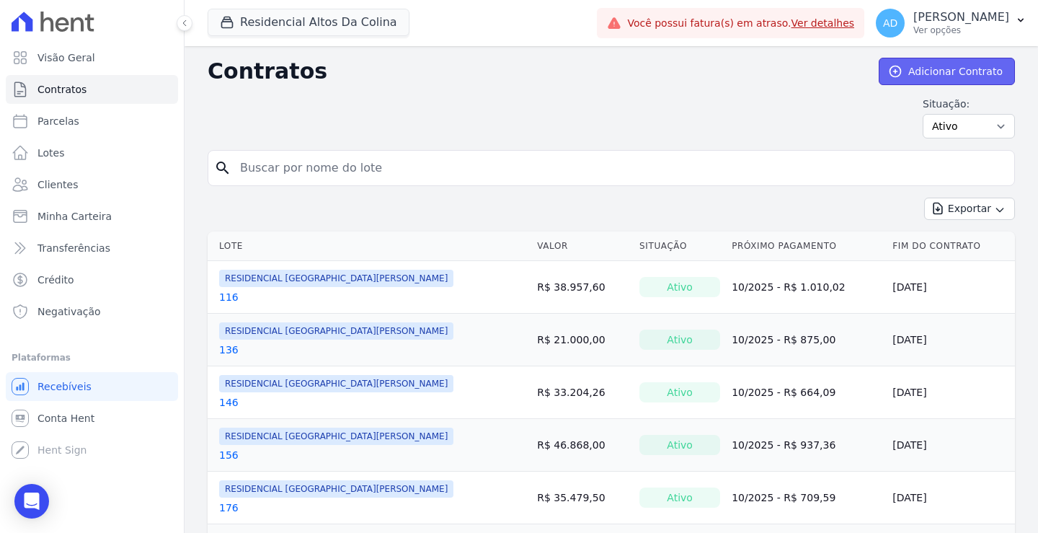
click at [922, 71] on link "Adicionar Contrato" at bounding box center [947, 71] width 136 height 27
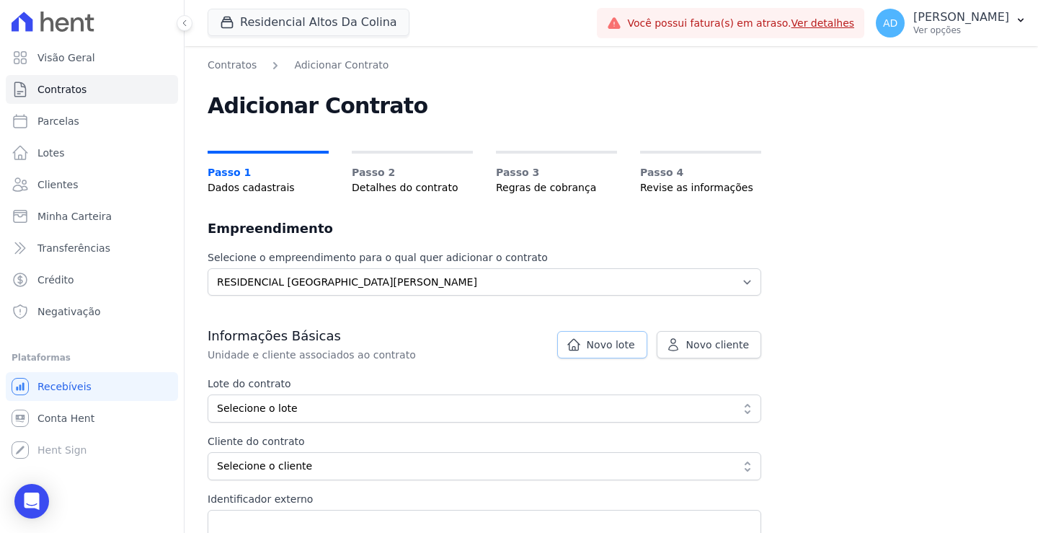
click at [622, 346] on span "Novo lote" at bounding box center [611, 344] width 48 height 14
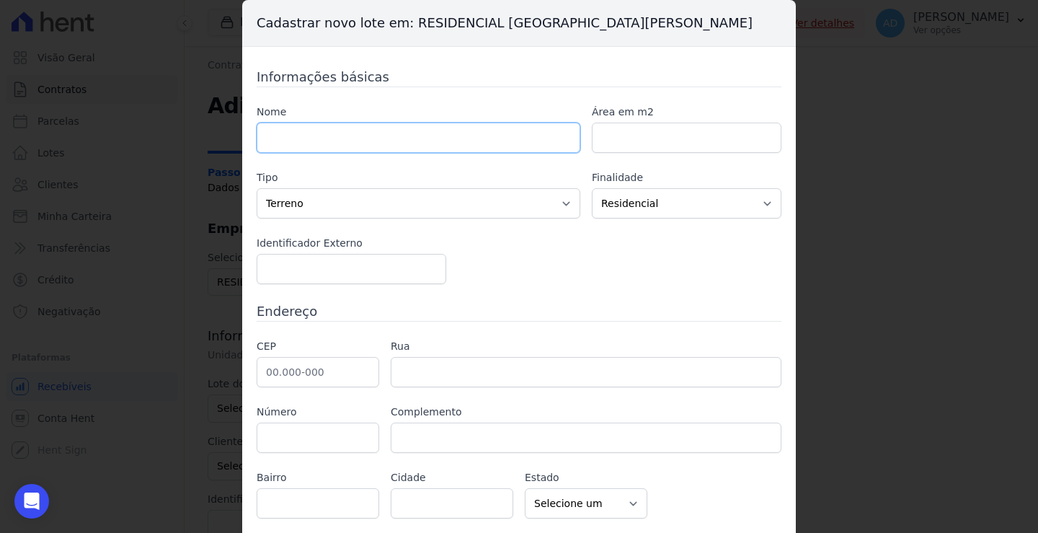
click at [481, 146] on input "text" at bounding box center [419, 138] width 324 height 30
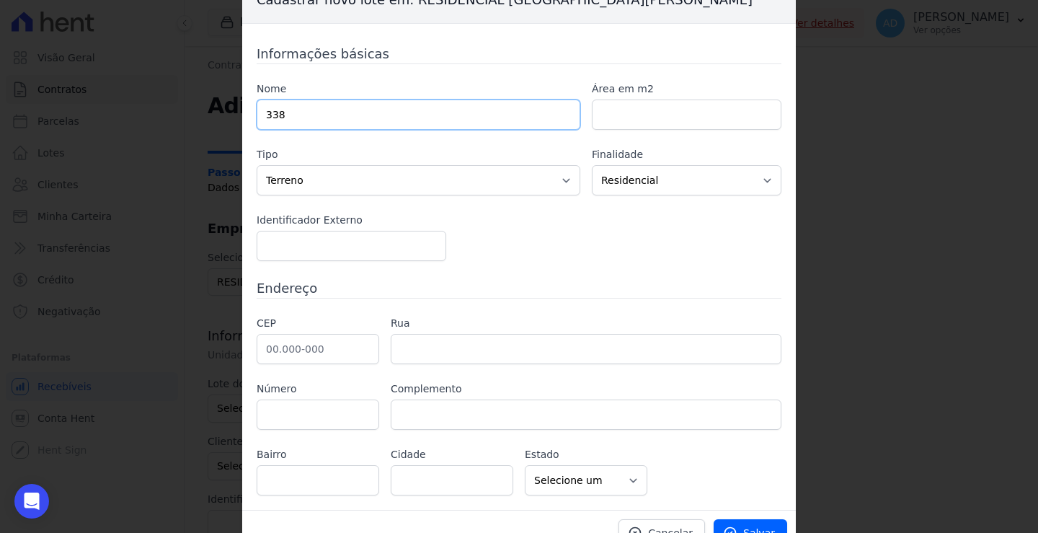
scroll to position [45, 0]
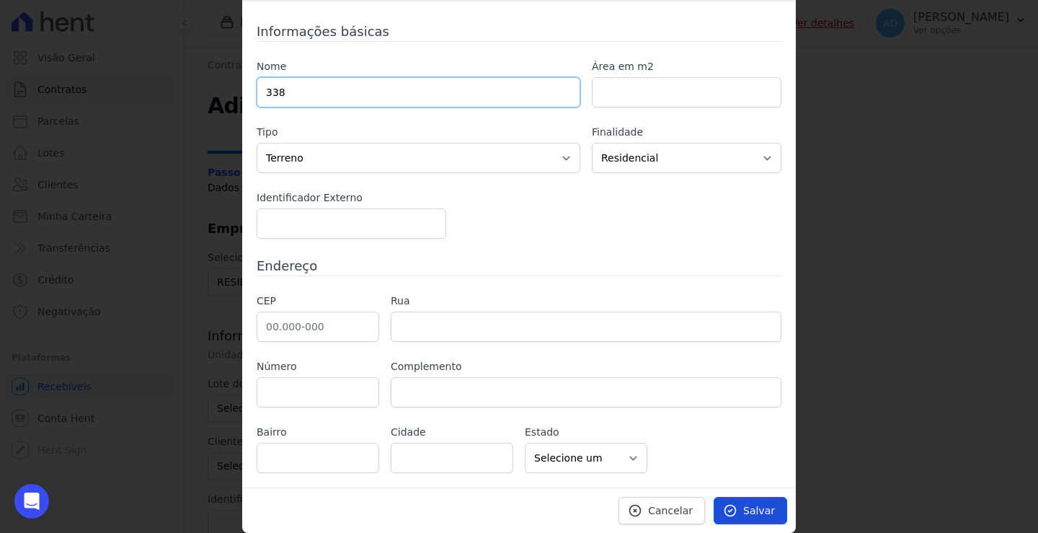
type input "338"
click at [732, 500] on link "Salvar" at bounding box center [751, 510] width 74 height 27
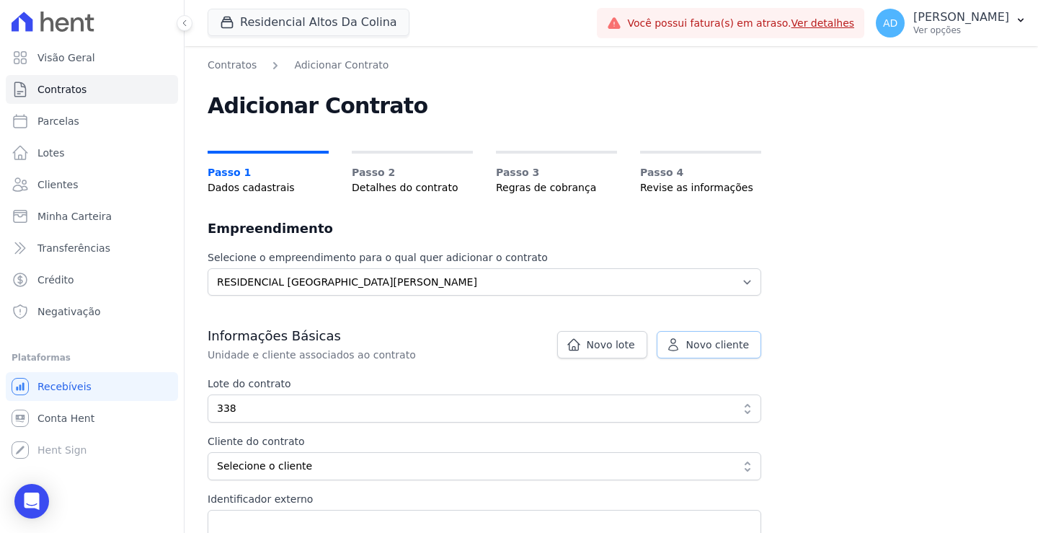
click at [727, 342] on span "Novo cliente" at bounding box center [718, 344] width 63 height 14
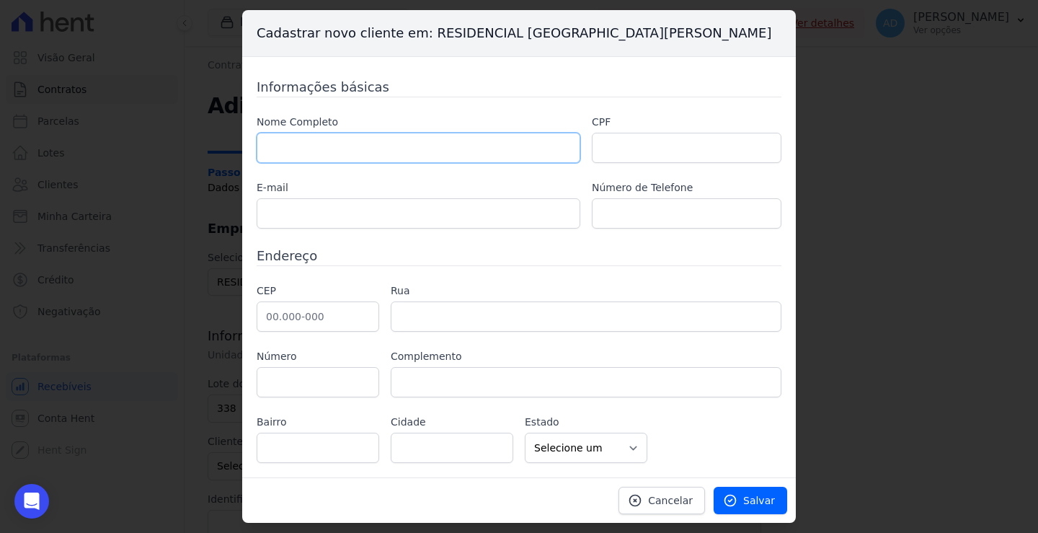
click at [531, 140] on input "text" at bounding box center [419, 148] width 324 height 30
paste input "CAIO CAMPOS PATRIAL"
click at [294, 150] on input "CAIO CAMPOS PATRIAL" at bounding box center [419, 148] width 324 height 30
type input "[PERSON_NAME] PATRIAL"
click at [674, 133] on input "text" at bounding box center [687, 148] width 190 height 30
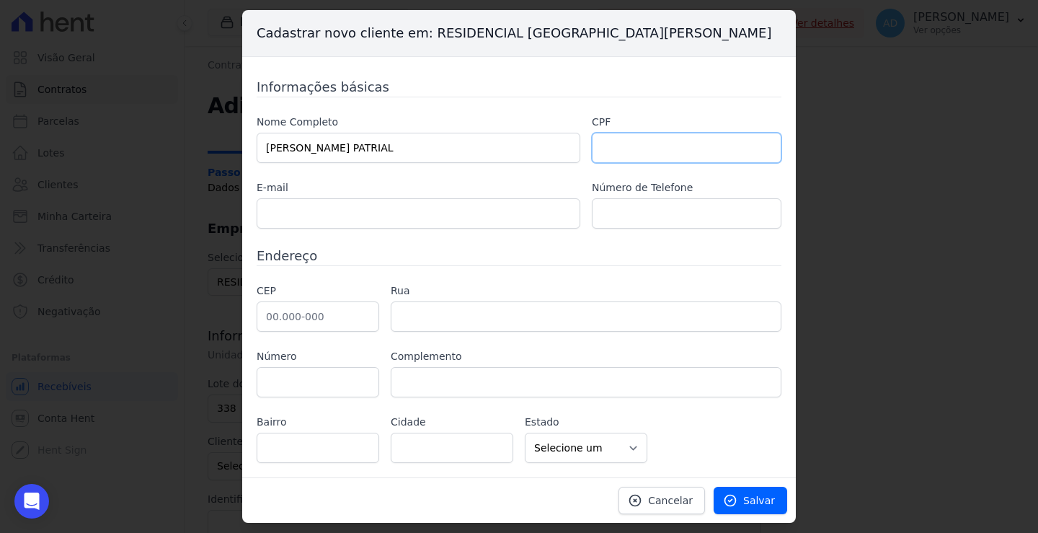
paste input "083.458.319-40"
type input "083.458.319-40"
click at [428, 220] on input "text" at bounding box center [419, 213] width 324 height 30
paste input "[EMAIL_ADDRESS][DOMAIN_NAME]"
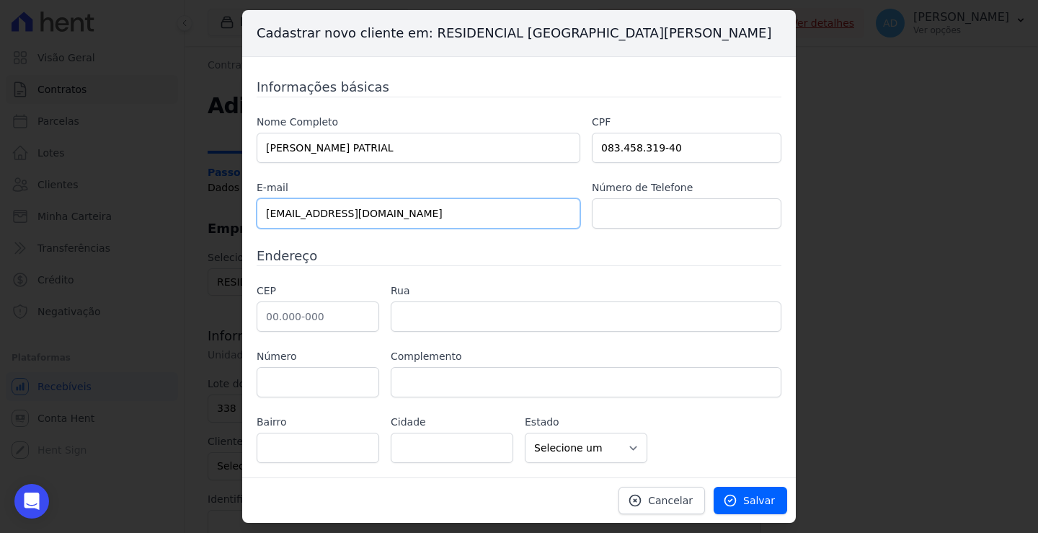
type input "[EMAIL_ADDRESS][DOMAIN_NAME]"
click at [700, 222] on input "text" at bounding box center [687, 213] width 190 height 30
paste input "43 99848-5628"
type input "43 99848-5628"
click at [361, 321] on input "text" at bounding box center [318, 316] width 123 height 30
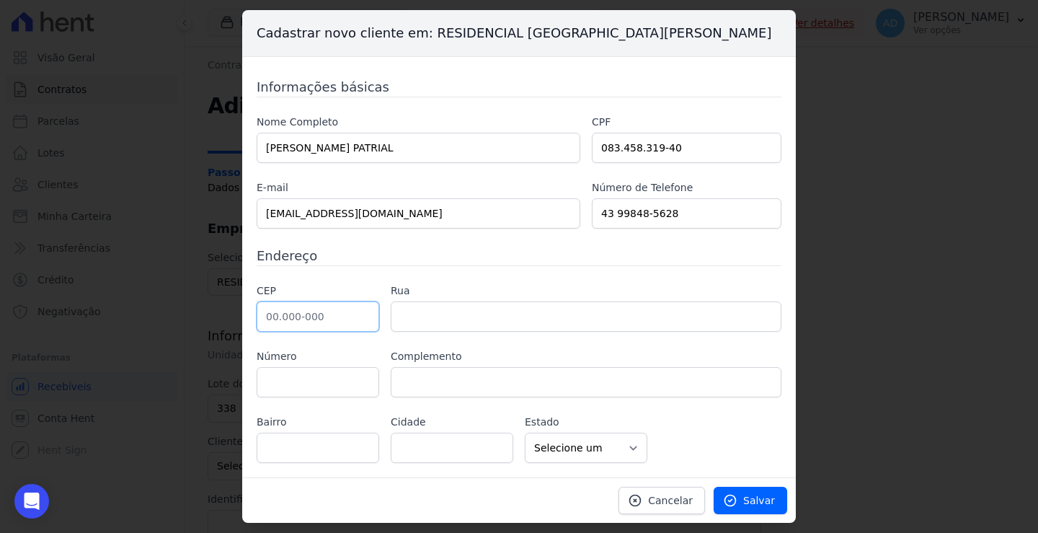
click at [336, 316] on input "text" at bounding box center [318, 316] width 123 height 30
paste input "18.611-310"
type input "18.611-310"
click at [316, 373] on input "text" at bounding box center [318, 382] width 123 height 30
type input "Rua Padre Chico"
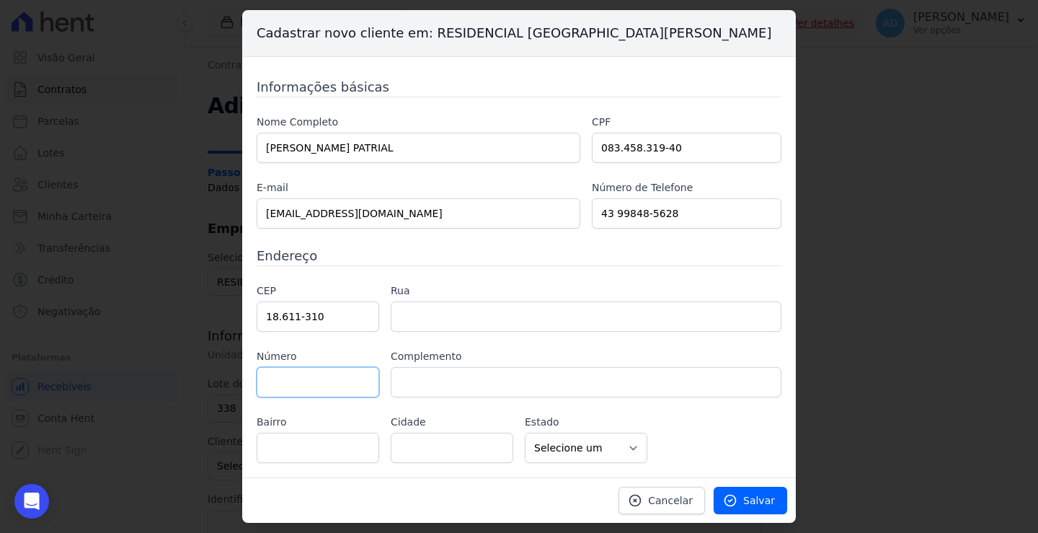
type input "Jardim Dona Nicota de Barros"
type input "Botucatu"
select select "SP"
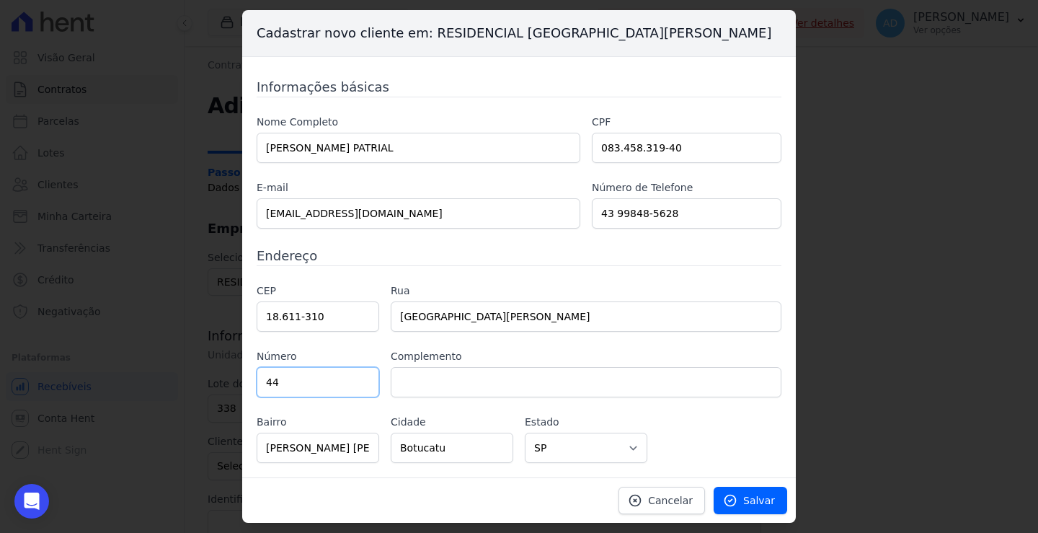
type input "44"
click at [736, 500] on icon at bounding box center [730, 500] width 11 height 11
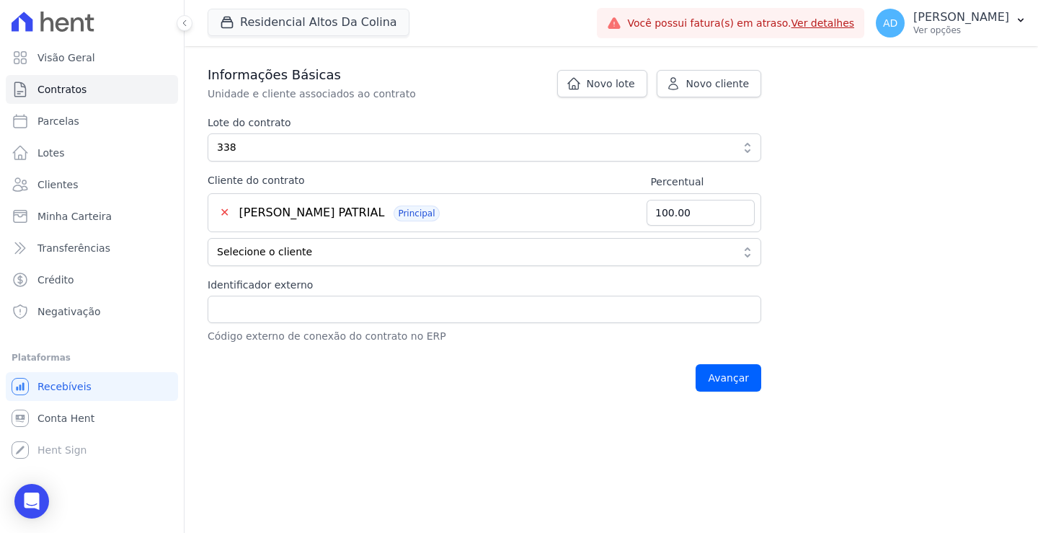
scroll to position [288, 0]
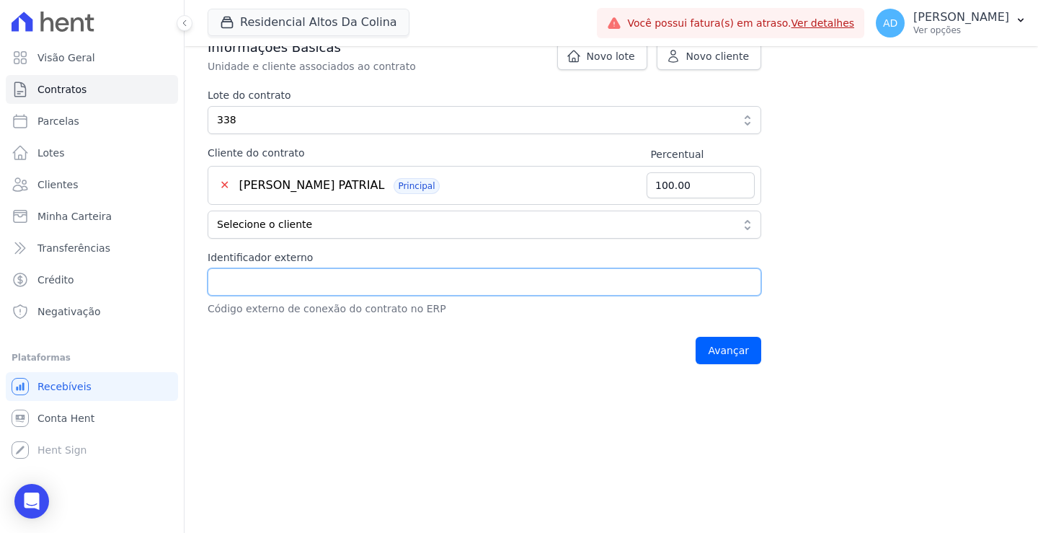
click at [427, 286] on input "Identificador externo" at bounding box center [485, 281] width 554 height 27
click at [390, 277] on input "Identificador externo" at bounding box center [485, 281] width 554 height 27
type input "14308"
click at [738, 355] on input "Avançar" at bounding box center [729, 350] width 66 height 27
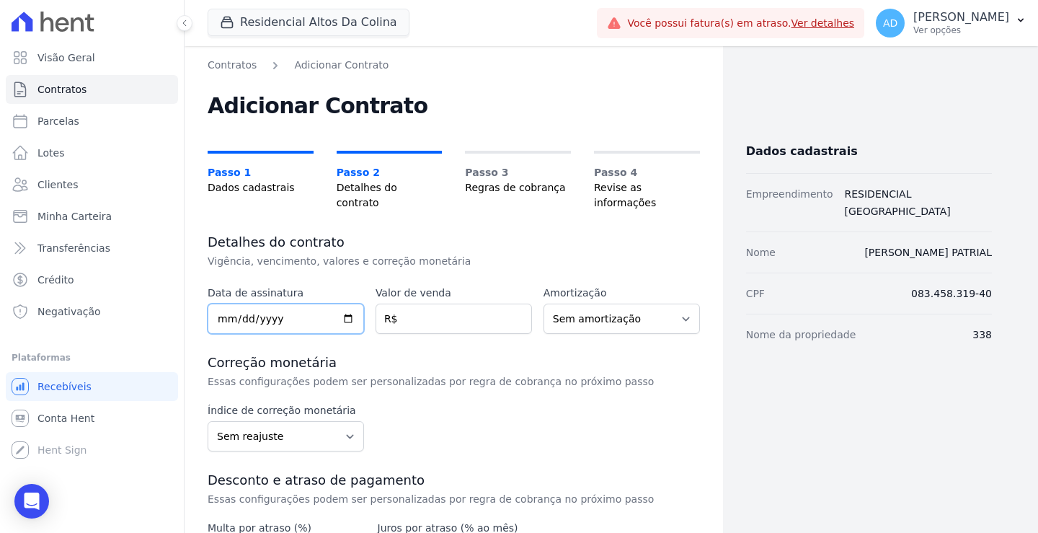
click at [221, 304] on input "date" at bounding box center [286, 319] width 156 height 30
drag, startPoint x: 265, startPoint y: 303, endPoint x: 260, endPoint y: 314, distance: 12.3
click at [265, 304] on input "date" at bounding box center [286, 319] width 156 height 30
type input "[DATE]"
click at [416, 304] on input "number" at bounding box center [454, 319] width 156 height 30
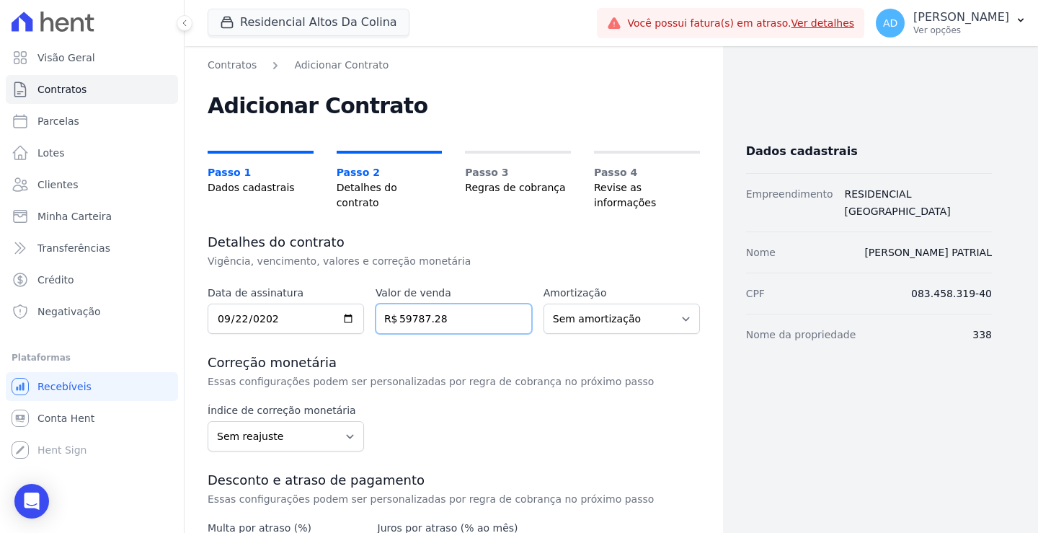
type input "59787.28"
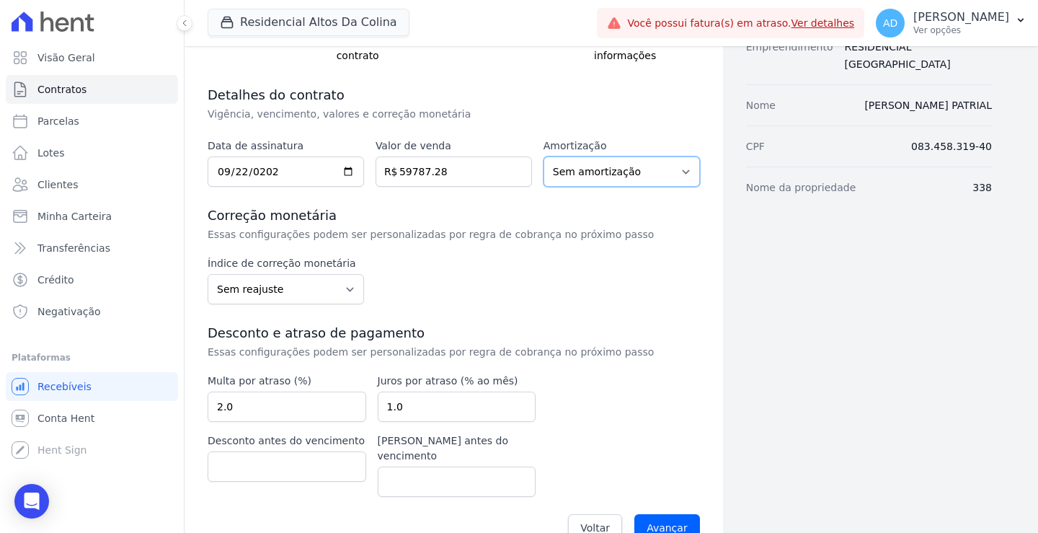
scroll to position [149, 0]
click at [651, 513] on input "Avançar" at bounding box center [668, 526] width 66 height 27
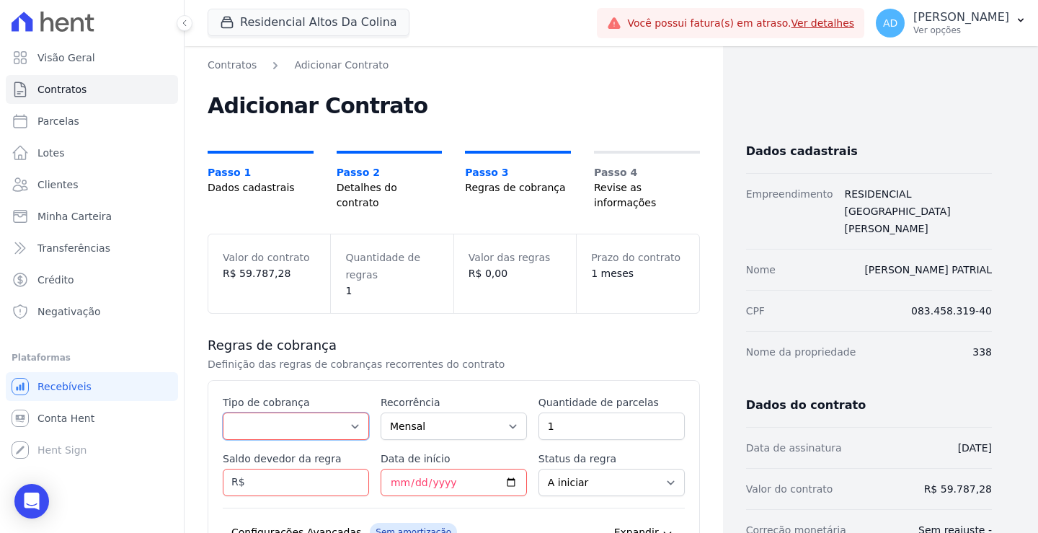
drag, startPoint x: 295, startPoint y: 413, endPoint x: 325, endPoint y: 418, distance: 30.0
click at [295, 413] on select "Parcela Normal Entrada Sinal Intercalada Chaves Pré-chaves Pós-chaves Impostos …" at bounding box center [296, 425] width 146 height 27
select select "standard"
click at [223, 412] on select "Parcela Normal Entrada Sinal Intercalada Chaves Pré-chaves Pós-chaves Impostos …" at bounding box center [296, 425] width 146 height 27
click at [614, 417] on input "1" at bounding box center [612, 425] width 146 height 27
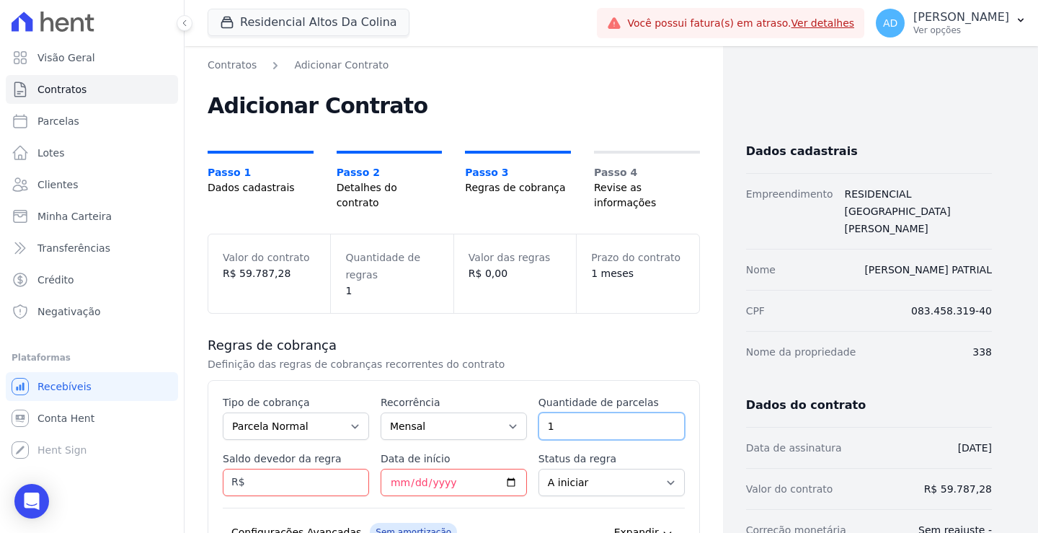
click at [614, 417] on input "1" at bounding box center [612, 425] width 146 height 27
type input "1"
type input "24"
type input "59787.28"
click at [392, 469] on input "Data de início" at bounding box center [454, 482] width 146 height 27
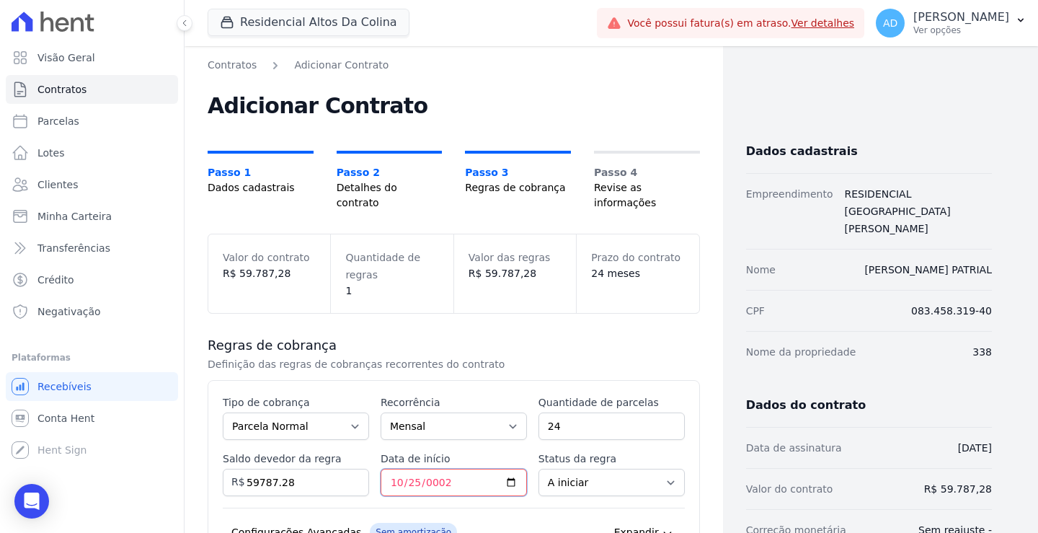
type input "0025-10-25"
type input "[DATE]"
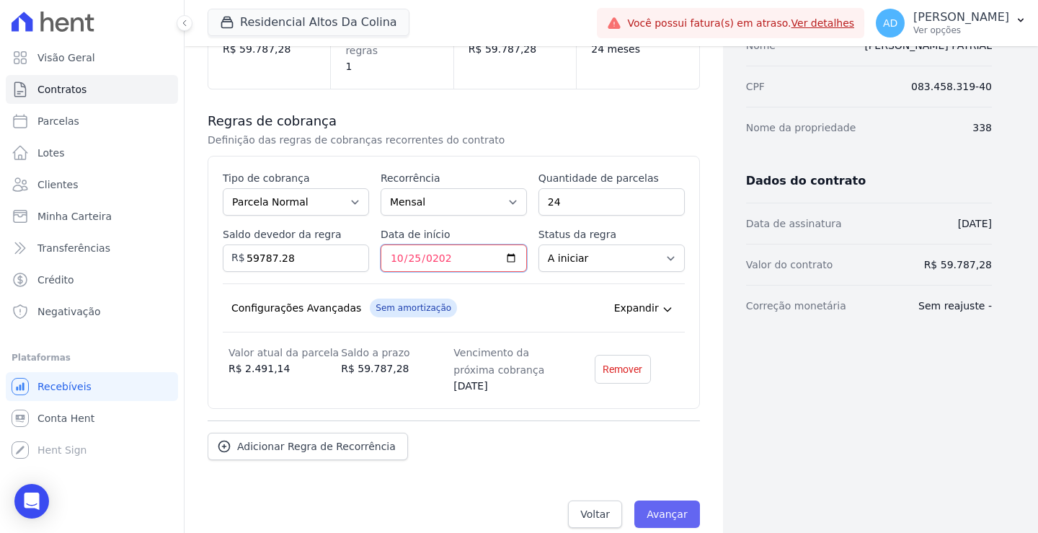
scroll to position [227, 0]
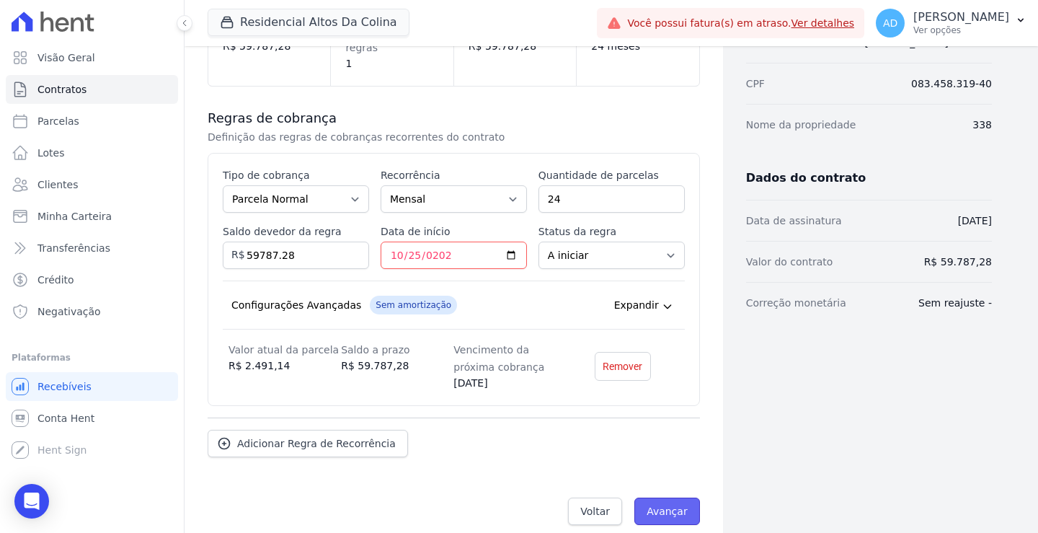
click at [669, 498] on input "Avançar" at bounding box center [668, 511] width 66 height 27
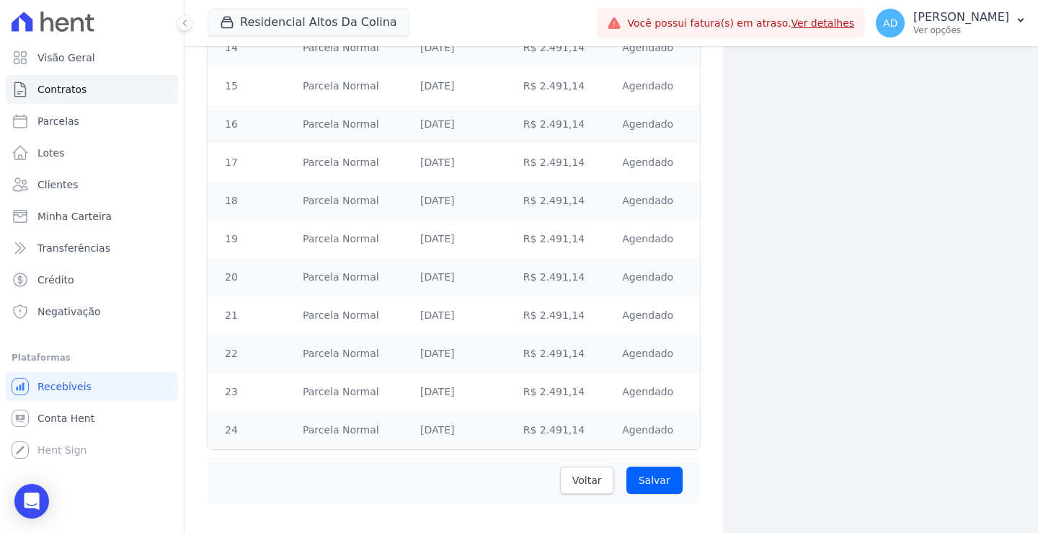
scroll to position [804, 0]
click at [593, 472] on span "Voltar" at bounding box center [588, 479] width 30 height 14
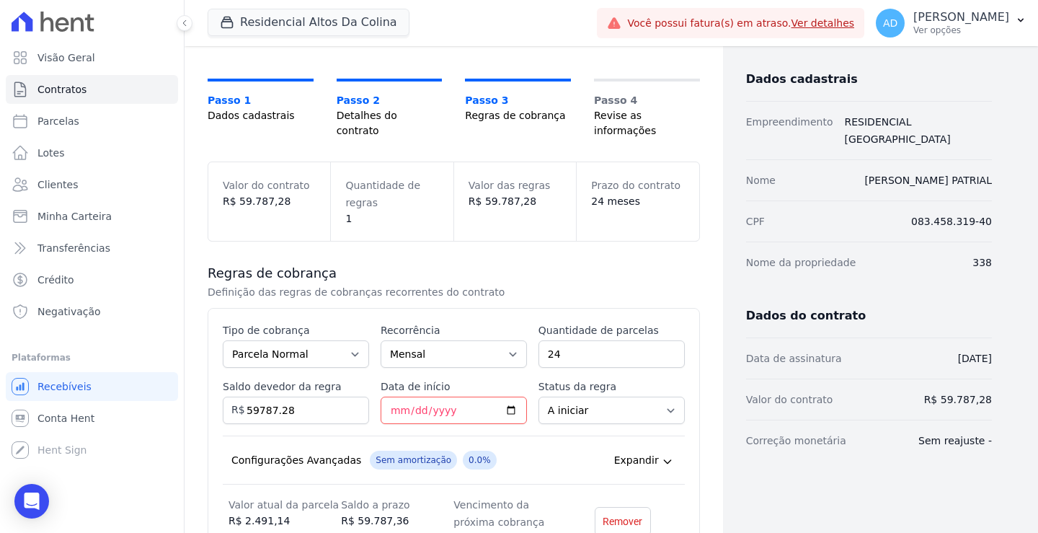
scroll to position [144, 0]
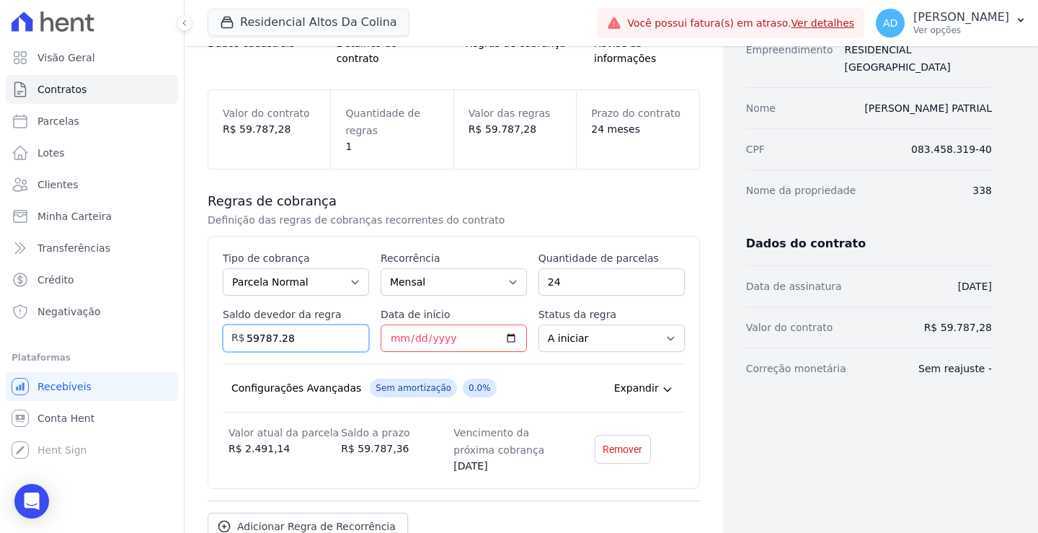
click at [299, 325] on input "59787.28" at bounding box center [296, 338] width 146 height 27
drag, startPoint x: 309, startPoint y: 325, endPoint x: 218, endPoint y: 320, distance: 91.0
click at [218, 320] on div "Esse tipo de parcela não entra no saldo devedor do contrato. Tipo de cobrança P…" at bounding box center [454, 362] width 493 height 253
type input "19166.59"
click at [568, 268] on input "24" at bounding box center [612, 281] width 146 height 27
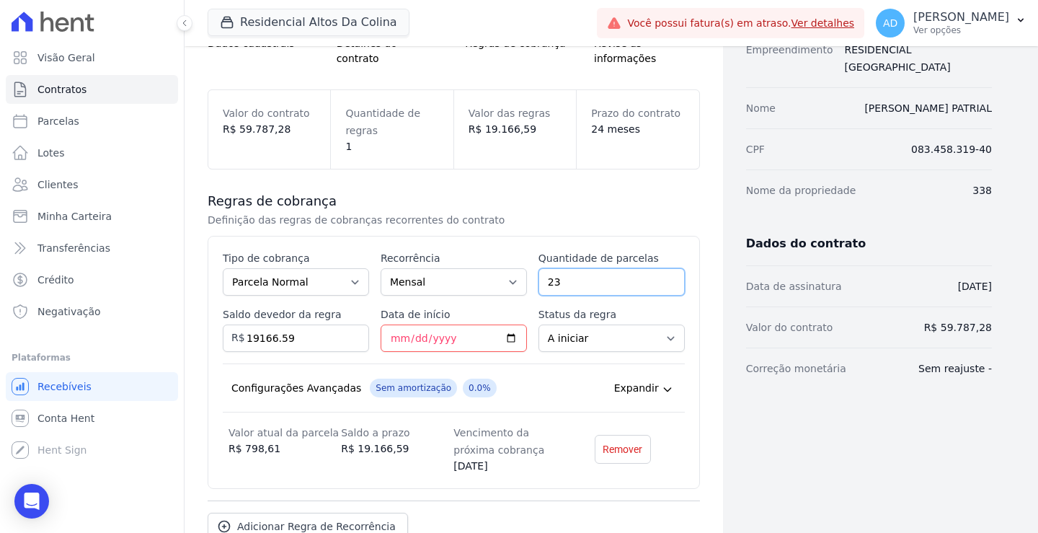
type input "23"
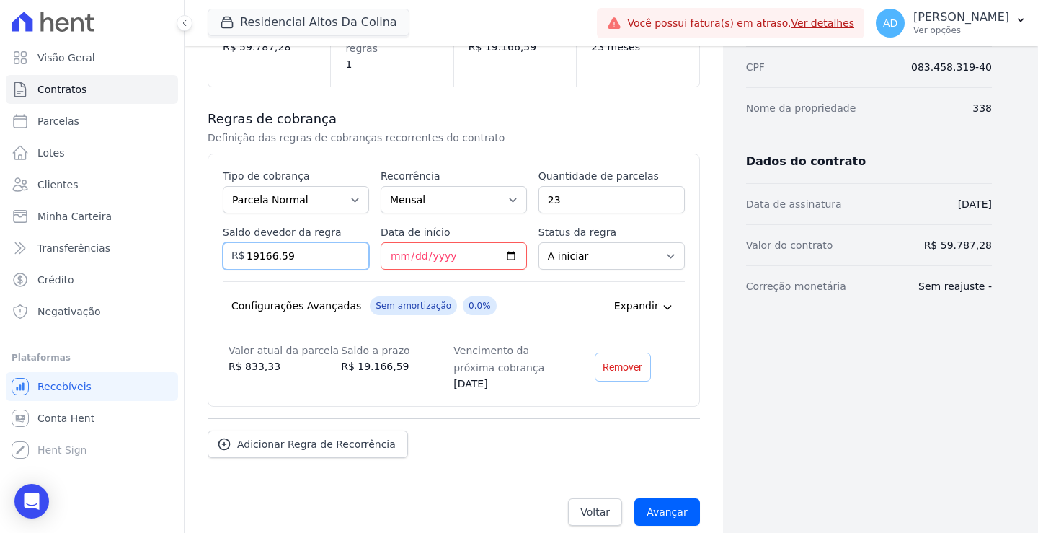
scroll to position [227, 0]
click at [656, 498] on input "Avançar" at bounding box center [668, 511] width 66 height 27
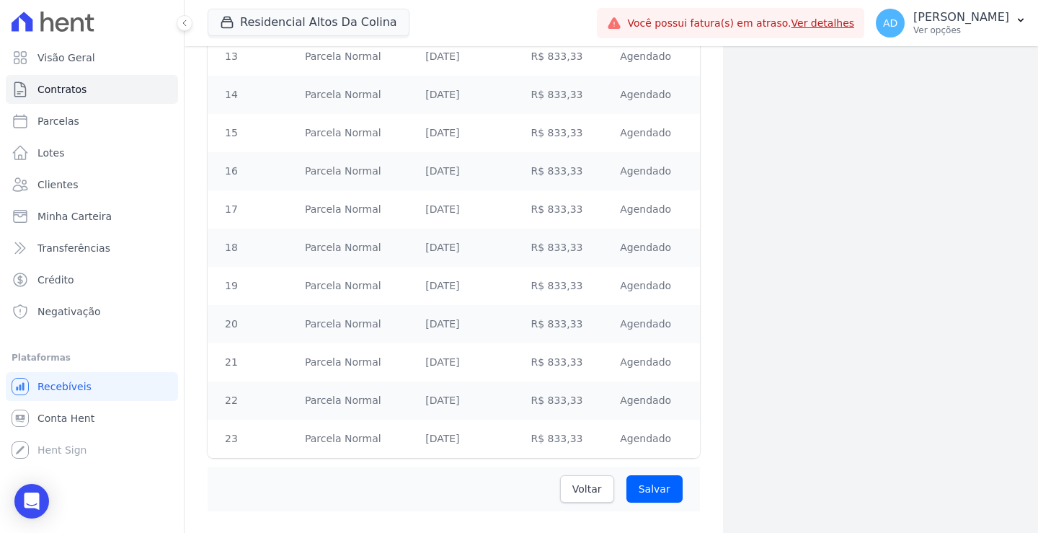
scroll to position [766, 0]
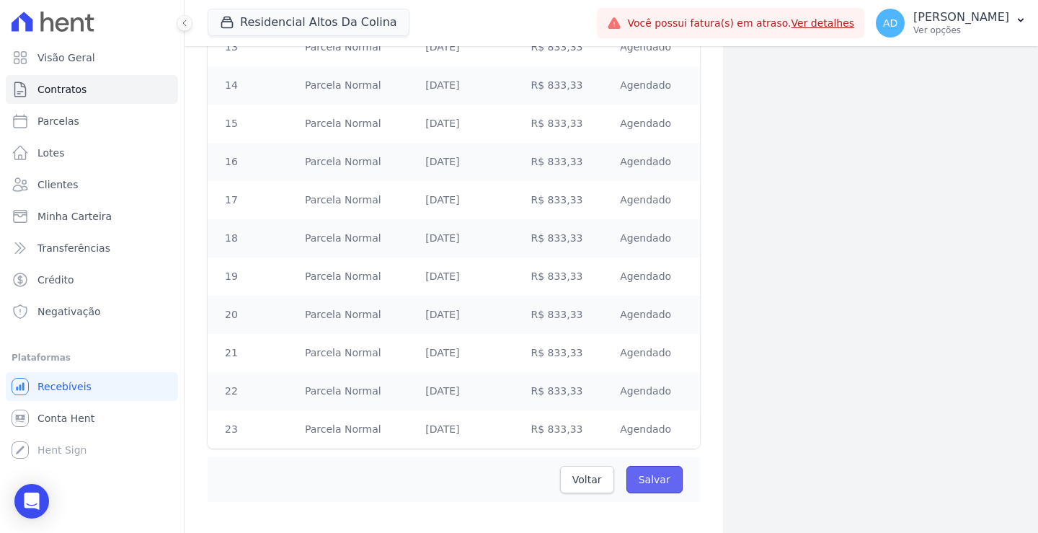
click at [640, 466] on input "Salvar" at bounding box center [655, 479] width 56 height 27
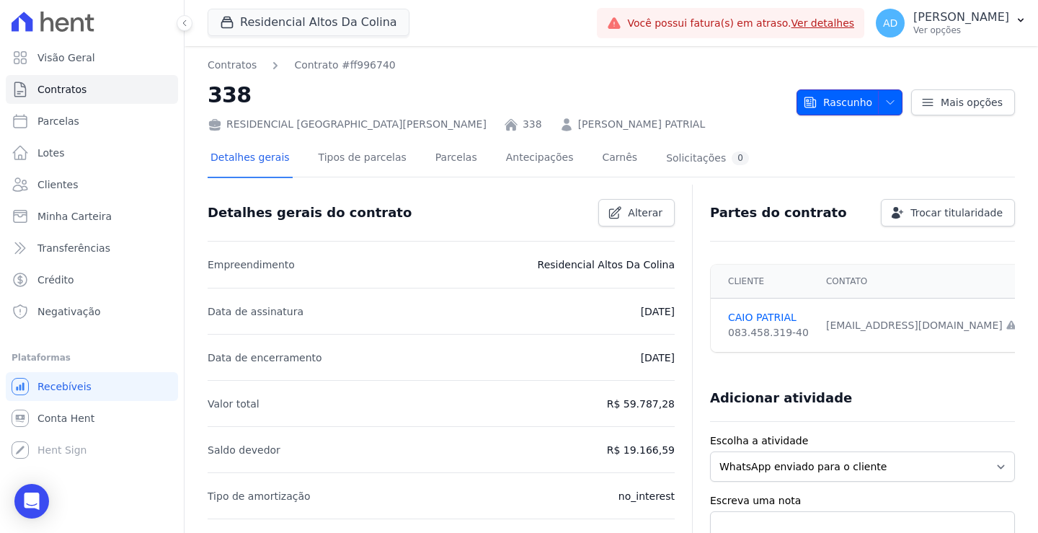
click at [885, 110] on span "button" at bounding box center [887, 102] width 18 height 23
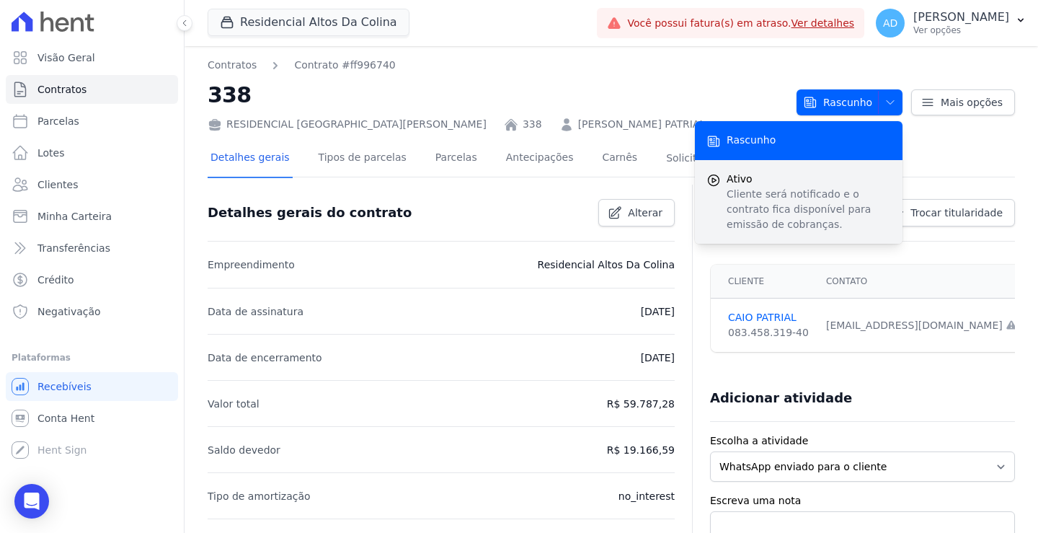
click at [798, 198] on p "Cliente será notificado e o contrato fica disponível para emissão de cobranças." at bounding box center [809, 209] width 164 height 45
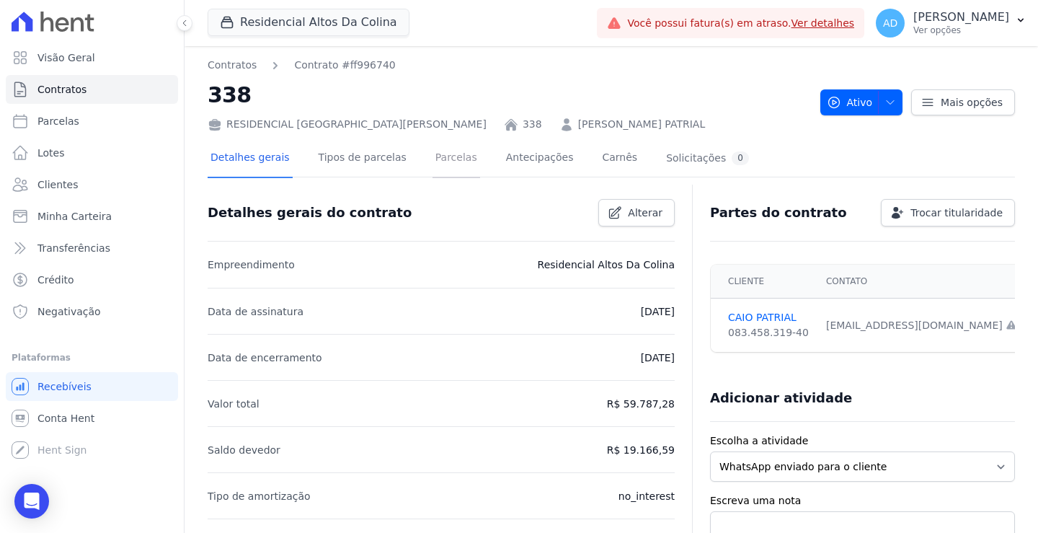
click at [433, 159] on link "Parcelas" at bounding box center [457, 159] width 48 height 38
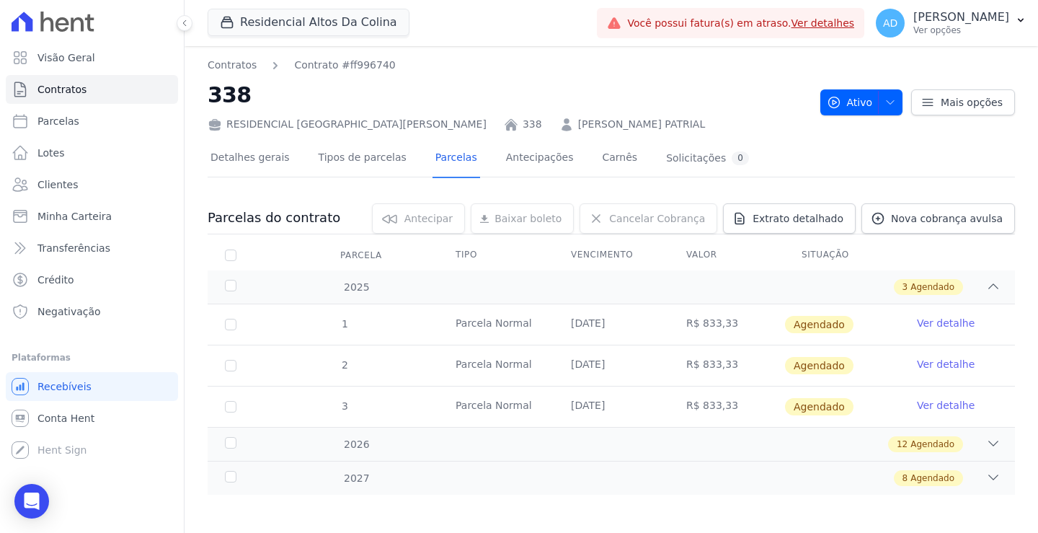
click at [923, 322] on link "Ver detalhe" at bounding box center [946, 323] width 58 height 14
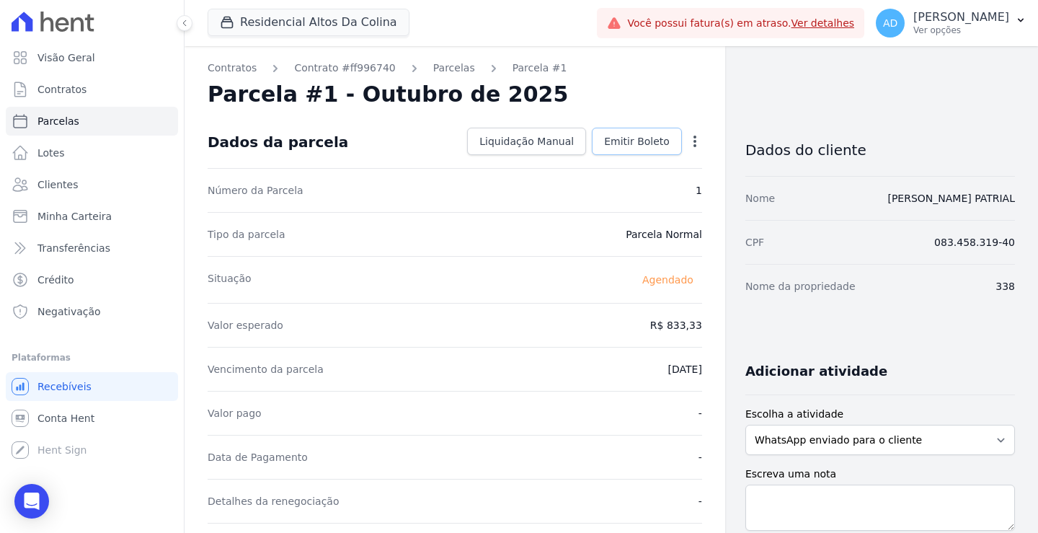
click at [620, 138] on span "Emitir Boleto" at bounding box center [637, 141] width 66 height 14
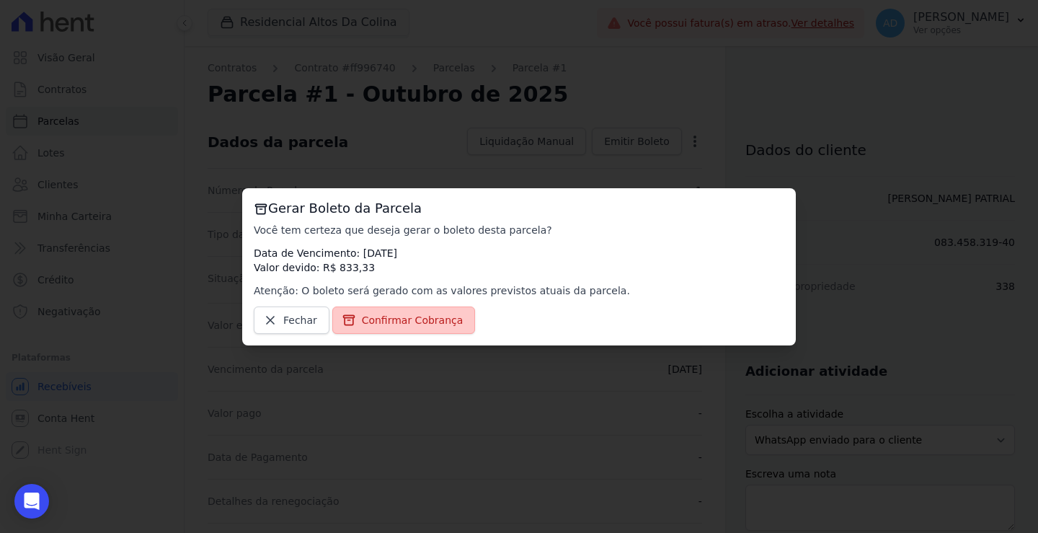
click at [420, 318] on span "Confirmar Cobrança" at bounding box center [413, 320] width 102 height 14
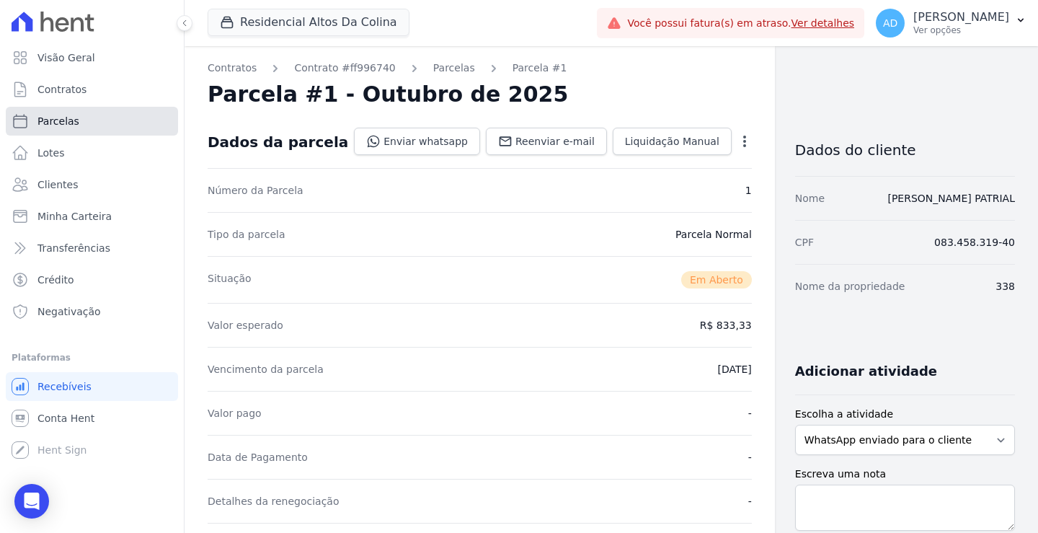
click at [105, 123] on link "Parcelas" at bounding box center [92, 121] width 172 height 29
select select
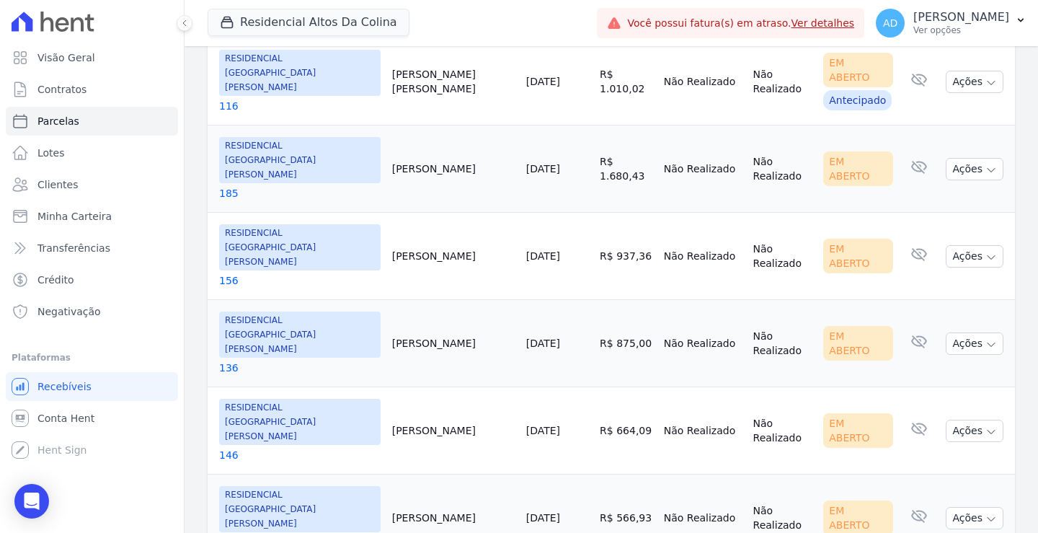
scroll to position [336, 0]
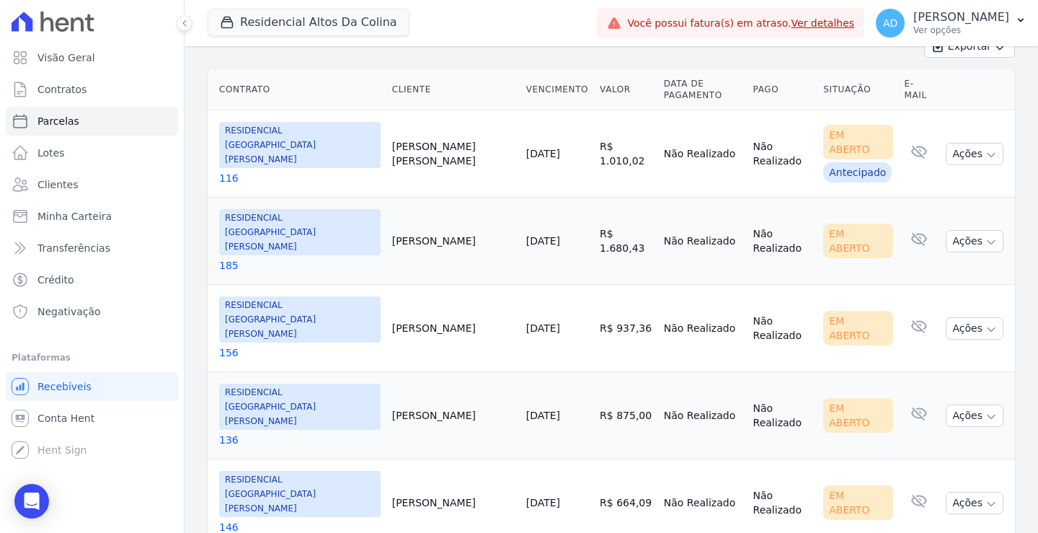
click at [526, 497] on link "[DATE]" at bounding box center [543, 503] width 34 height 12
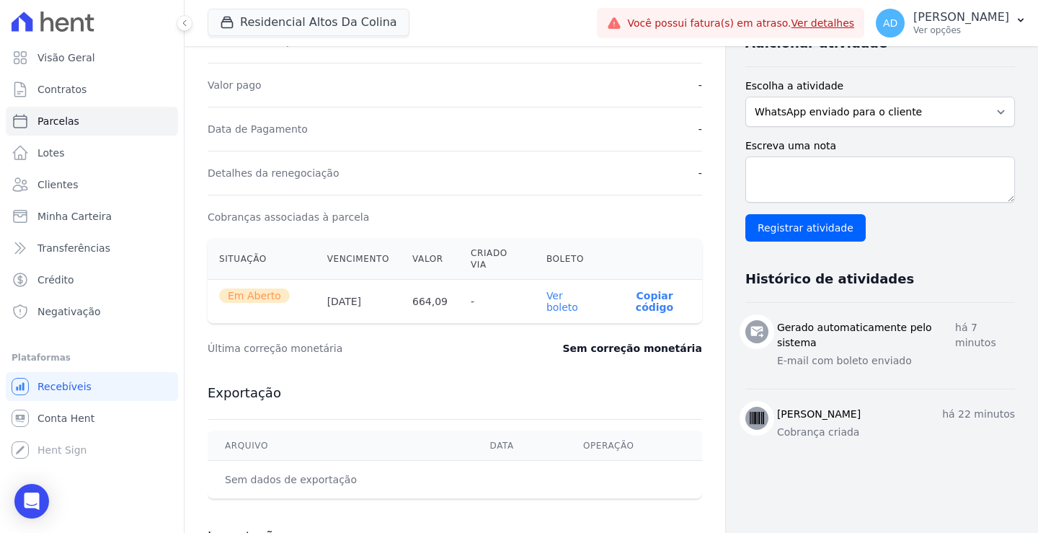
scroll to position [361, 0]
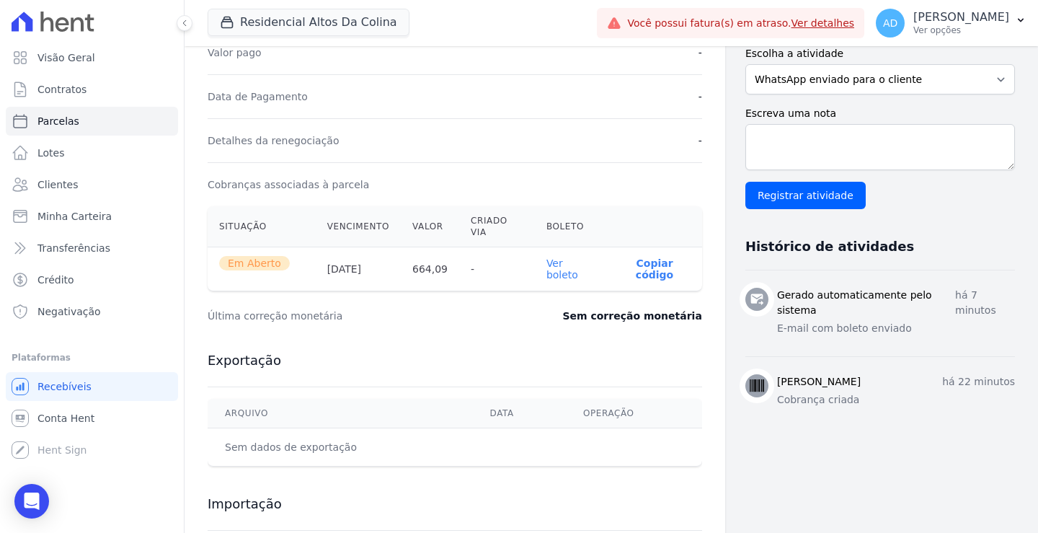
click at [654, 257] on p "Copiar código" at bounding box center [655, 268] width 72 height 23
click at [80, 122] on link "Parcelas" at bounding box center [92, 121] width 172 height 29
select select
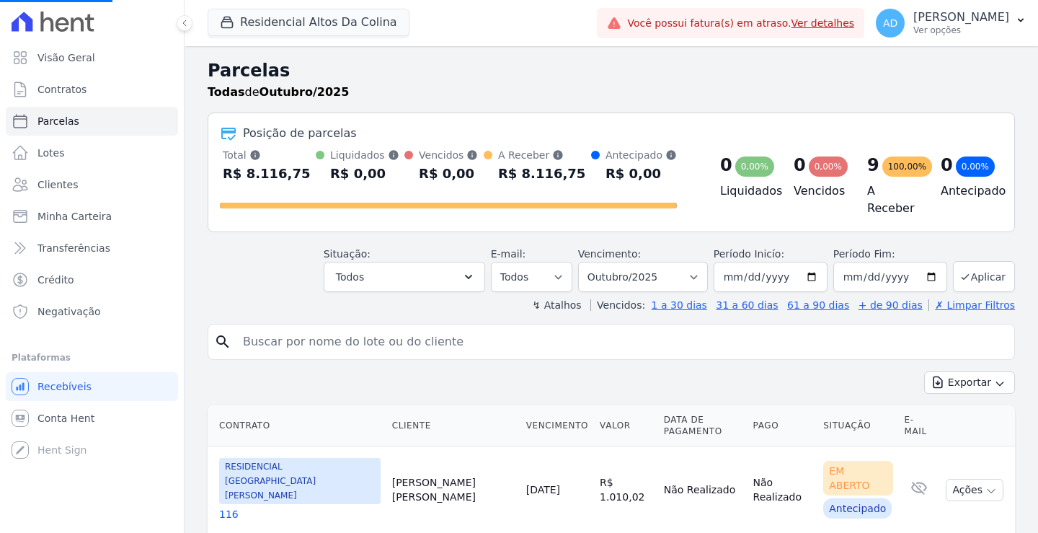
select select
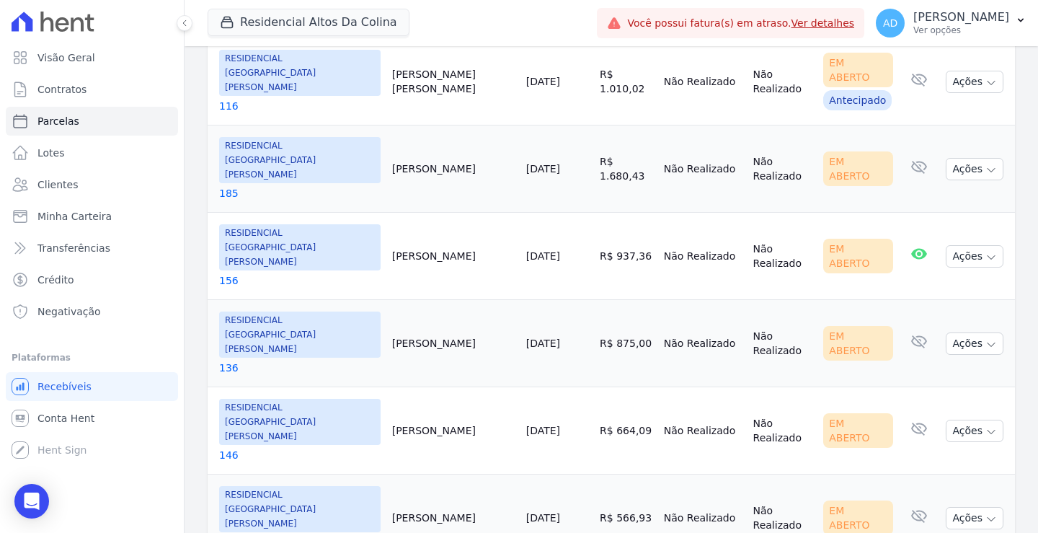
scroll to position [433, 0]
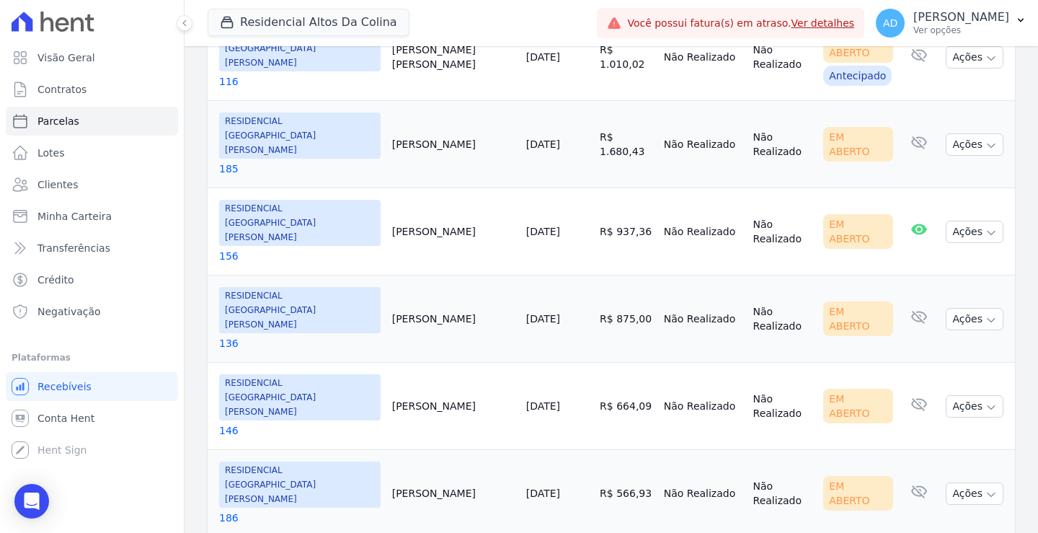
click at [526, 487] on link "[DATE]" at bounding box center [543, 493] width 34 height 12
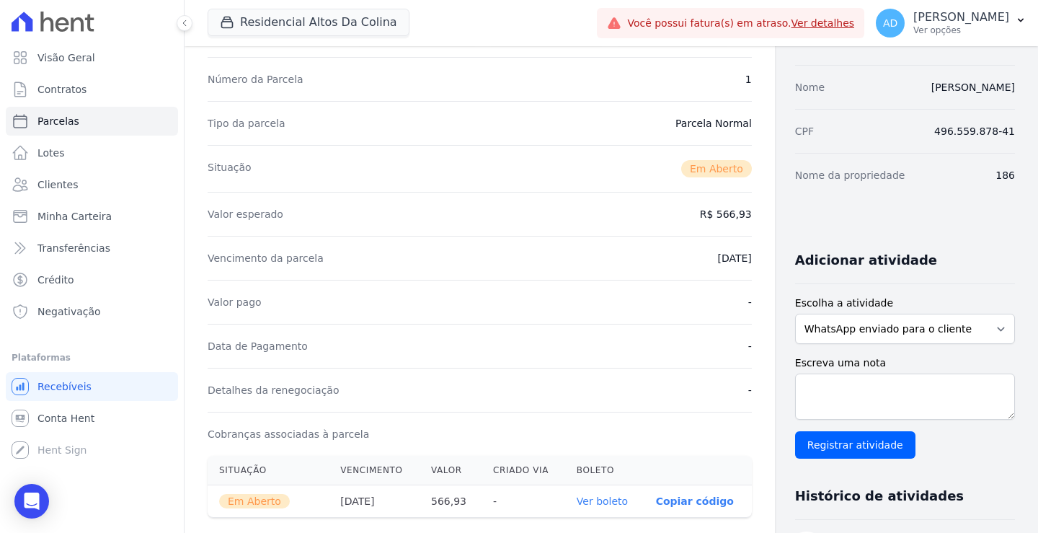
scroll to position [216, 0]
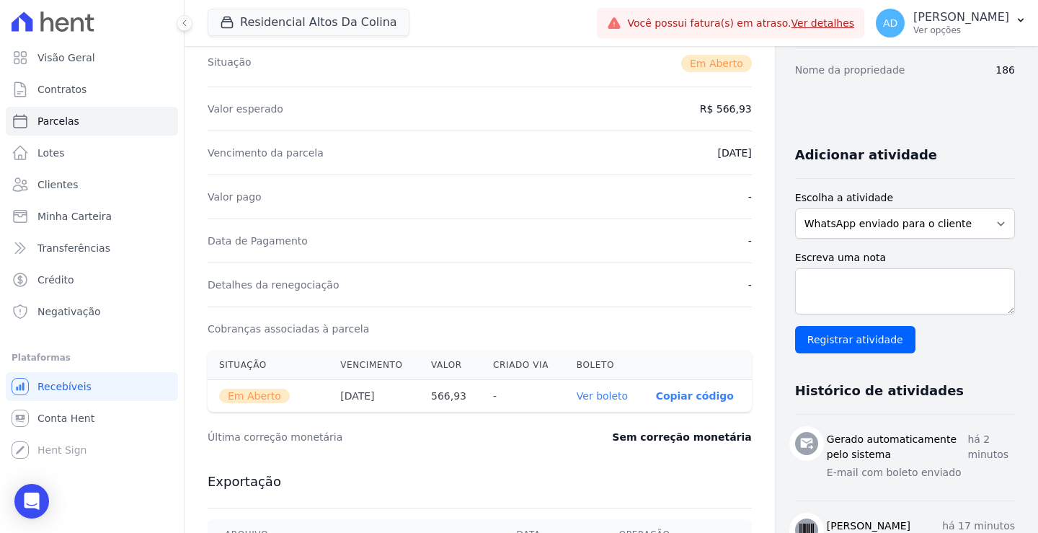
click at [656, 394] on p "Copiar código" at bounding box center [695, 396] width 78 height 12
